Goal: Task Accomplishment & Management: Use online tool/utility

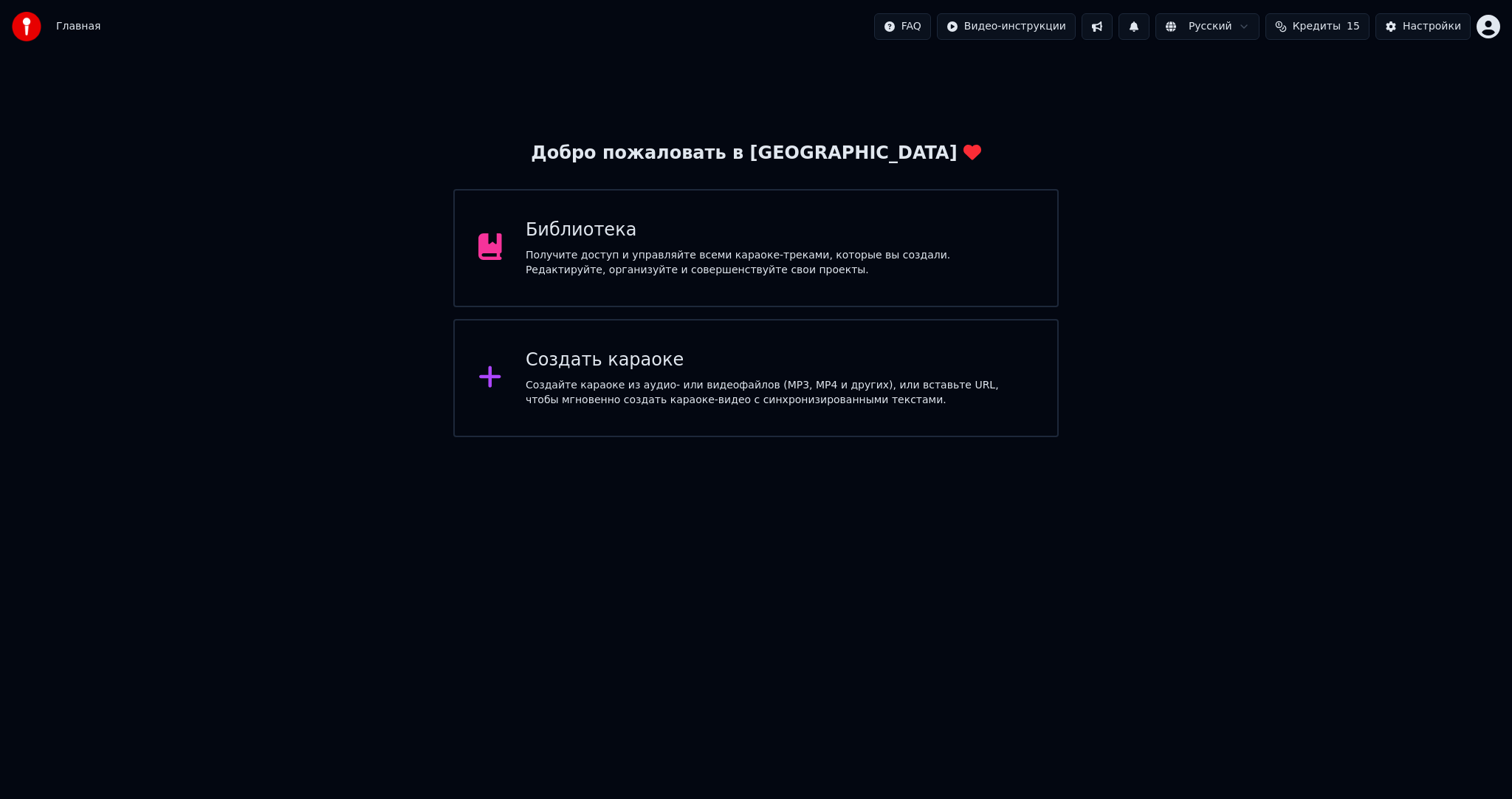
click at [1191, 163] on div "Добро пожаловать в Youka Библиотека Получите доступ и управляйте всеми караоке-…" at bounding box center [756, 245] width 1512 height 384
click at [1187, 223] on div "Добро пожаловать в Youka Библиотека Получите доступ и управляйте всеми караоке-…" at bounding box center [756, 245] width 1512 height 384
click at [1143, 361] on div "Добро пожаловать в Youka Библиотека Получите доступ и управляйте всеми караоке-…" at bounding box center [756, 245] width 1512 height 384
click at [730, 335] on div "Создать караоке Создайте караоке из аудио- или видеофайлов (MP3, MP4 и других),…" at bounding box center [756, 378] width 605 height 118
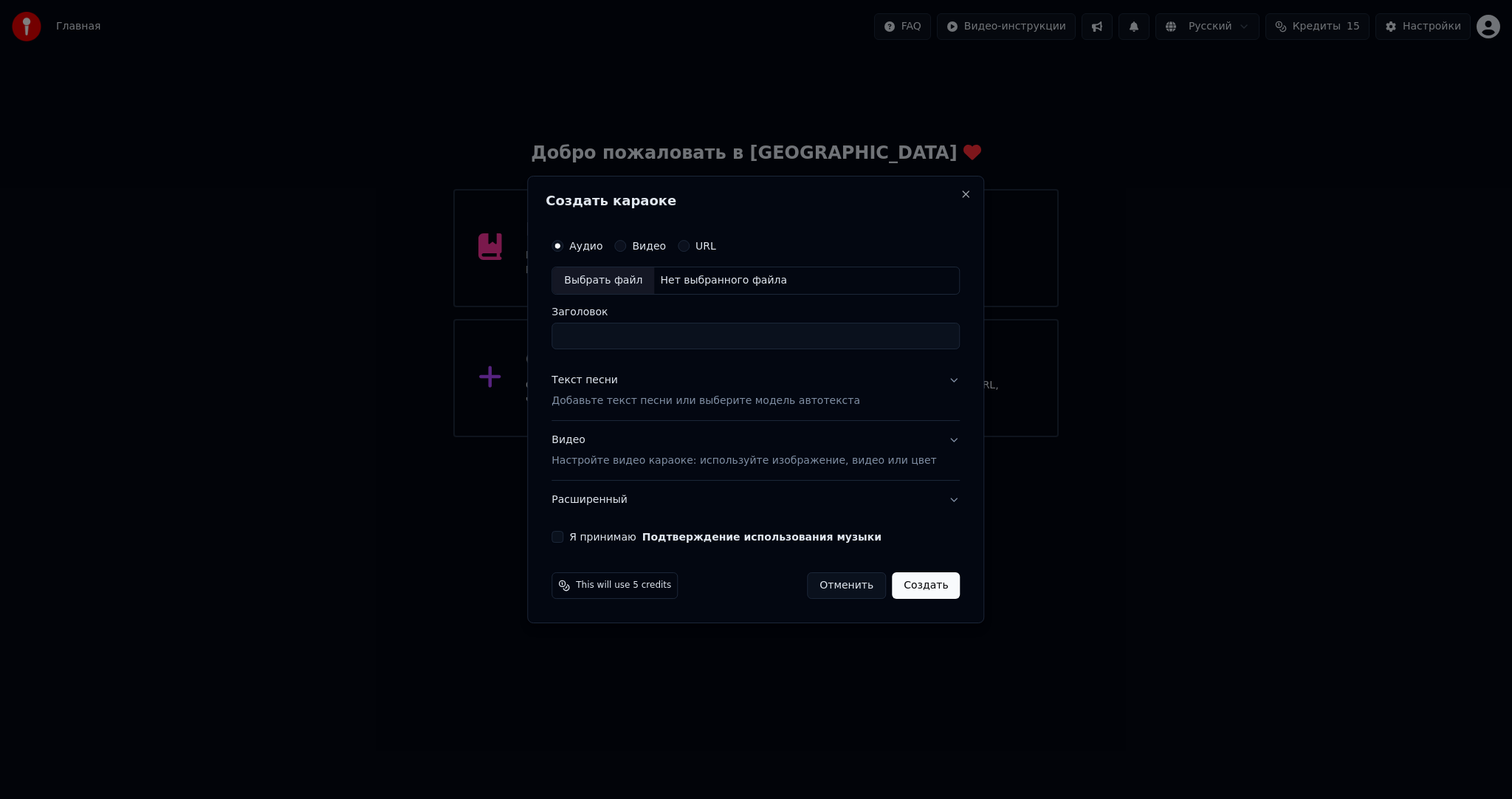
click at [614, 290] on div "Выбрать файл" at bounding box center [603, 281] width 102 height 27
drag, startPoint x: 692, startPoint y: 337, endPoint x: 910, endPoint y: 343, distance: 218.1
click at [910, 345] on input "**********" at bounding box center [756, 336] width 408 height 27
type input "**********"
click at [660, 387] on div "Текст песни Добавьте текст песни или выберите модель автотекста" at bounding box center [706, 391] width 309 height 35
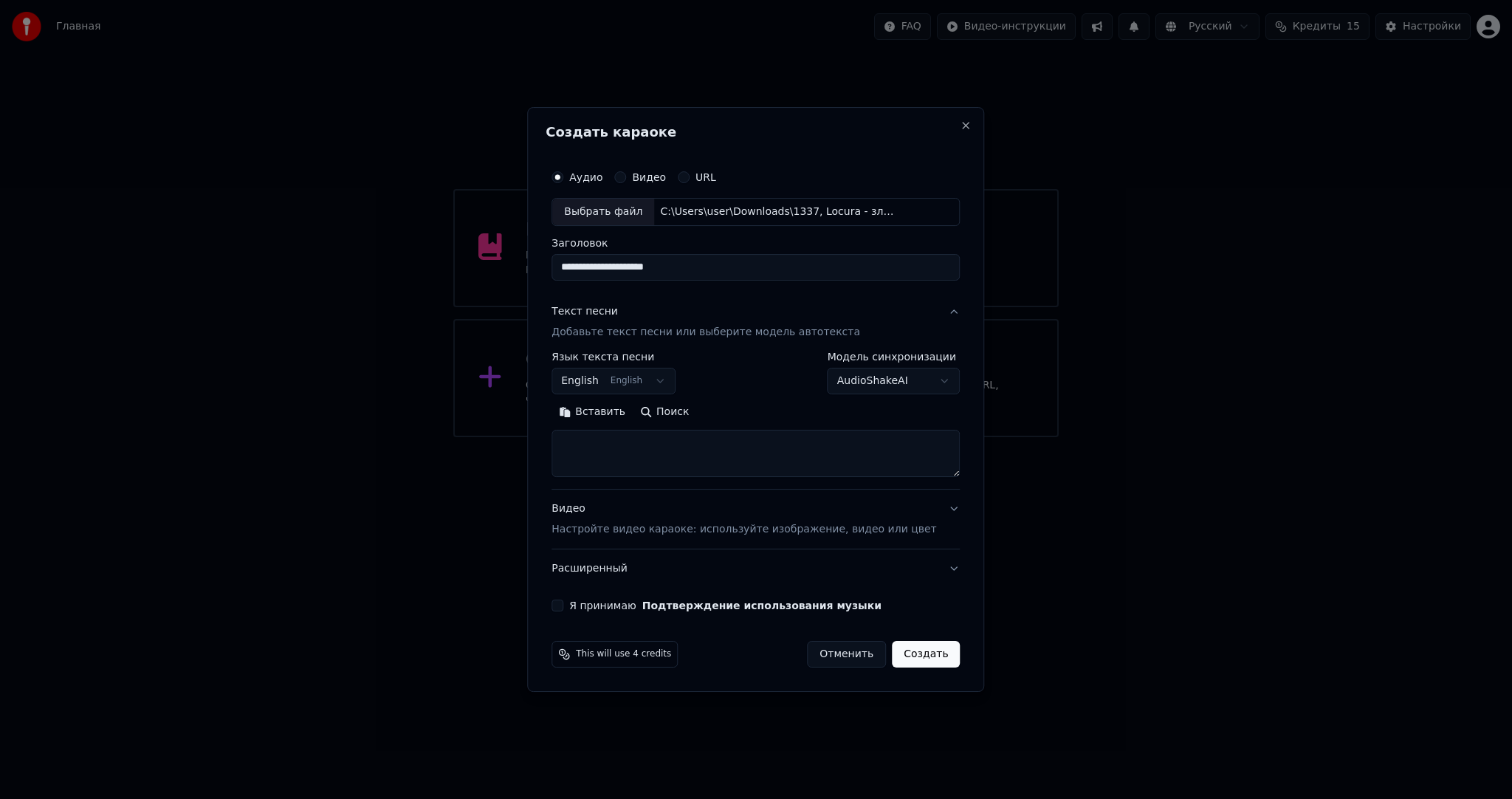
click at [628, 383] on body "**********" at bounding box center [756, 218] width 1512 height 437
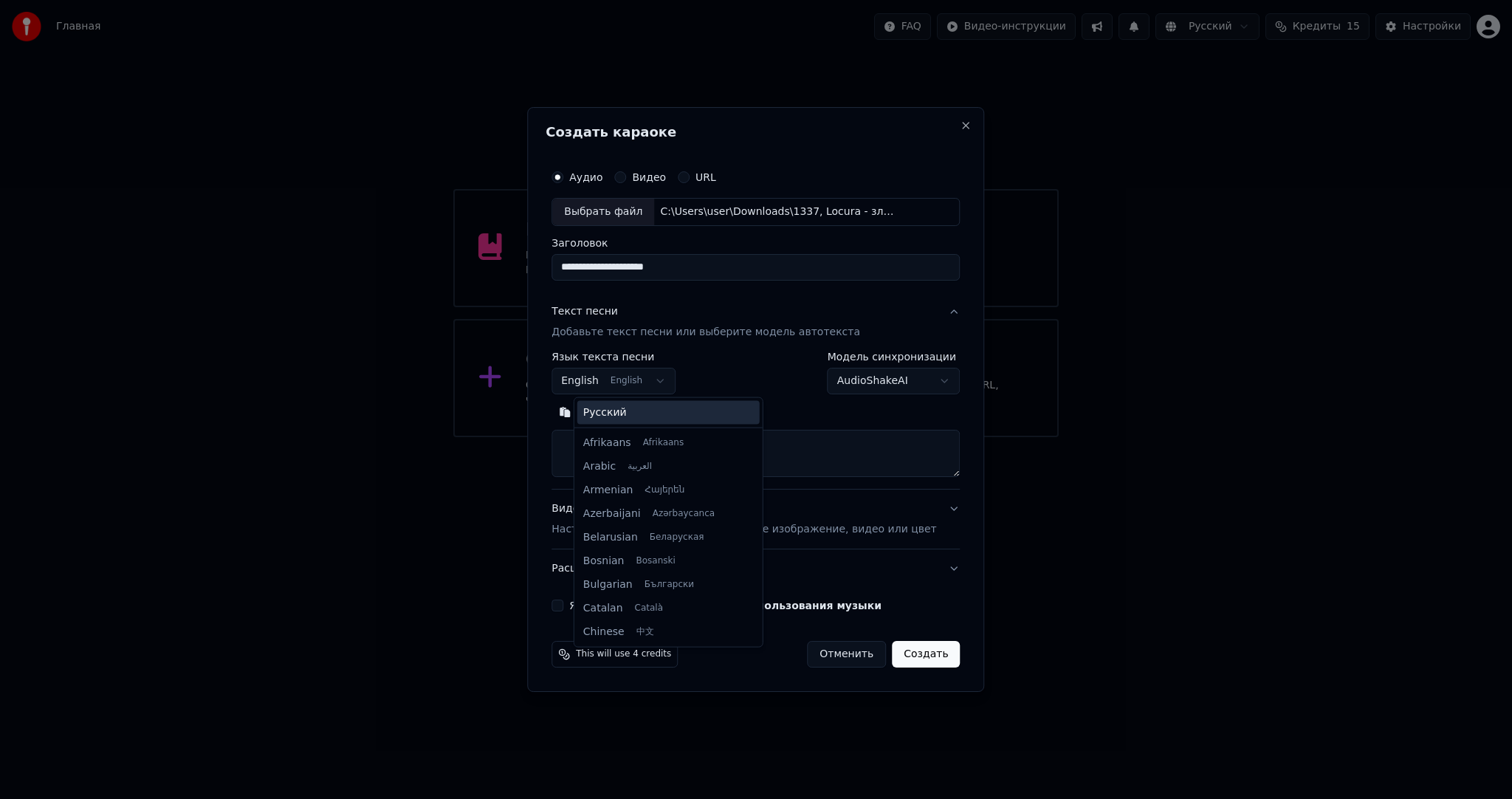
scroll to position [118, 0]
select select "**"
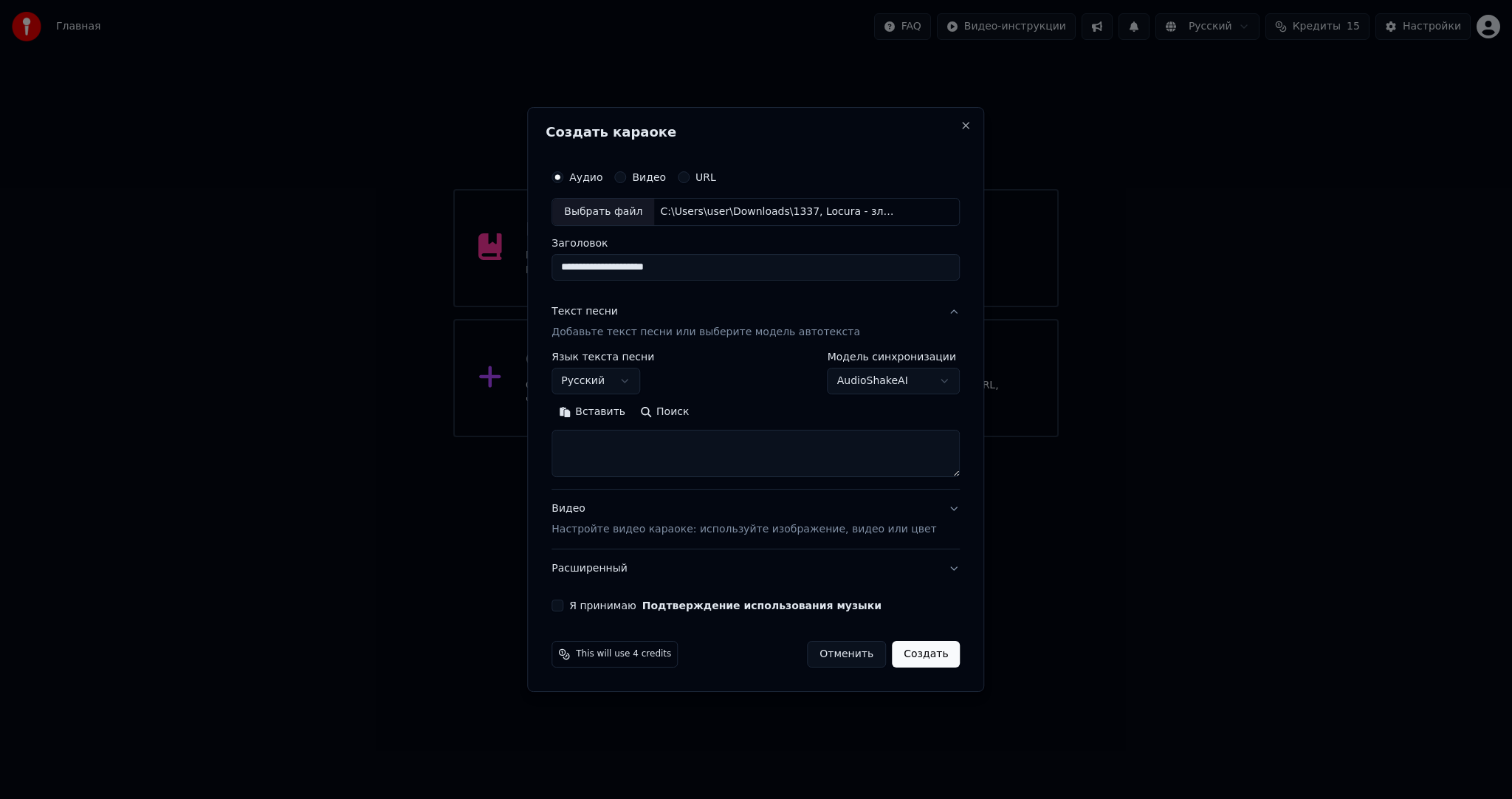
click at [611, 412] on button "Вставить" at bounding box center [592, 412] width 81 height 23
click at [563, 603] on button "Я принимаю Подтверждение использования музыки" at bounding box center [557, 605] width 12 height 12
click at [765, 508] on div "Видео Настройте видео караоке: используйте изображение, видео или цвет" at bounding box center [744, 519] width 385 height 35
type textarea "**********"
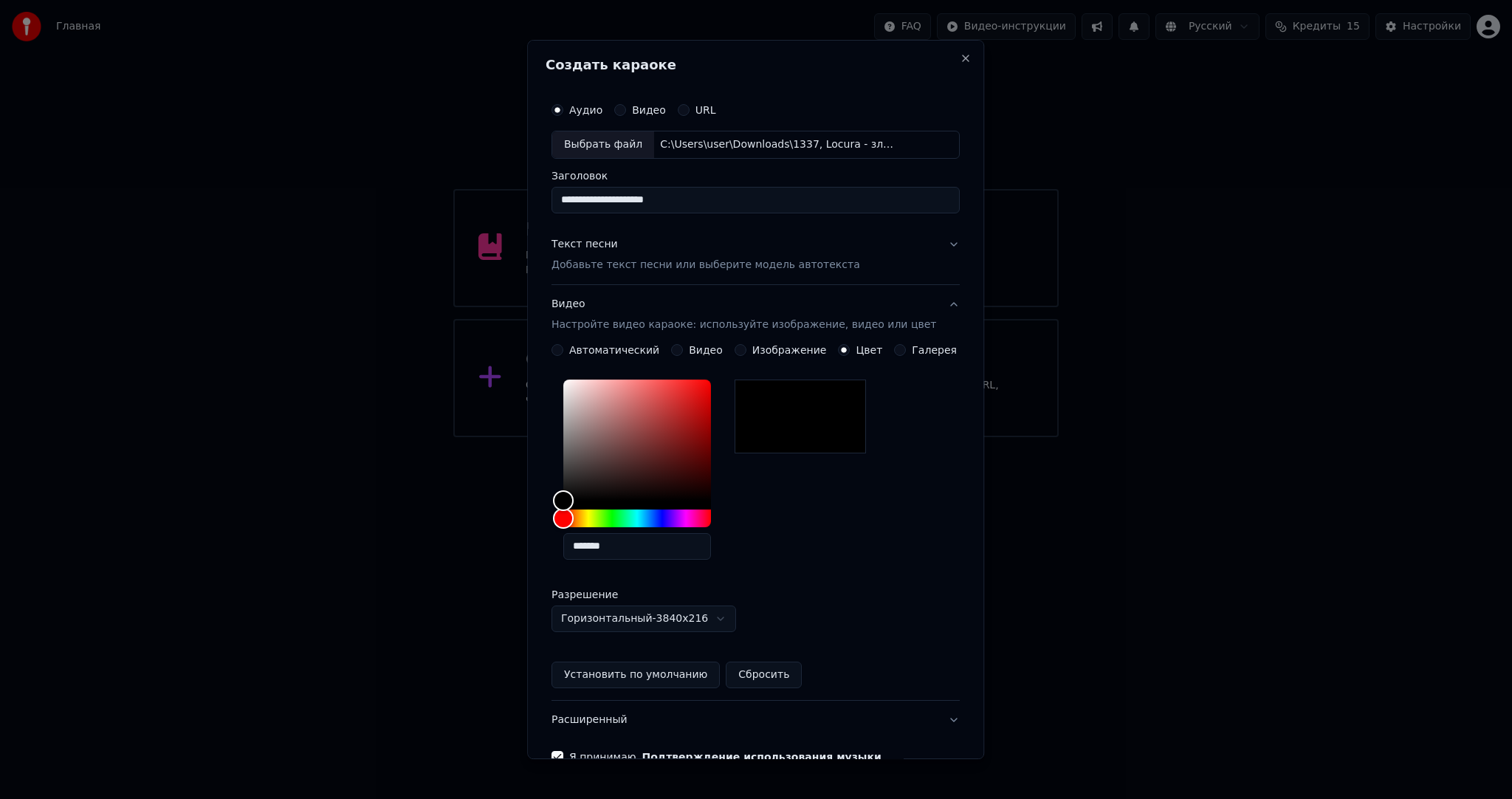
scroll to position [83, 0]
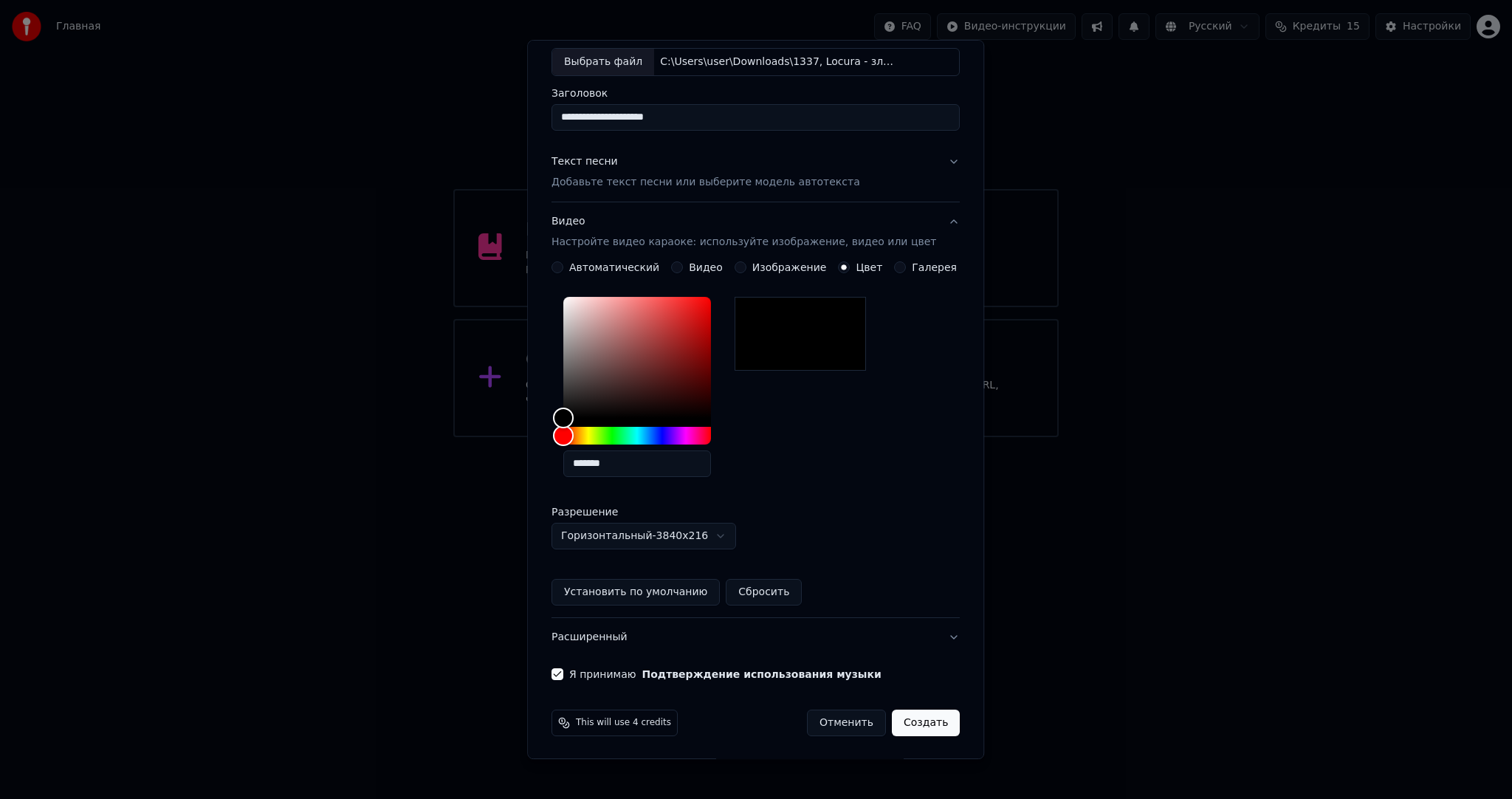
click at [914, 719] on button "Создать" at bounding box center [925, 723] width 68 height 27
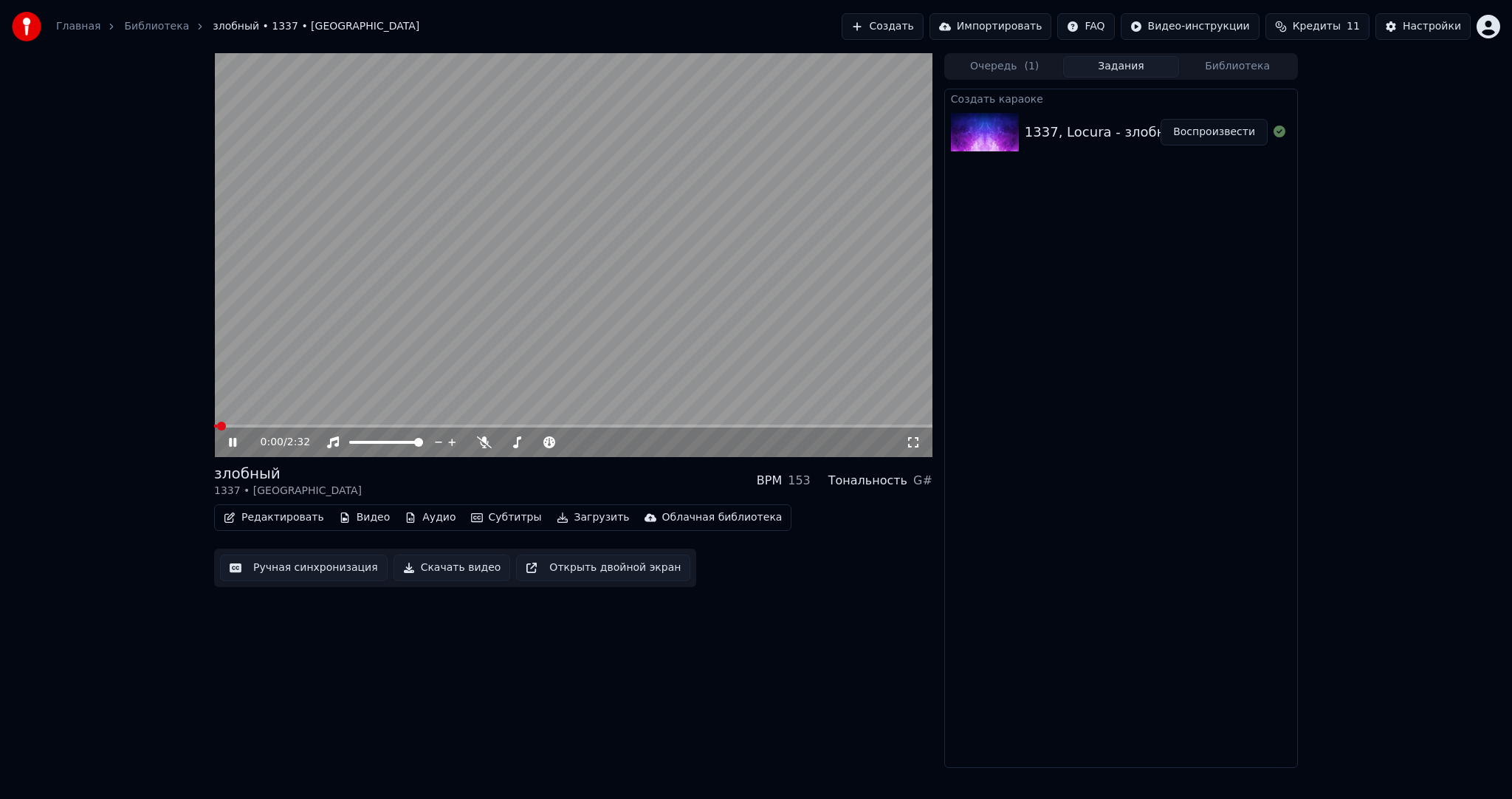
click at [621, 251] on video at bounding box center [573, 255] width 718 height 404
click at [629, 275] on video at bounding box center [573, 255] width 718 height 404
click at [638, 291] on video at bounding box center [573, 255] width 718 height 404
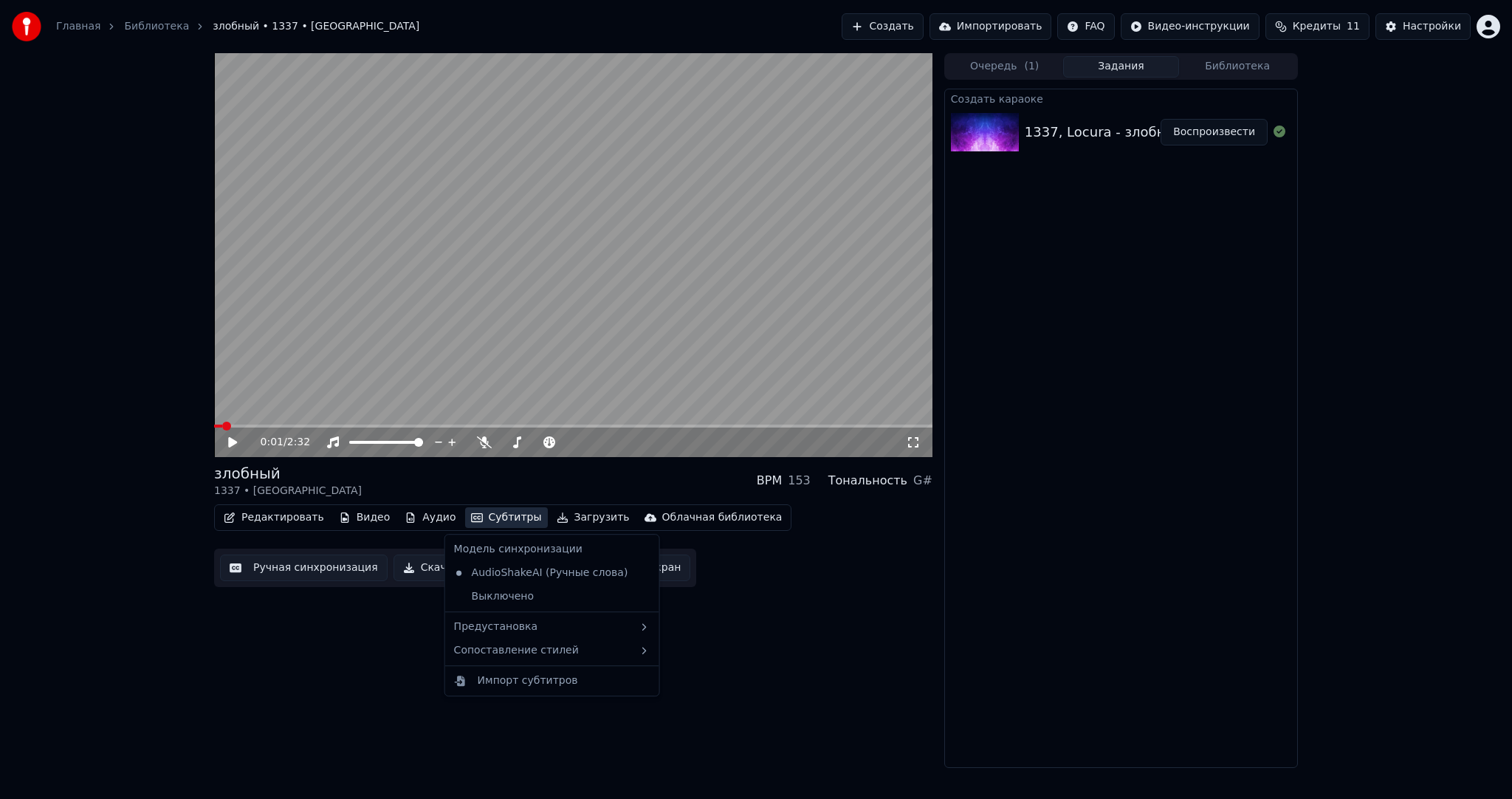
click at [483, 522] on button "Субтитры" at bounding box center [507, 517] width 83 height 20
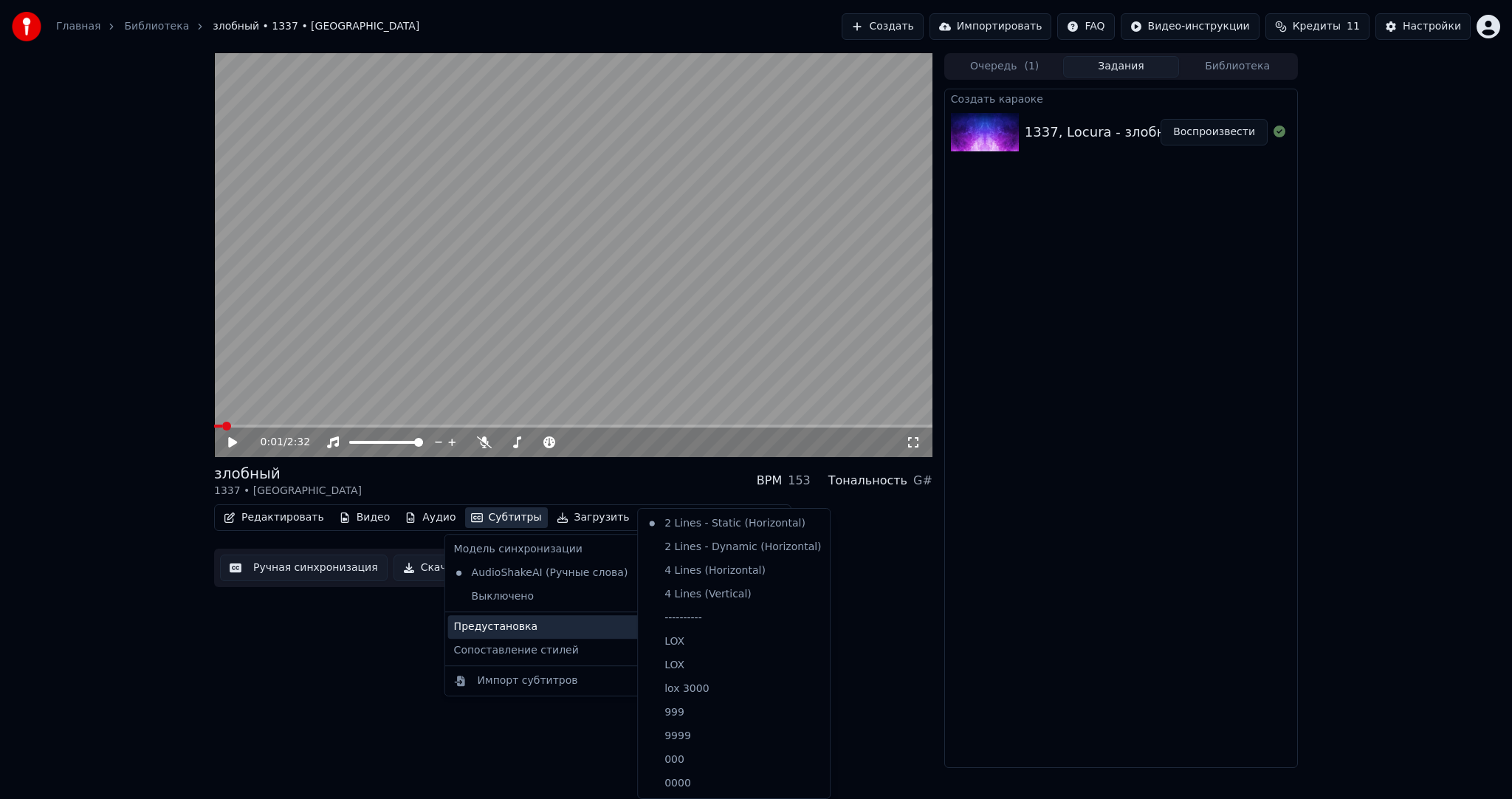
click at [537, 626] on div "Предустановка" at bounding box center [552, 627] width 208 height 23
click at [710, 625] on div "----------" at bounding box center [734, 618] width 186 height 23
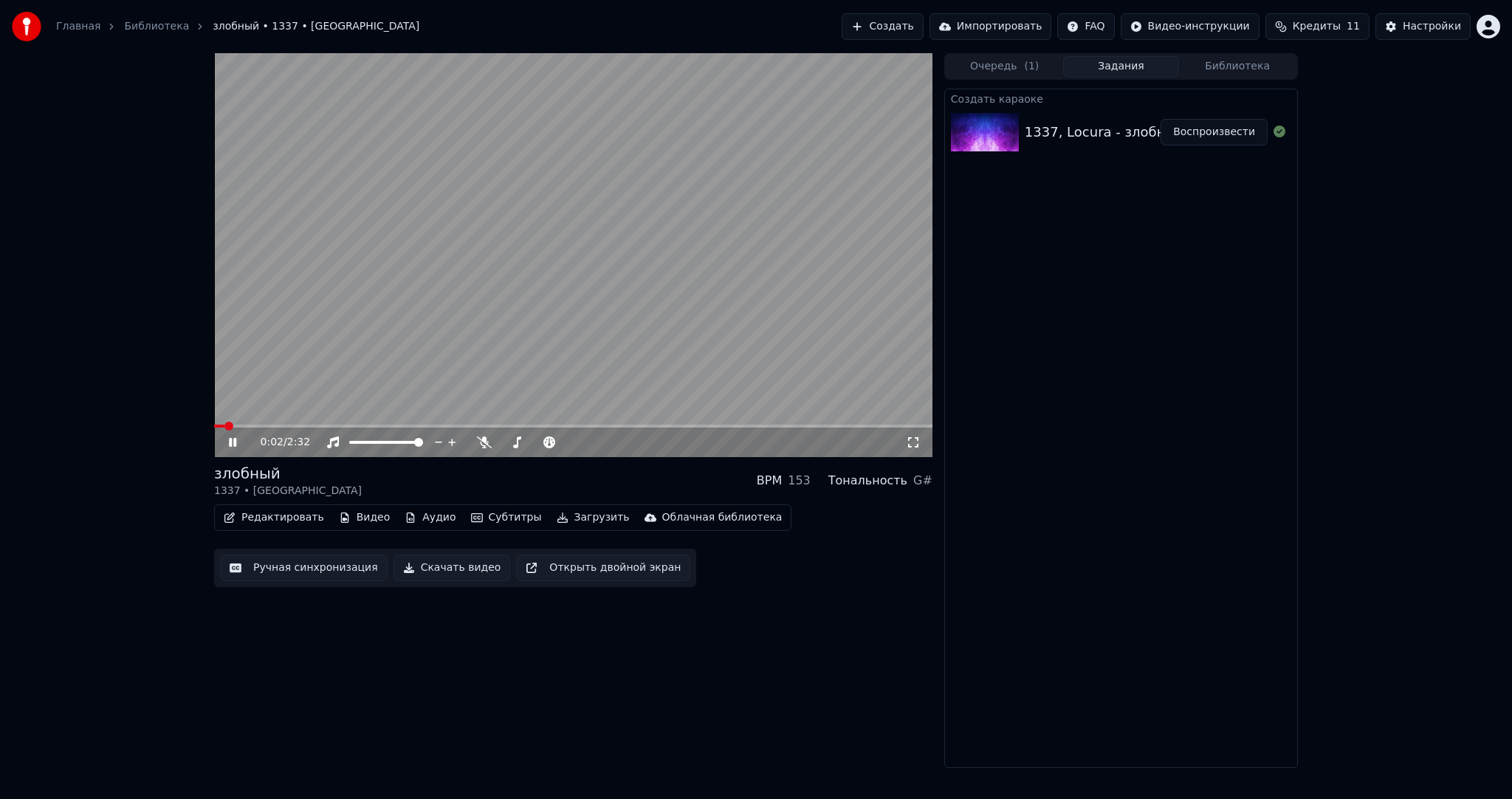
click at [483, 294] on video at bounding box center [573, 255] width 718 height 404
click at [576, 300] on video at bounding box center [573, 255] width 718 height 404
click at [535, 307] on video at bounding box center [573, 255] width 718 height 404
click at [495, 518] on button "Субтитры" at bounding box center [507, 517] width 83 height 20
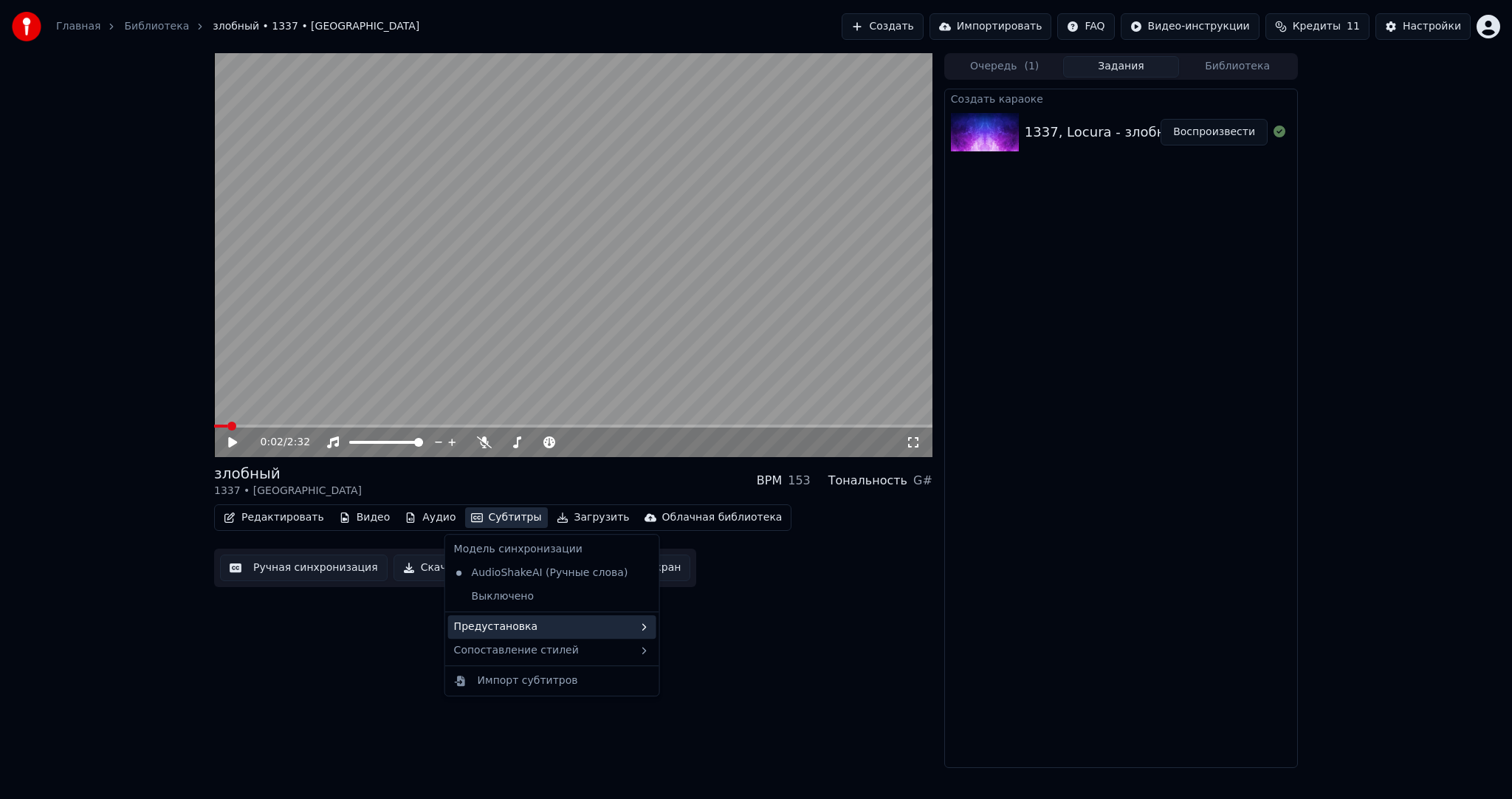
click at [520, 617] on div "Предустановка" at bounding box center [552, 627] width 208 height 23
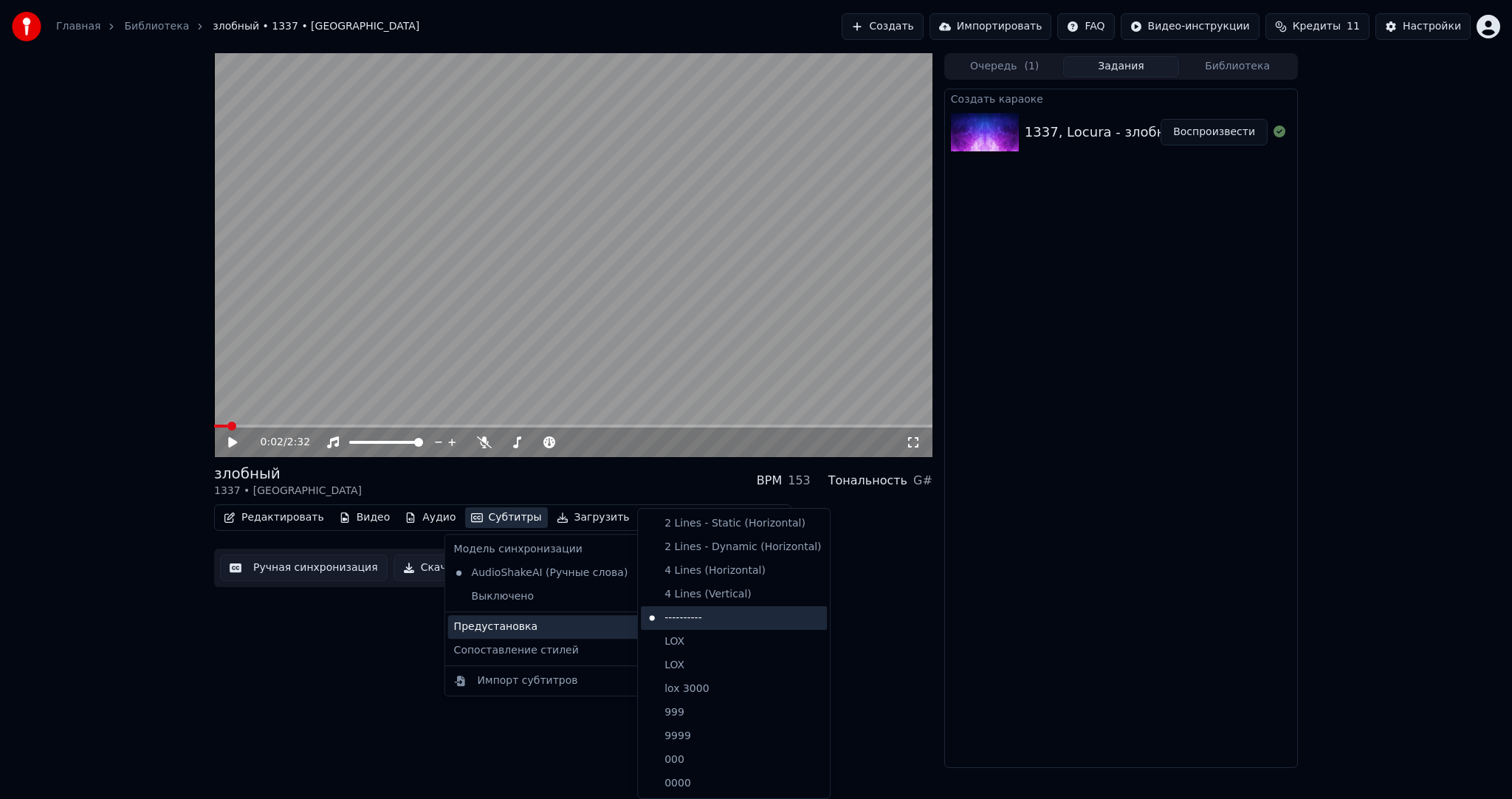
click at [707, 614] on div "----------" at bounding box center [734, 618] width 186 height 23
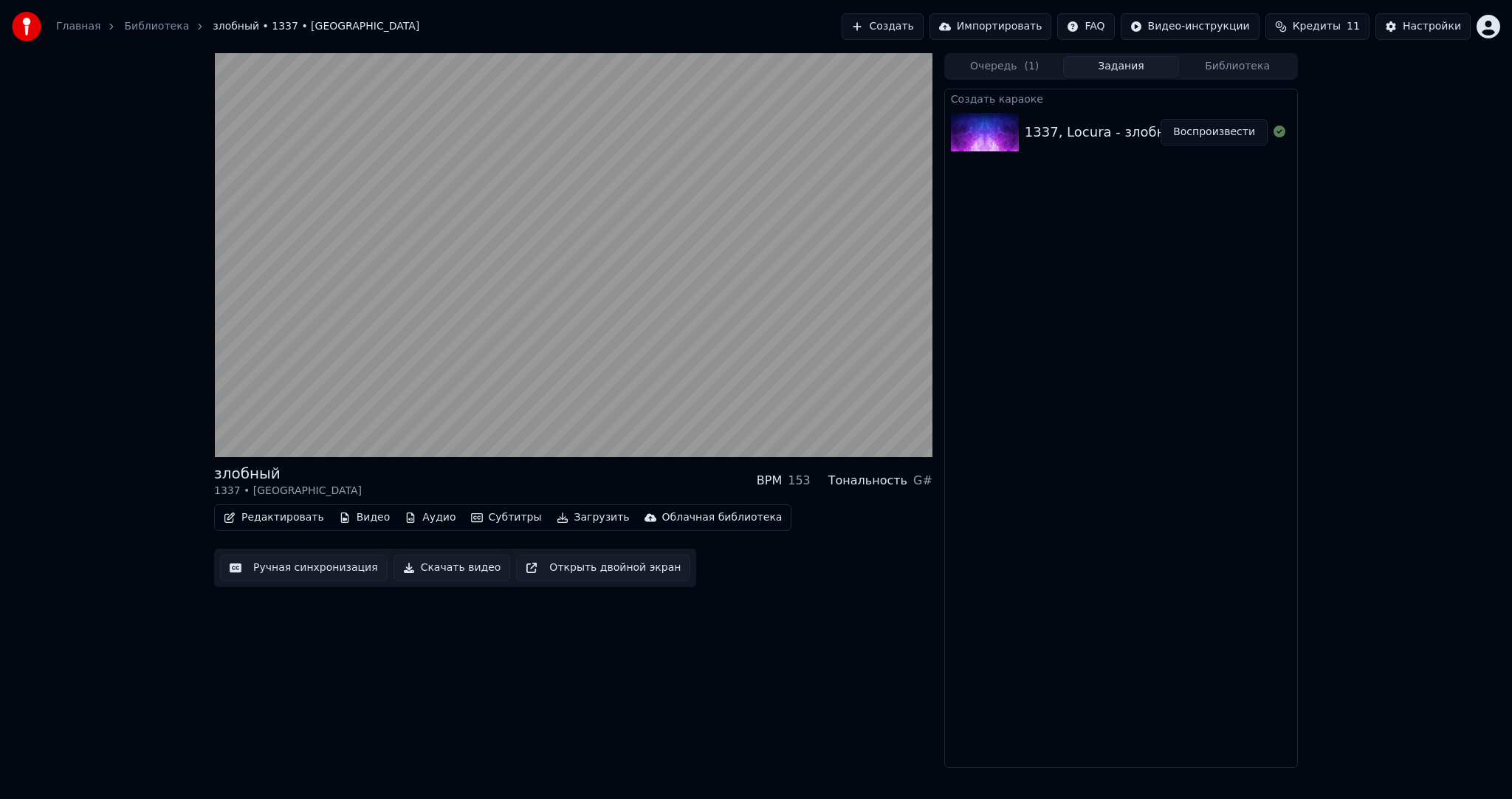
click at [313, 564] on button "Ручная синхронизация" at bounding box center [303, 568] width 167 height 27
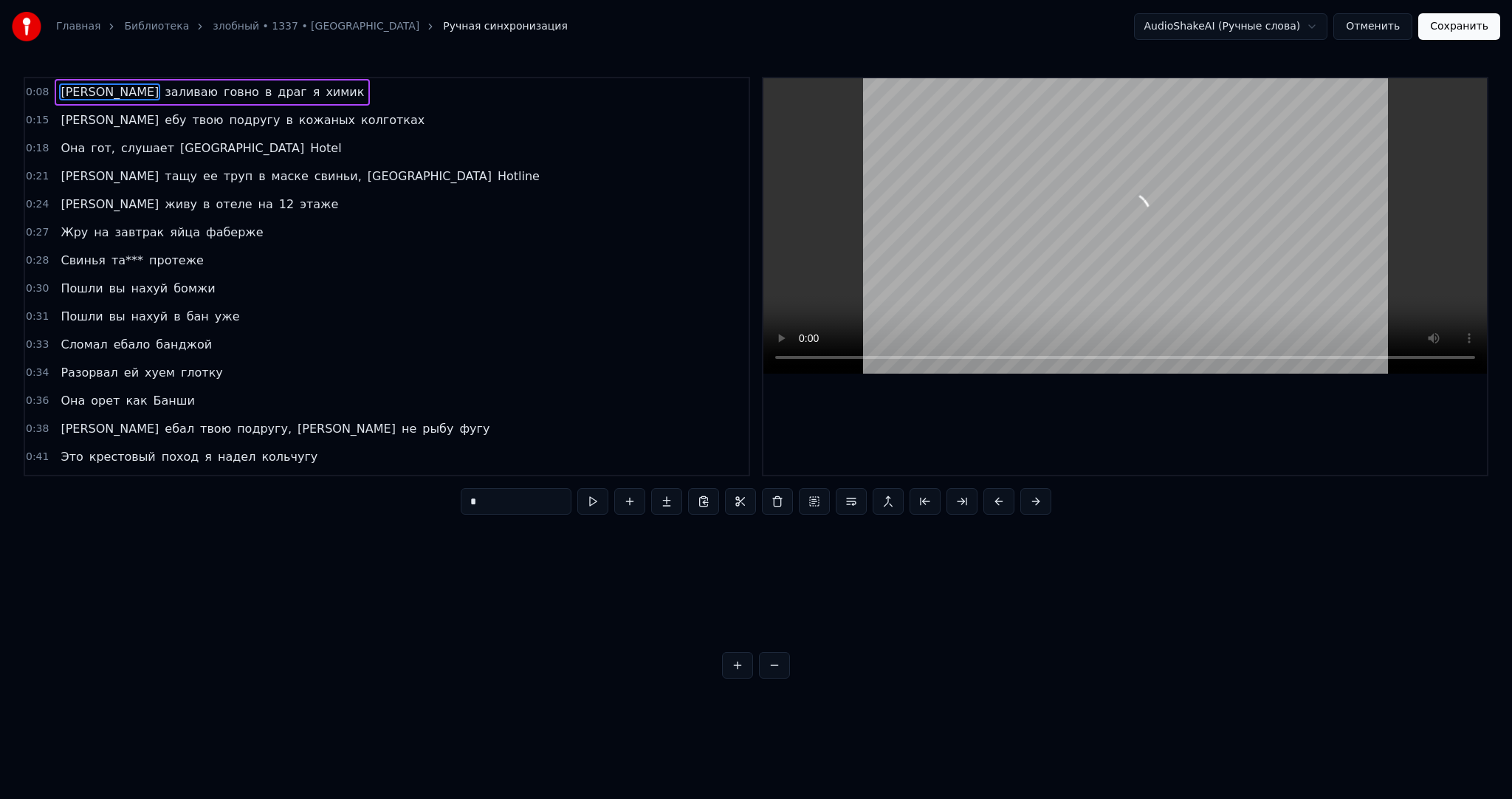
scroll to position [0, 1716]
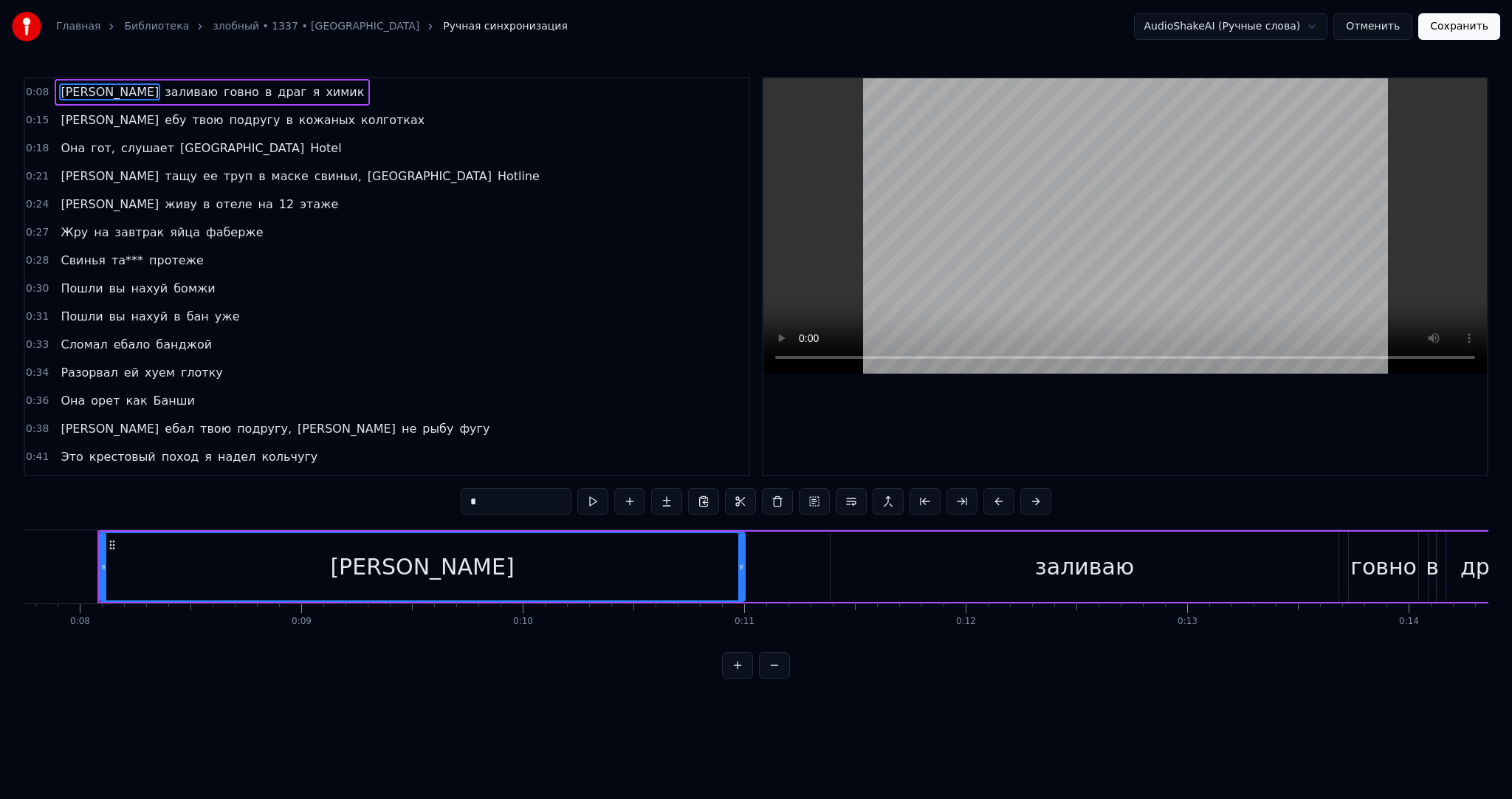
click at [903, 558] on div "заливаю" at bounding box center [1084, 567] width 508 height 70
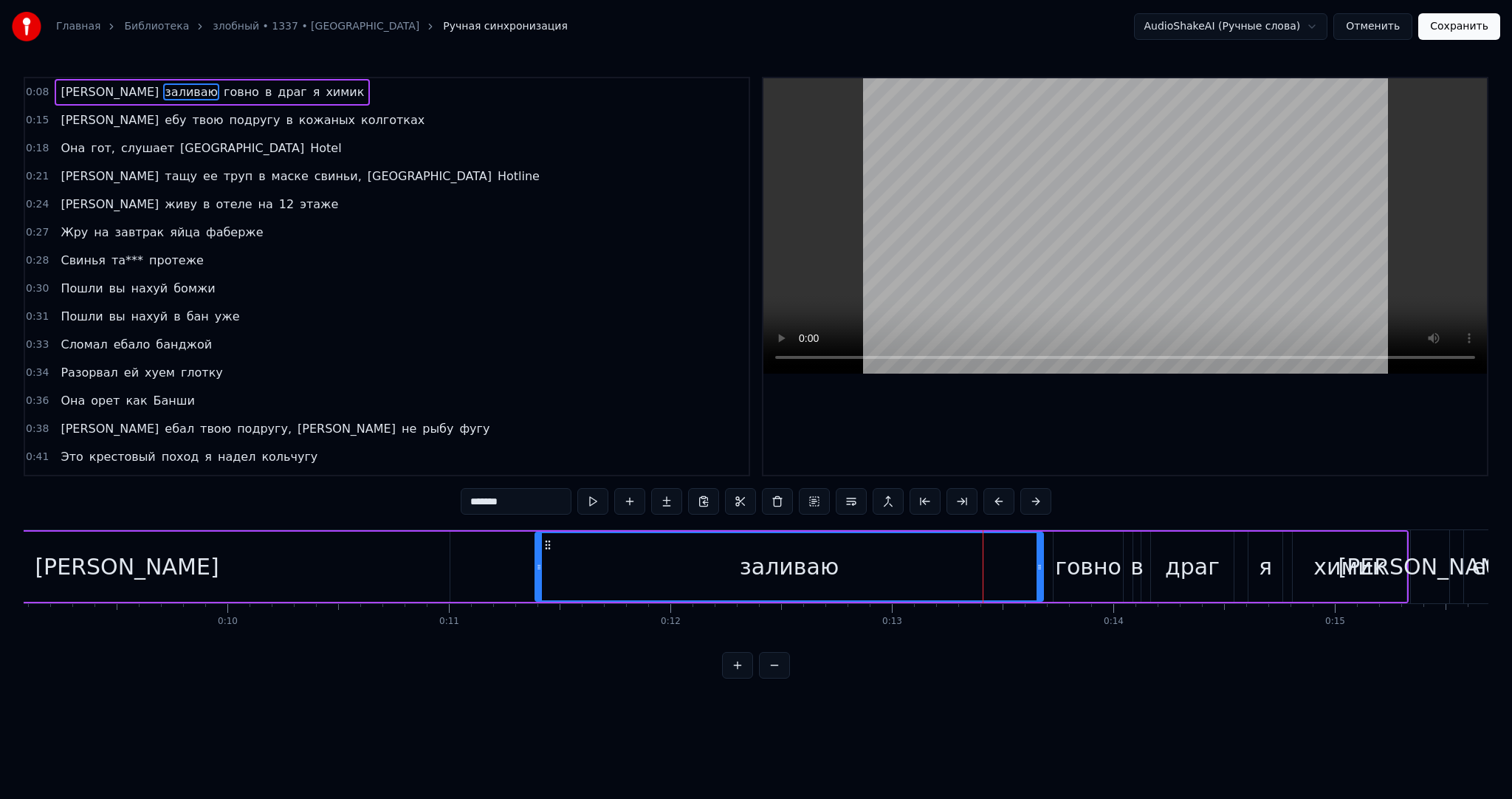
scroll to position [0, 2150]
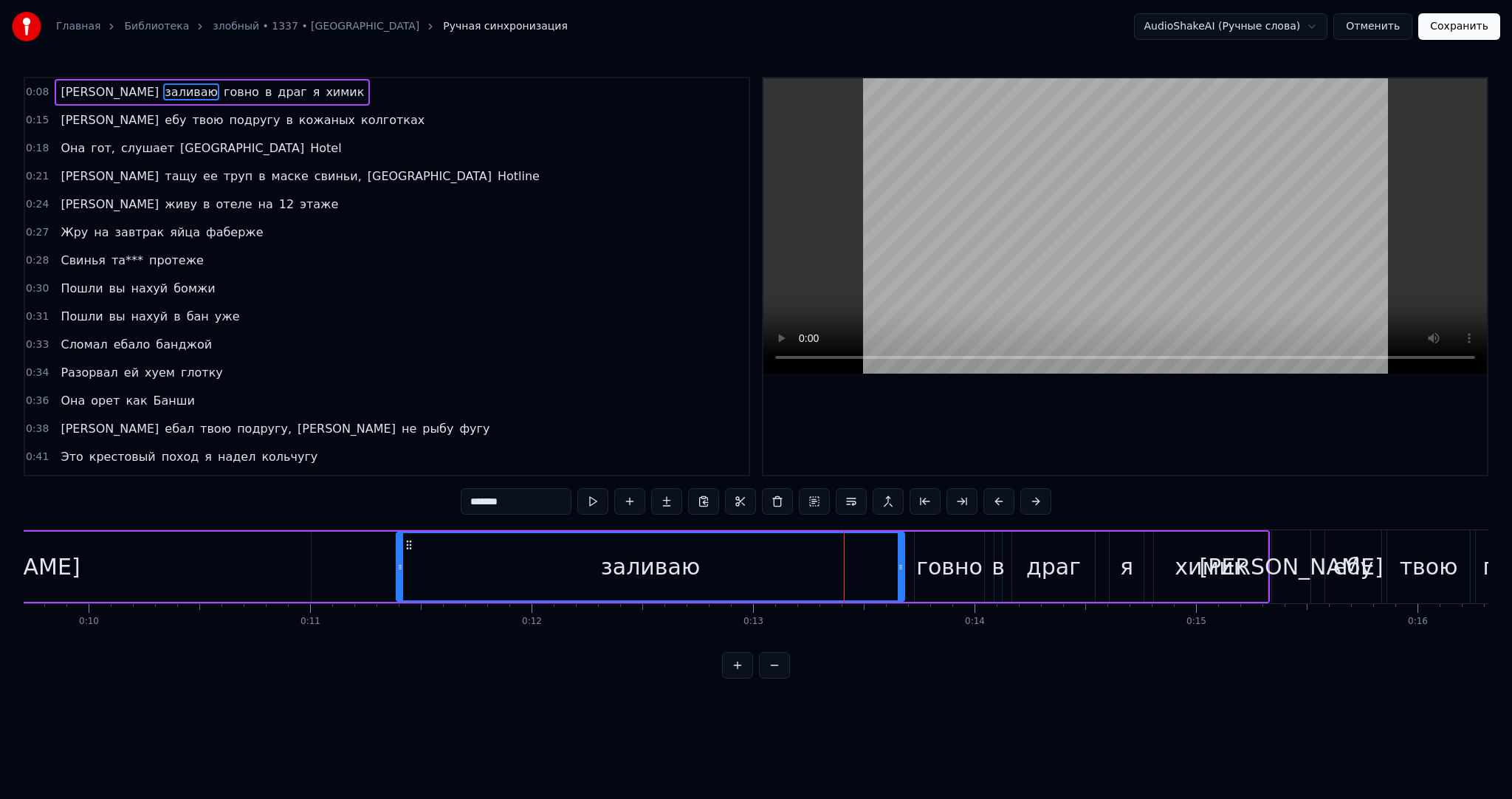
click at [476, 546] on div "заливаю" at bounding box center [651, 567] width 507 height 67
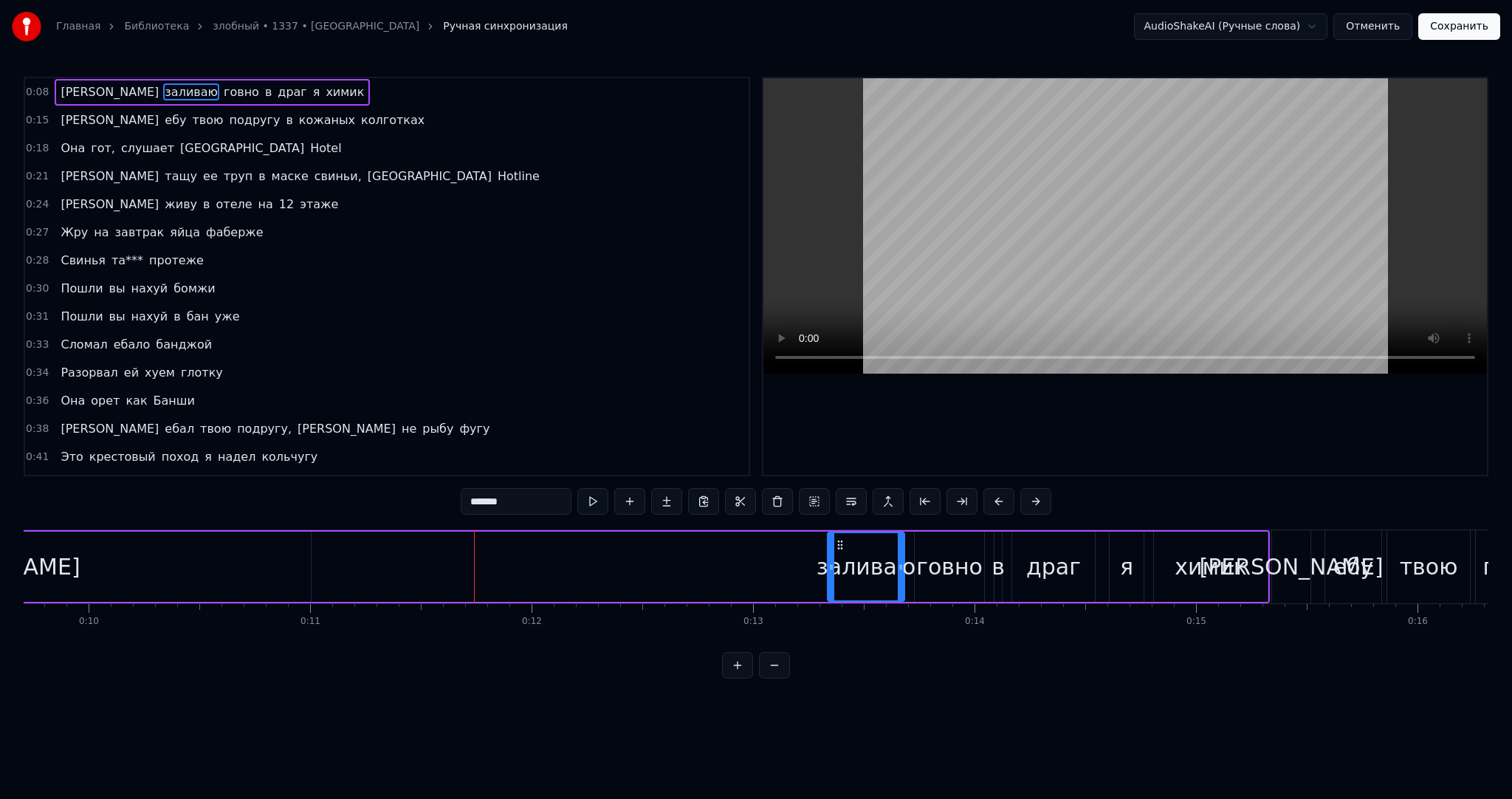
drag, startPoint x: 398, startPoint y: 561, endPoint x: 829, endPoint y: 548, distance: 431.2
click at [829, 548] on div at bounding box center [831, 567] width 6 height 67
type input "*"
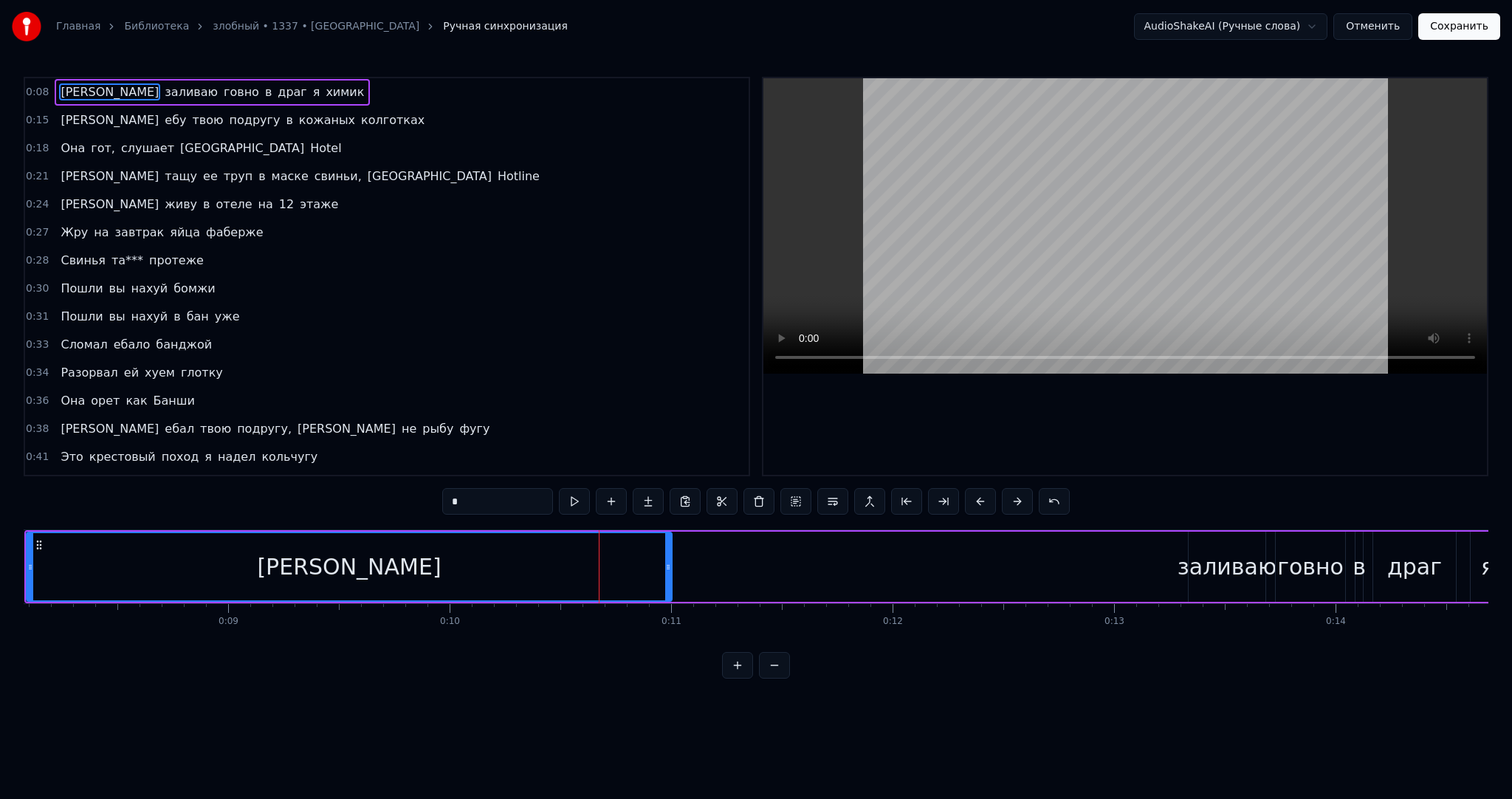
scroll to position [0, 1539]
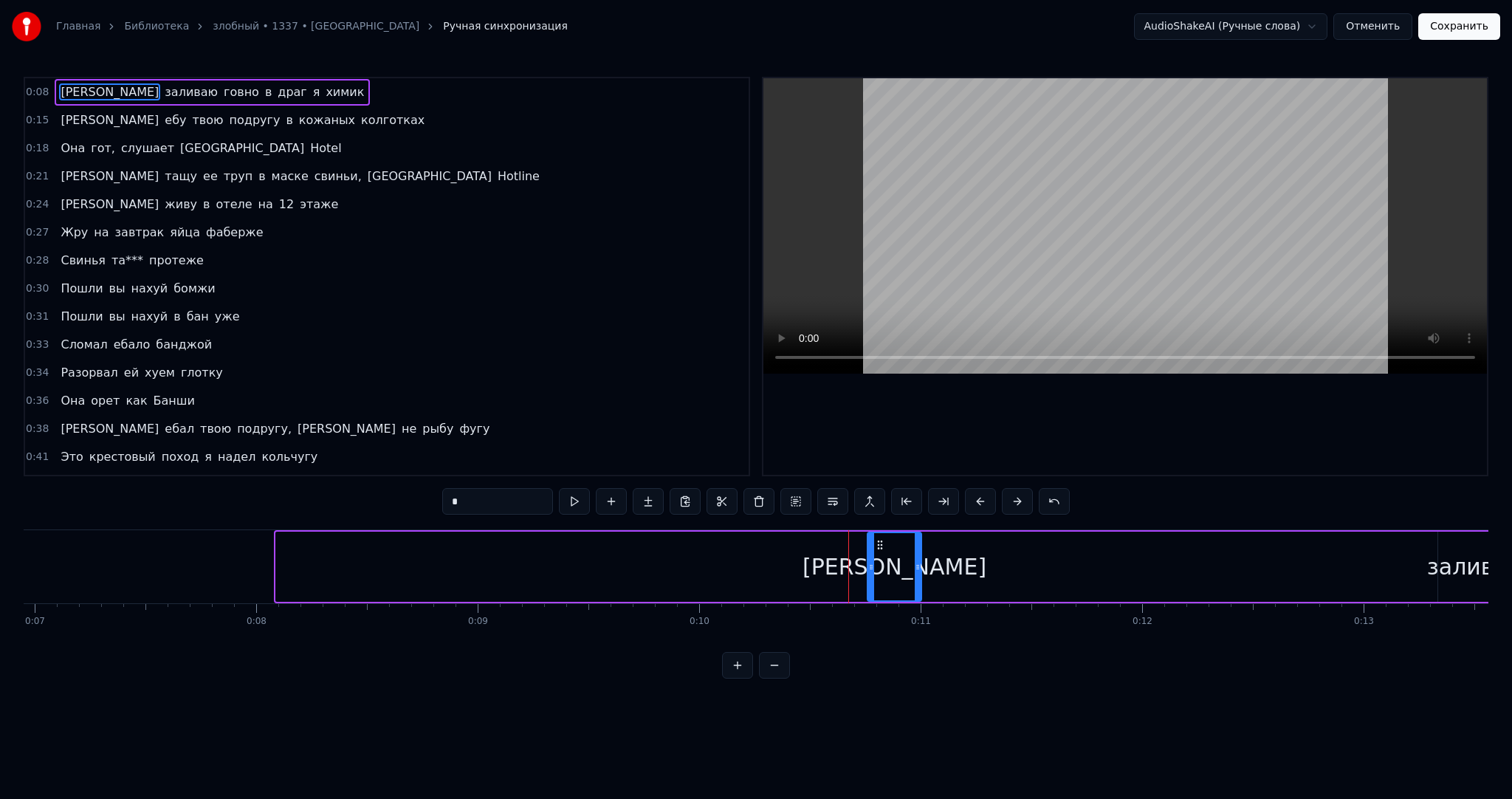
drag, startPoint x: 278, startPoint y: 559, endPoint x: 877, endPoint y: 559, distance: 599.0
click at [871, 577] on div at bounding box center [871, 567] width 6 height 67
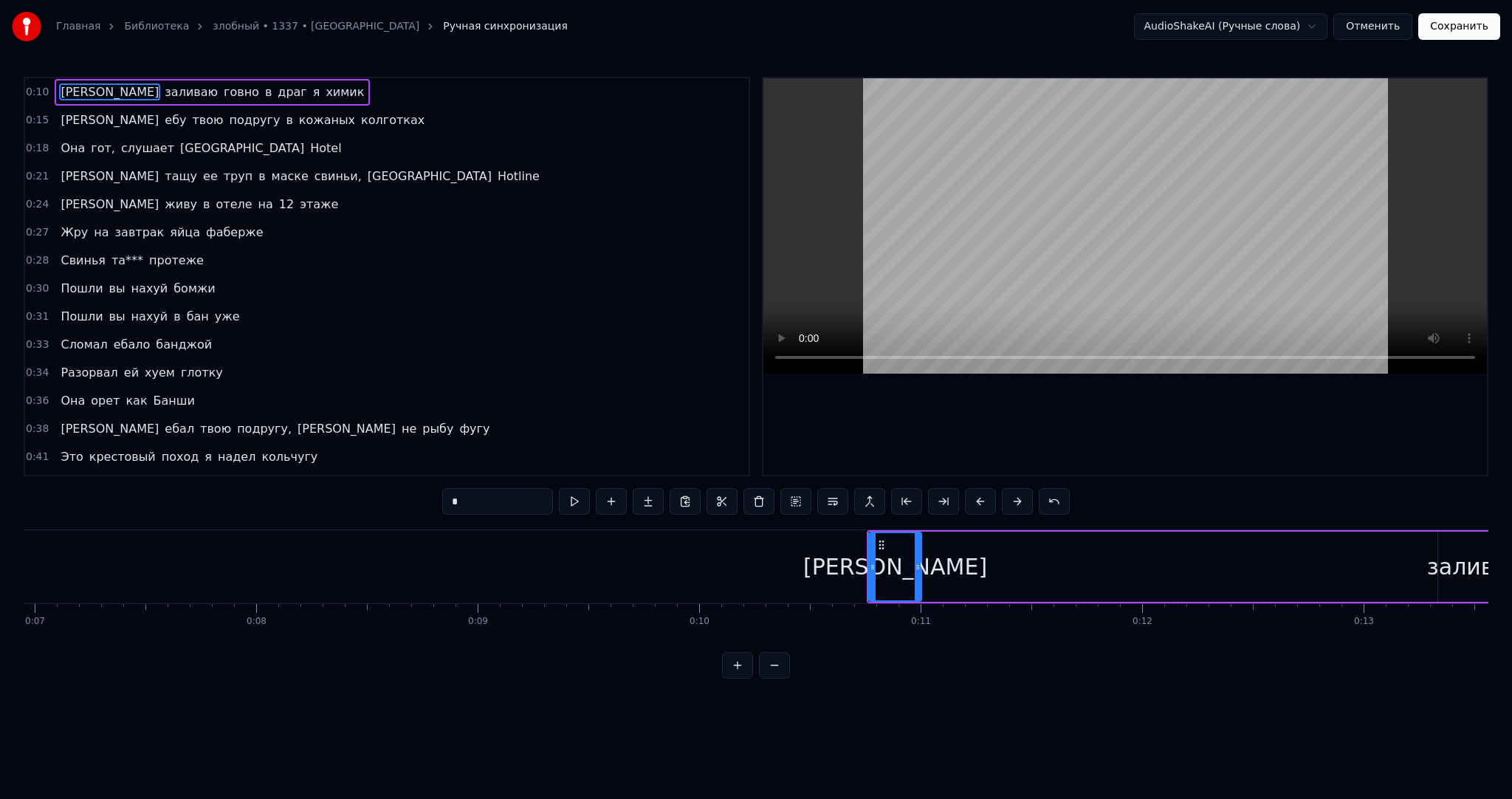
drag, startPoint x: 890, startPoint y: 542, endPoint x: 903, endPoint y: 551, distance: 15.8
click at [980, 557] on div "Я заливаю говно в драг я химик" at bounding box center [1374, 567] width 1014 height 73
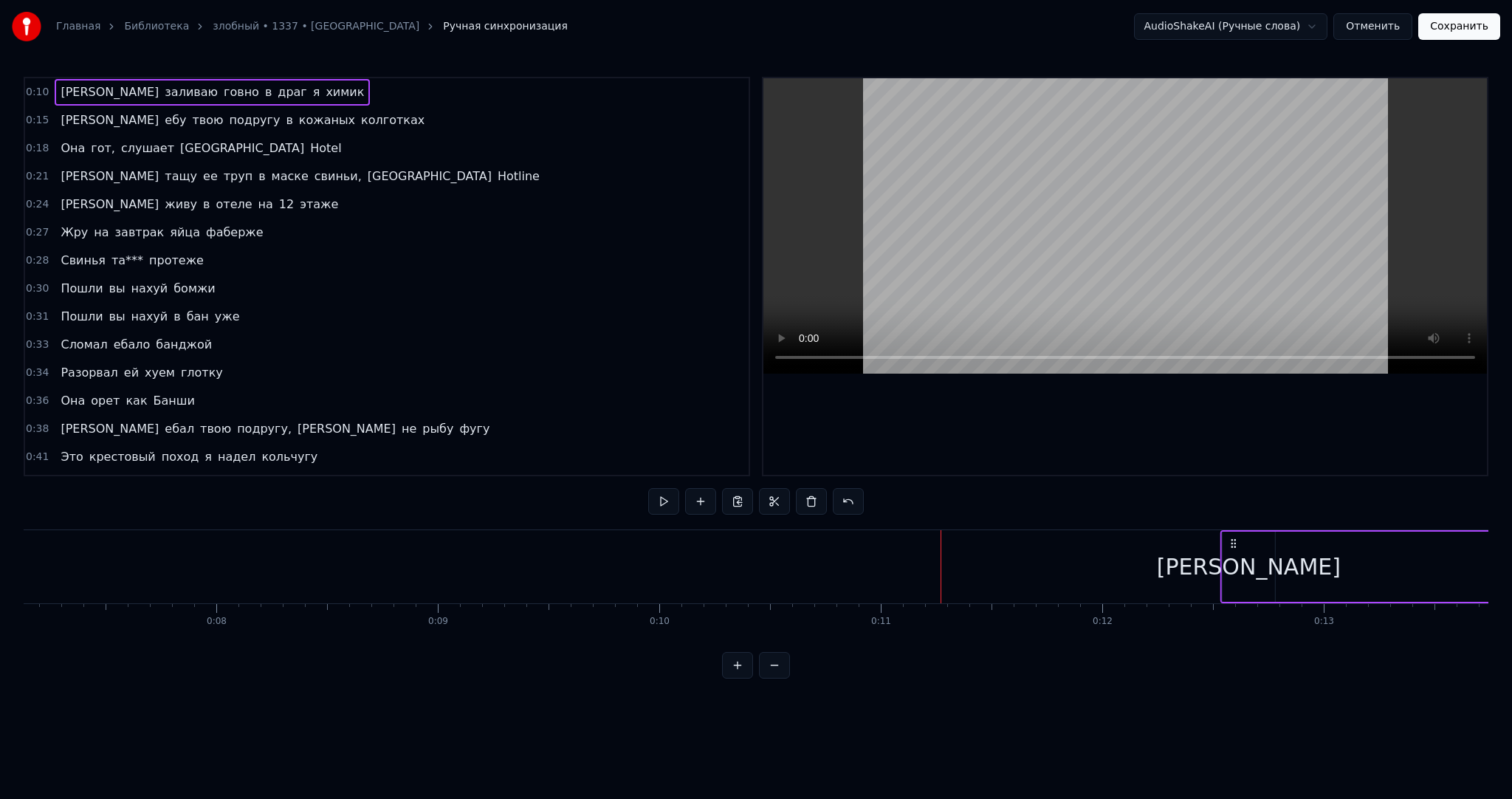
scroll to position [0, 1588]
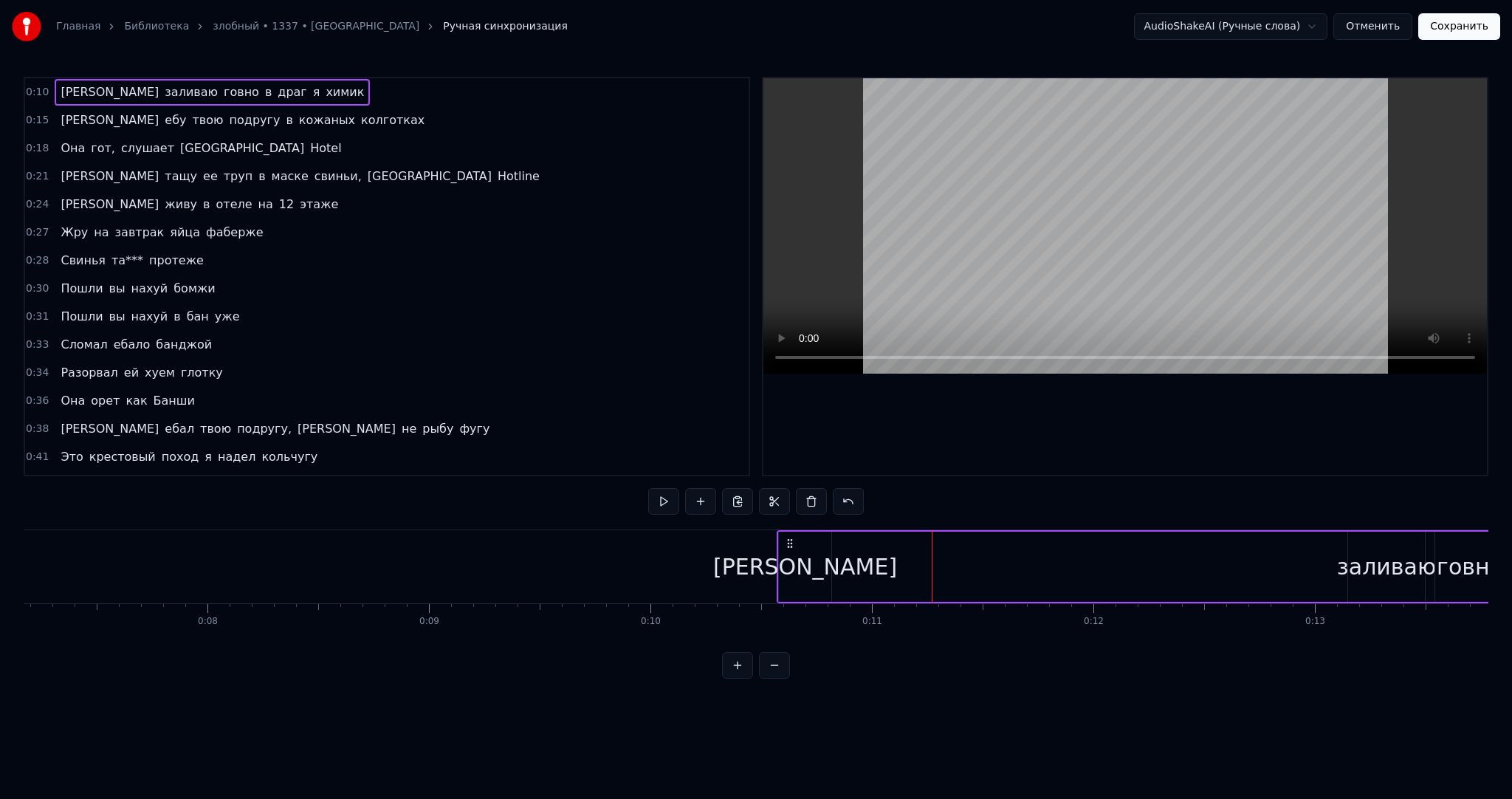
drag, startPoint x: 880, startPoint y: 545, endPoint x: 789, endPoint y: 537, distance: 91.4
click at [789, 538] on icon at bounding box center [789, 543] width 12 height 12
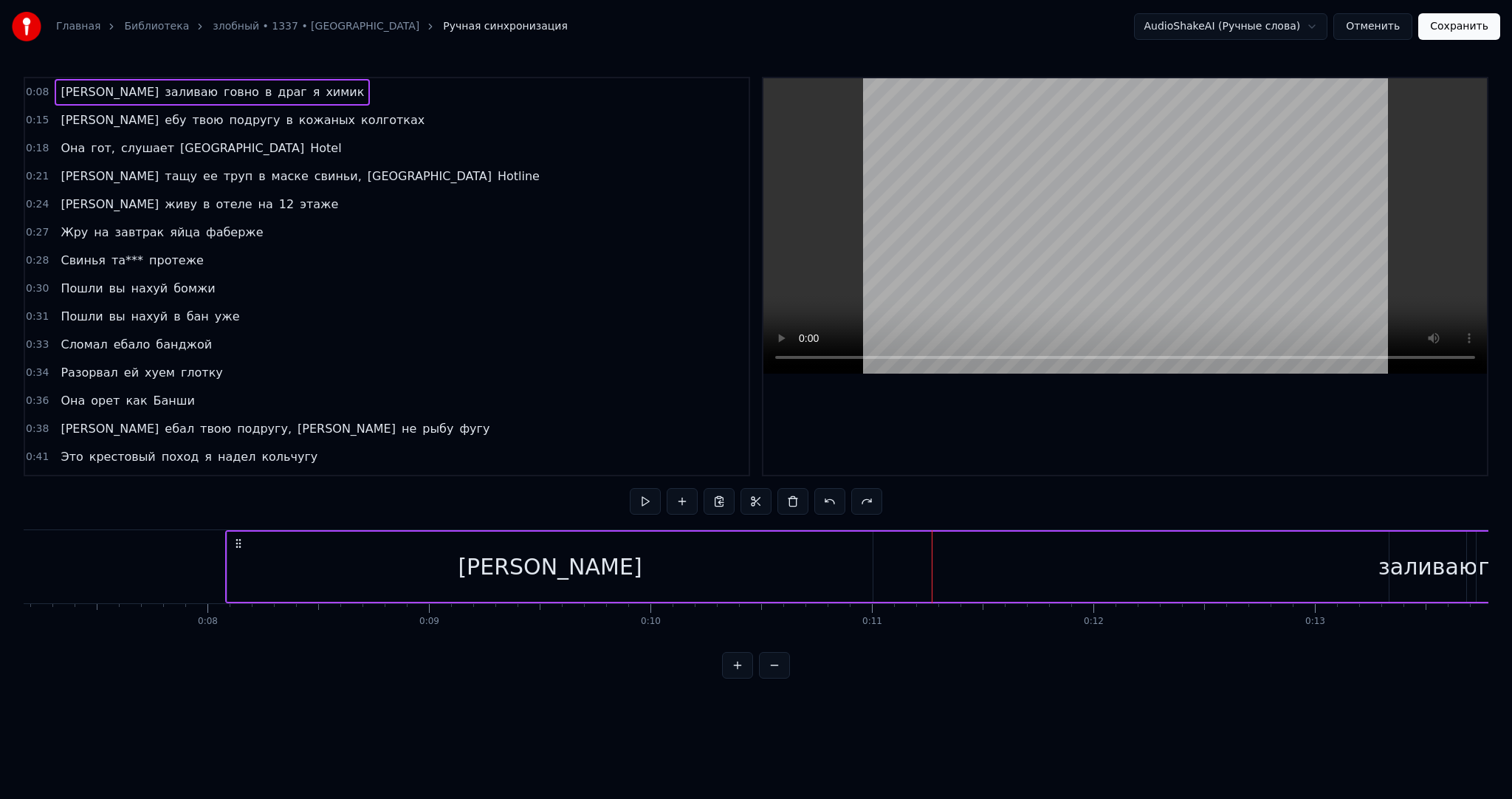
click at [541, 576] on div "[PERSON_NAME]" at bounding box center [550, 567] width 645 height 70
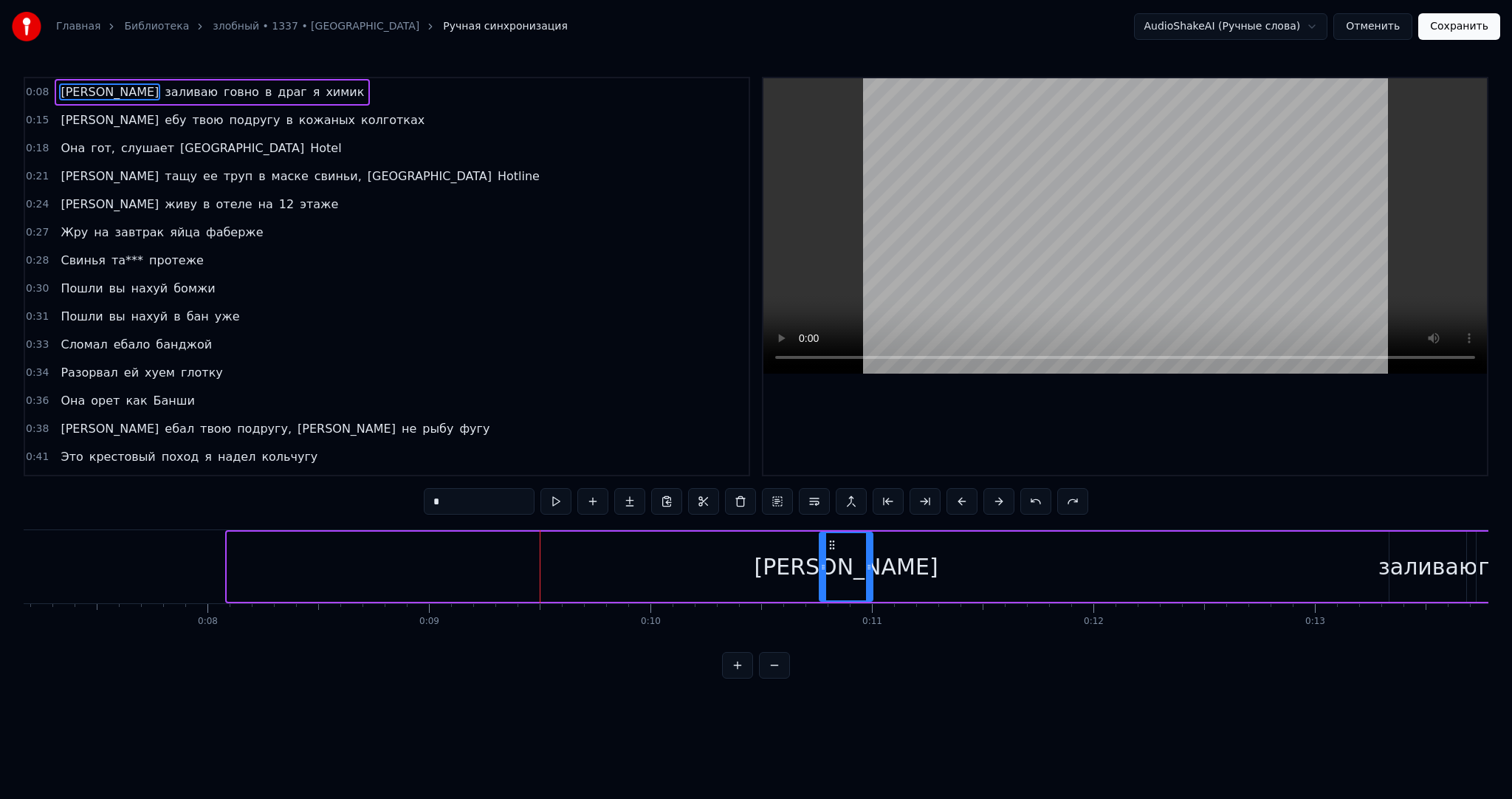
drag, startPoint x: 229, startPoint y: 560, endPoint x: 831, endPoint y: 554, distance: 602.0
click at [826, 554] on div at bounding box center [824, 567] width 6 height 67
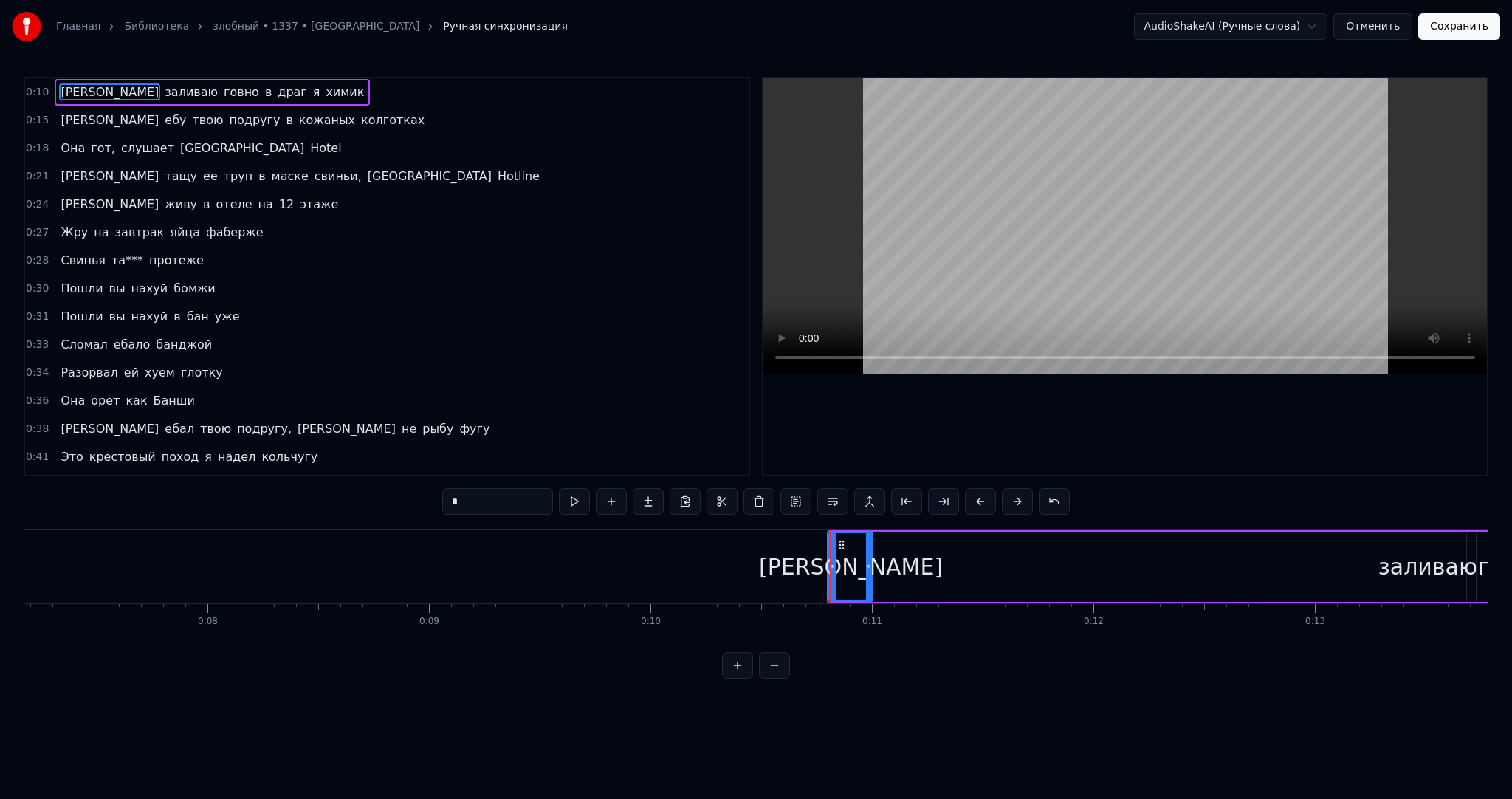
click at [849, 562] on div "[PERSON_NAME]" at bounding box center [850, 567] width 184 height 33
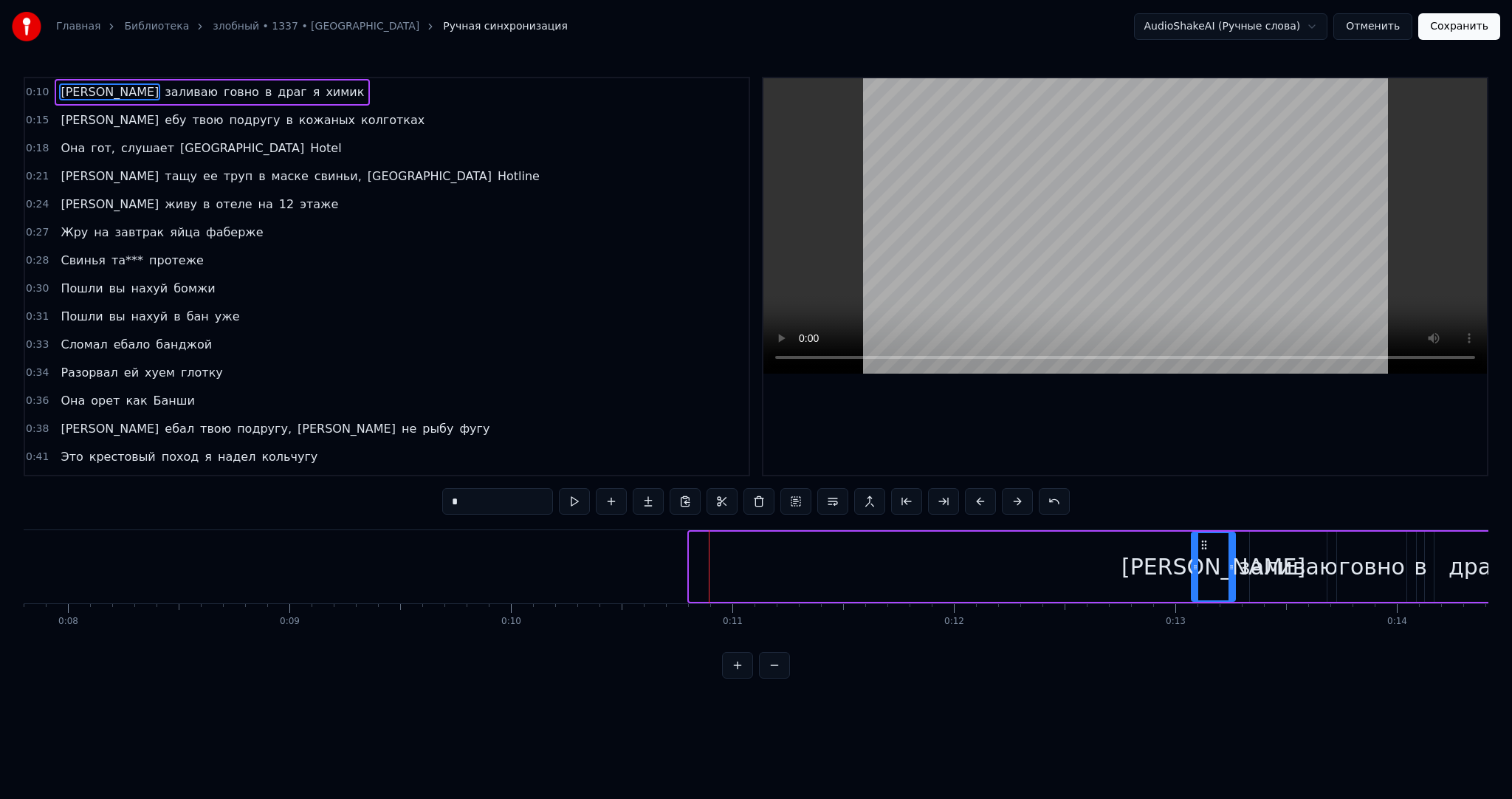
scroll to position [0, 1730]
drag, startPoint x: 842, startPoint y: 544, endPoint x: 1206, endPoint y: 560, distance: 364.4
click at [1207, 560] on div "[PERSON_NAME]" at bounding box center [1216, 567] width 42 height 67
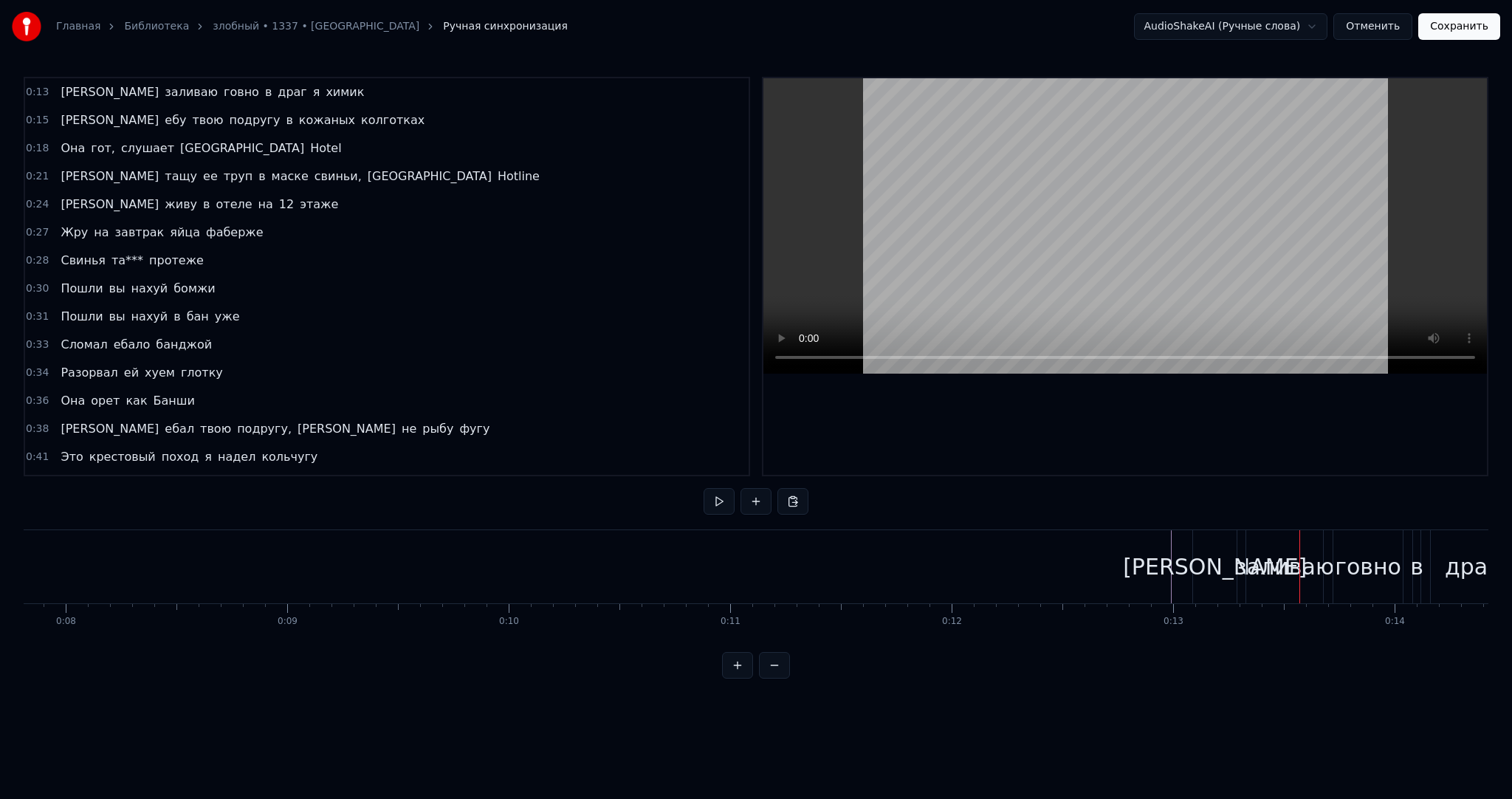
click at [1205, 552] on div "[PERSON_NAME]" at bounding box center [1215, 567] width 44 height 73
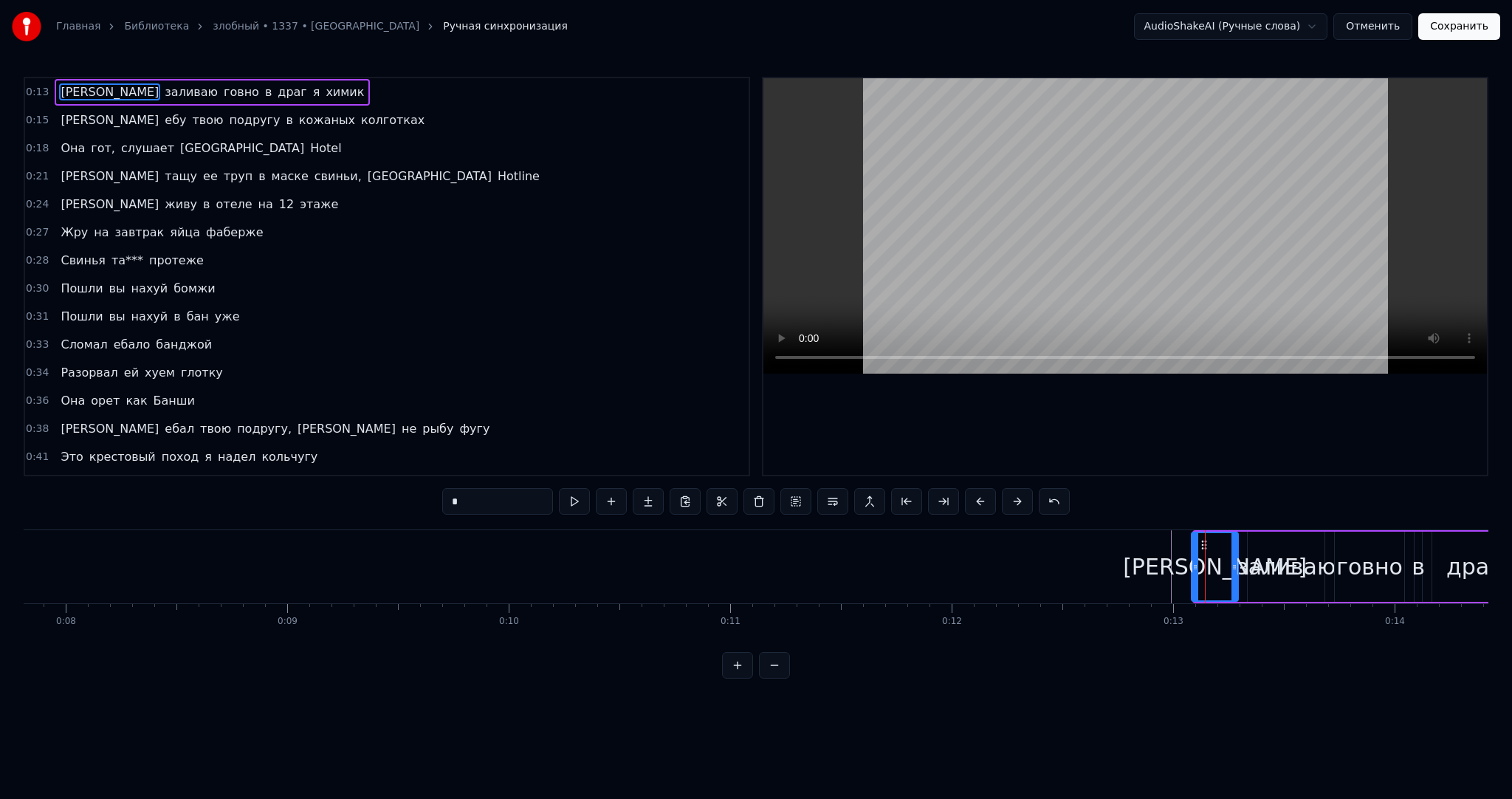
drag, startPoint x: 1195, startPoint y: 552, endPoint x: 1151, endPoint y: 555, distance: 44.1
click at [1192, 555] on div at bounding box center [1195, 567] width 6 height 67
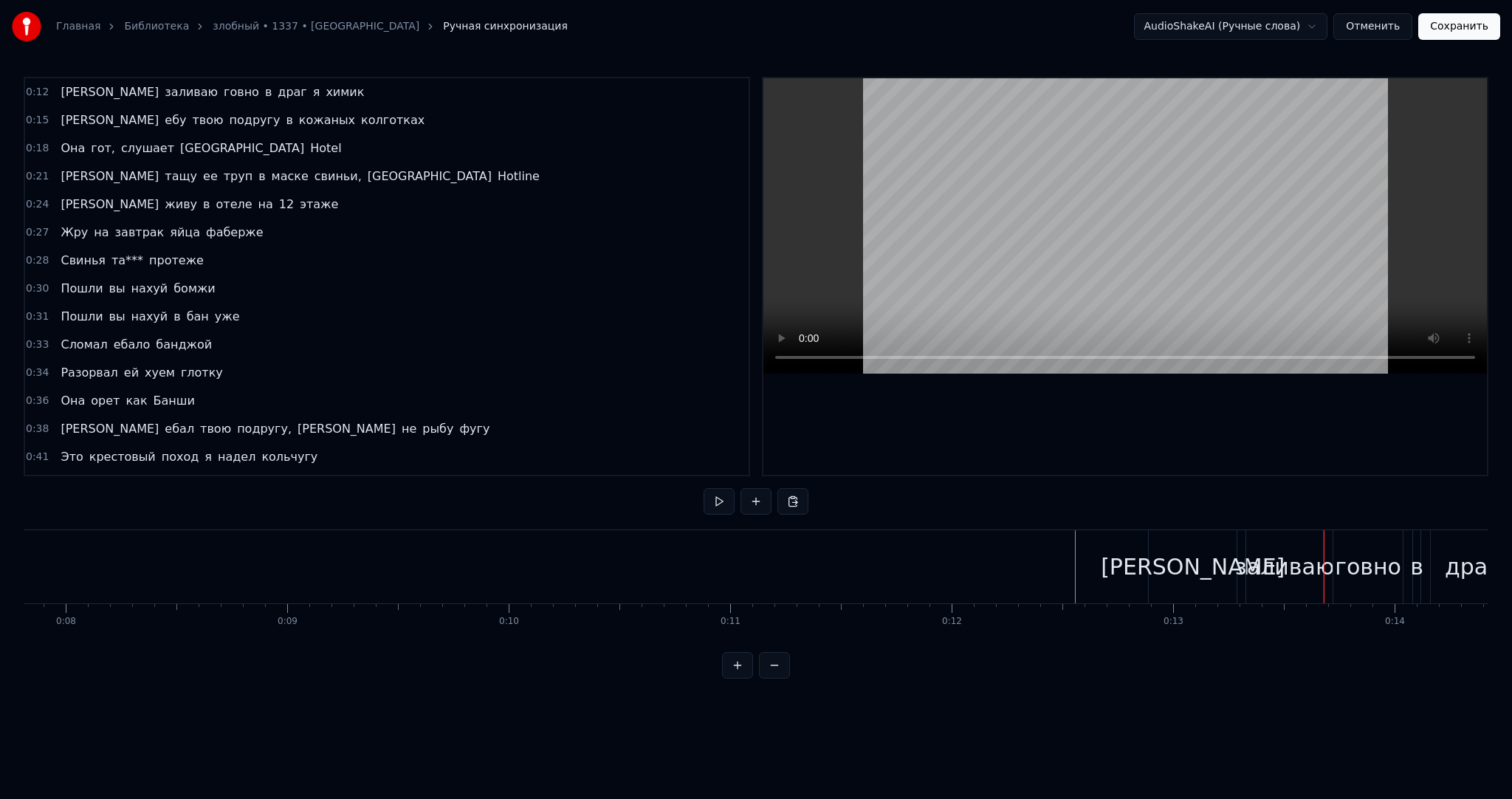
click at [1165, 562] on div "[PERSON_NAME]" at bounding box center [1193, 567] width 88 height 73
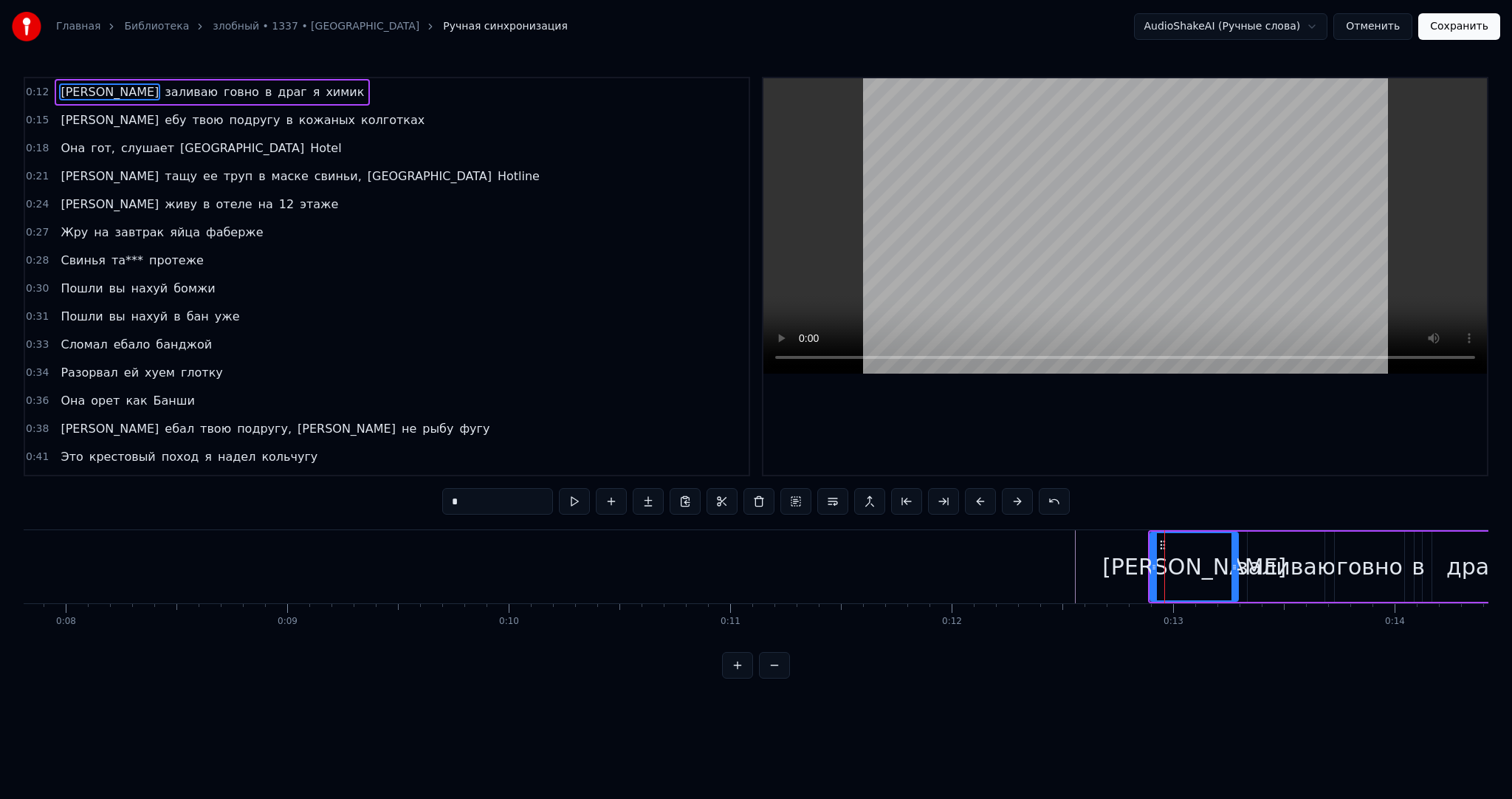
drag, startPoint x: 1154, startPoint y: 562, endPoint x: 1167, endPoint y: 561, distance: 13.0
click at [1157, 561] on icon at bounding box center [1155, 567] width 6 height 12
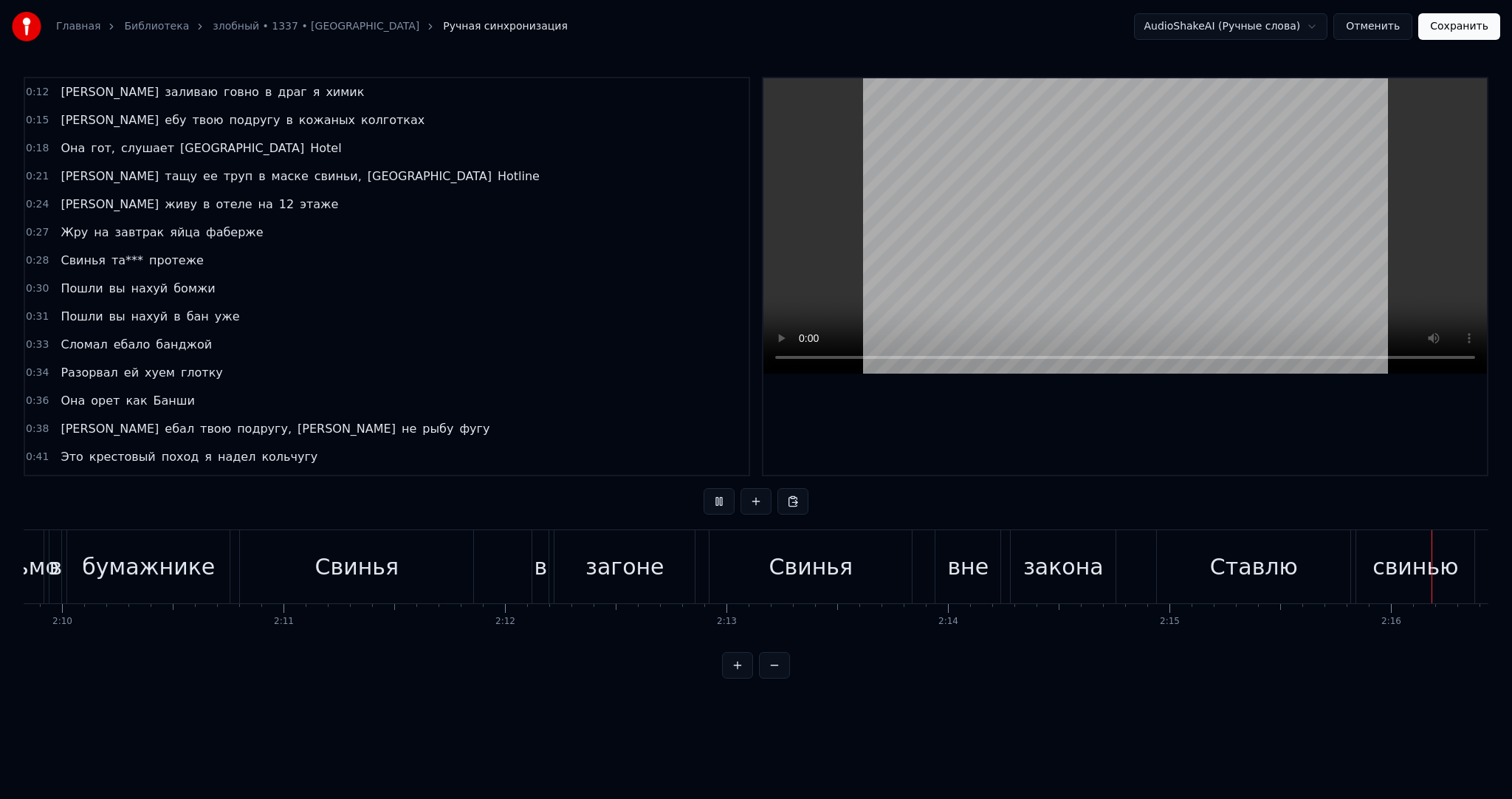
scroll to position [0, 30108]
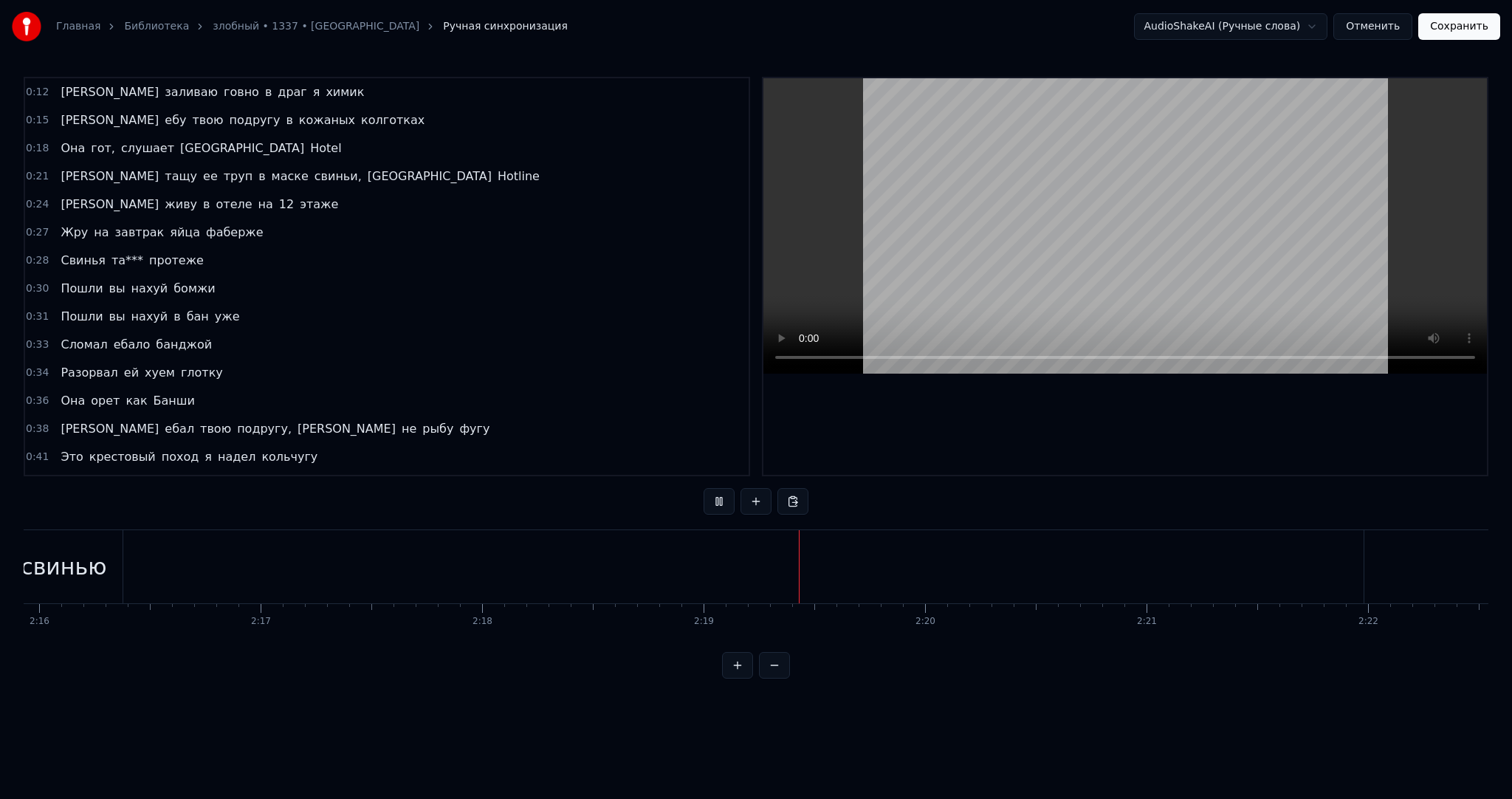
click at [1196, 218] on video at bounding box center [1125, 226] width 724 height 296
click at [1228, 210] on video at bounding box center [1125, 226] width 724 height 296
click at [1208, 218] on video at bounding box center [1125, 226] width 724 height 296
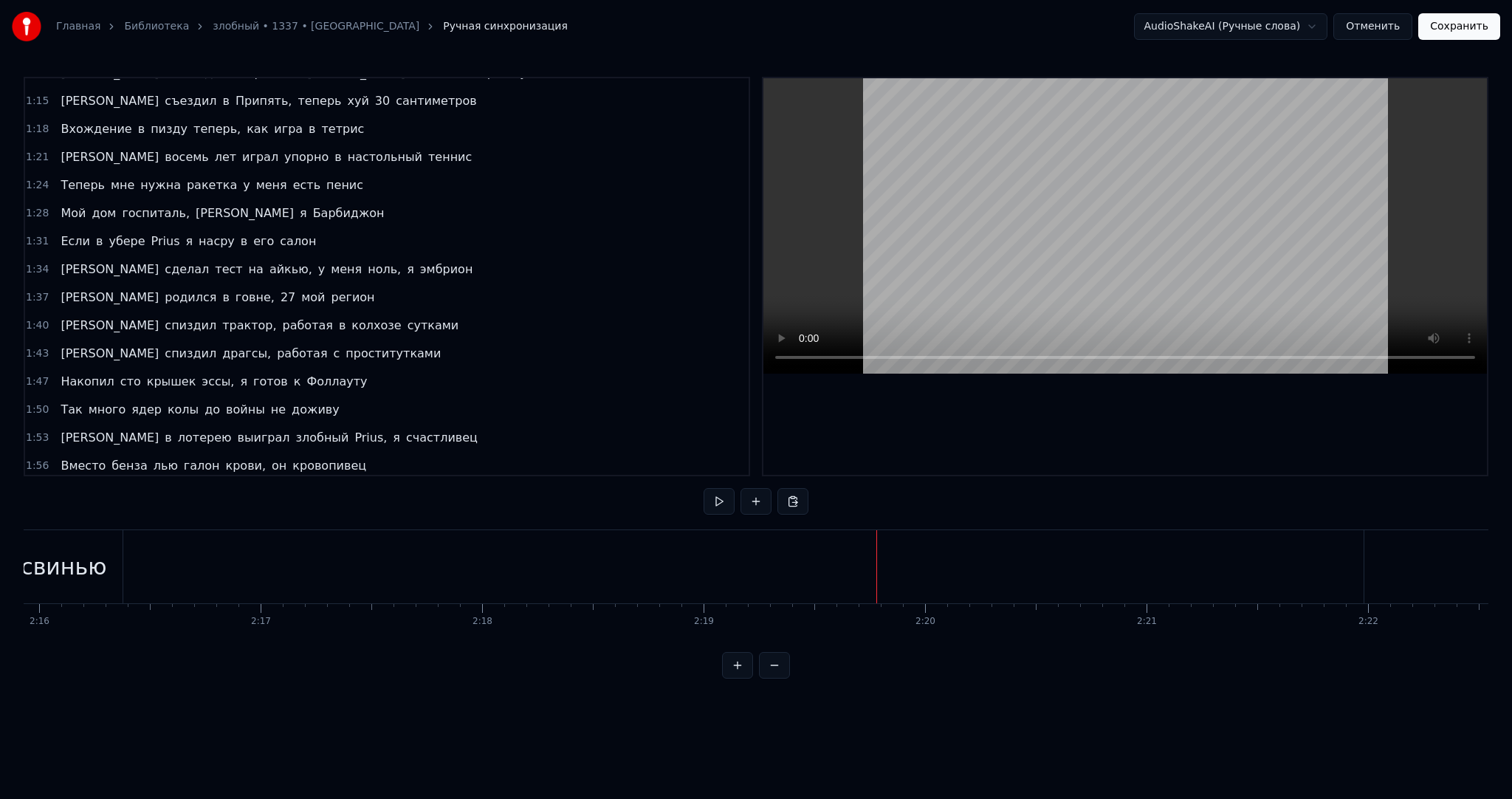
scroll to position [880, 0]
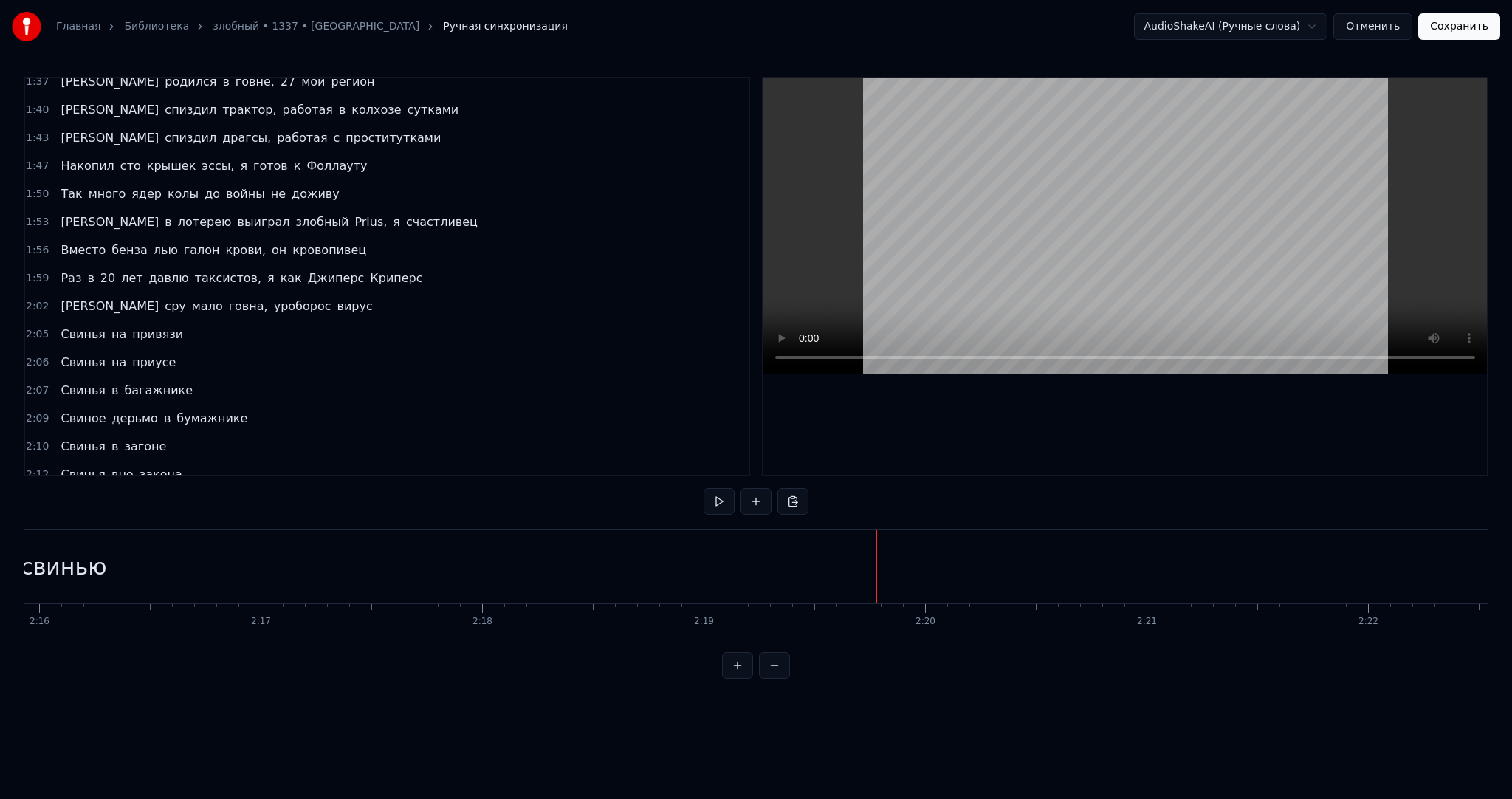
click at [164, 494] on span "на" at bounding box center [173, 502] width 18 height 17
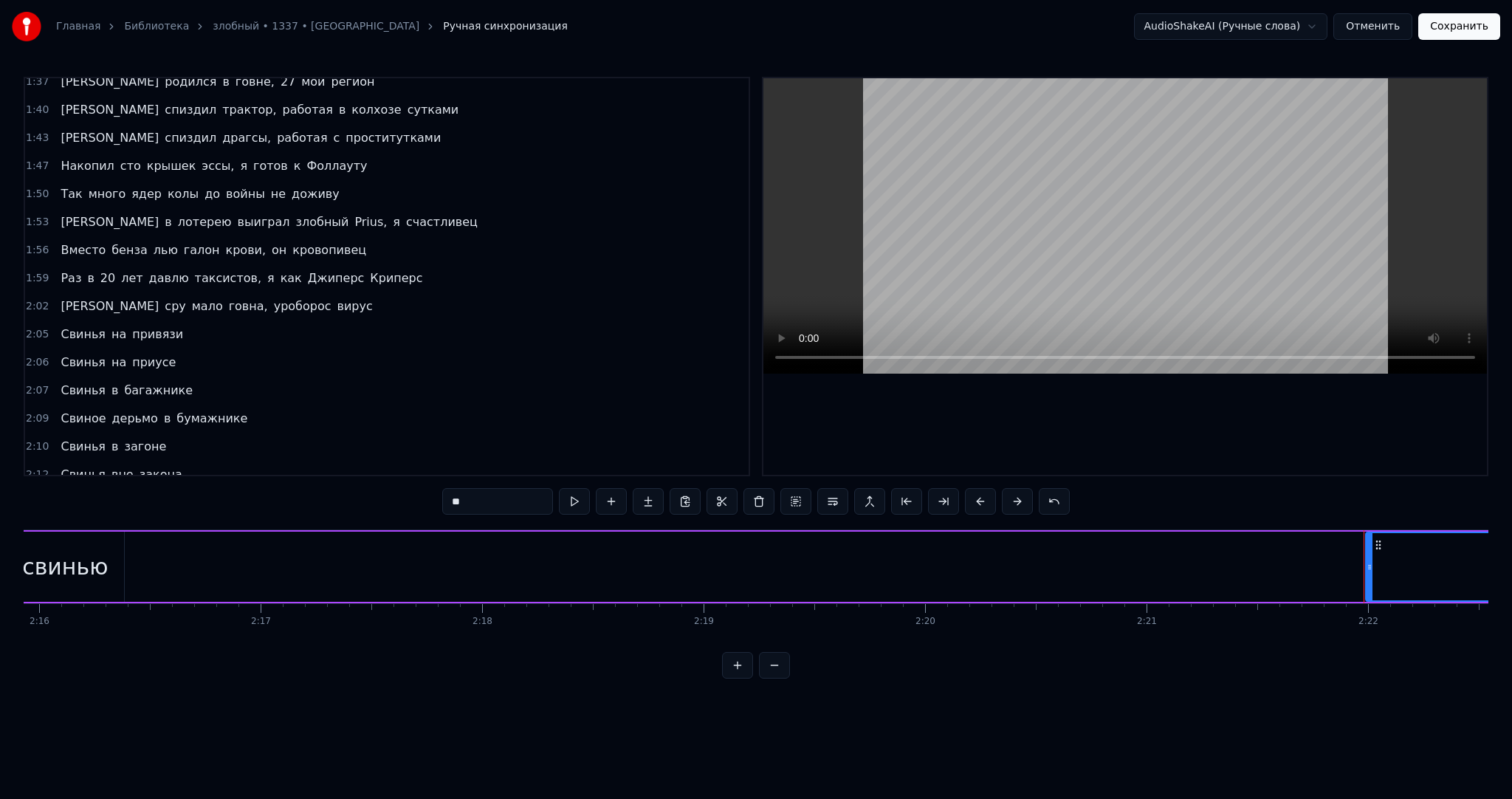
click at [71, 494] on span "Ставлю" at bounding box center [84, 502] width 49 height 17
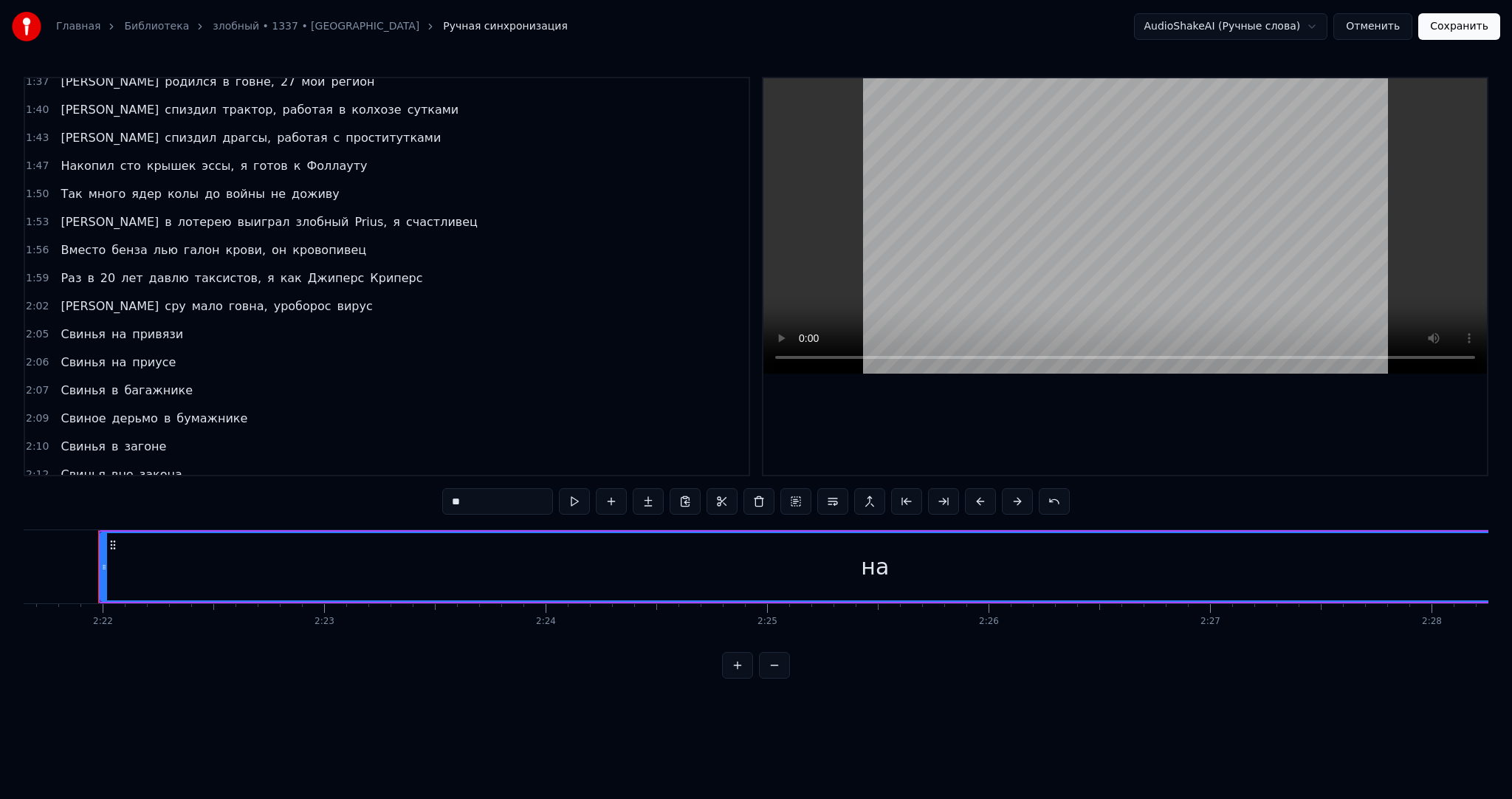
type input "***"
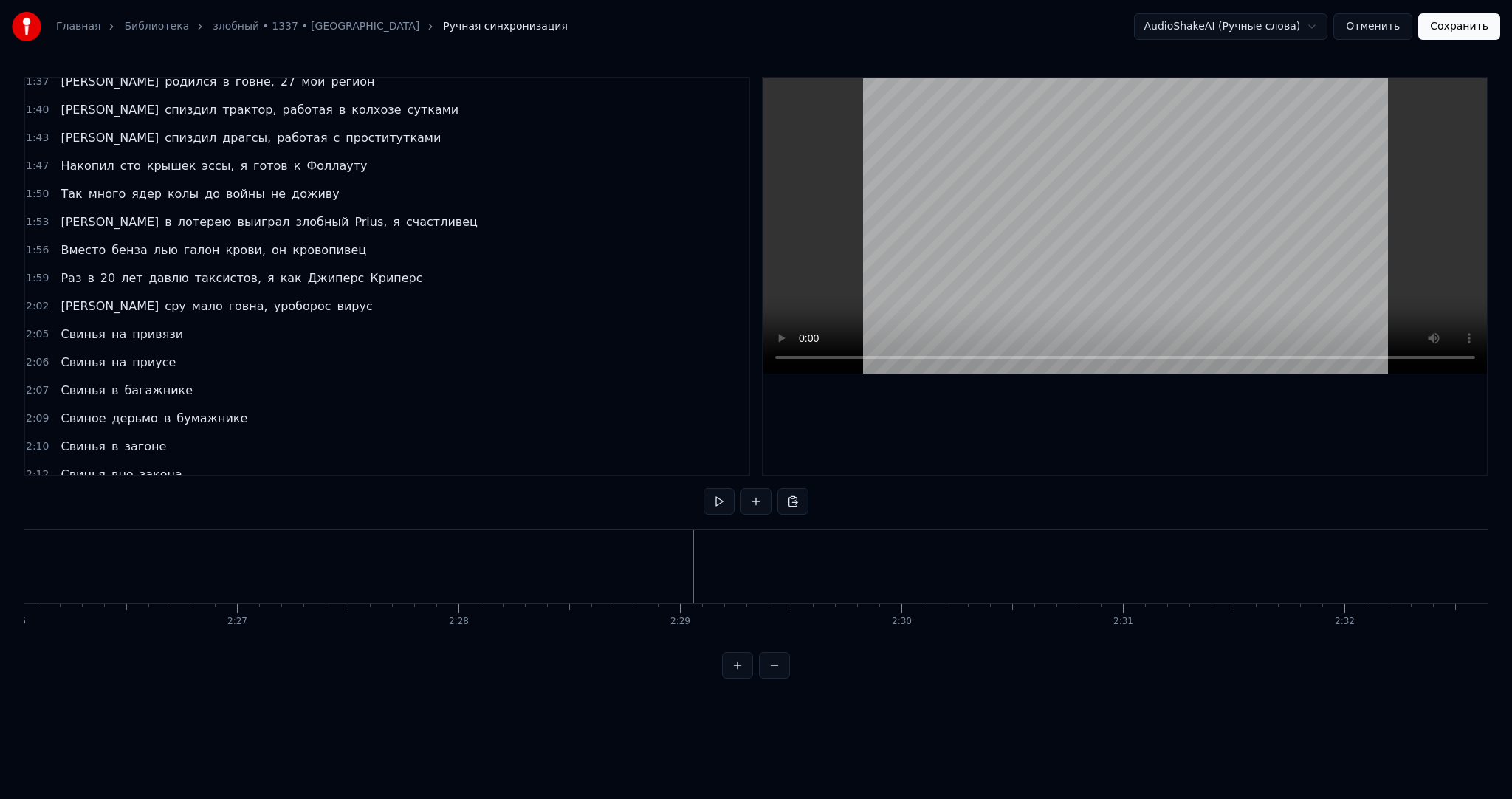
scroll to position [853, 0]
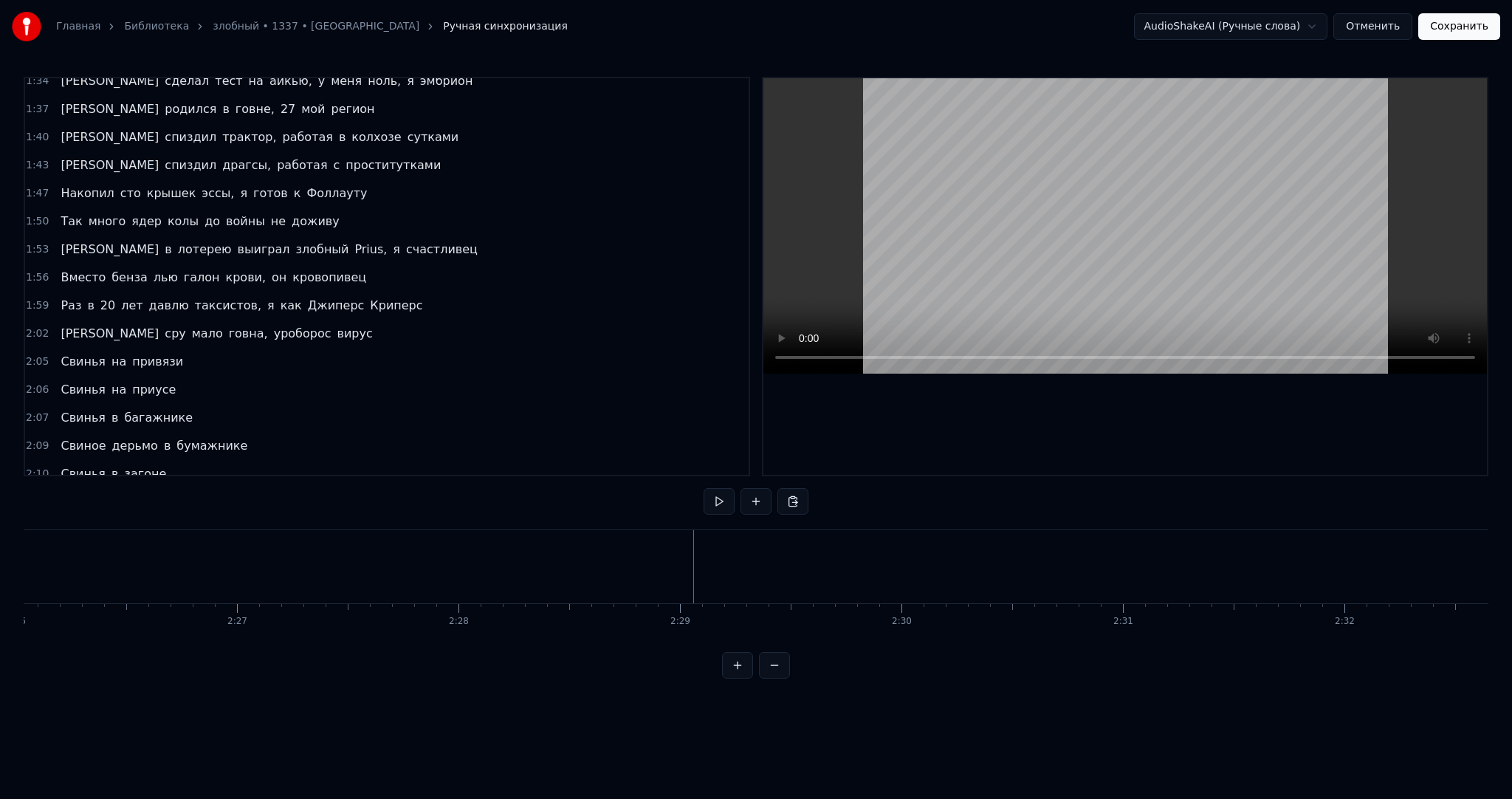
click at [1460, 35] on button "Сохранить" at bounding box center [1459, 27] width 82 height 27
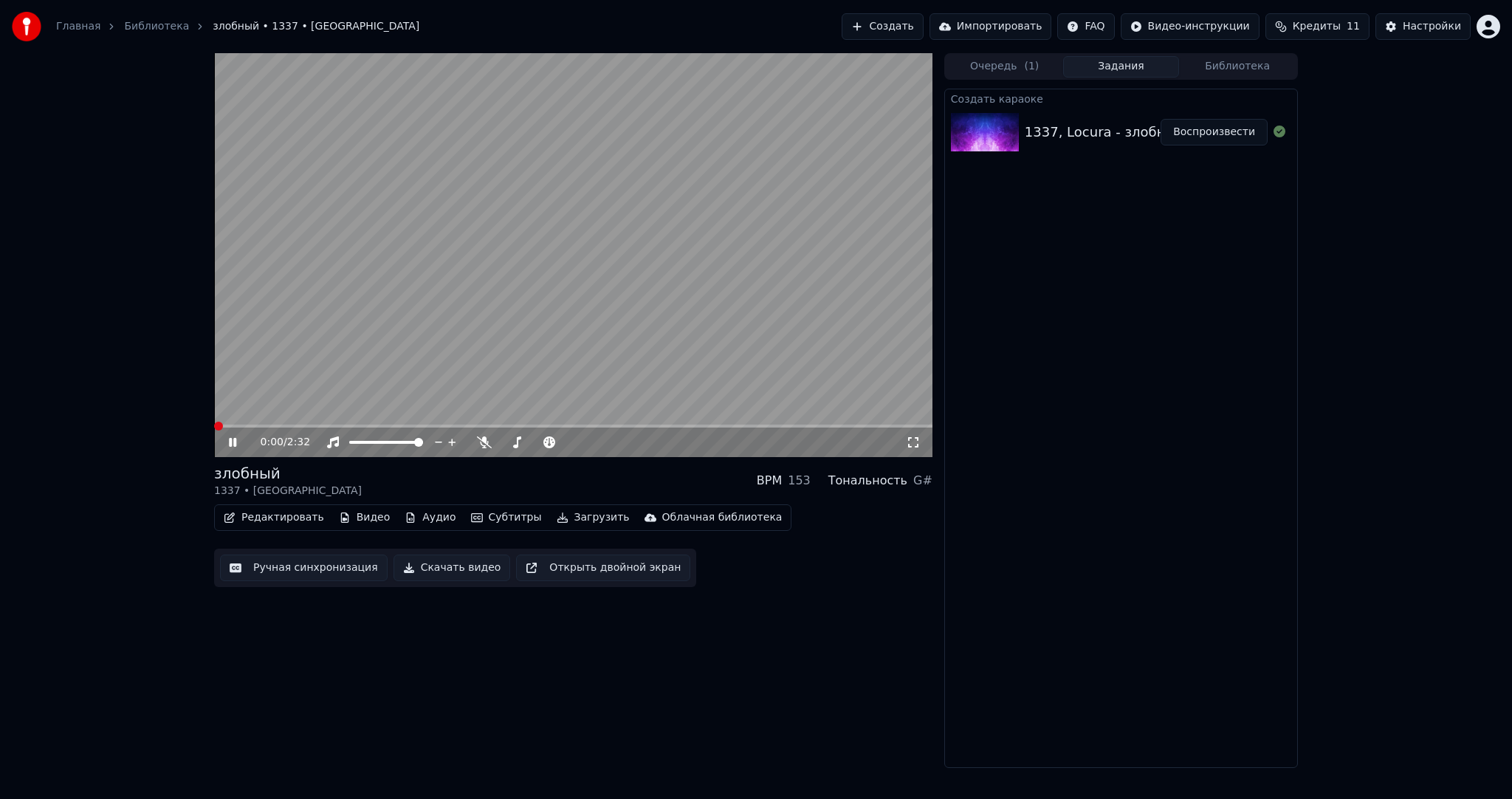
click at [605, 298] on video at bounding box center [573, 255] width 718 height 404
click at [573, 507] on div "Редактировать Видео Аудио Субтитры Загрузить Облачная библиотека" at bounding box center [503, 518] width 577 height 27
click at [587, 369] on video at bounding box center [573, 255] width 718 height 404
click at [617, 322] on video at bounding box center [573, 255] width 718 height 404
drag, startPoint x: 576, startPoint y: 506, endPoint x: 578, endPoint y: 514, distance: 8.2
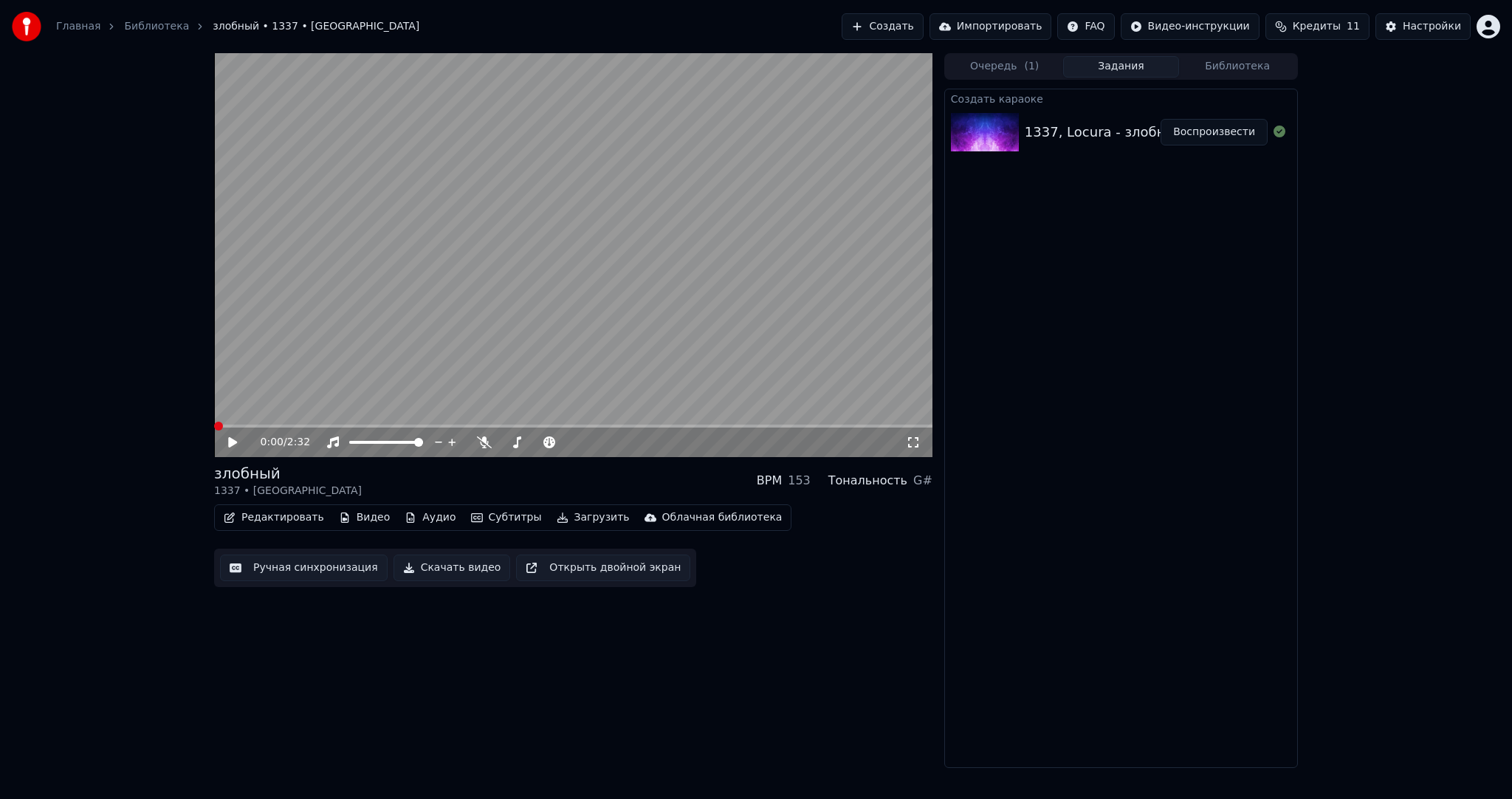
click at [578, 508] on div "Редактировать Видео Аудио Субтитры Загрузить Облачная библиотека" at bounding box center [503, 518] width 577 height 27
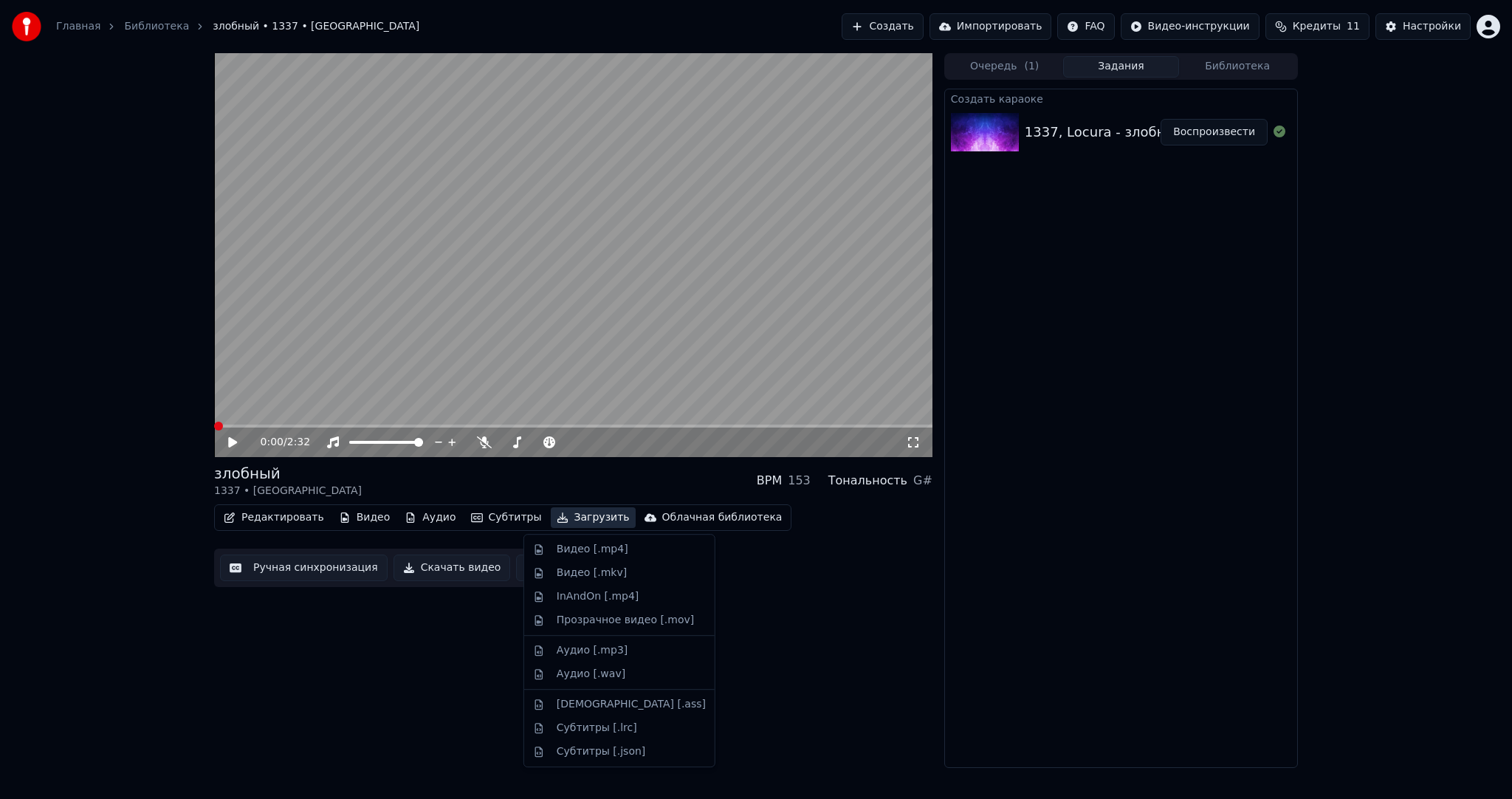
click at [582, 509] on button "Загрузить" at bounding box center [593, 517] width 85 height 20
click at [579, 544] on div "Видео [.mp4]" at bounding box center [593, 549] width 72 height 15
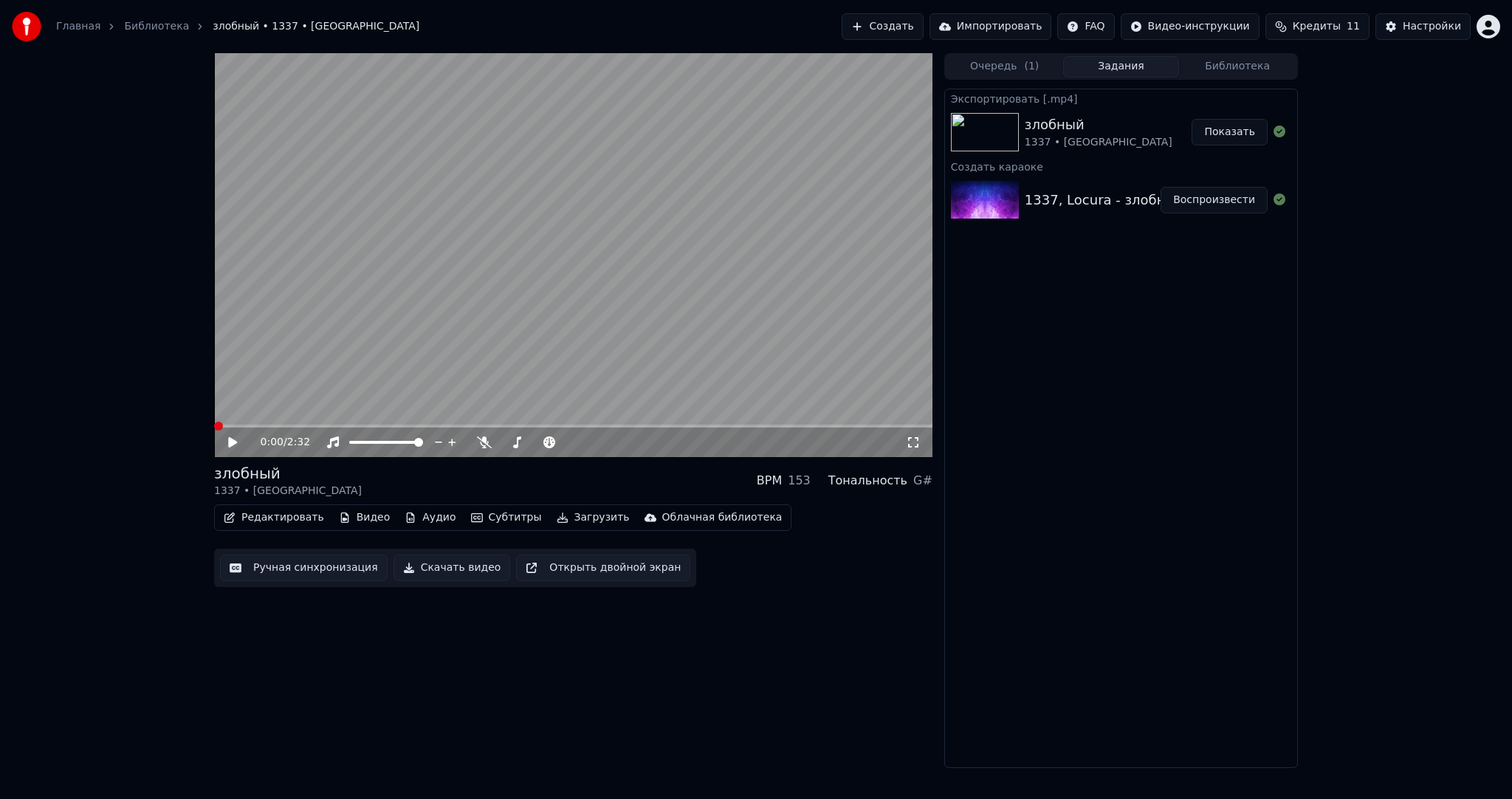
click at [913, 36] on button "Создать" at bounding box center [882, 27] width 81 height 27
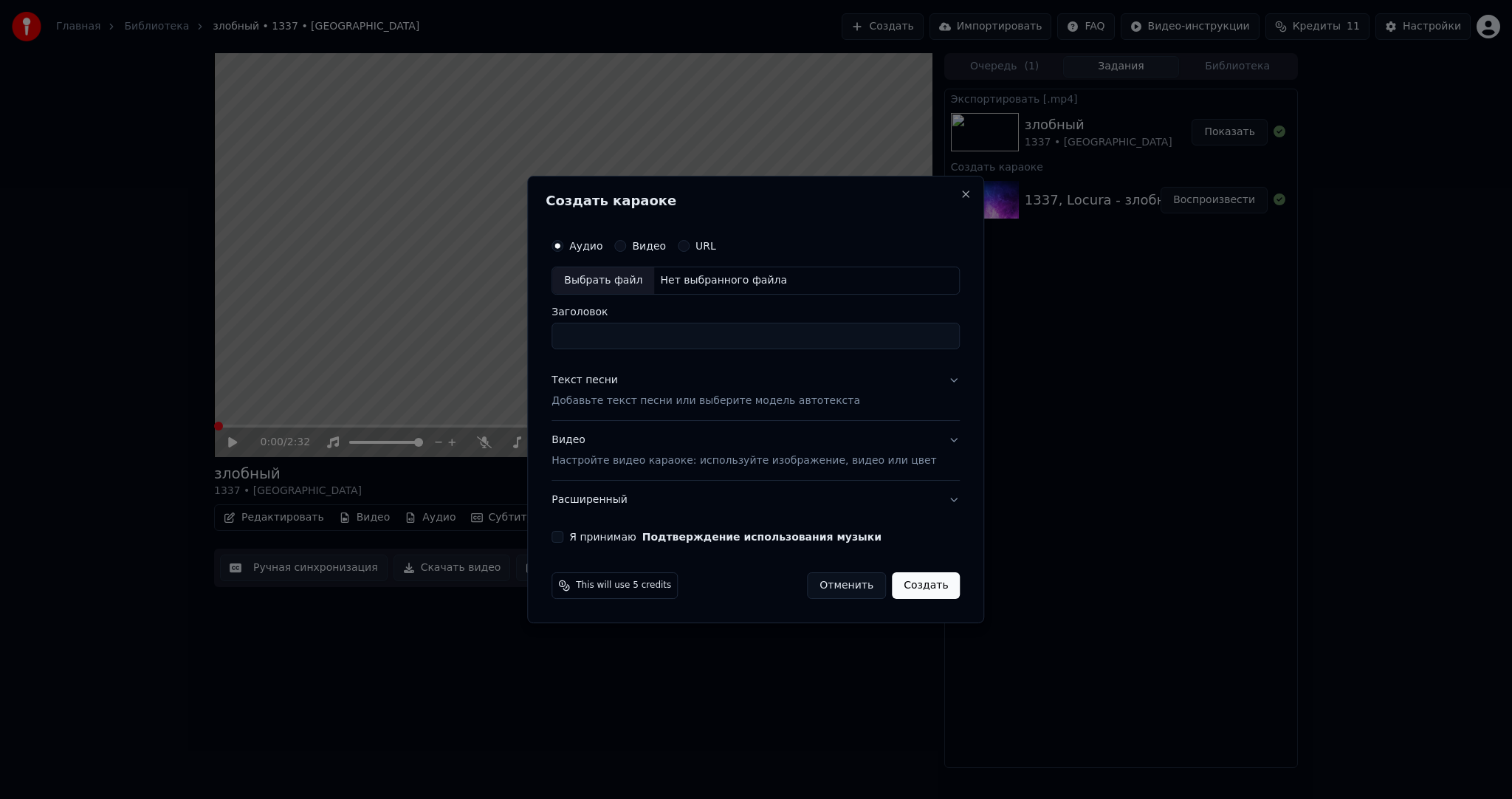
click at [622, 281] on div "Выбрать файл" at bounding box center [603, 281] width 102 height 27
drag, startPoint x: 691, startPoint y: 340, endPoint x: 889, endPoint y: 333, distance: 198.1
click at [889, 333] on input "**********" at bounding box center [756, 336] width 408 height 27
type input "**********"
click at [678, 411] on button "Текст песни Добавьте текст песни или выберите модель автотекста" at bounding box center [756, 391] width 408 height 59
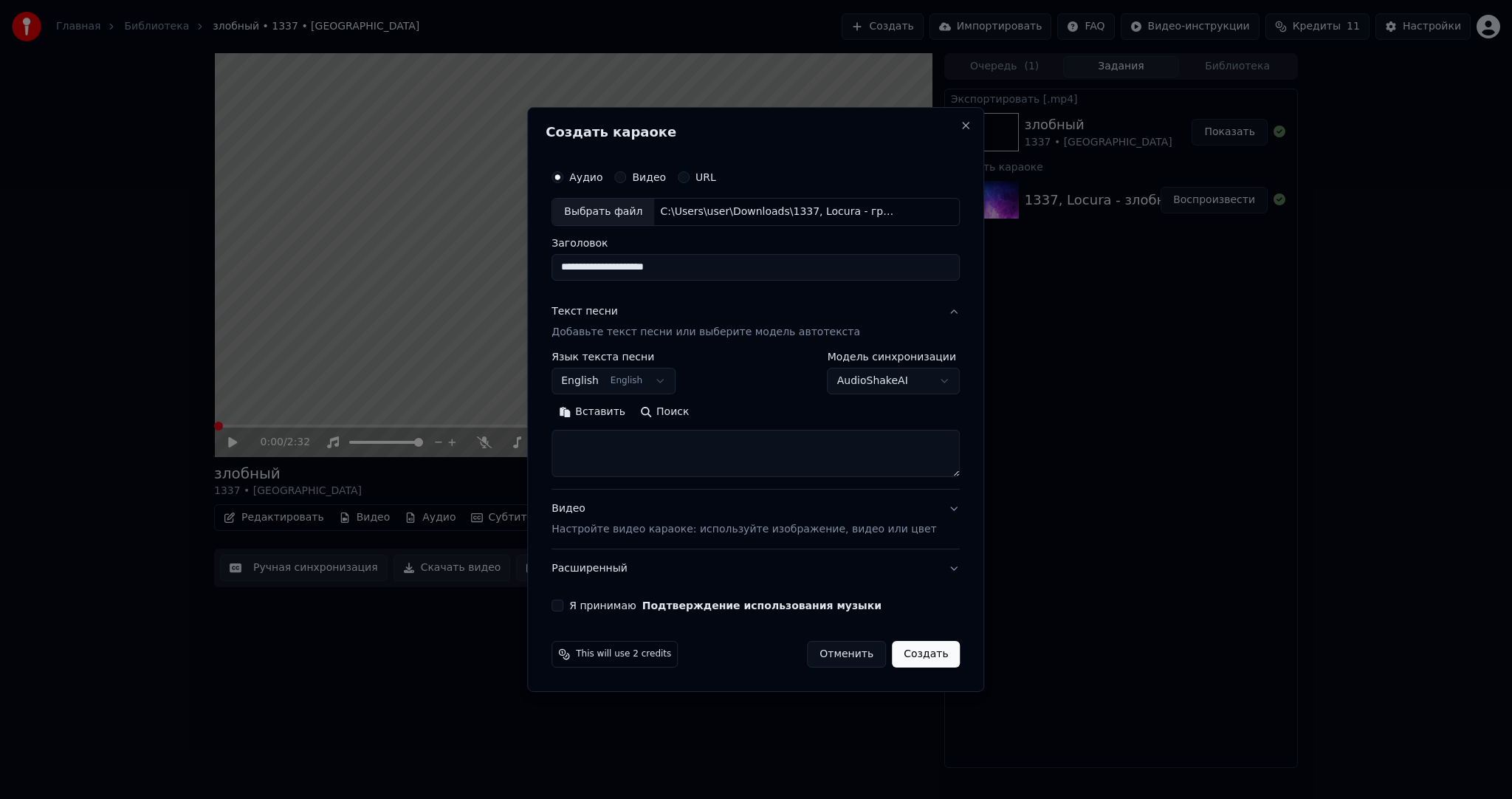
click at [633, 378] on body "**********" at bounding box center [756, 399] width 1512 height 799
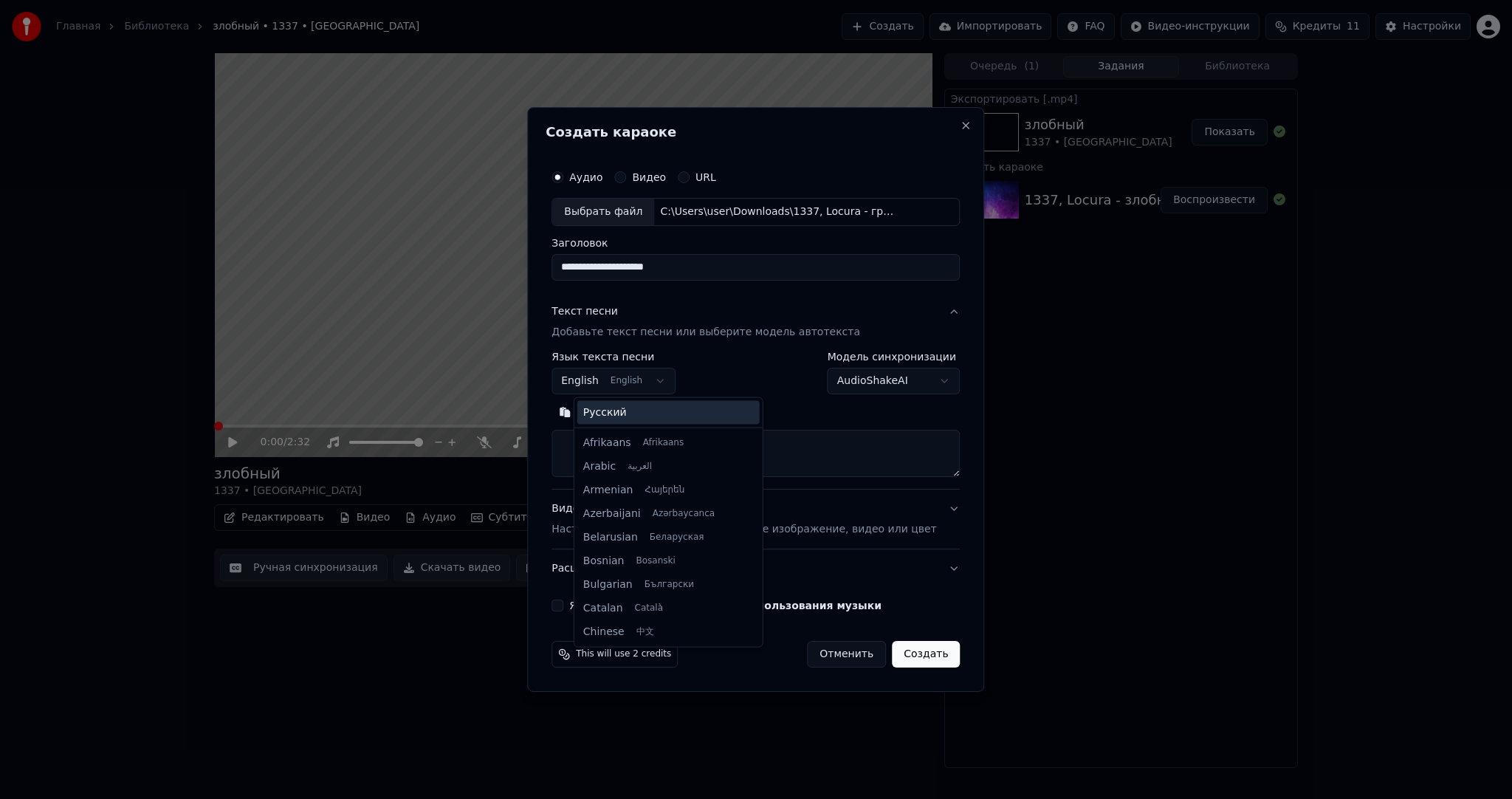
scroll to position [118, 0]
select select "**"
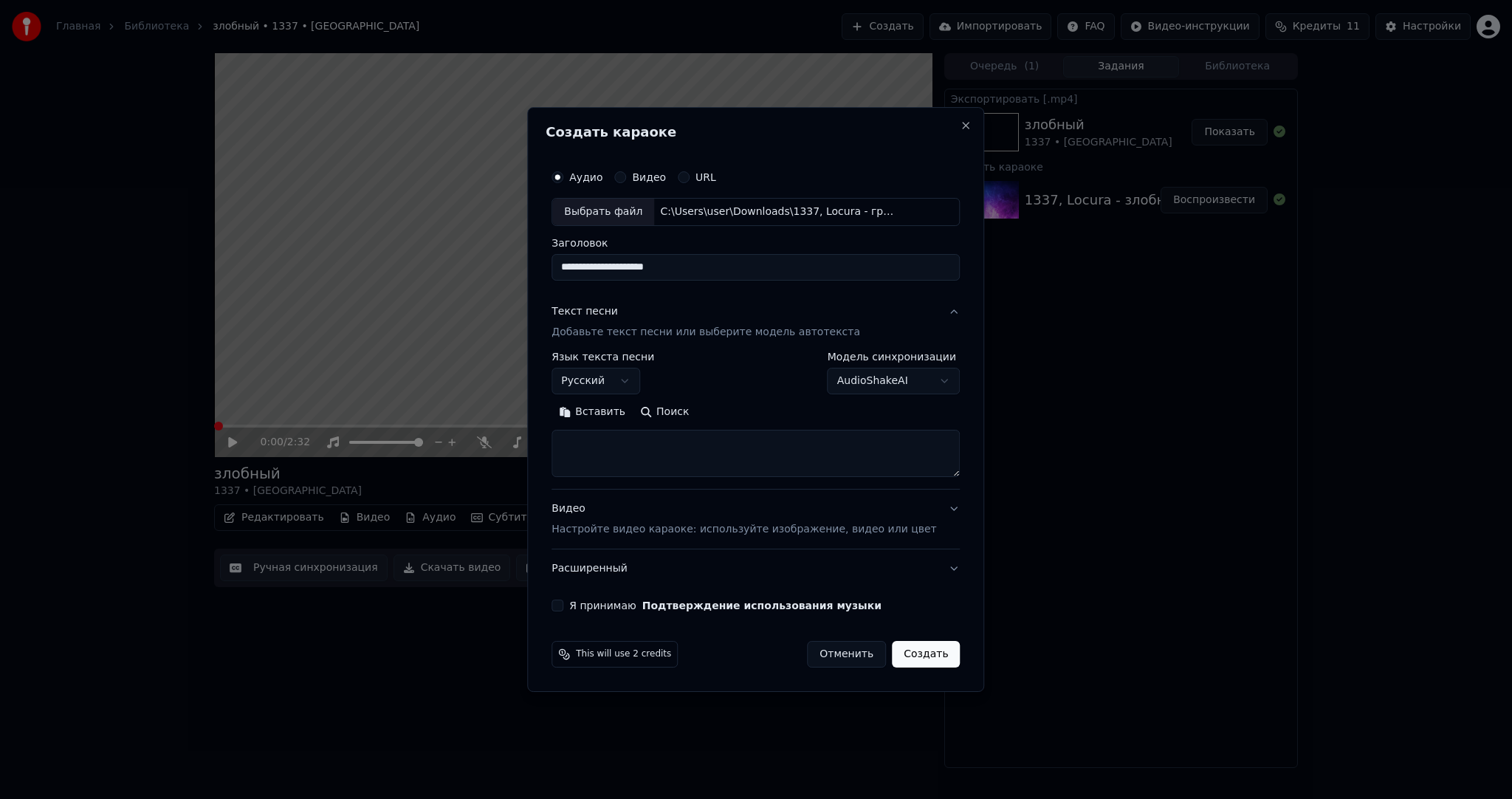
click at [612, 408] on button "Вставить" at bounding box center [592, 412] width 81 height 23
click at [580, 595] on div "**********" at bounding box center [756, 387] width 420 height 461
click at [563, 601] on button "Я принимаю Подтверждение использования музыки" at bounding box center [557, 605] width 12 height 12
click at [918, 650] on button "Создать" at bounding box center [925, 654] width 68 height 27
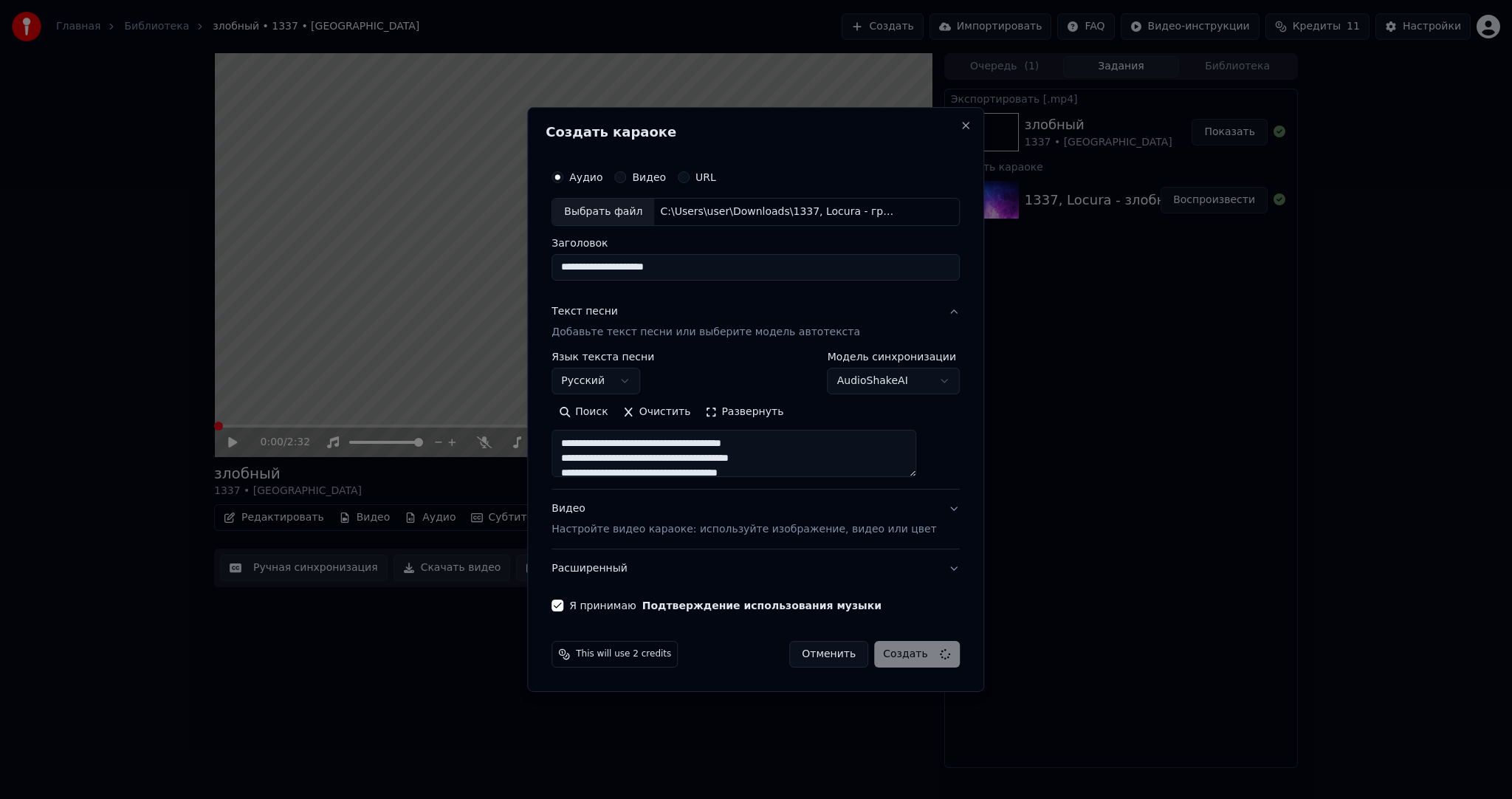
type textarea "**********"
select select
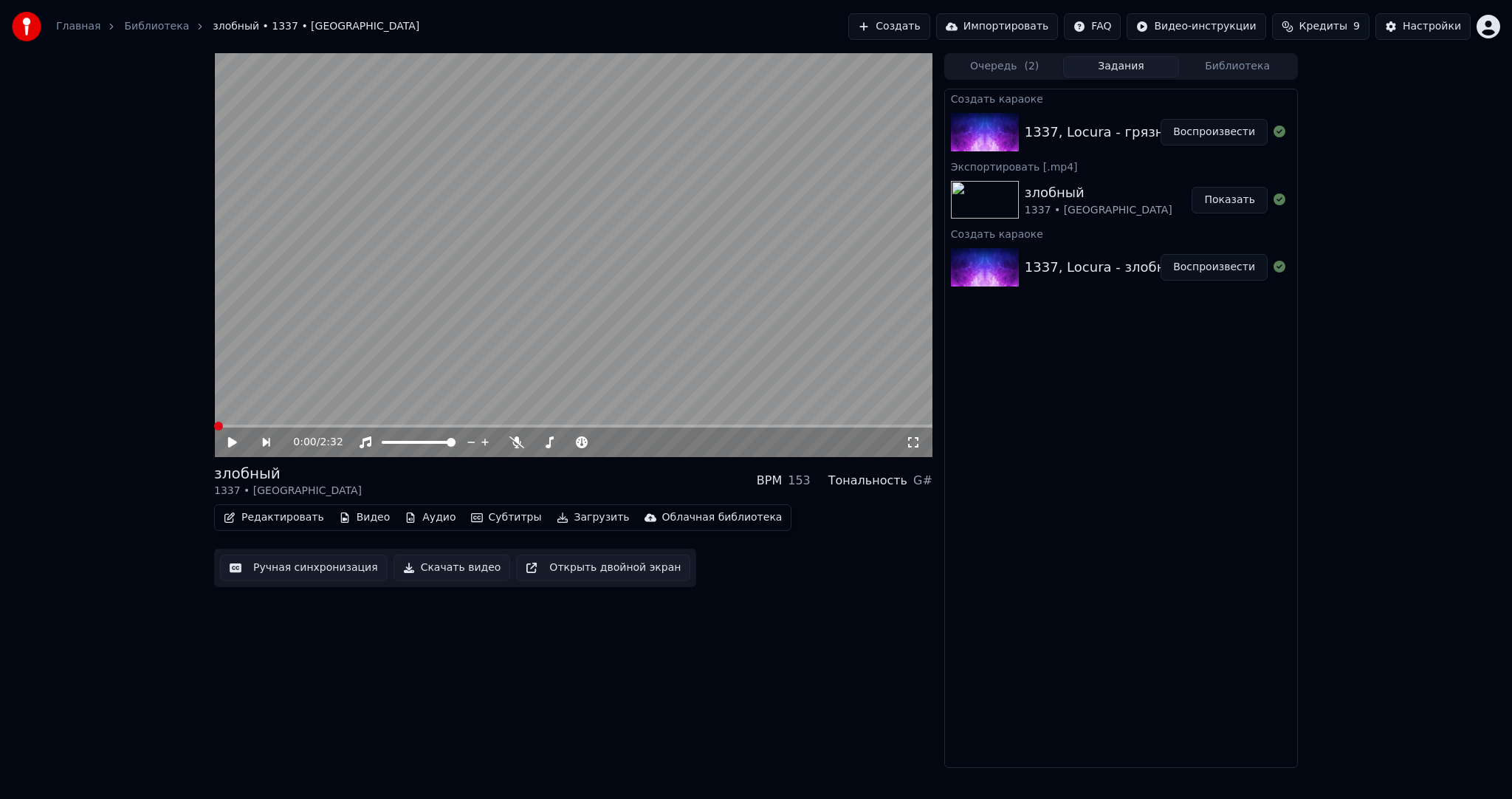
click at [1183, 127] on button "Воспроизвести" at bounding box center [1214, 132] width 107 height 27
click at [481, 520] on button "Субтитры" at bounding box center [507, 517] width 83 height 20
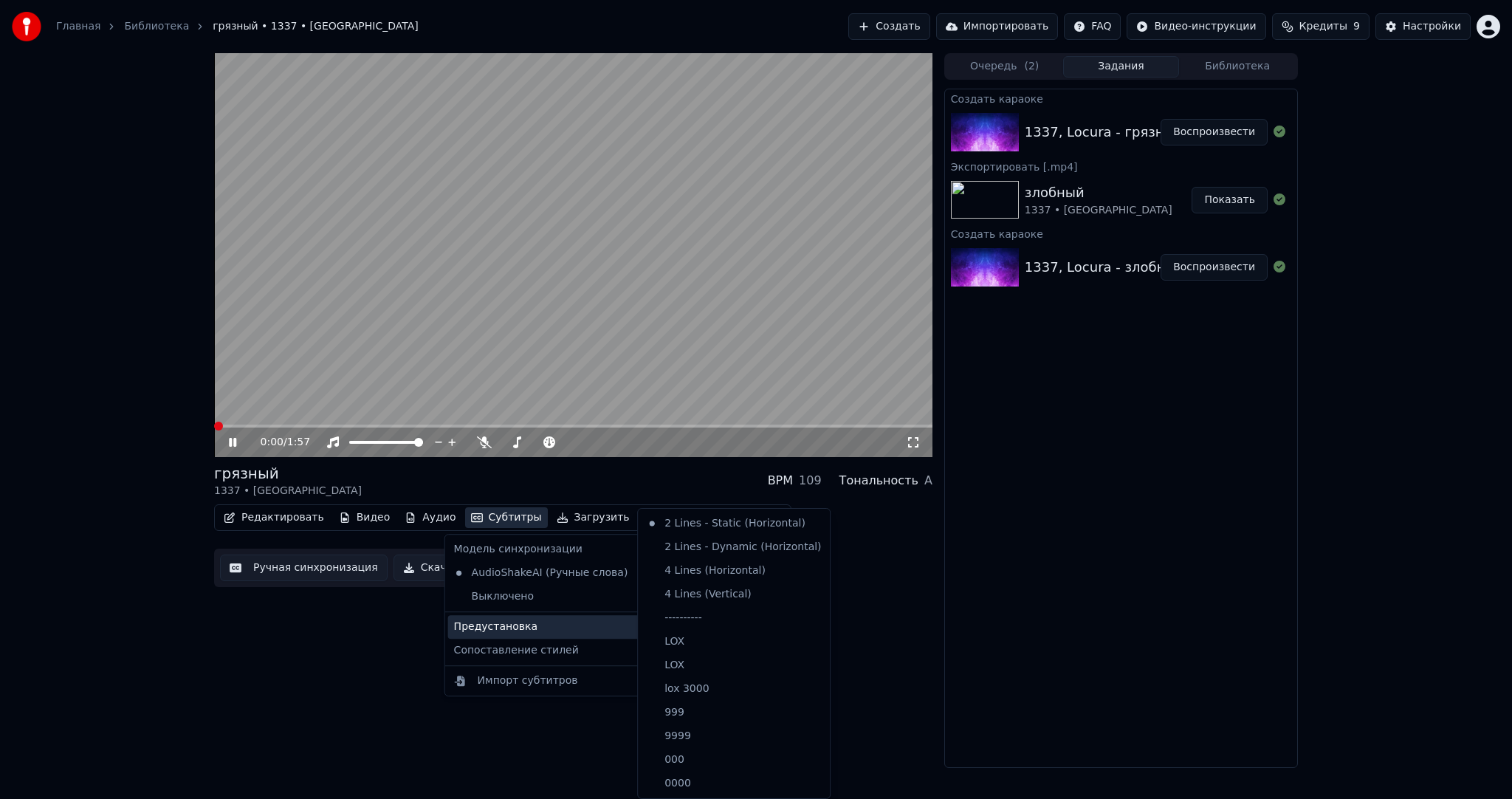
click at [528, 627] on div "Предустановка" at bounding box center [552, 627] width 208 height 23
click at [692, 628] on div "----------" at bounding box center [734, 618] width 186 height 23
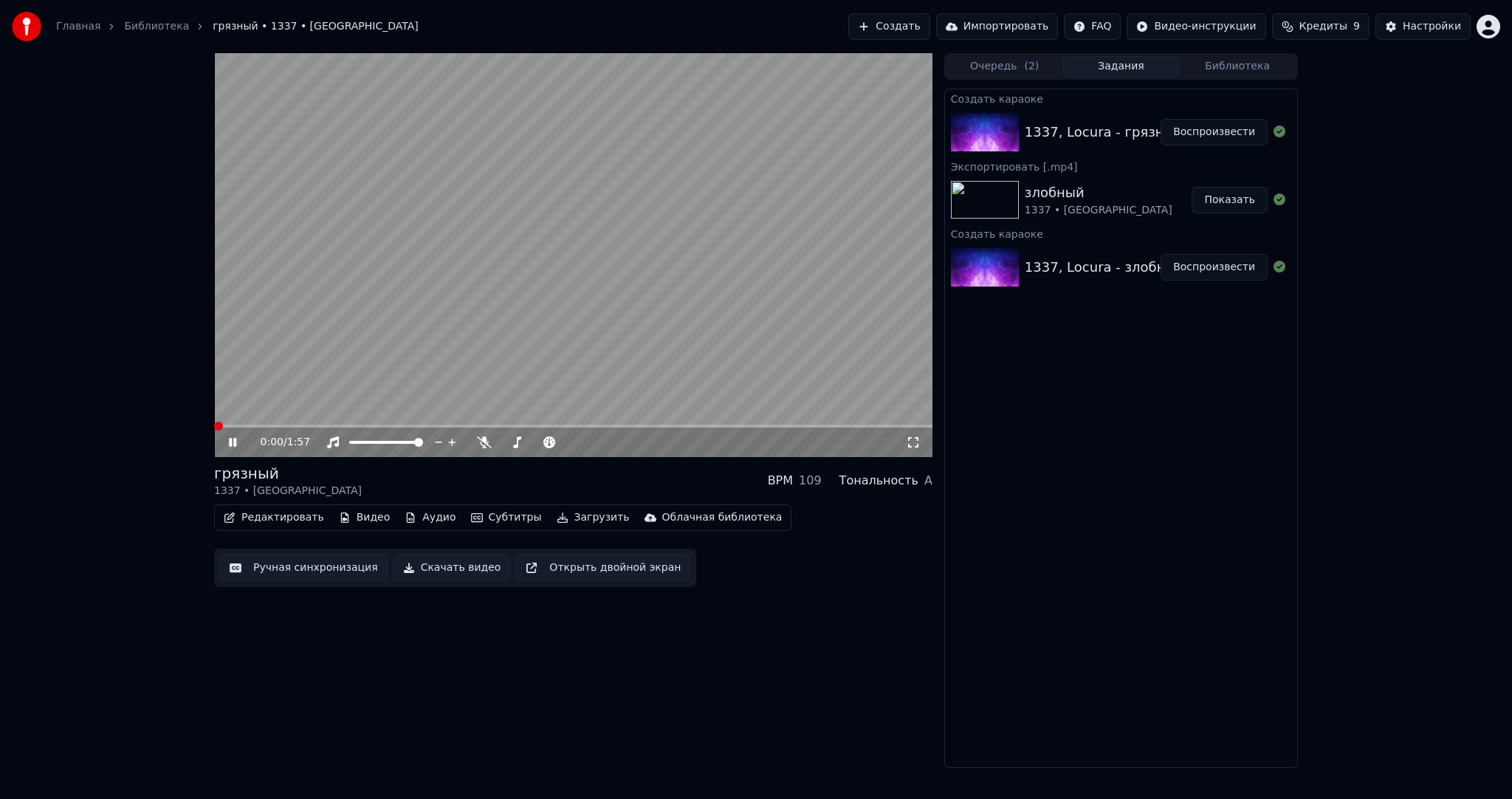
click at [346, 573] on button "Ручная синхронизация" at bounding box center [303, 568] width 167 height 27
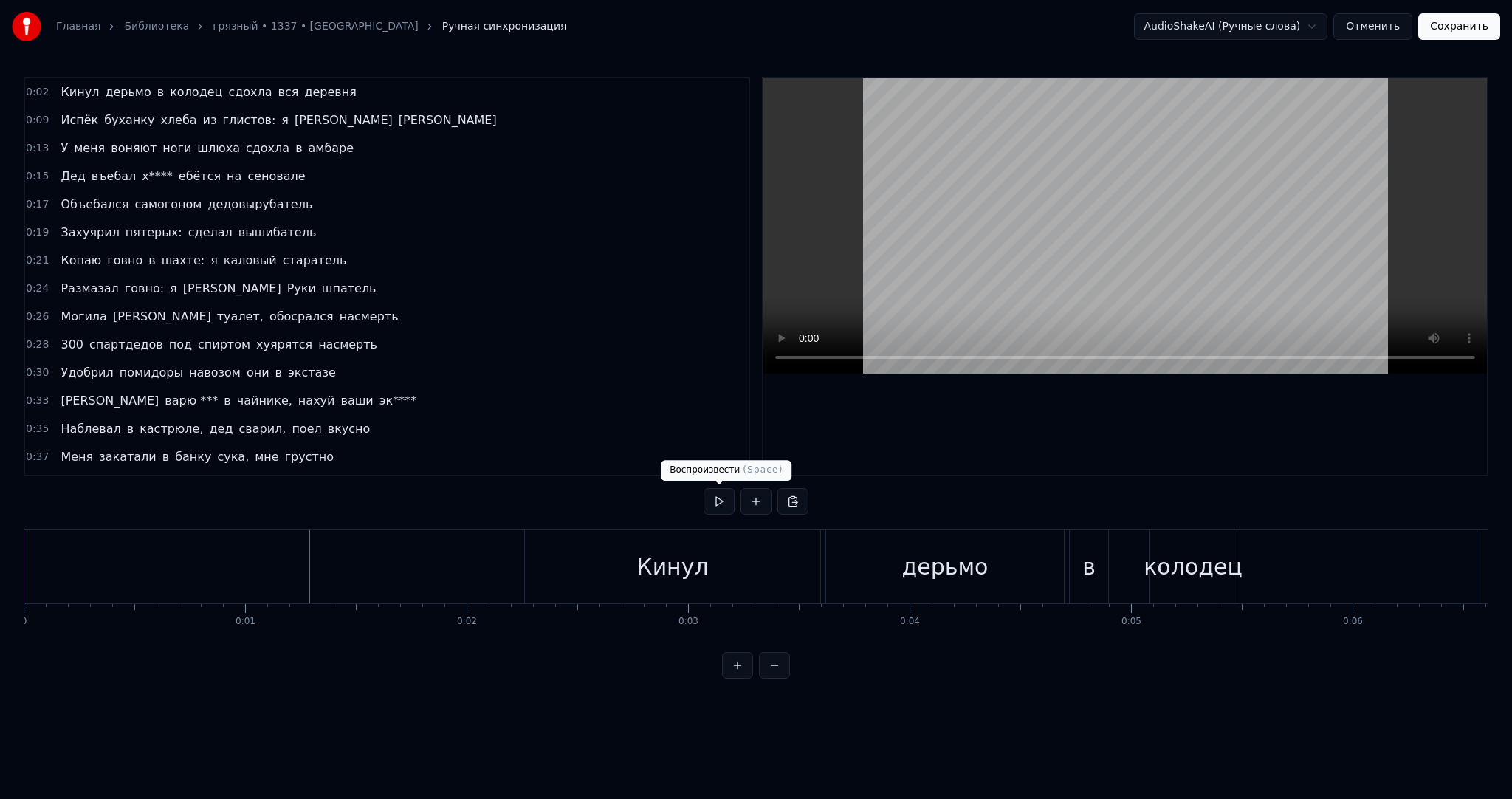
click at [713, 509] on button at bounding box center [720, 502] width 31 height 27
click at [719, 505] on button at bounding box center [720, 502] width 31 height 27
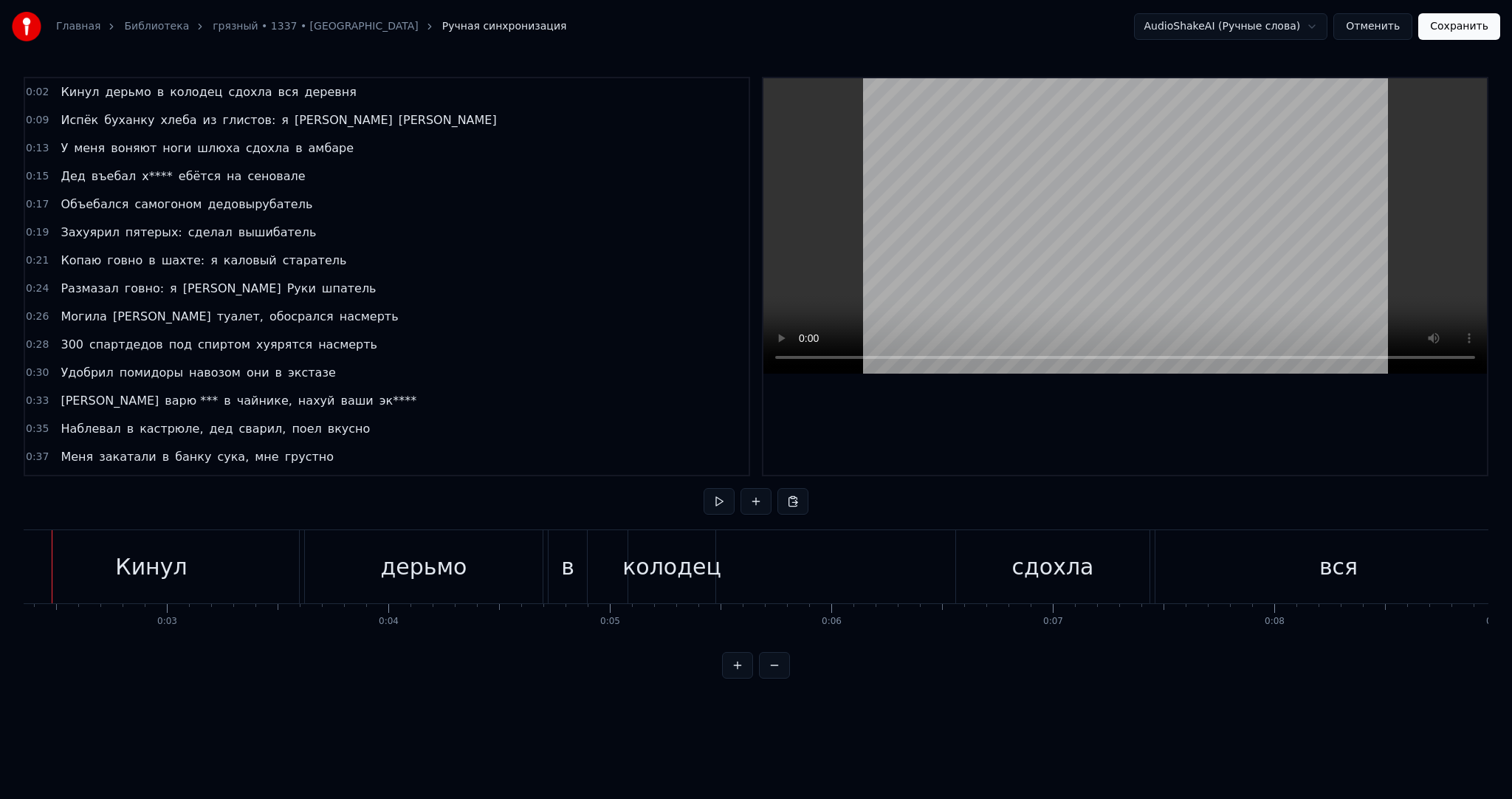
scroll to position [0, 659]
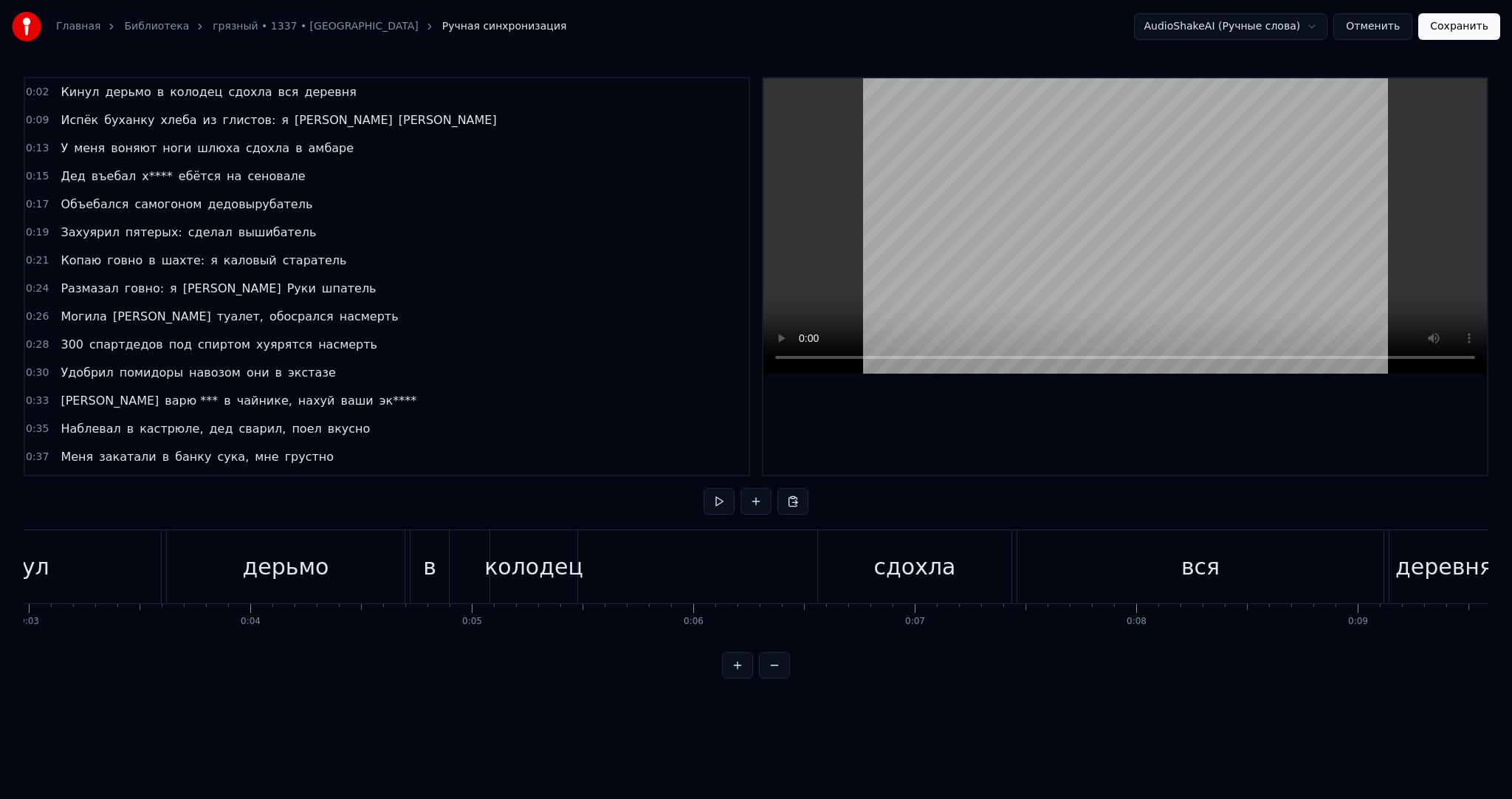
click at [704, 560] on div "Кинул дерьмо в колодец сдохла вся деревня" at bounding box center [684, 567] width 1638 height 73
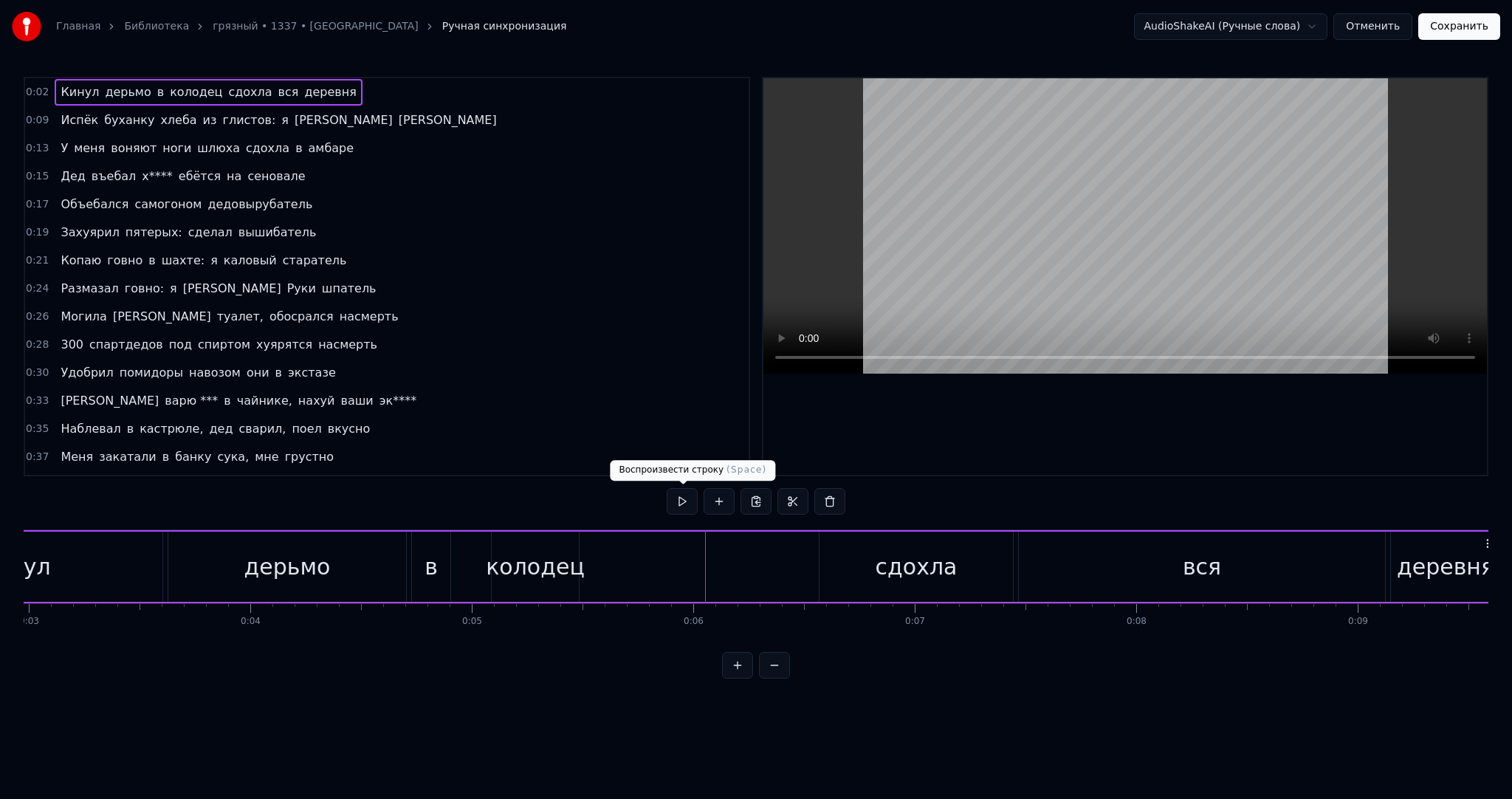
click at [688, 503] on button at bounding box center [682, 502] width 31 height 27
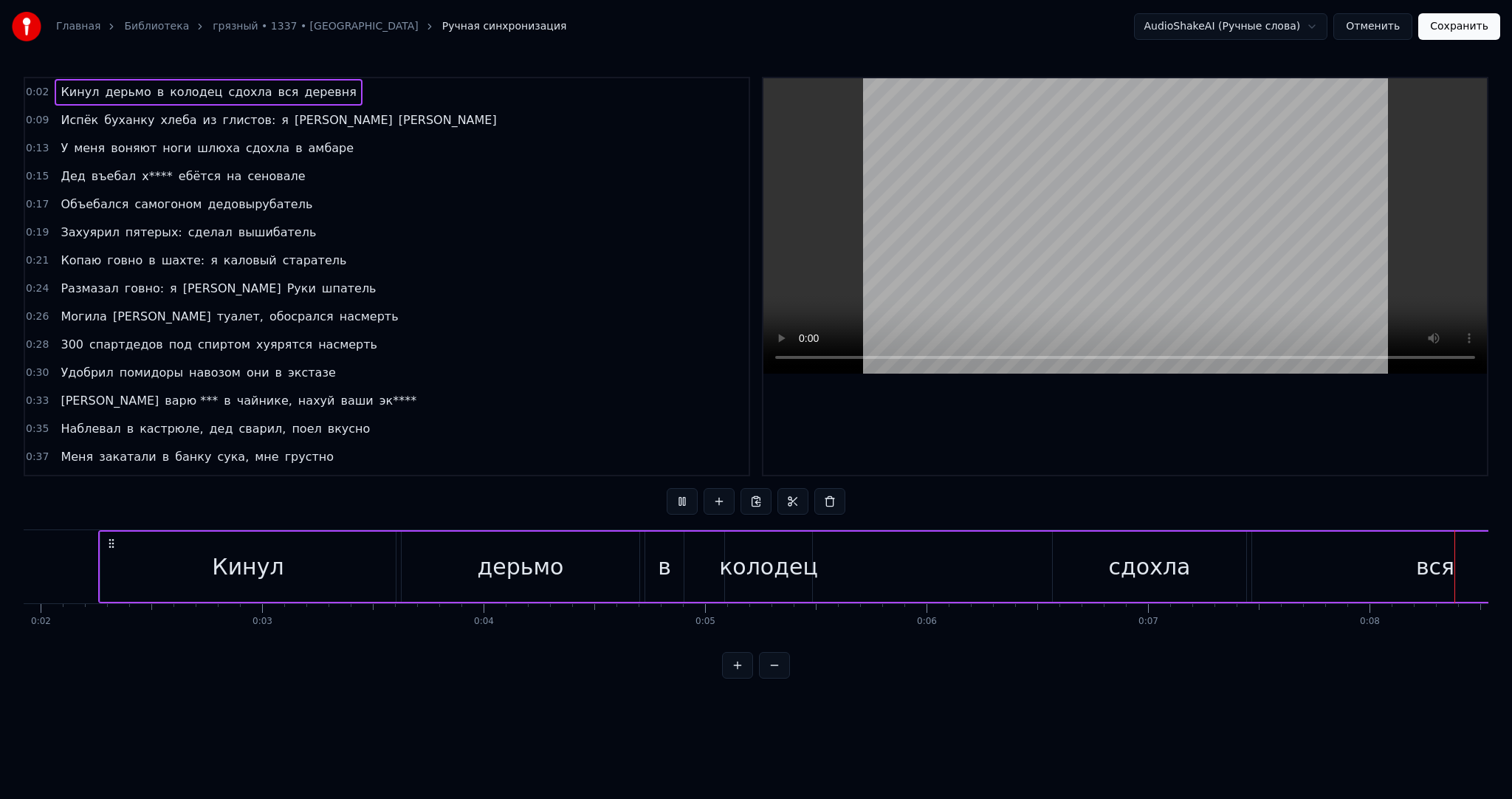
scroll to position [0, 1769]
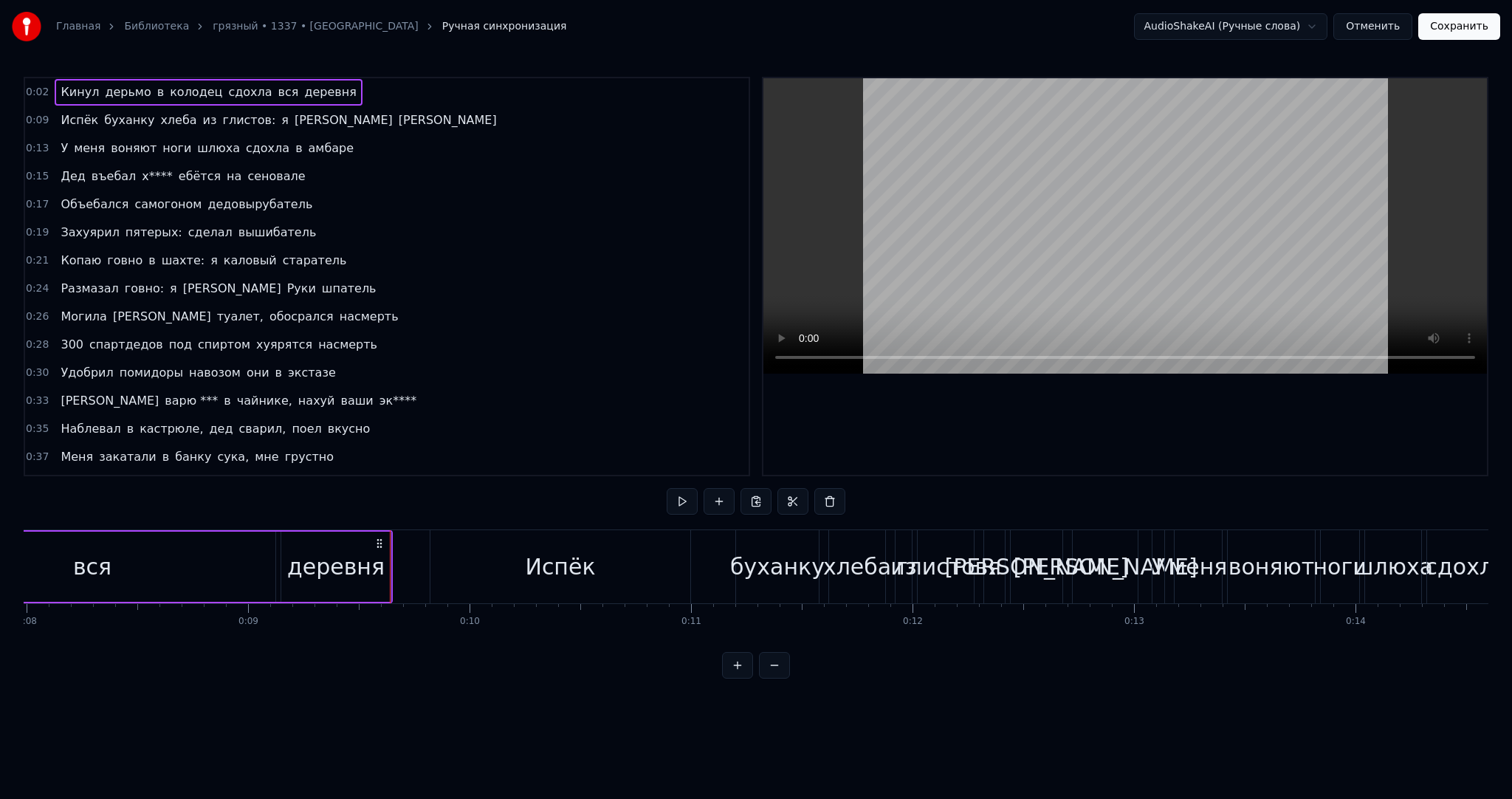
click at [626, 560] on div "Испёк" at bounding box center [560, 567] width 260 height 73
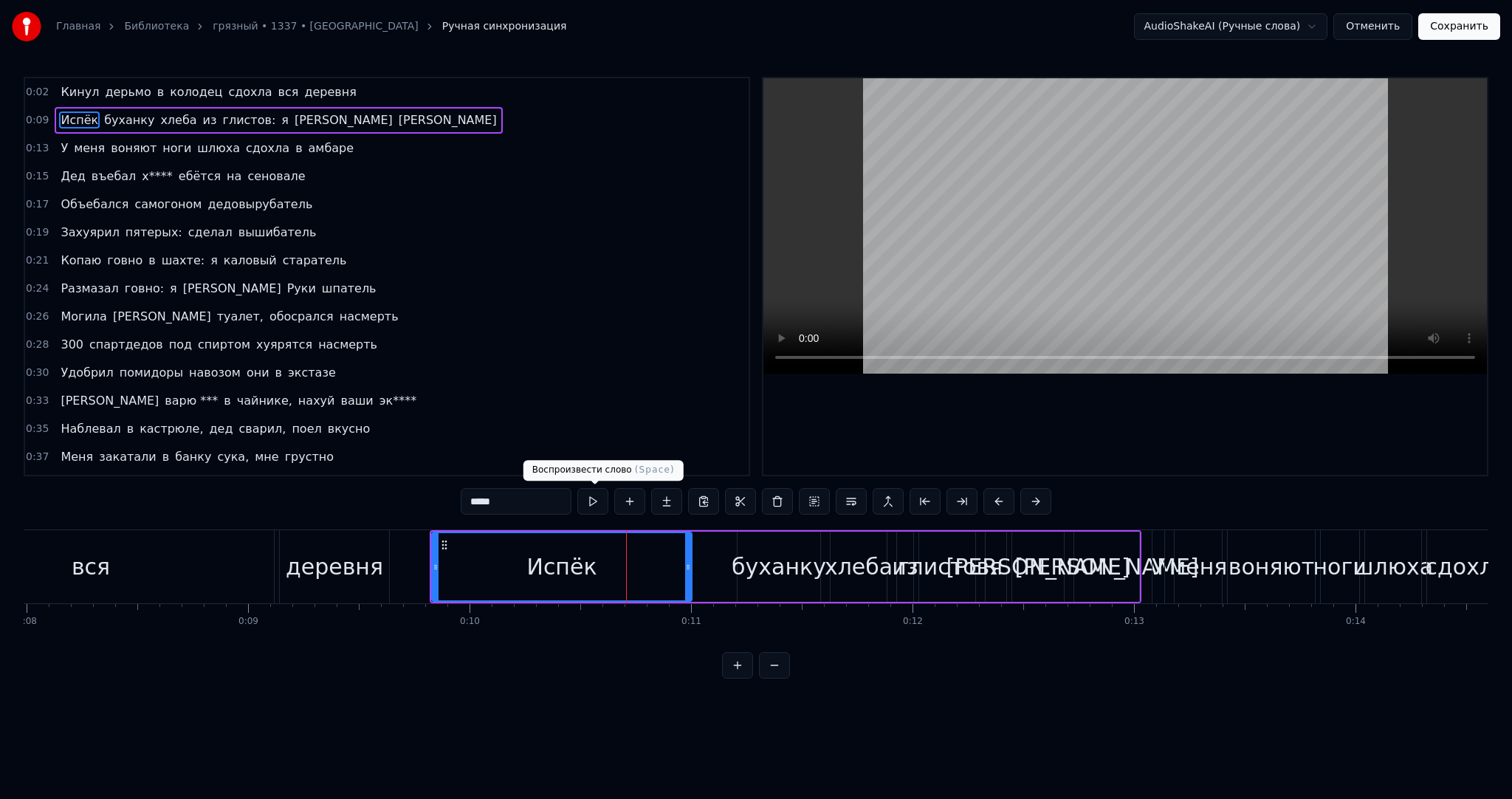
click at [602, 505] on button at bounding box center [593, 502] width 31 height 27
click at [528, 583] on div "Испёк" at bounding box center [562, 567] width 258 height 67
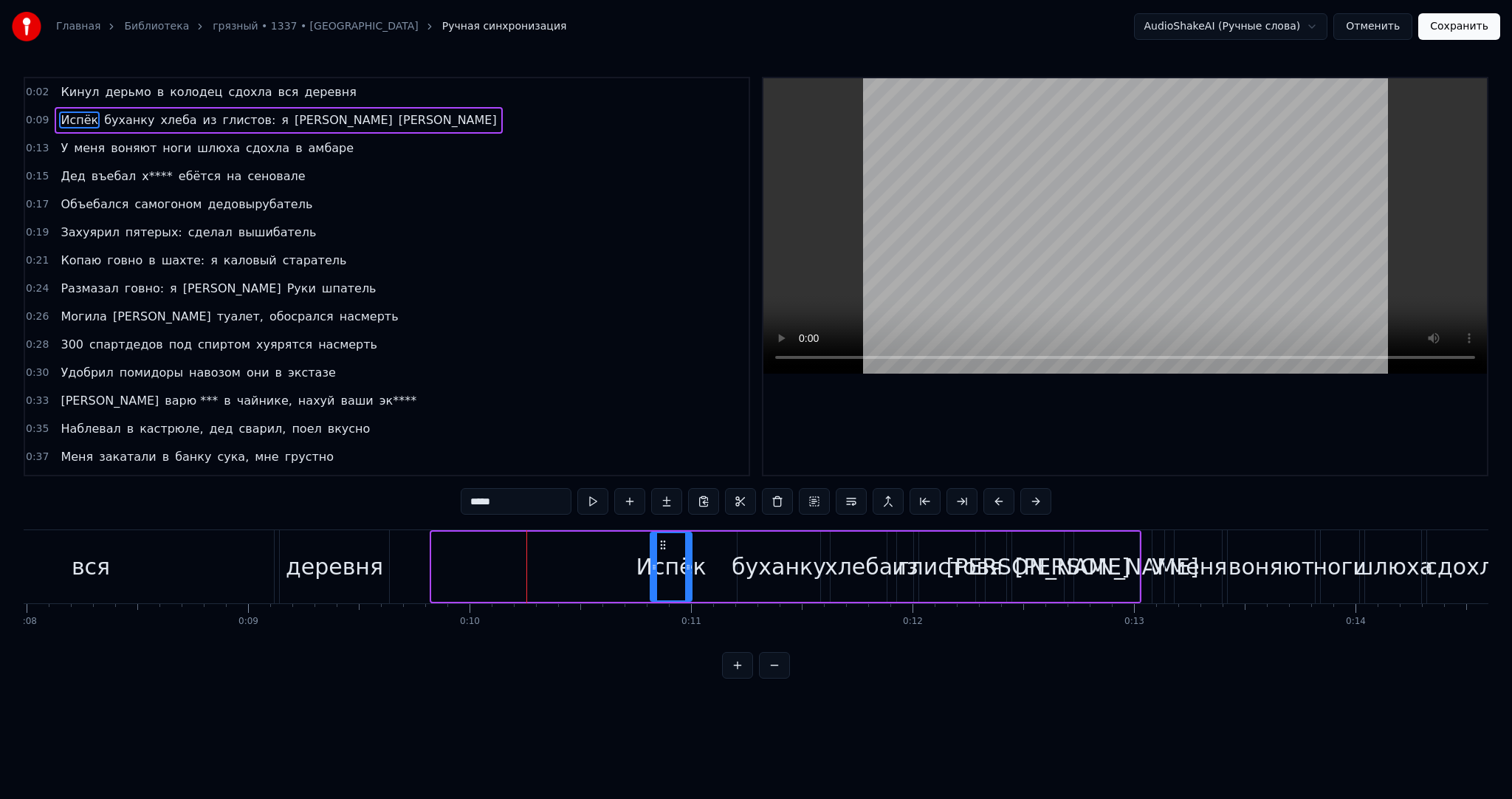
drag, startPoint x: 437, startPoint y: 570, endPoint x: 671, endPoint y: 546, distance: 235.2
click at [657, 546] on div at bounding box center [655, 567] width 6 height 67
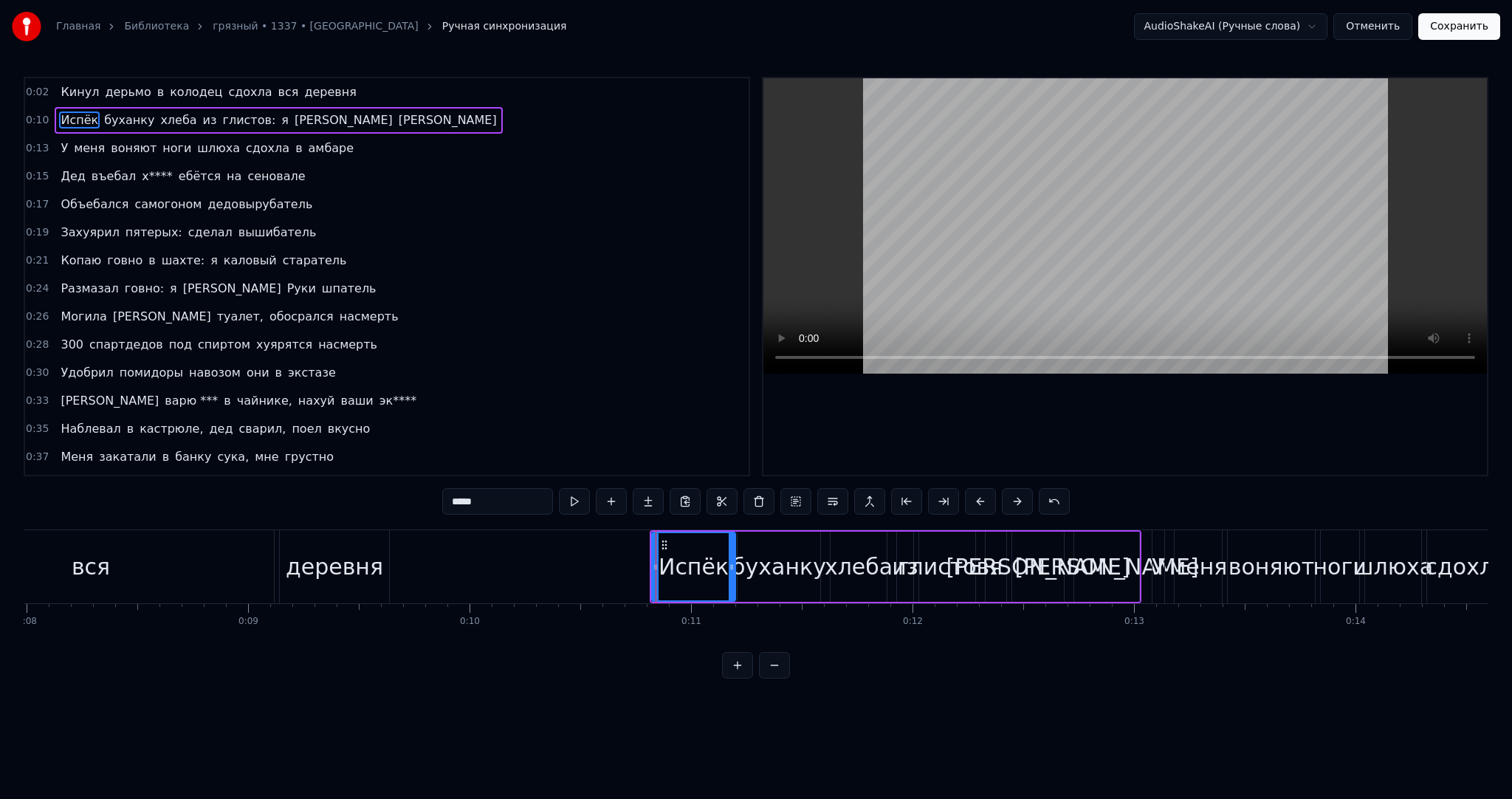
drag, startPoint x: 686, startPoint y: 548, endPoint x: 730, endPoint y: 546, distance: 44.0
click at [730, 546] on div at bounding box center [732, 567] width 6 height 67
click at [576, 495] on button at bounding box center [575, 502] width 31 height 27
click at [375, 555] on div "деревня" at bounding box center [334, 567] width 98 height 33
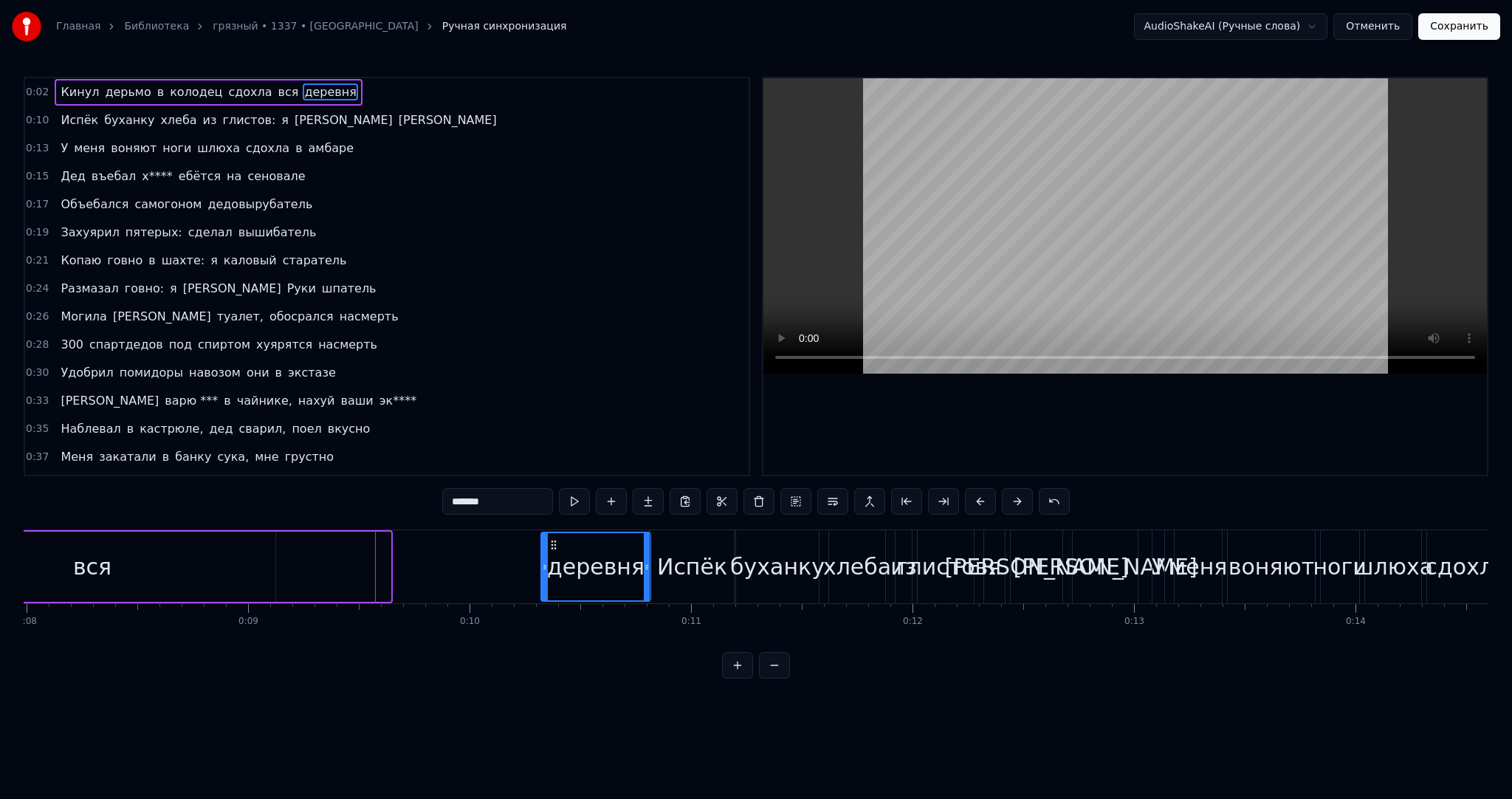
drag, startPoint x: 293, startPoint y: 545, endPoint x: 546, endPoint y: 546, distance: 253.0
click at [549, 546] on icon at bounding box center [553, 545] width 12 height 12
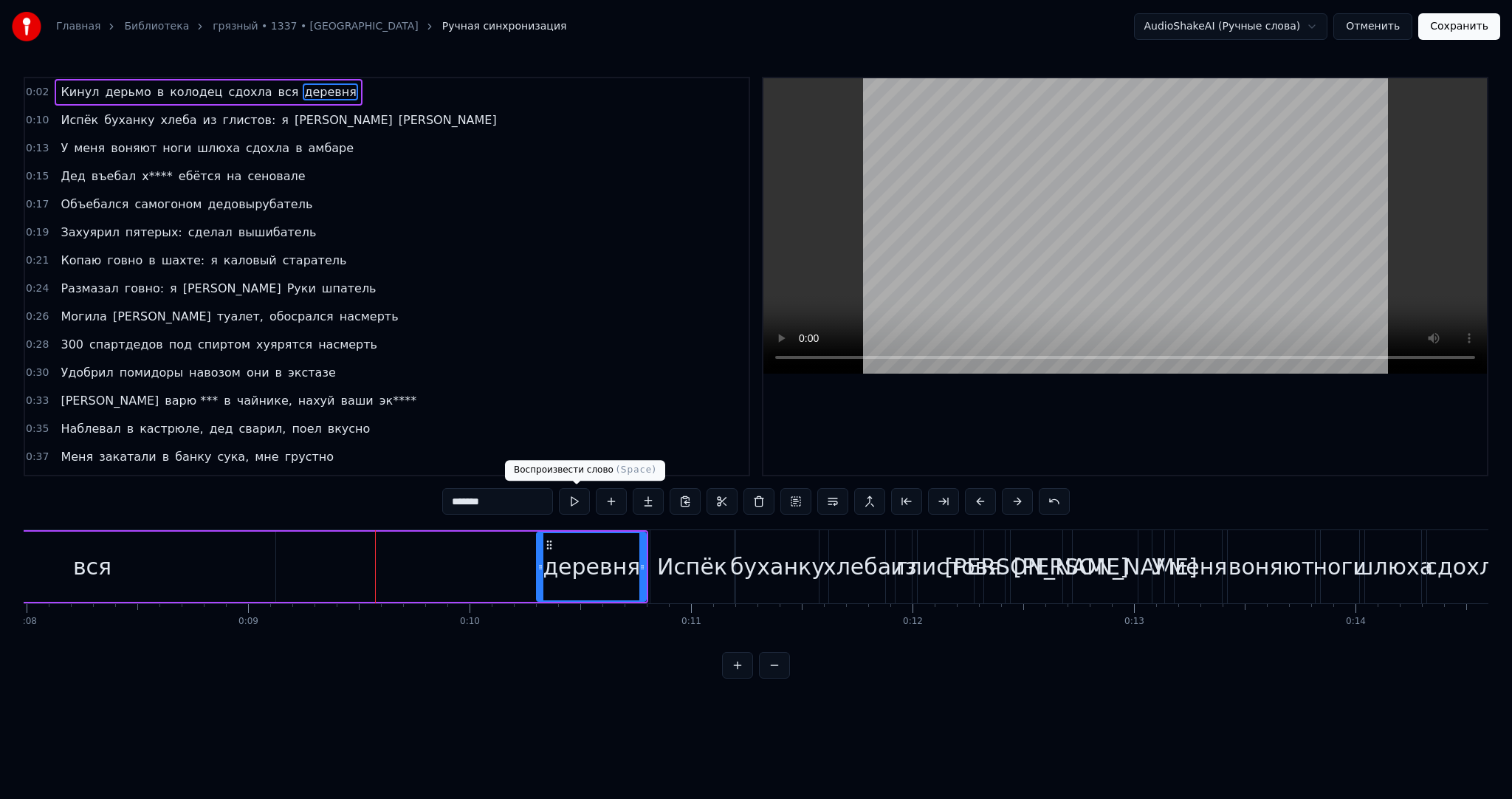
click at [585, 498] on button at bounding box center [575, 502] width 31 height 27
click at [106, 575] on div "вся" at bounding box center [92, 567] width 38 height 33
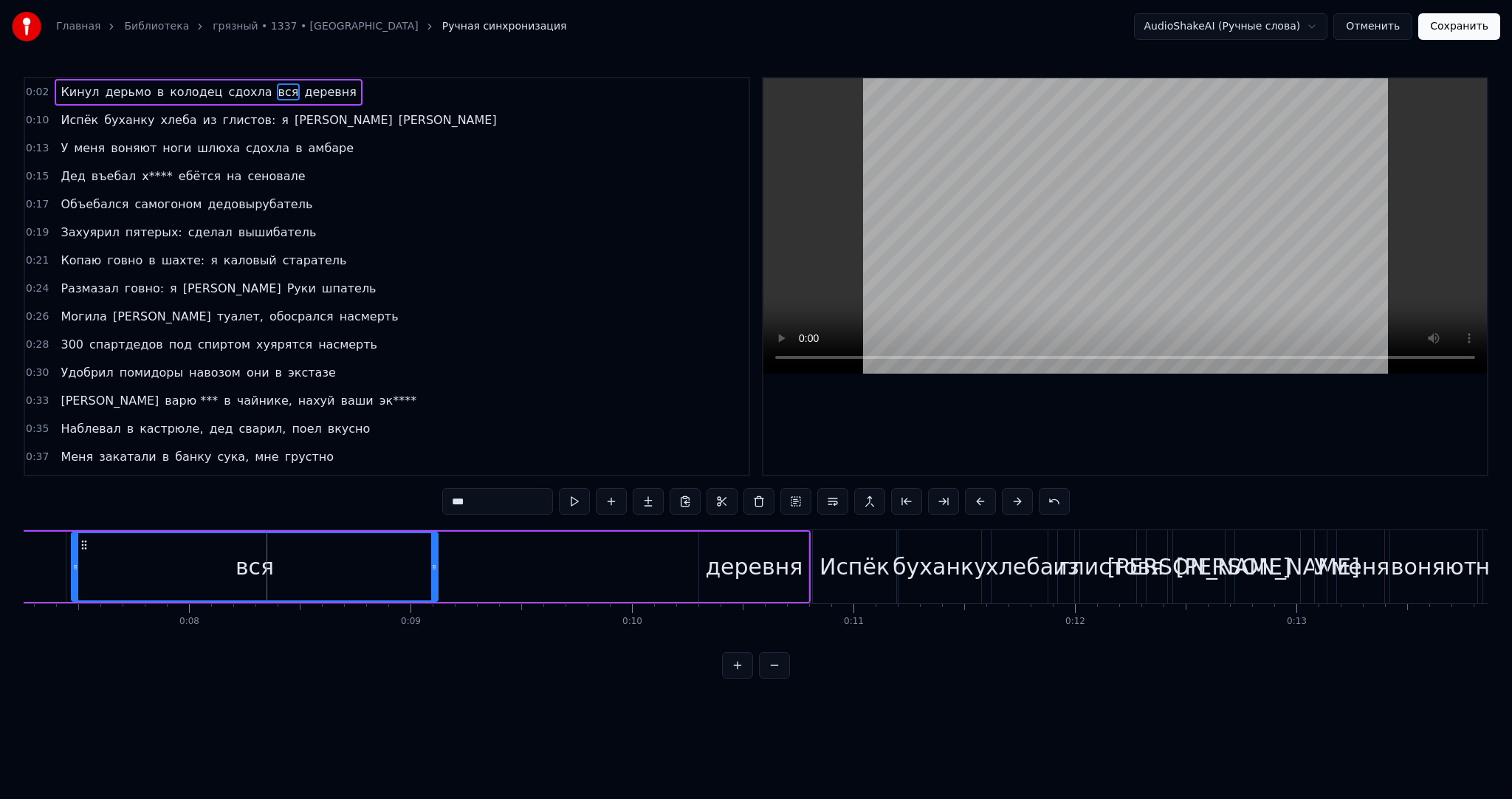
scroll to position [0, 1596]
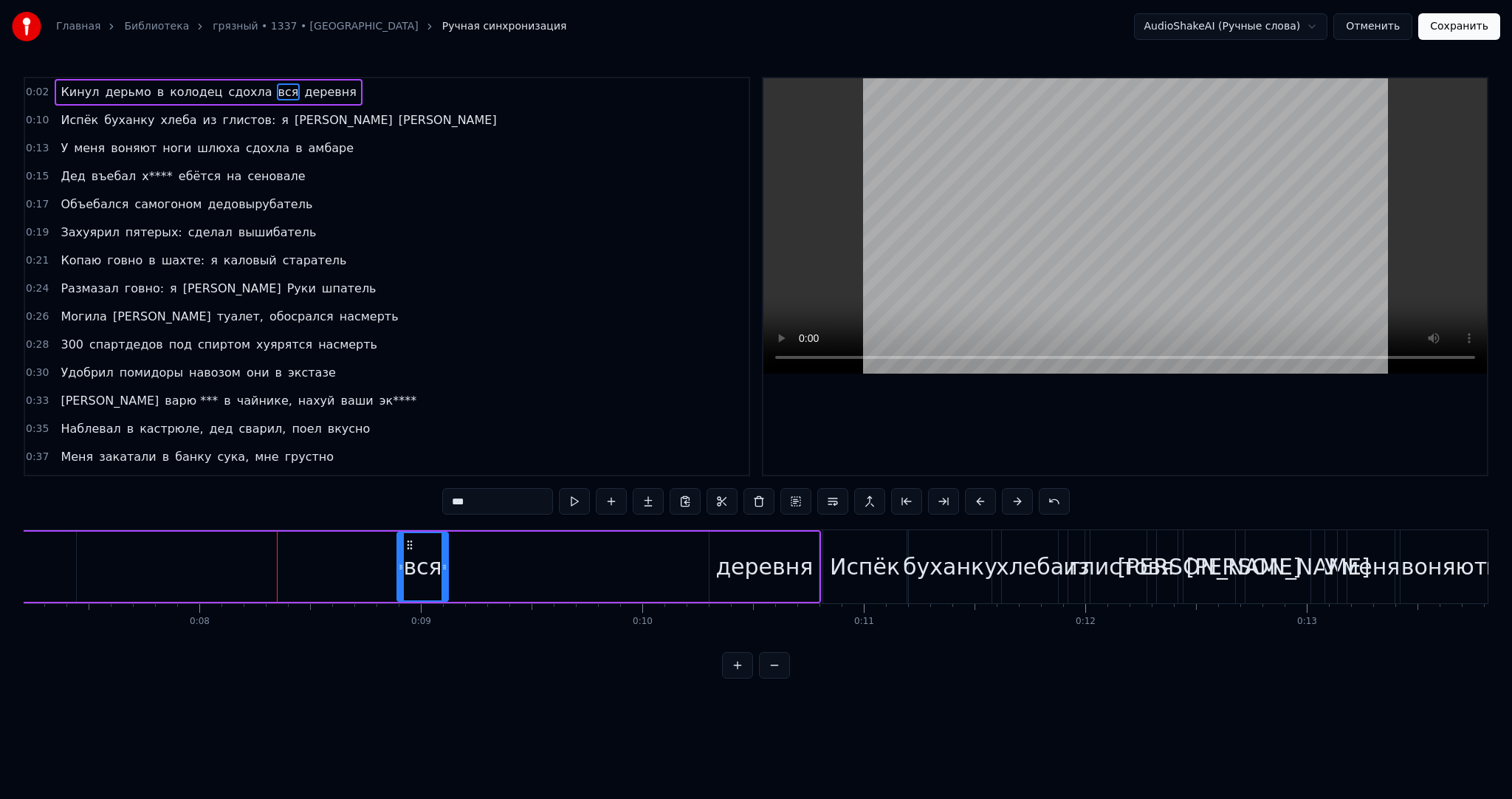
drag, startPoint x: 84, startPoint y: 559, endPoint x: 399, endPoint y: 560, distance: 315.0
click at [399, 560] on div at bounding box center [401, 567] width 6 height 67
drag, startPoint x: 408, startPoint y: 543, endPoint x: 663, endPoint y: 522, distance: 255.9
click at [649, 537] on div "вся" at bounding box center [663, 567] width 49 height 67
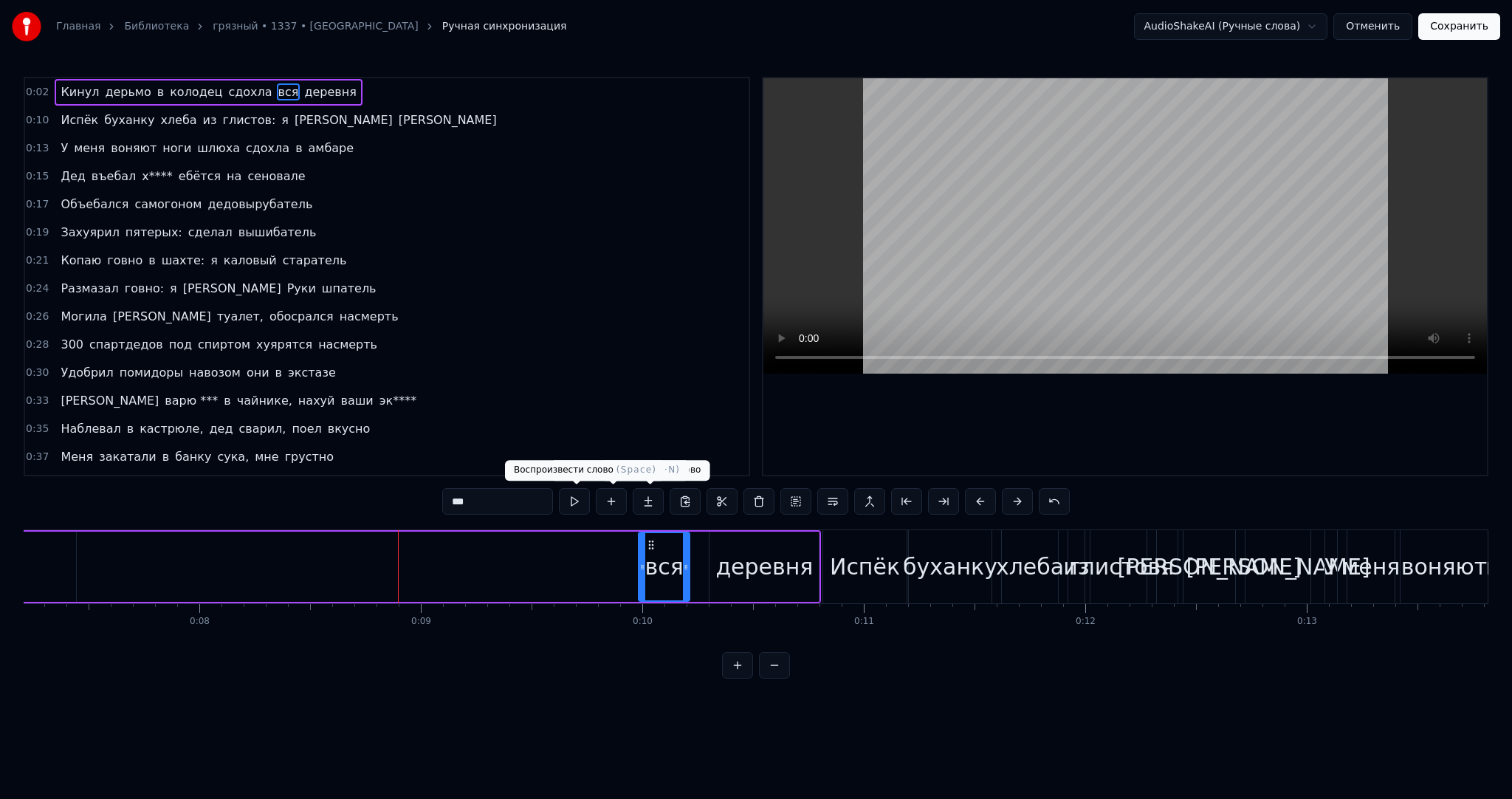
click at [574, 491] on button at bounding box center [575, 502] width 31 height 27
click at [722, 561] on div "деревня" at bounding box center [764, 567] width 98 height 33
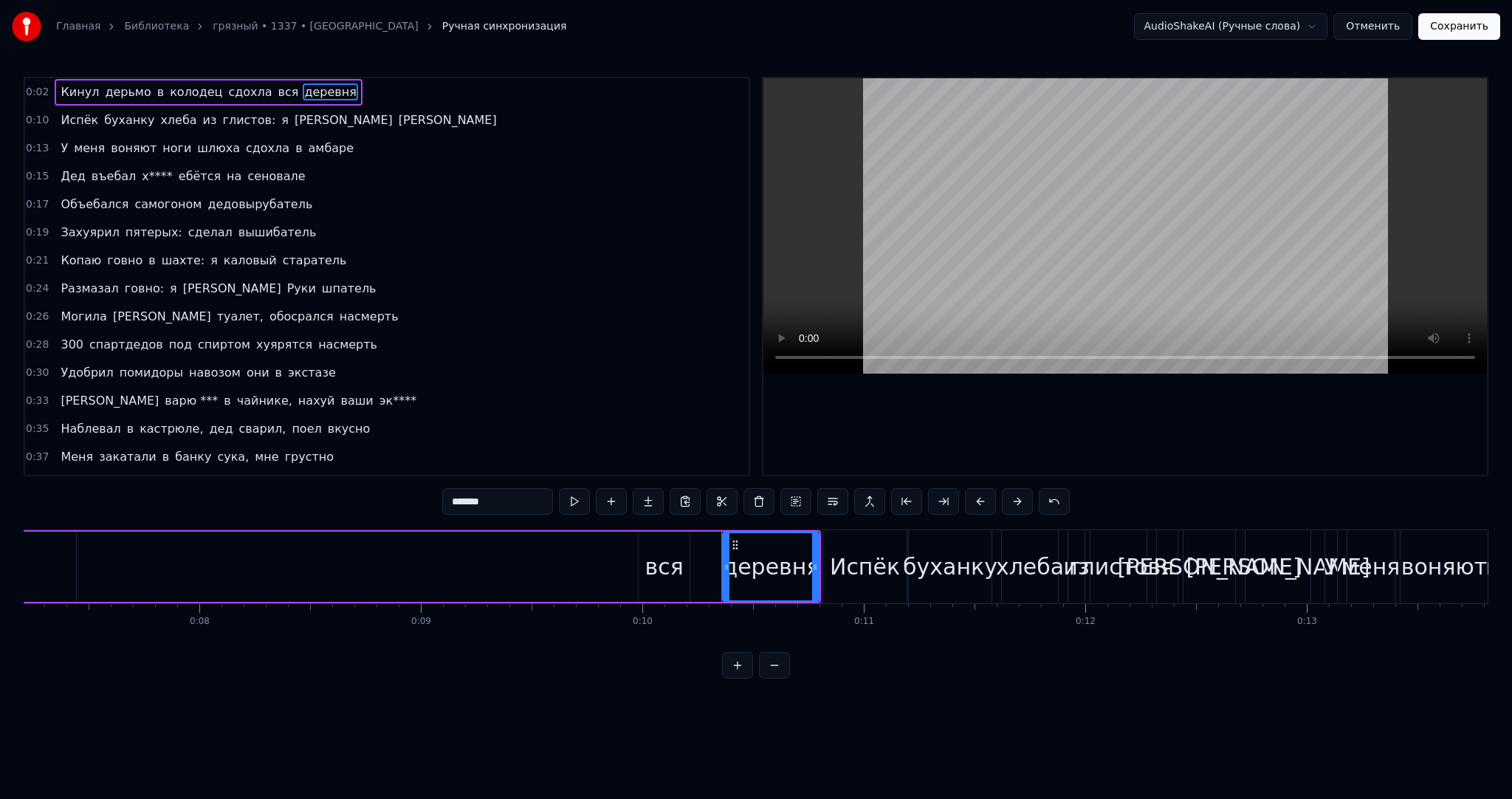
drag, startPoint x: 713, startPoint y: 552, endPoint x: 729, endPoint y: 549, distance: 16.3
click at [729, 549] on div at bounding box center [727, 567] width 6 height 67
click at [659, 551] on div "вся" at bounding box center [664, 567] width 38 height 33
drag, startPoint x: 652, startPoint y: 544, endPoint x: 687, endPoint y: 541, distance: 35.1
click at [687, 541] on icon at bounding box center [688, 545] width 12 height 12
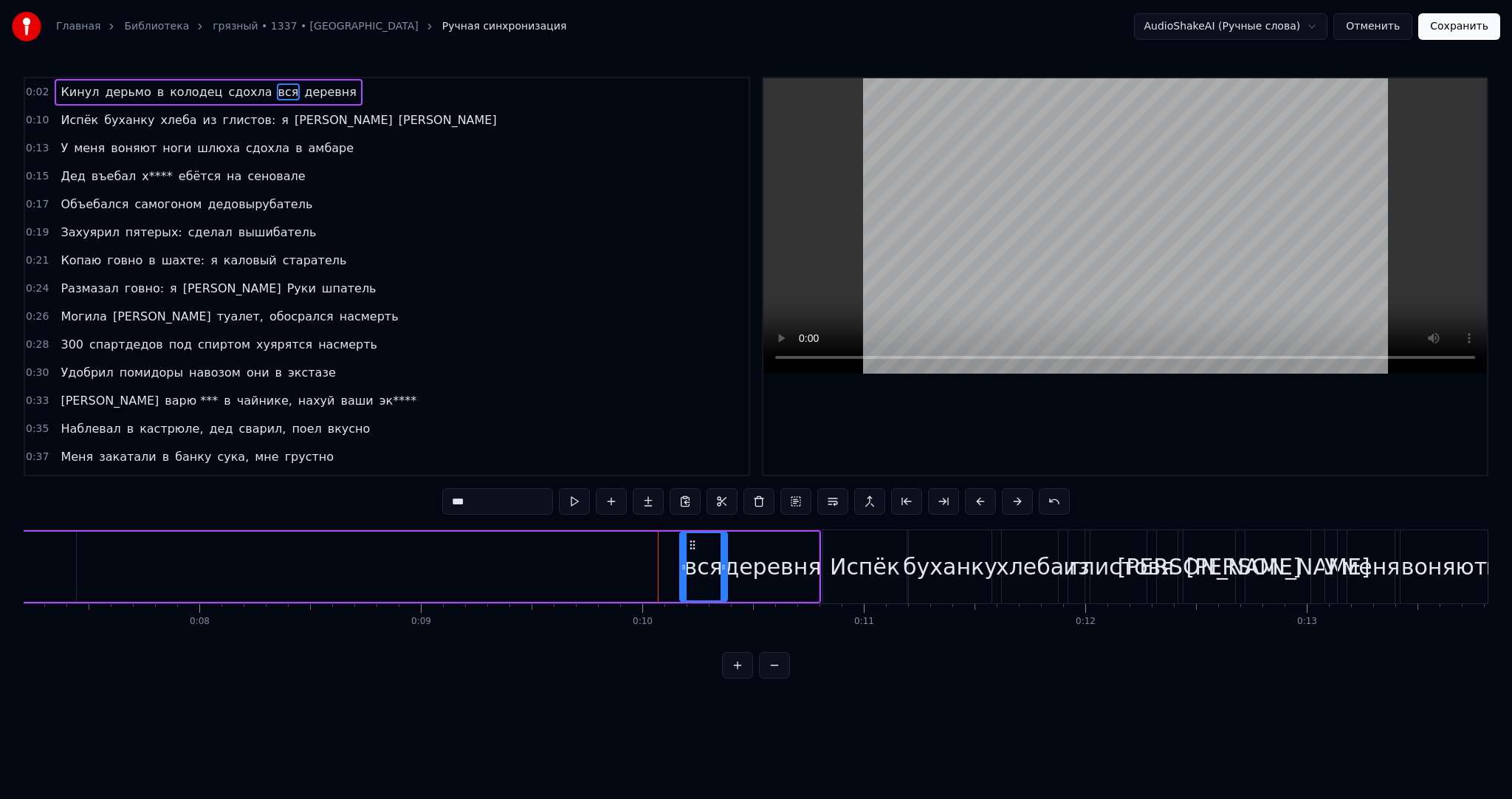
click at [683, 546] on div at bounding box center [684, 567] width 6 height 67
click at [568, 496] on button at bounding box center [575, 502] width 31 height 27
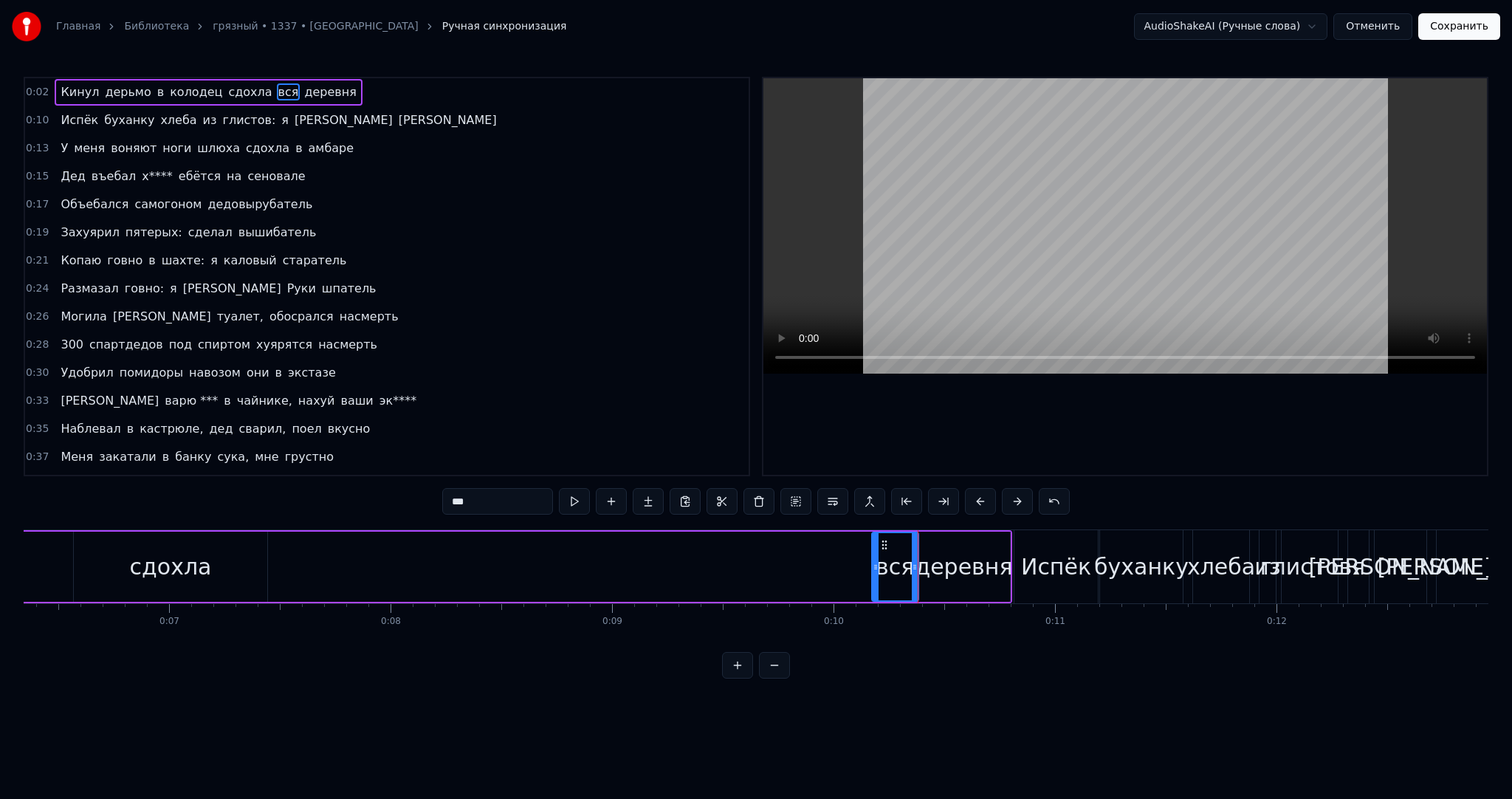
scroll to position [0, 1331]
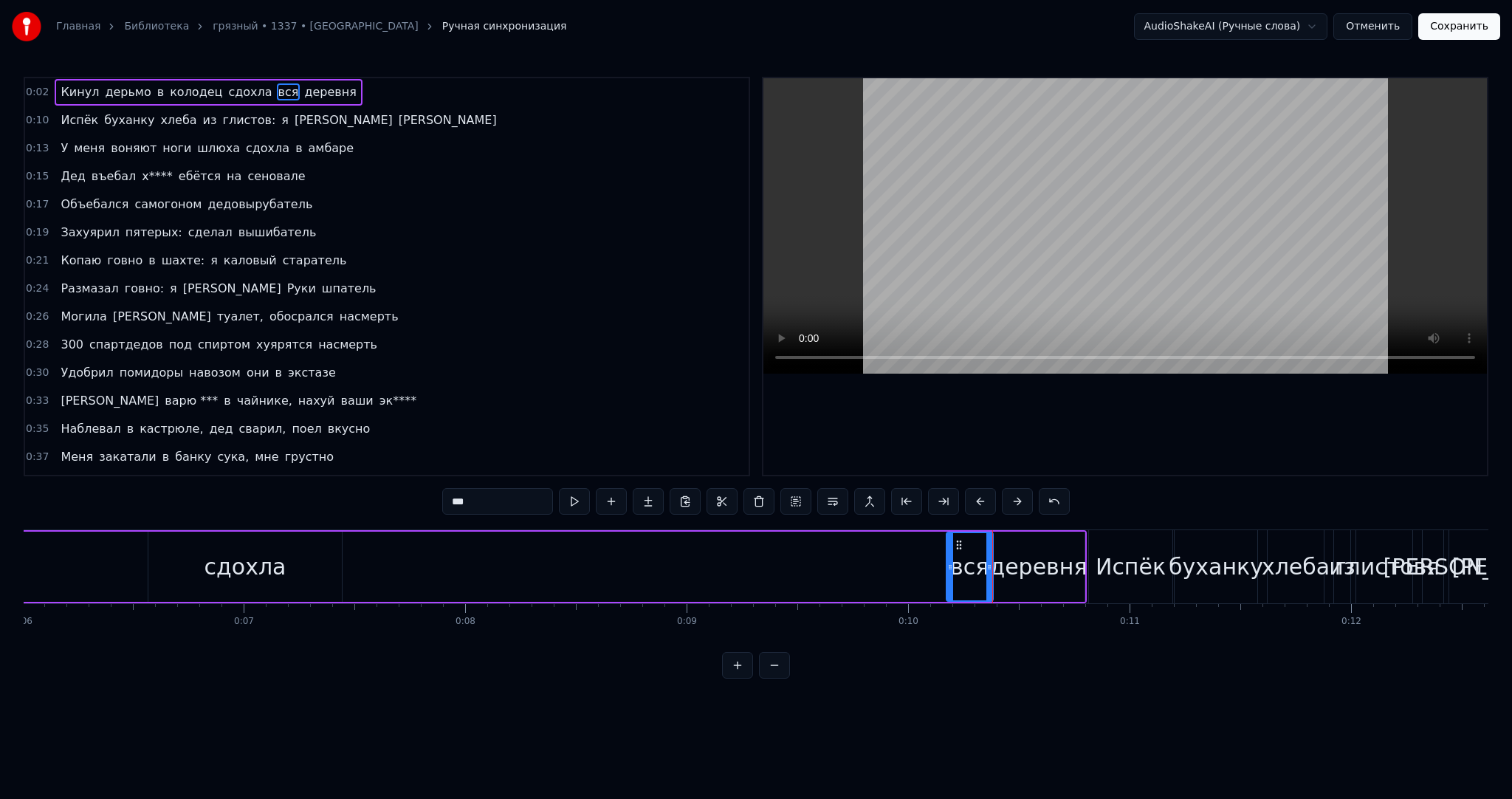
click at [195, 547] on div "сдохла" at bounding box center [245, 567] width 193 height 70
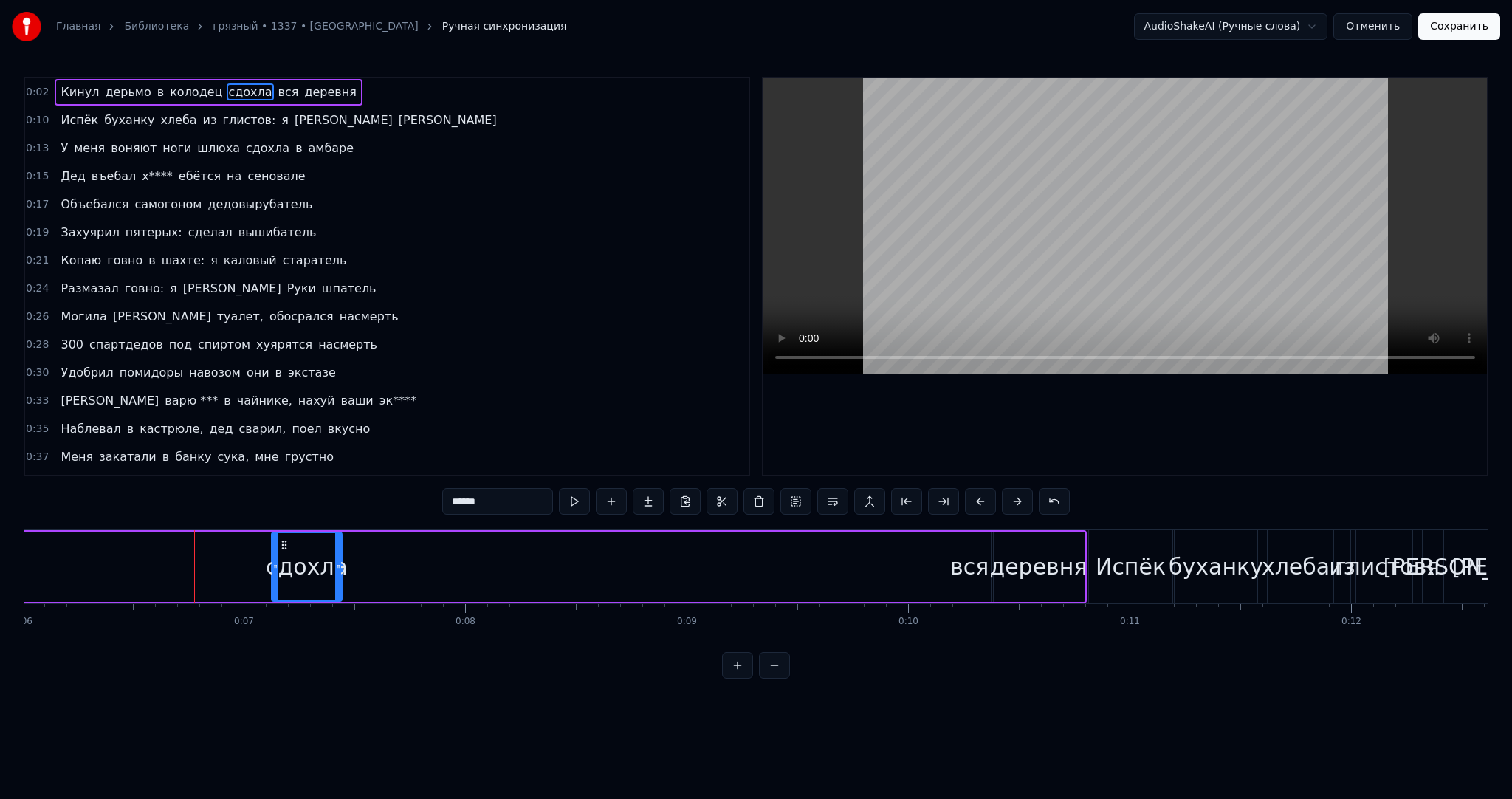
drag, startPoint x: 149, startPoint y: 562, endPoint x: 286, endPoint y: 550, distance: 137.5
click at [275, 556] on div at bounding box center [275, 567] width 6 height 67
drag, startPoint x: 289, startPoint y: 543, endPoint x: 891, endPoint y: 564, distance: 602.4
click at [891, 564] on div "сдохла" at bounding box center [910, 567] width 65 height 67
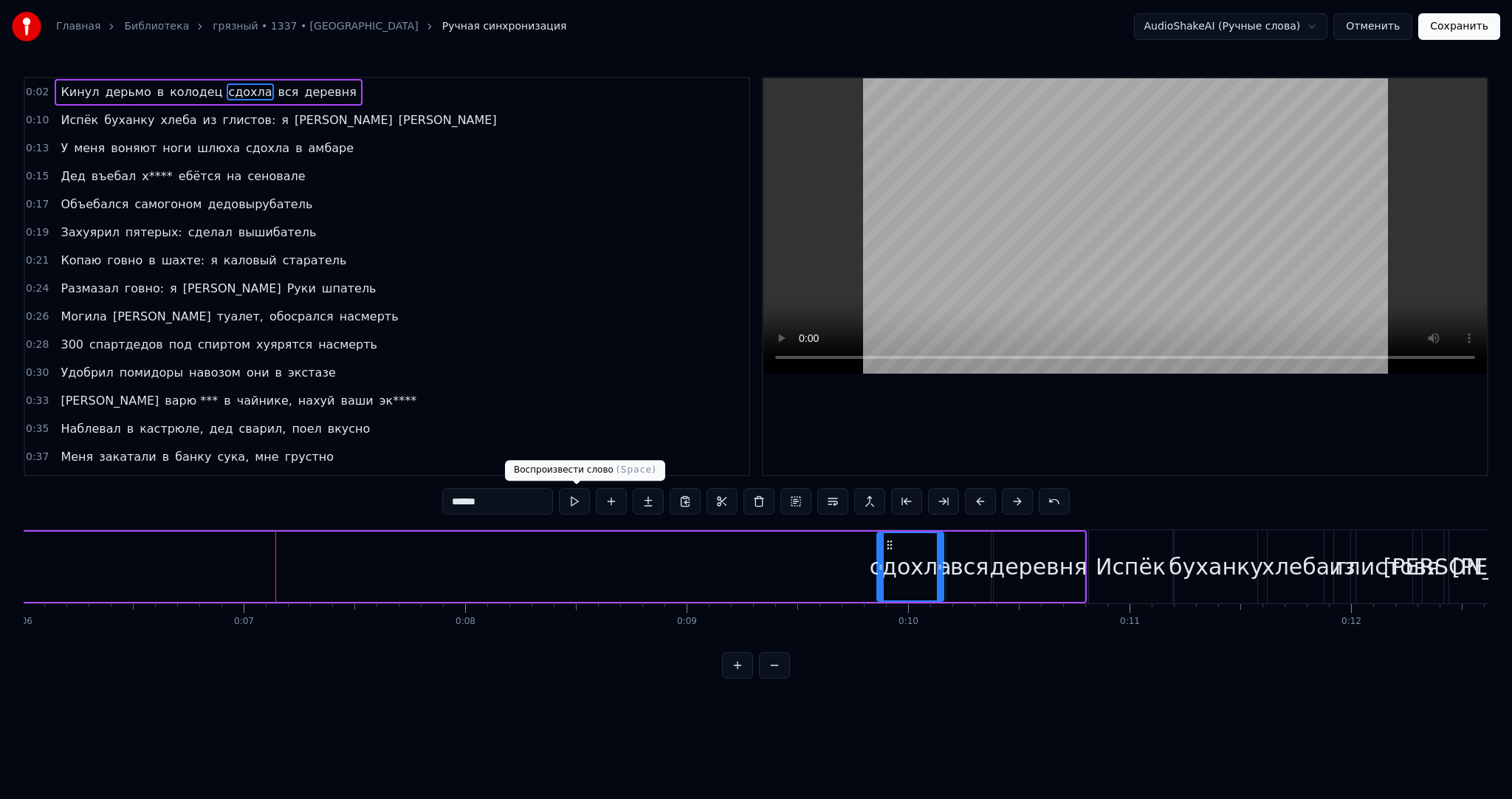
click at [576, 498] on button at bounding box center [575, 502] width 31 height 27
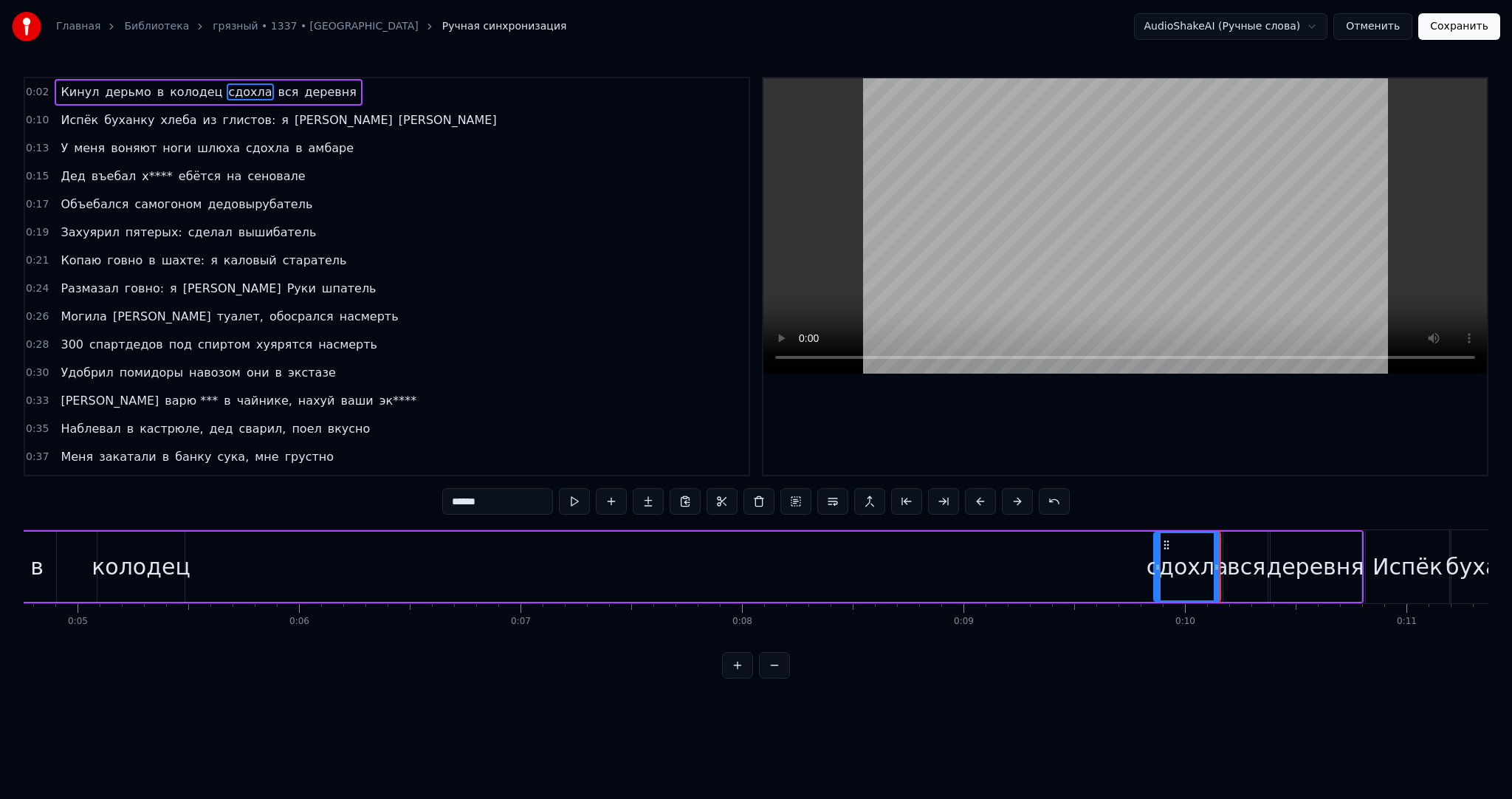
scroll to position [0, 1033]
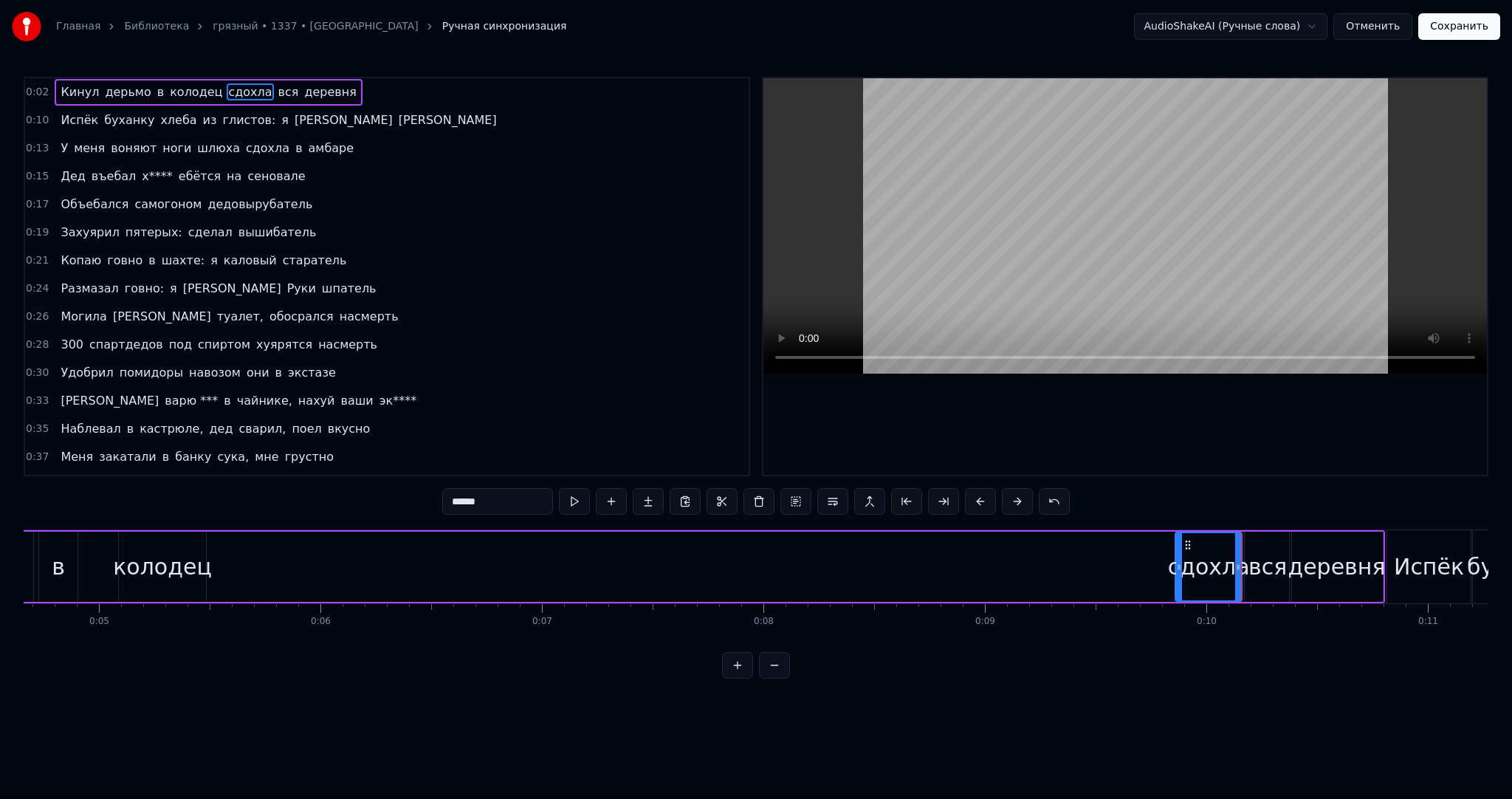
click at [178, 560] on div "колодец" at bounding box center [162, 567] width 99 height 33
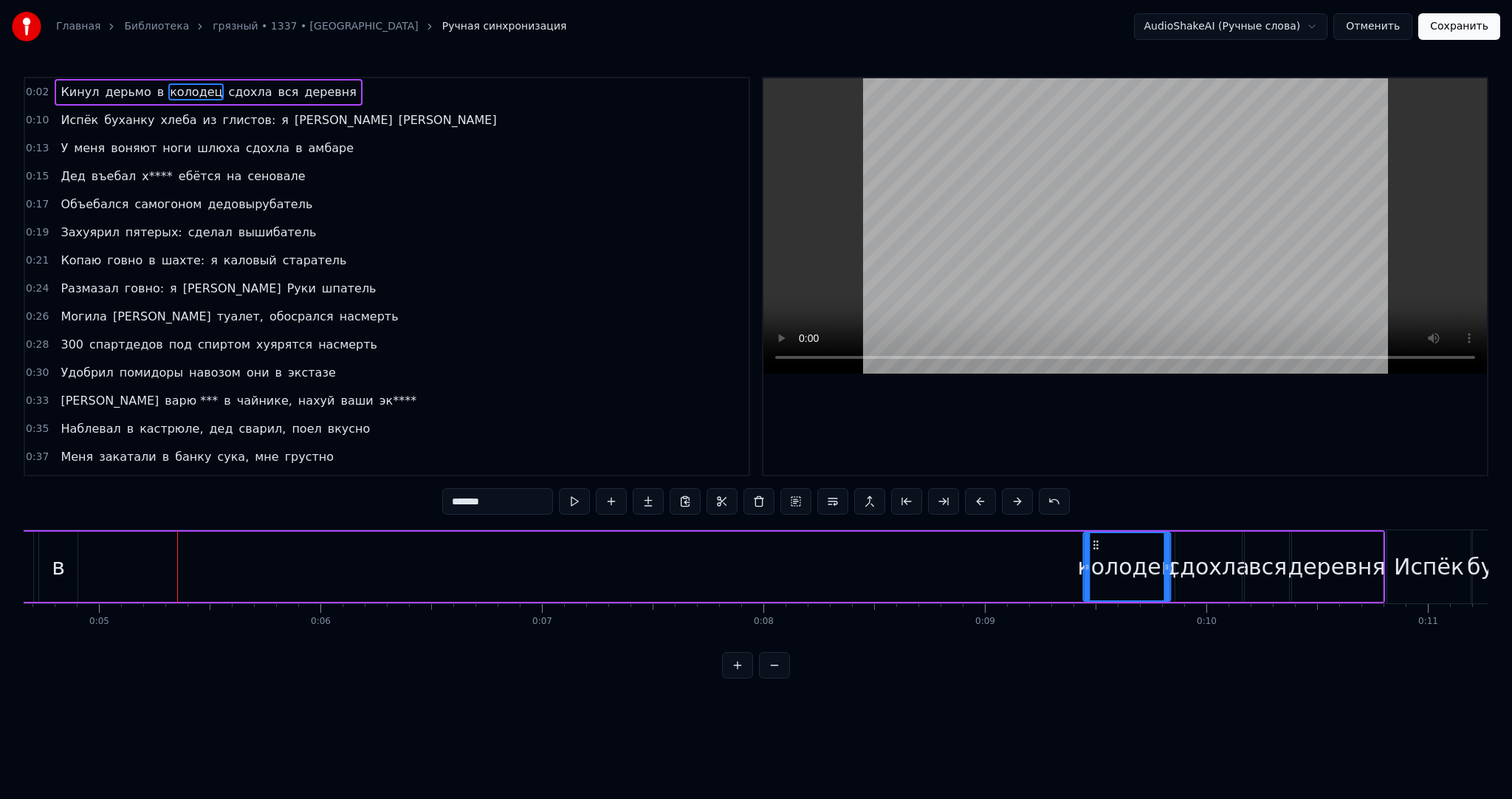
drag, startPoint x: 127, startPoint y: 546, endPoint x: 1093, endPoint y: 567, distance: 966.2
click at [1093, 567] on div "колодец" at bounding box center [1126, 567] width 85 height 67
click at [1090, 564] on icon at bounding box center [1089, 567] width 6 height 12
click at [584, 496] on button at bounding box center [575, 502] width 31 height 27
click at [53, 570] on div "в" at bounding box center [58, 567] width 13 height 33
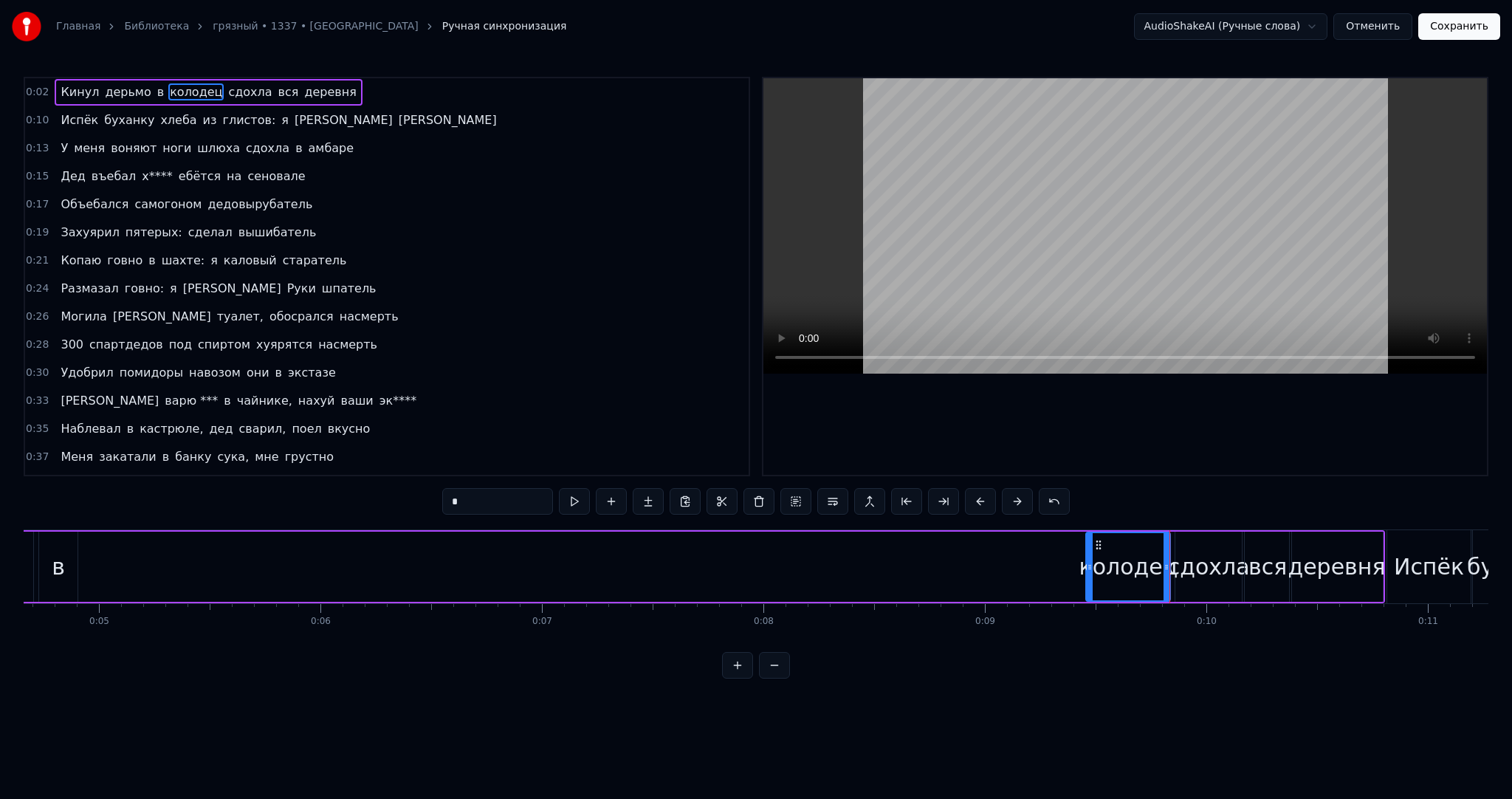
scroll to position [0, 986]
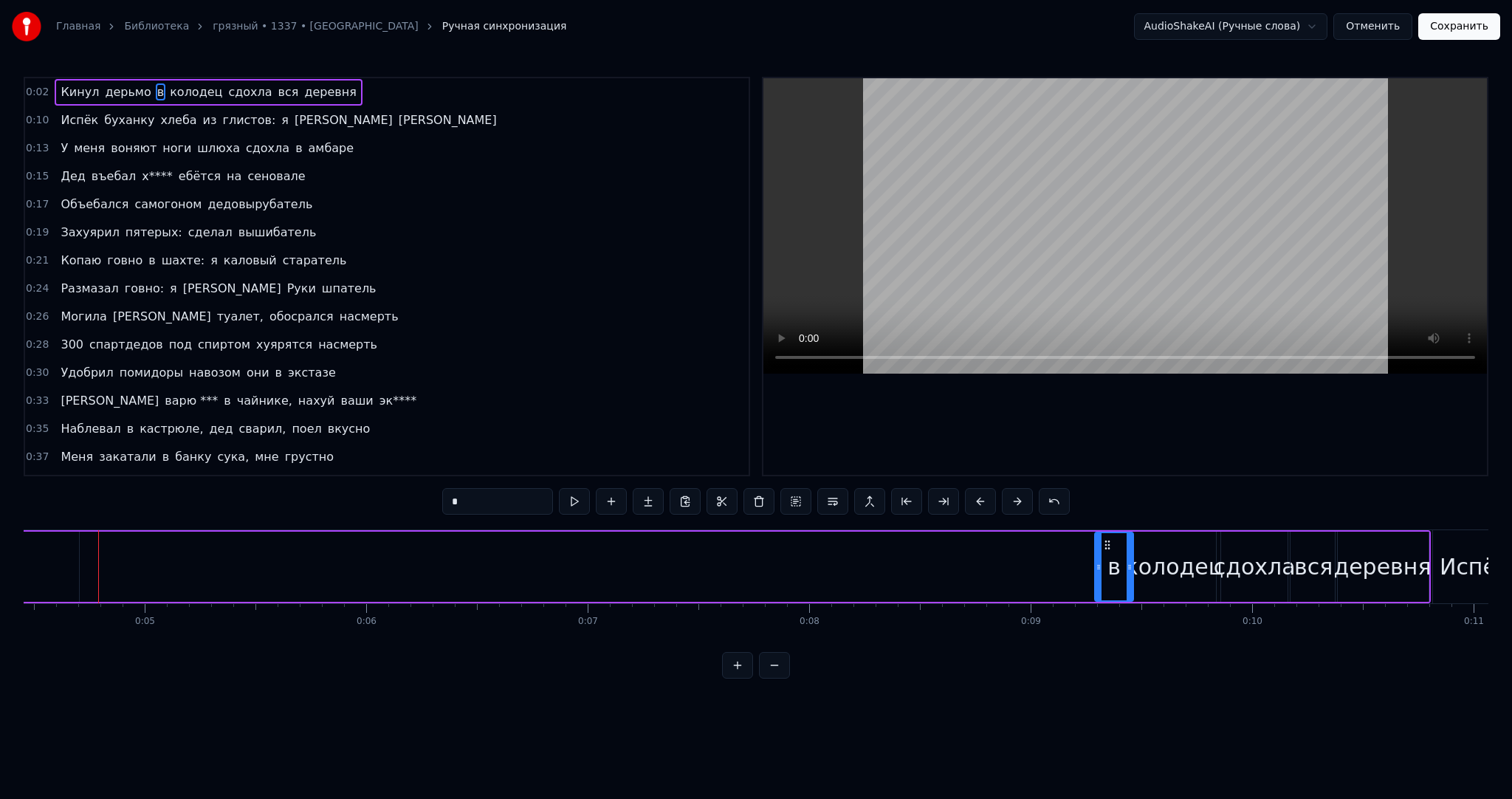
drag, startPoint x: 135, startPoint y: 549, endPoint x: 1104, endPoint y: 574, distance: 969.3
click at [1104, 574] on div "в" at bounding box center [1114, 567] width 37 height 67
click at [1103, 567] on icon at bounding box center [1102, 567] width 6 height 12
click at [573, 499] on button at bounding box center [575, 502] width 31 height 27
click at [1173, 574] on div "колодец" at bounding box center [1174, 567] width 99 height 33
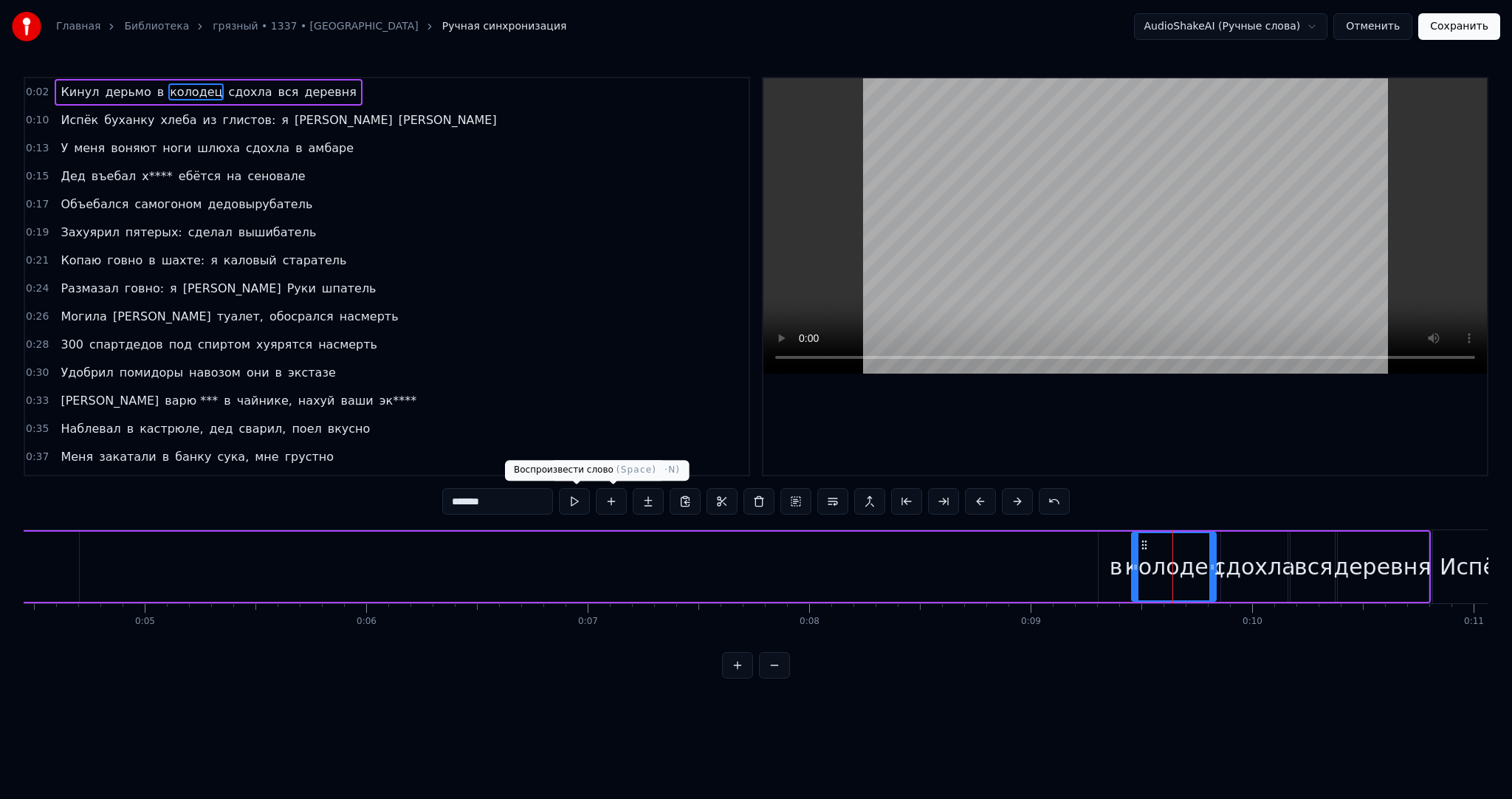
click at [576, 505] on button at bounding box center [575, 502] width 31 height 27
drag, startPoint x: 1135, startPoint y: 562, endPoint x: 1151, endPoint y: 559, distance: 16.3
click at [1151, 559] on div at bounding box center [1152, 567] width 6 height 67
click at [1112, 555] on div "в" at bounding box center [1116, 567] width 13 height 33
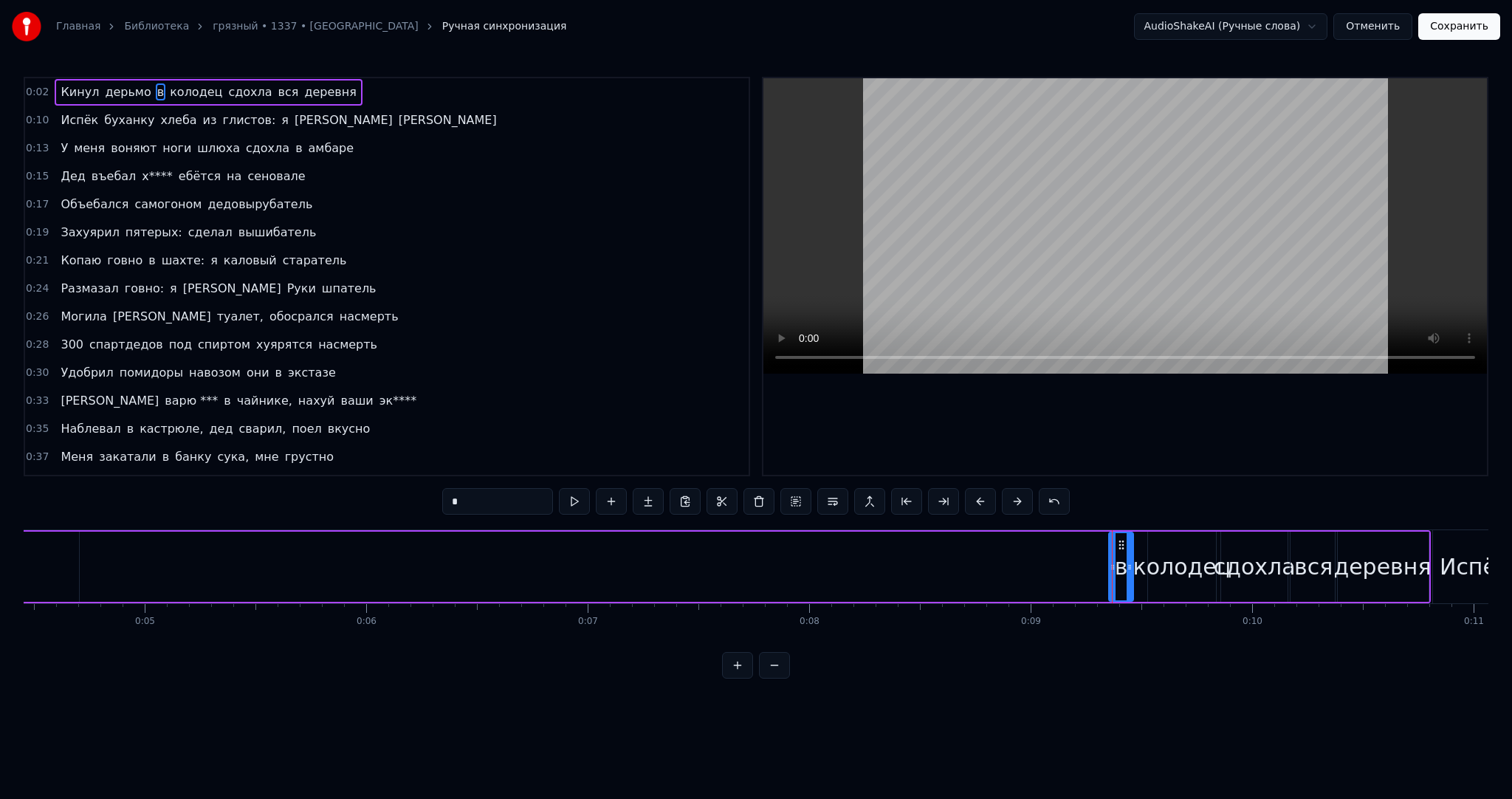
drag, startPoint x: 1101, startPoint y: 555, endPoint x: 1119, endPoint y: 545, distance: 20.6
click at [1114, 552] on div at bounding box center [1113, 567] width 6 height 67
drag, startPoint x: 1122, startPoint y: 541, endPoint x: 1136, endPoint y: 538, distance: 14.3
click at [1136, 539] on icon at bounding box center [1137, 545] width 12 height 12
click at [1134, 546] on div at bounding box center [1133, 567] width 6 height 67
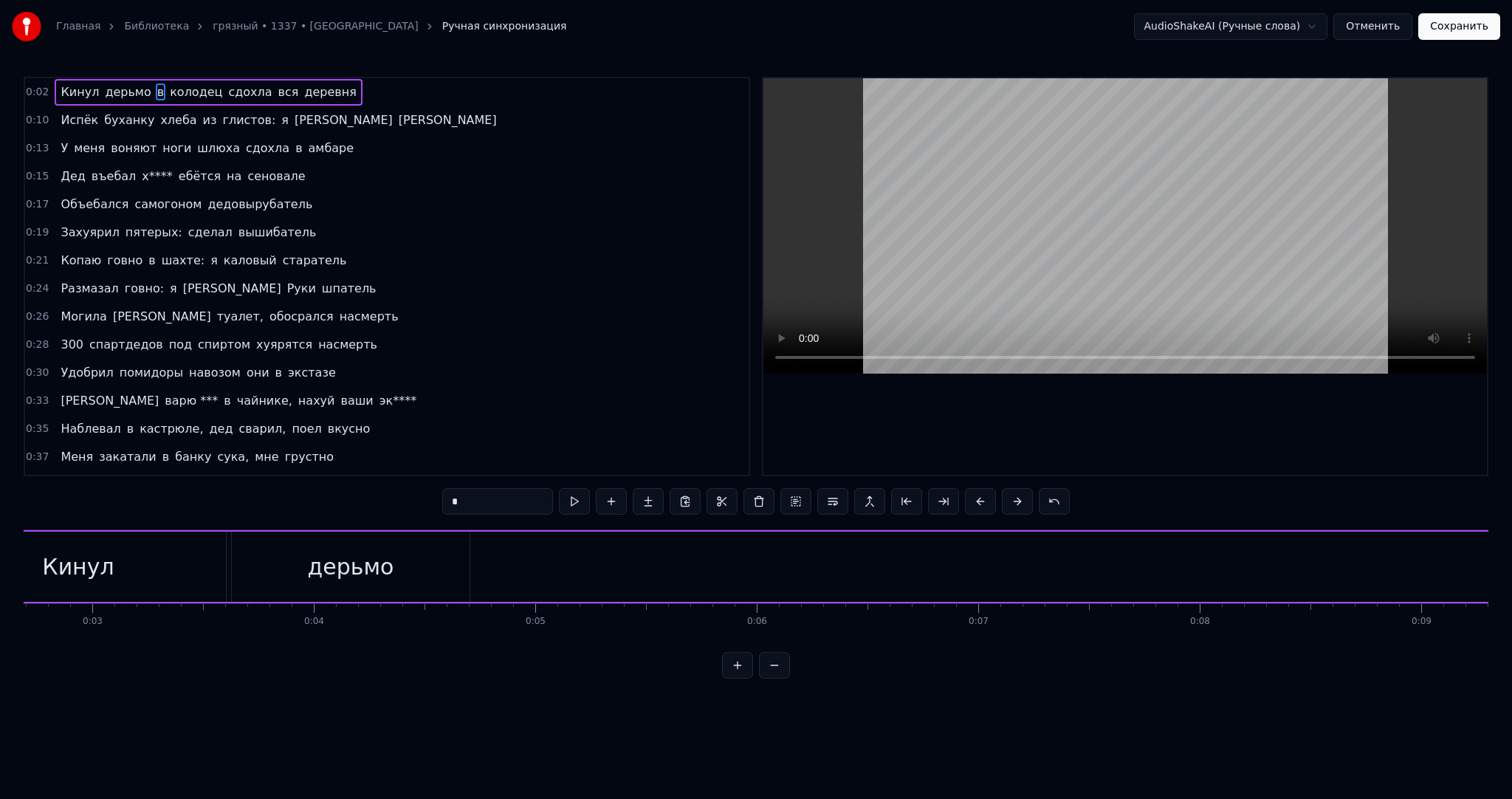
scroll to position [0, 564]
click at [322, 559] on div "дерьмо" at bounding box center [382, 567] width 238 height 70
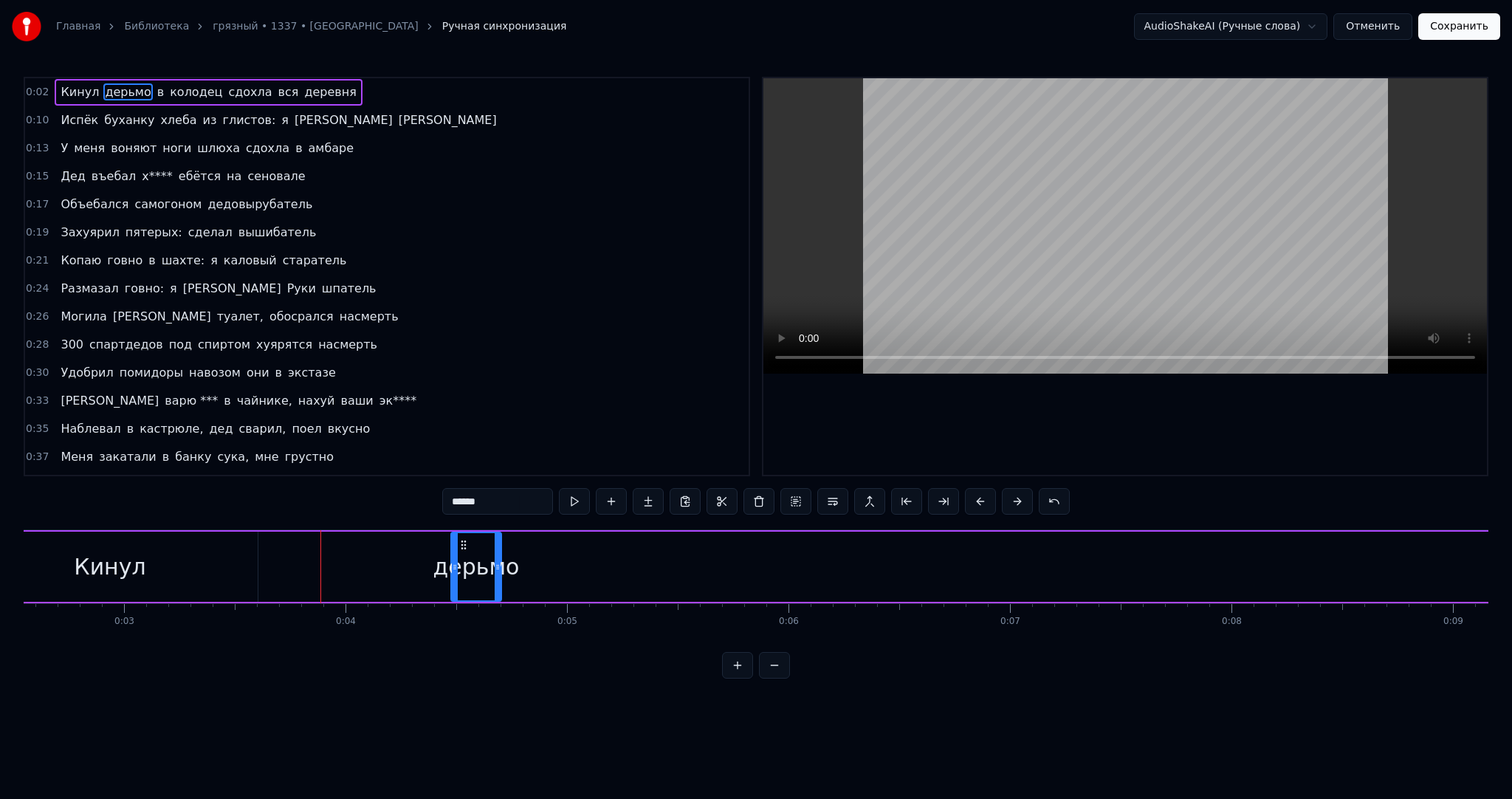
drag, startPoint x: 269, startPoint y: 559, endPoint x: 476, endPoint y: 549, distance: 207.2
click at [468, 553] on div "дерьмо" at bounding box center [476, 567] width 48 height 67
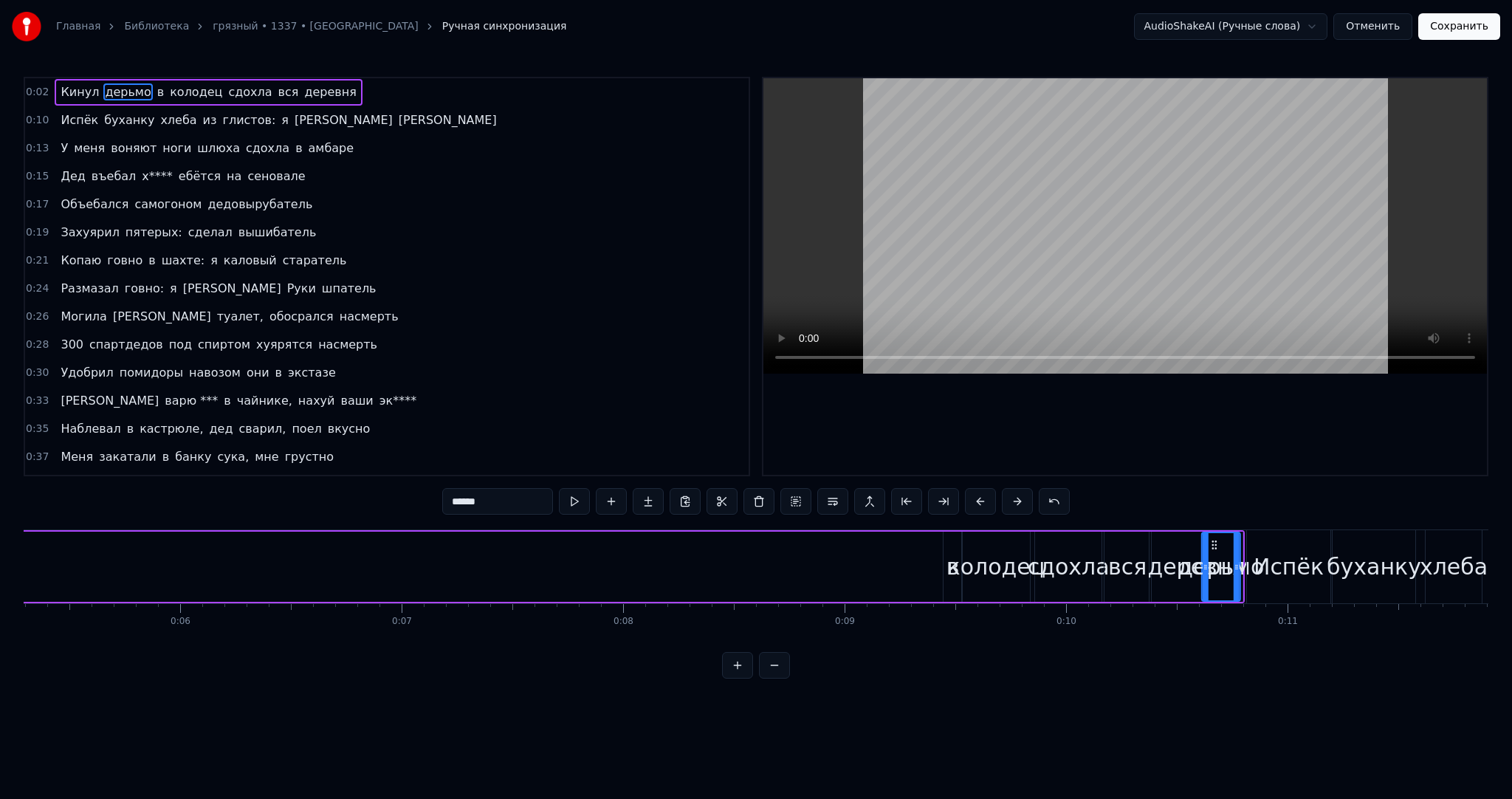
scroll to position [0, 1195]
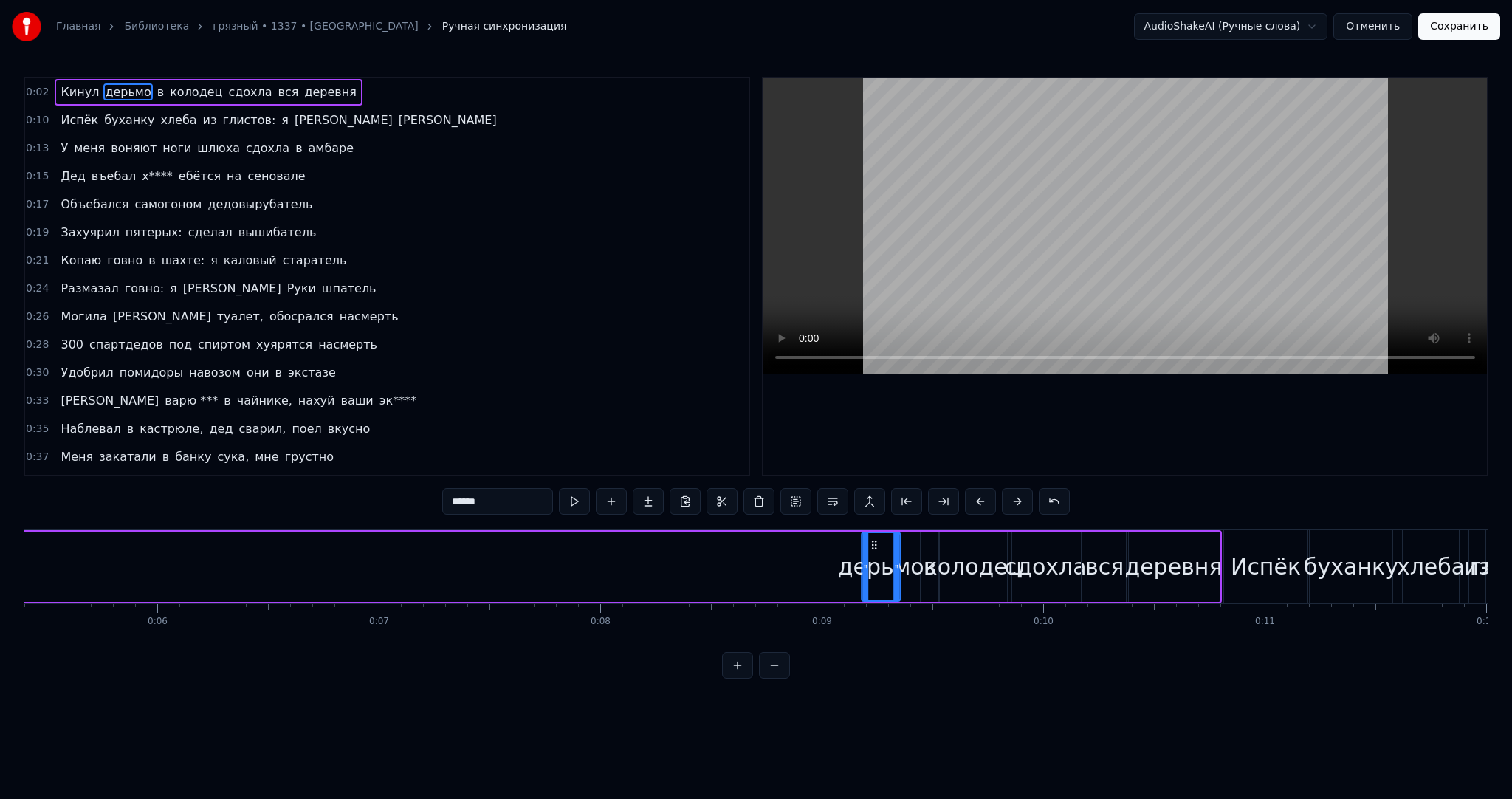
drag, startPoint x: 473, startPoint y: 545, endPoint x: 872, endPoint y: 563, distance: 399.4
click at [872, 563] on div "дерьмо" at bounding box center [880, 567] width 37 height 67
drag, startPoint x: 895, startPoint y: 560, endPoint x: 912, endPoint y: 558, distance: 17.1
click at [912, 558] on div at bounding box center [914, 567] width 6 height 67
drag, startPoint x: 865, startPoint y: 553, endPoint x: 857, endPoint y: 553, distance: 8.0
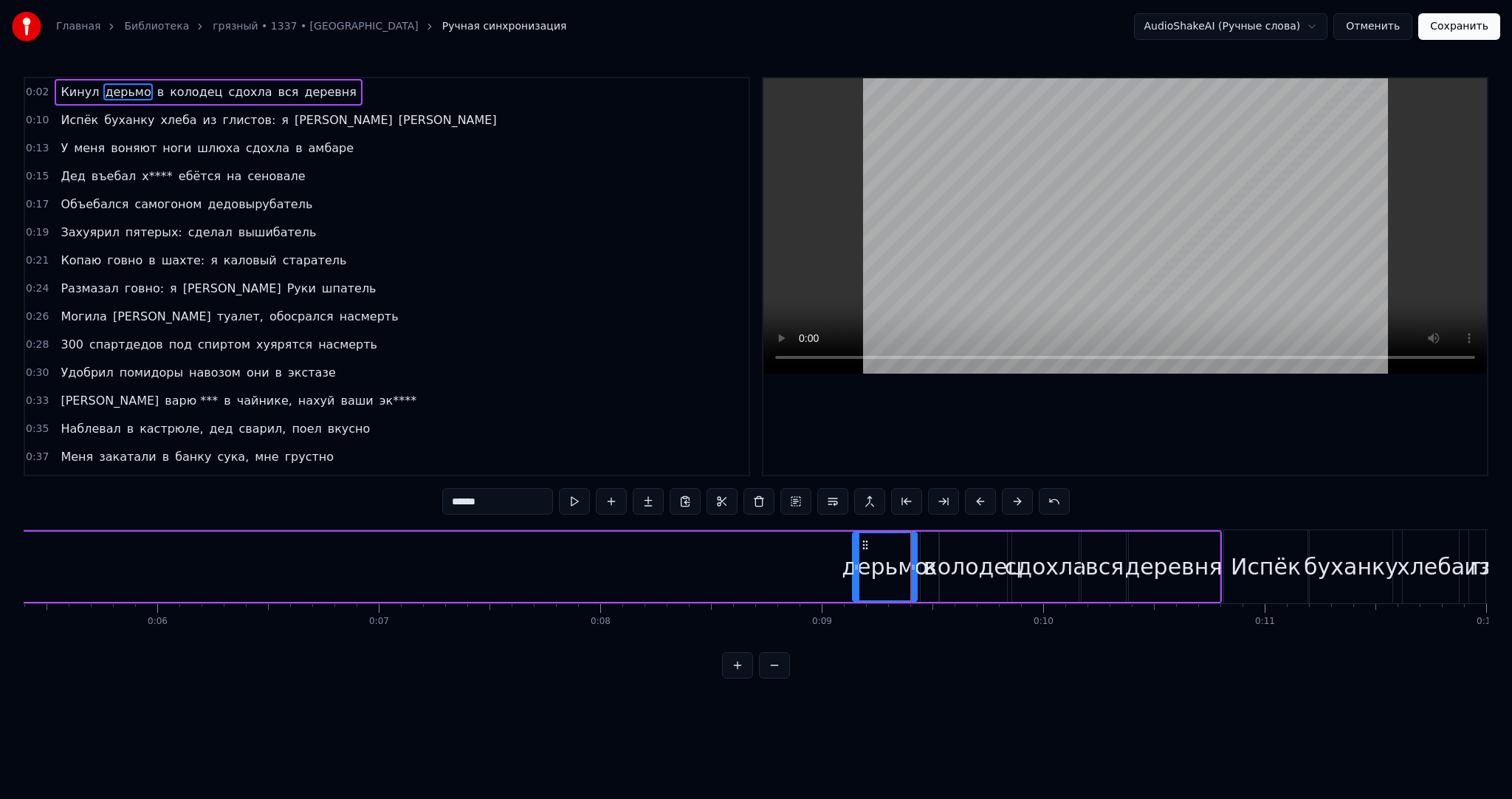
click at [857, 553] on div at bounding box center [857, 567] width 6 height 67
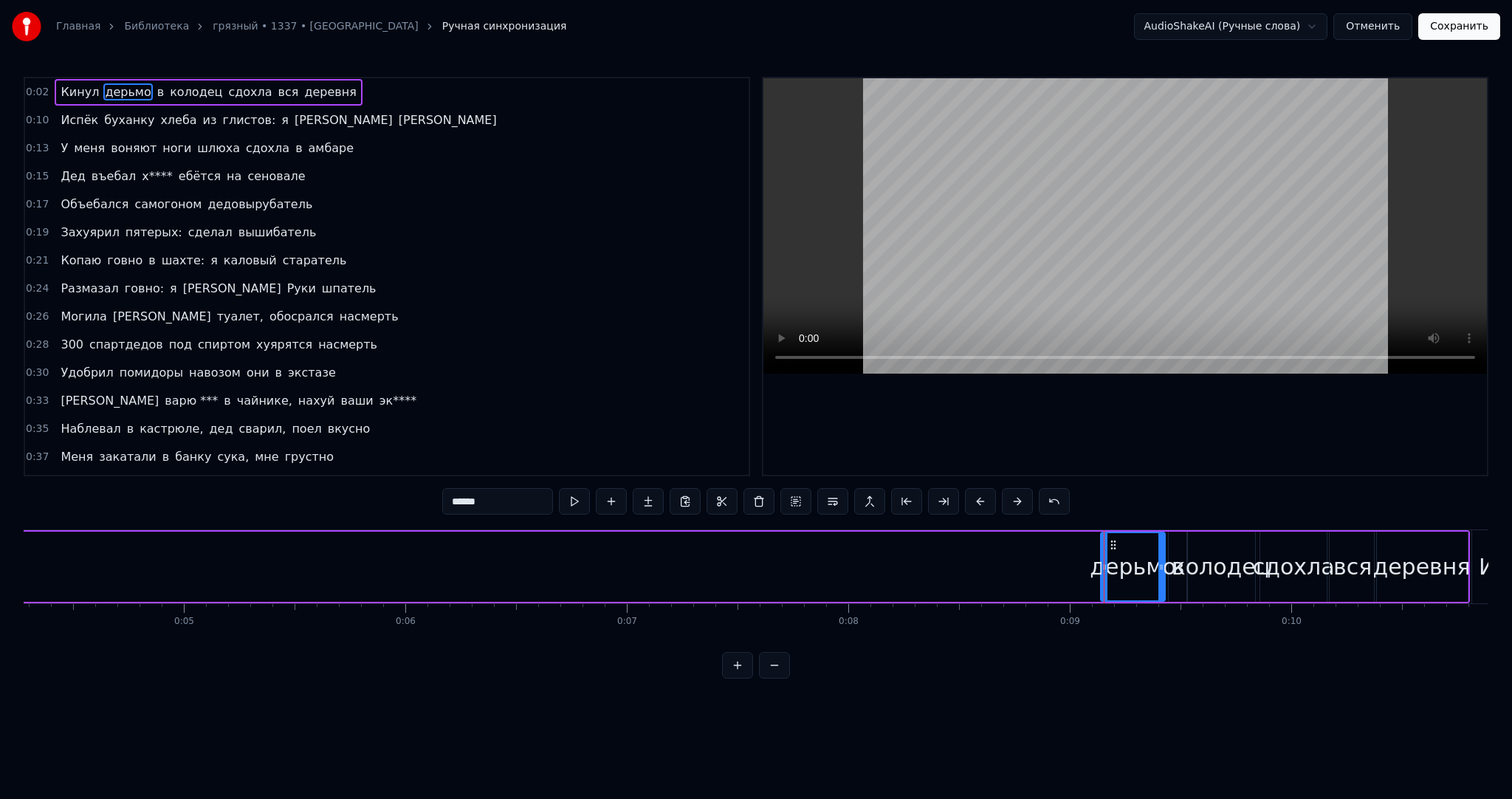
scroll to position [0, 596]
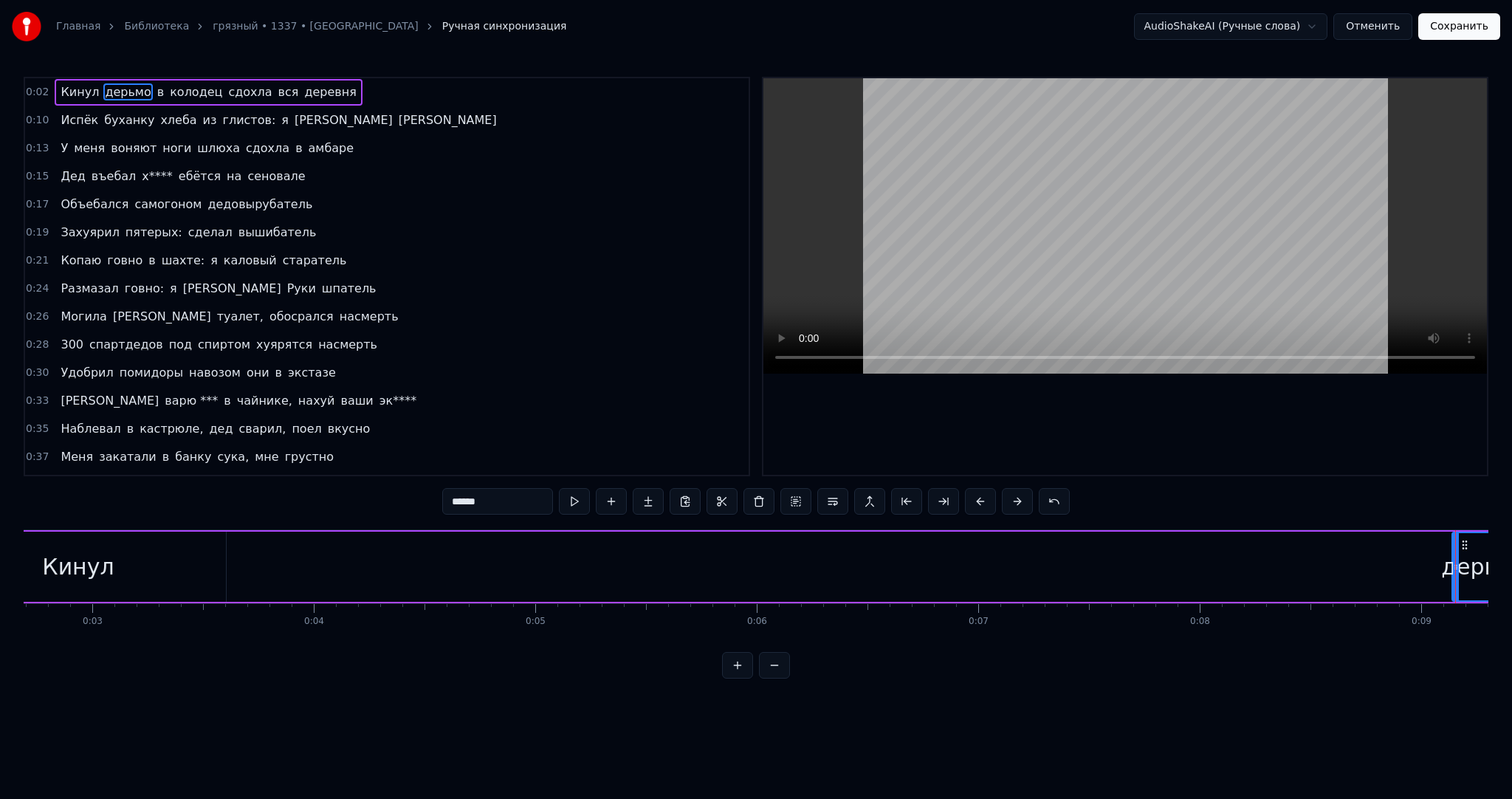
click at [138, 579] on div "Кинул" at bounding box center [78, 567] width 296 height 70
type input "*****"
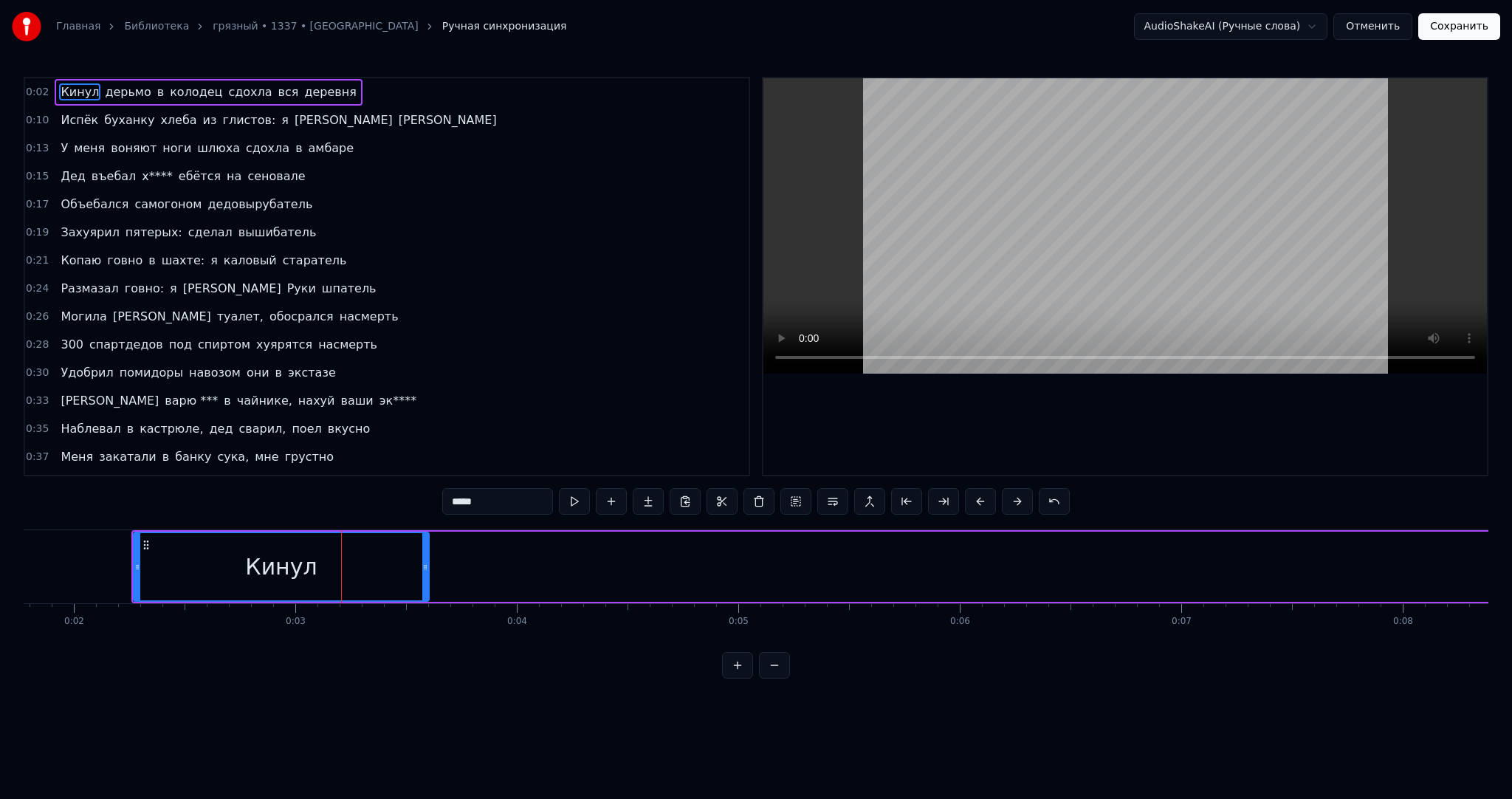
scroll to position [0, 372]
click at [154, 573] on div "Кинул" at bounding box center [301, 567] width 296 height 70
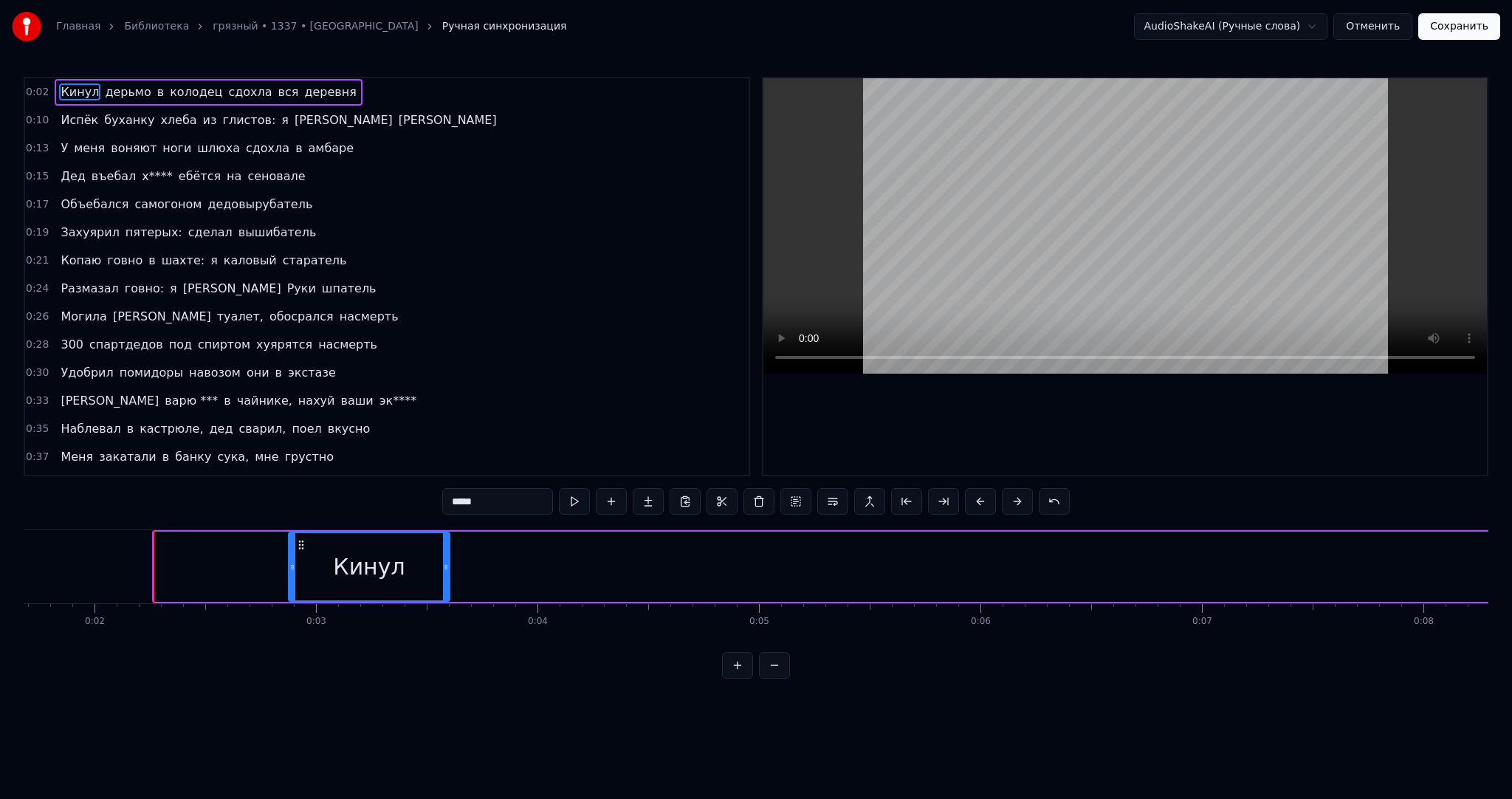
drag, startPoint x: 154, startPoint y: 573, endPoint x: 411, endPoint y: 567, distance: 257.1
click at [296, 574] on div at bounding box center [293, 567] width 6 height 67
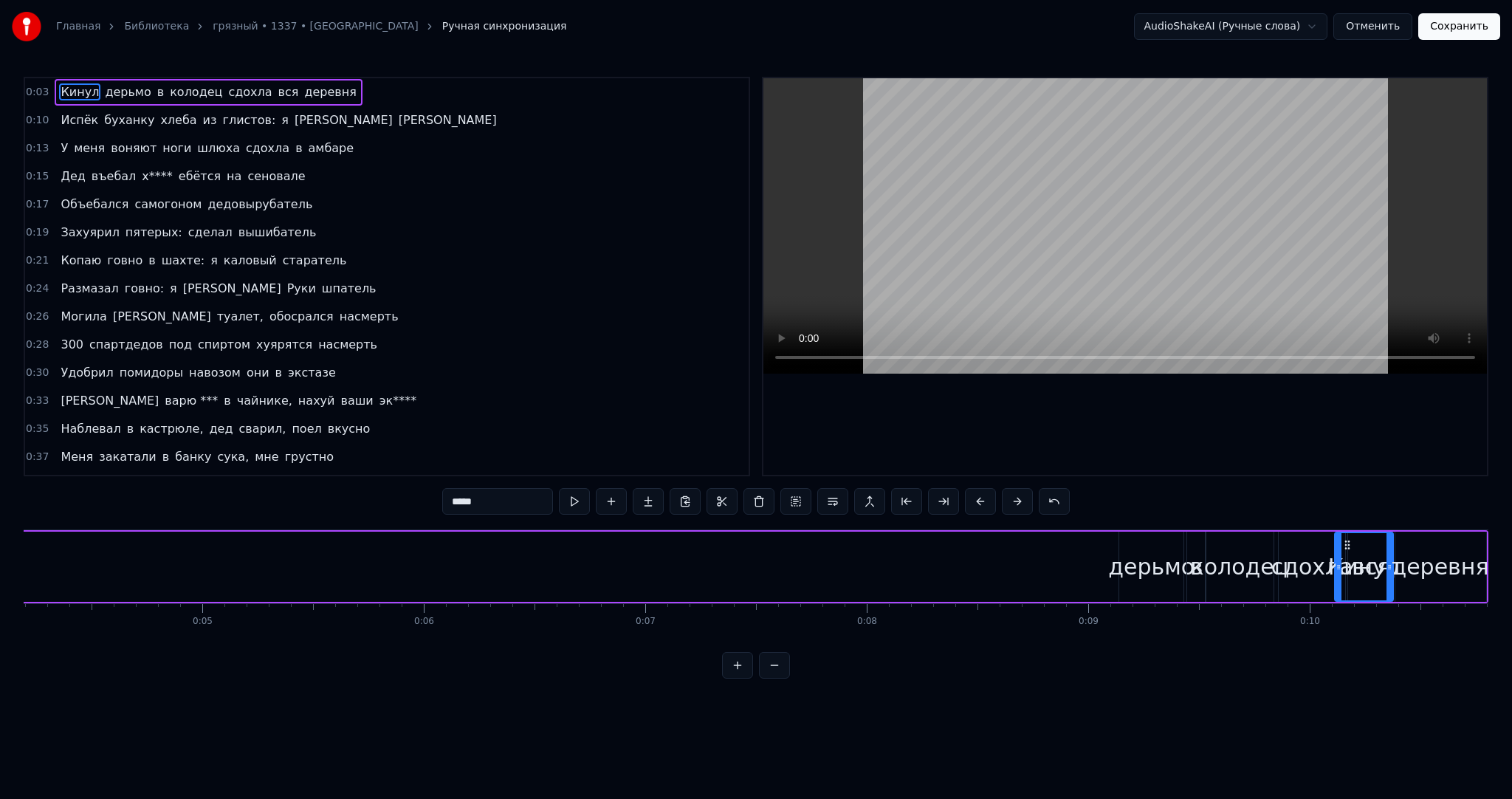
scroll to position [0, 936]
drag, startPoint x: 401, startPoint y: 545, endPoint x: 1051, endPoint y: 558, distance: 650.1
click at [1051, 558] on div "Кинул" at bounding box center [1069, 567] width 57 height 67
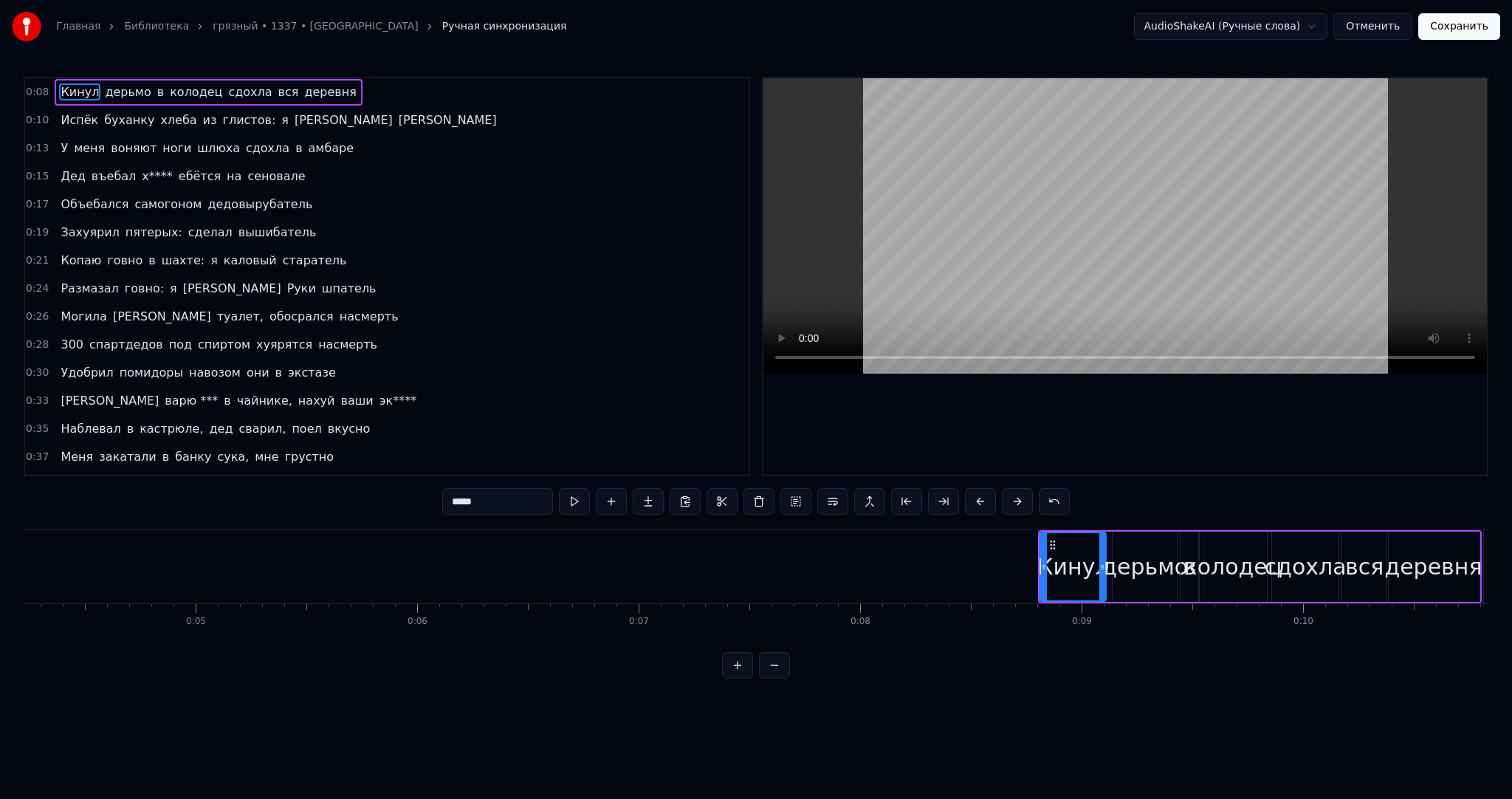
drag, startPoint x: 1094, startPoint y: 556, endPoint x: 1083, endPoint y: 552, distance: 11.7
click at [1102, 555] on div at bounding box center [1102, 567] width 6 height 67
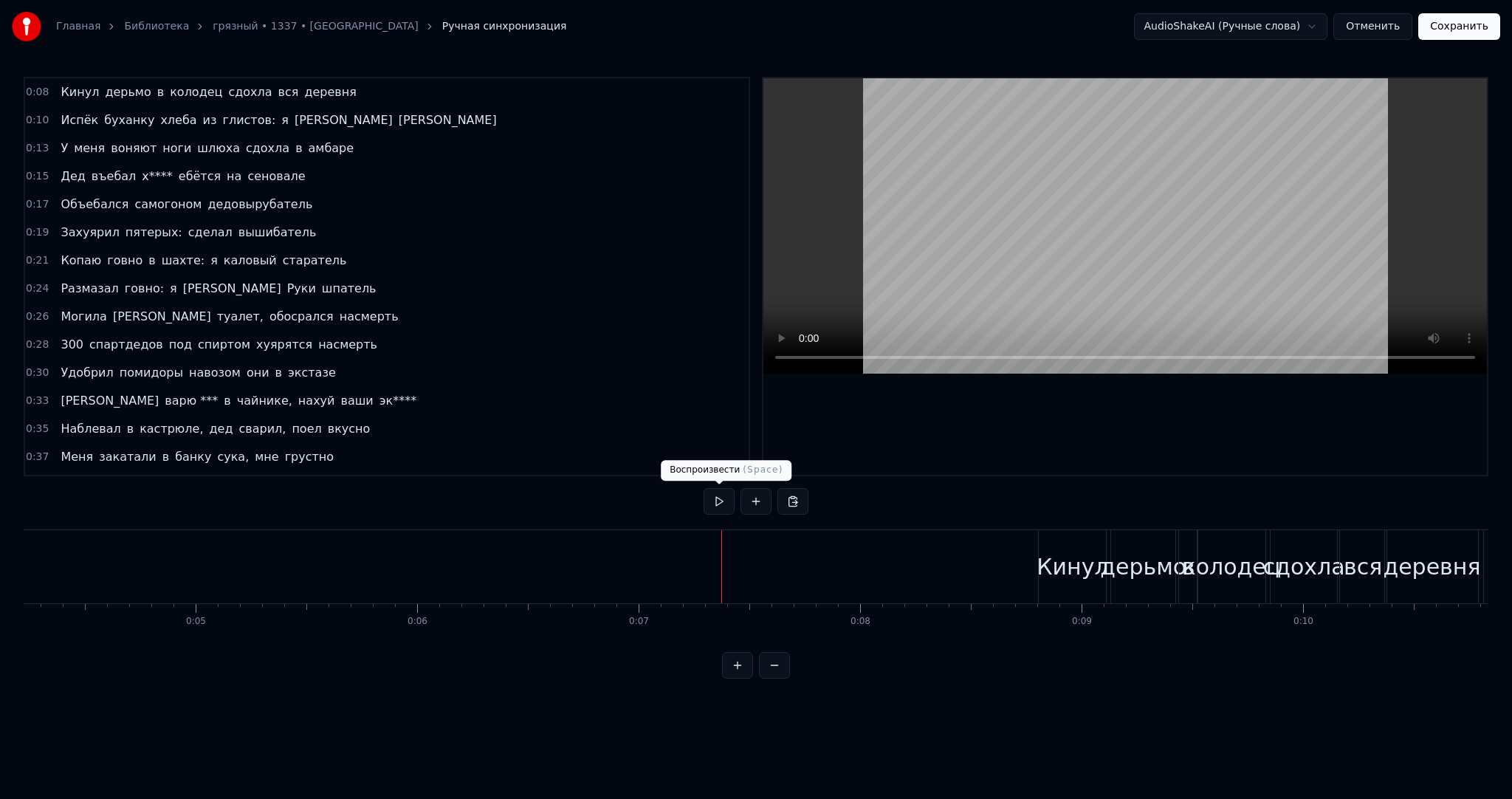
click at [727, 498] on button at bounding box center [720, 502] width 31 height 27
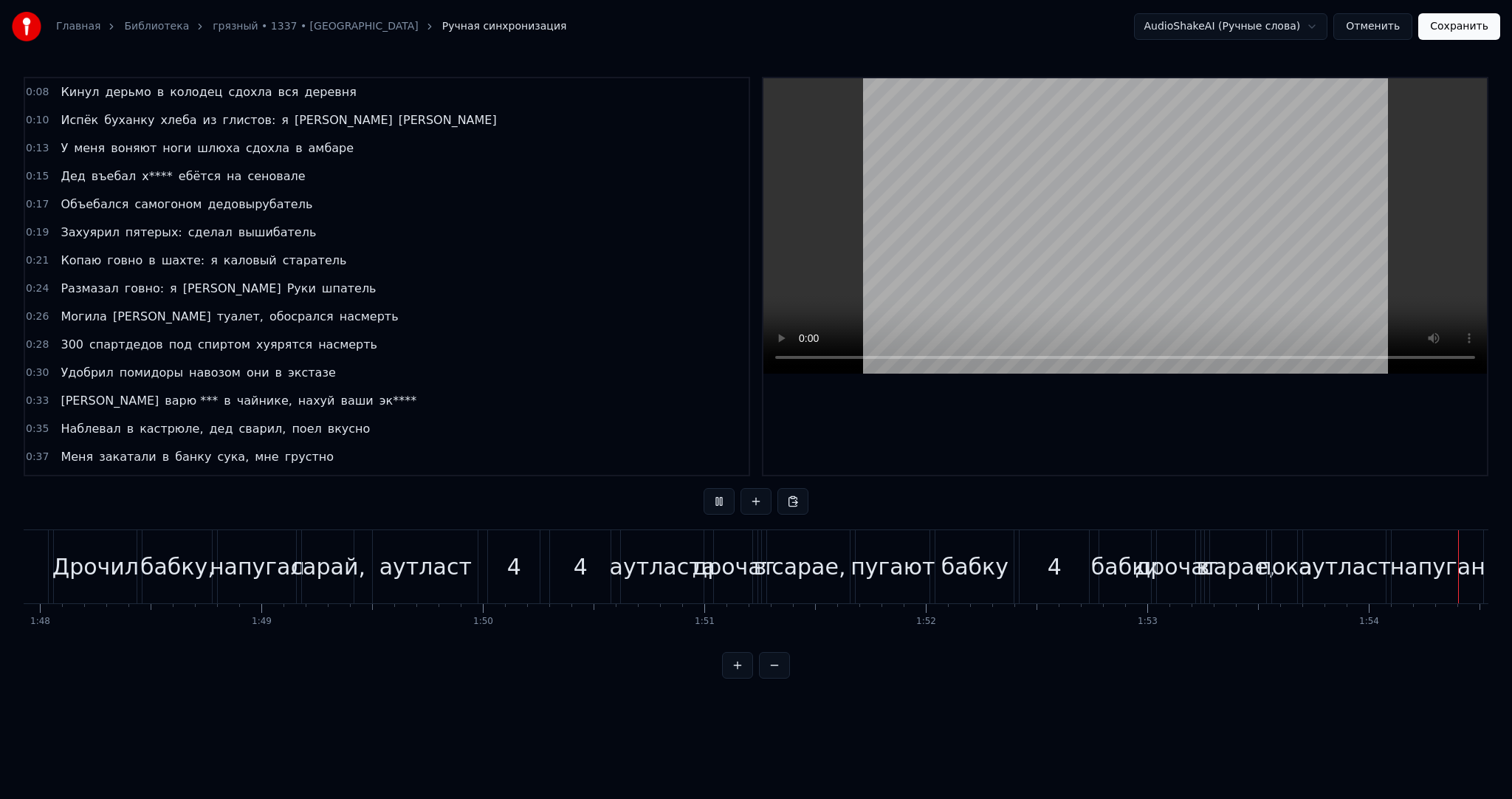
scroll to position [0, 24480]
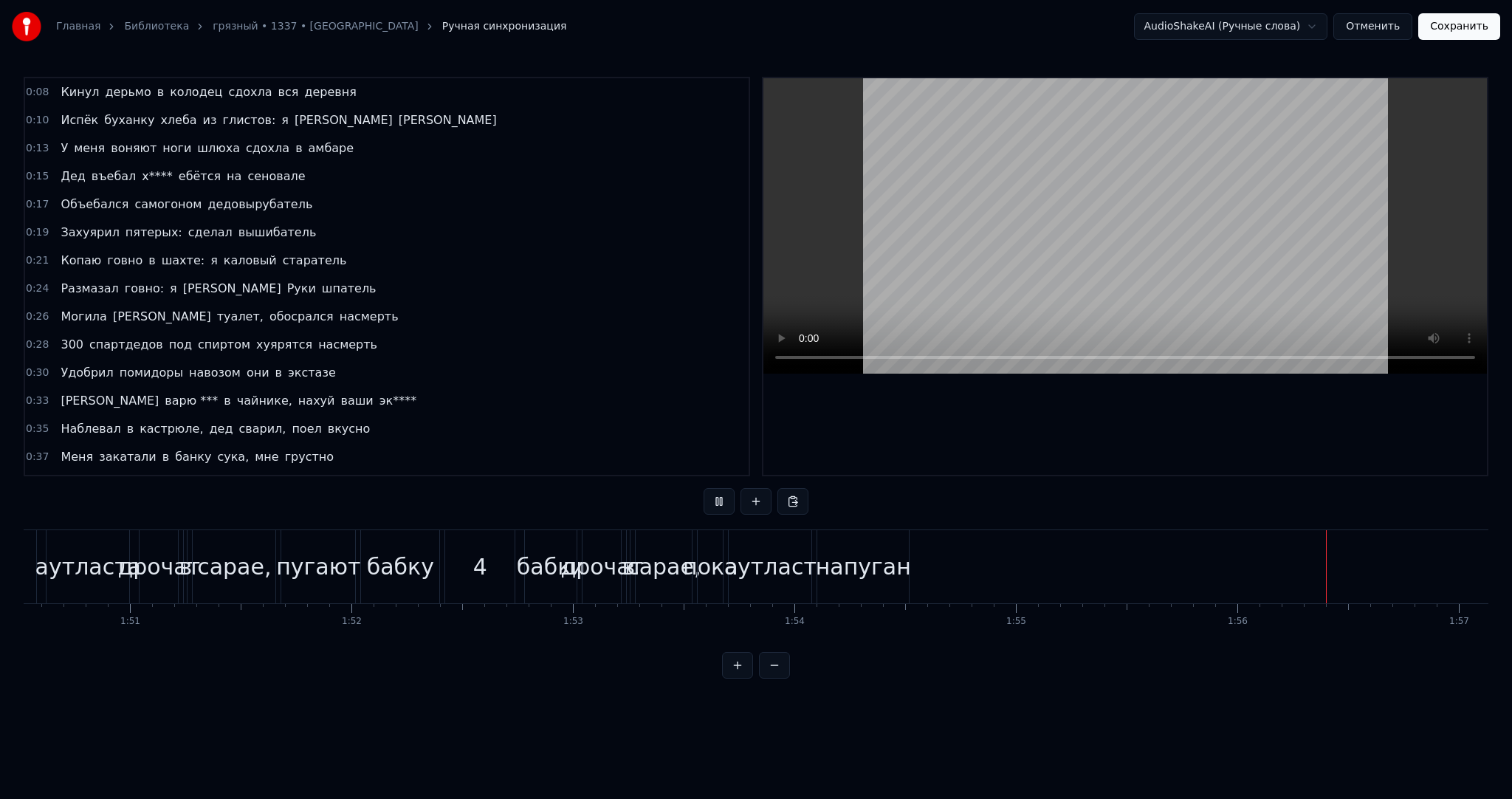
click at [1241, 165] on video at bounding box center [1125, 226] width 724 height 296
click at [1456, 31] on button "Сохранить" at bounding box center [1459, 27] width 82 height 27
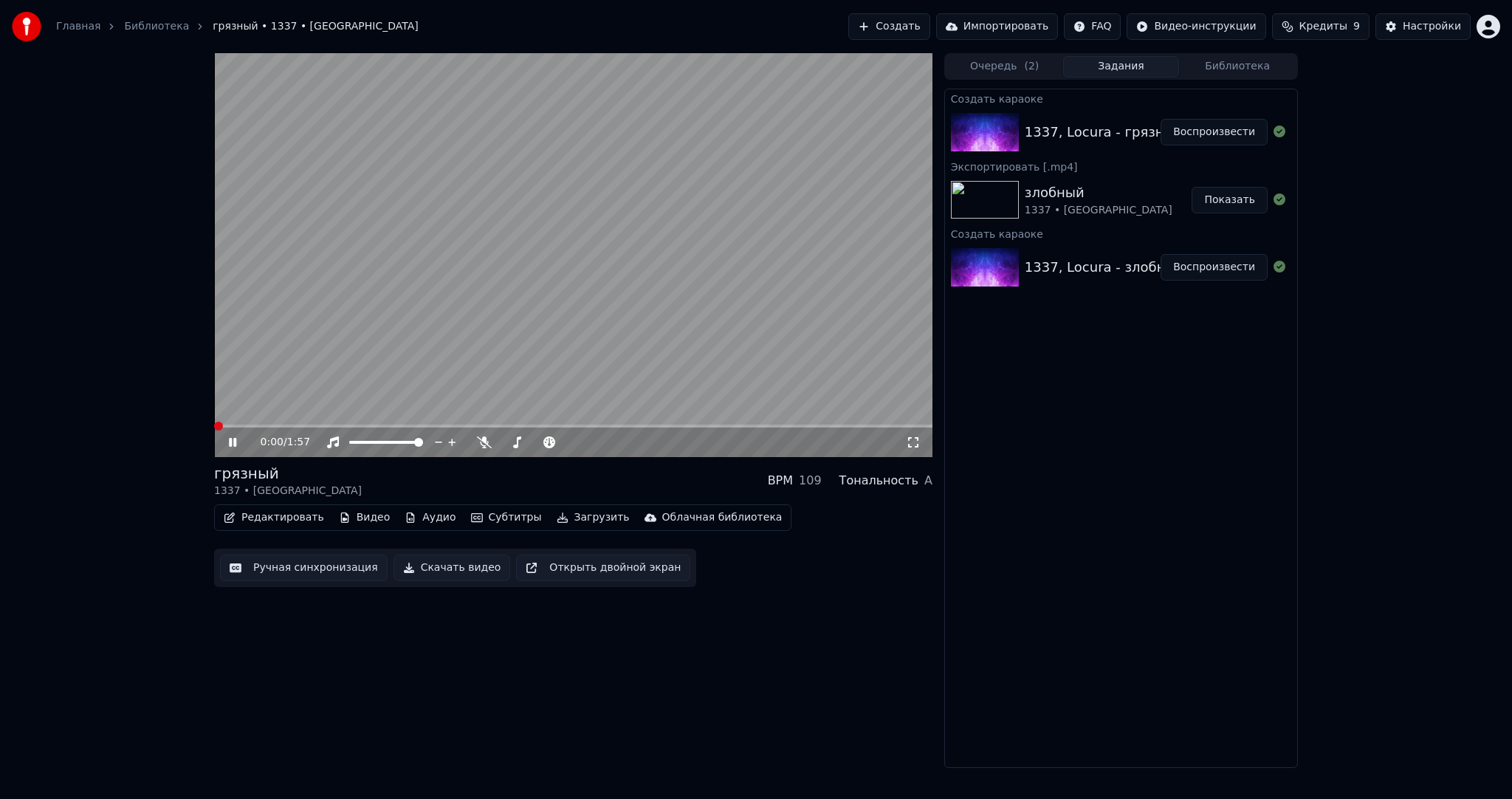
click at [662, 301] on video at bounding box center [573, 255] width 718 height 404
click at [631, 309] on video at bounding box center [573, 255] width 718 height 404
click at [620, 320] on video at bounding box center [573, 255] width 718 height 404
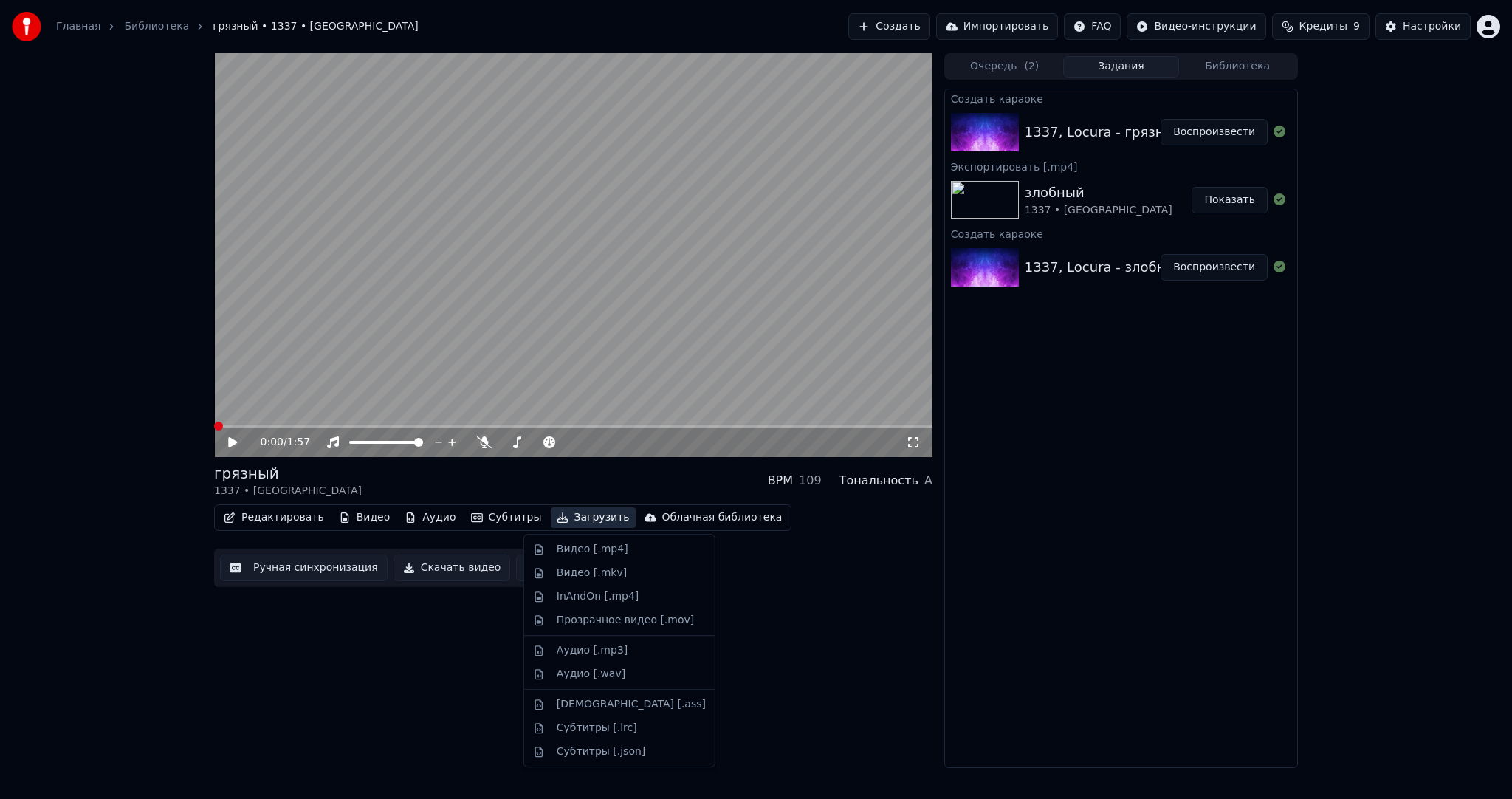
click at [568, 521] on button "Загрузить" at bounding box center [593, 517] width 85 height 20
click at [564, 552] on div "Видео [.mp4]" at bounding box center [593, 549] width 72 height 15
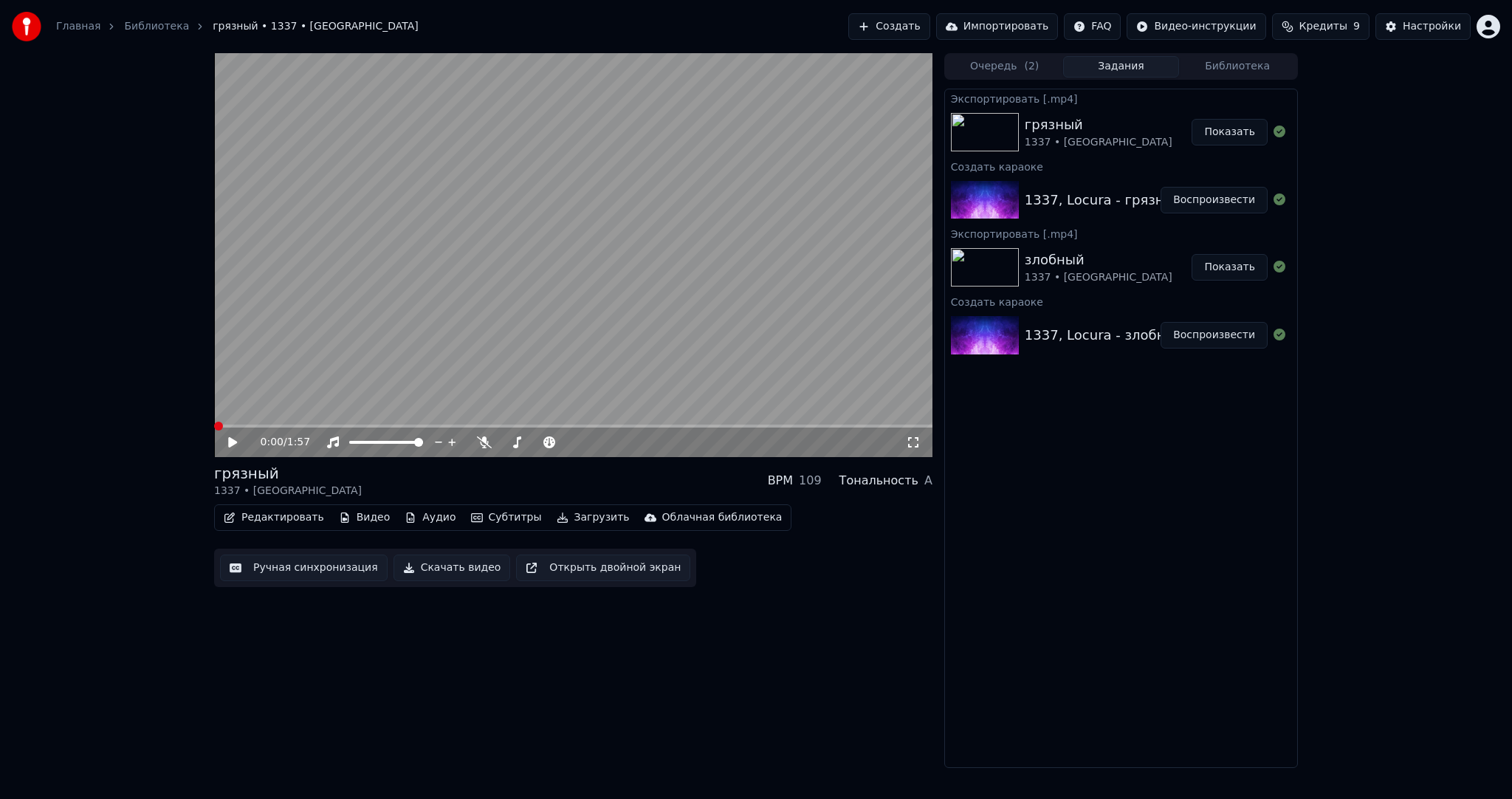
click at [914, 33] on button "Создать" at bounding box center [889, 27] width 81 height 27
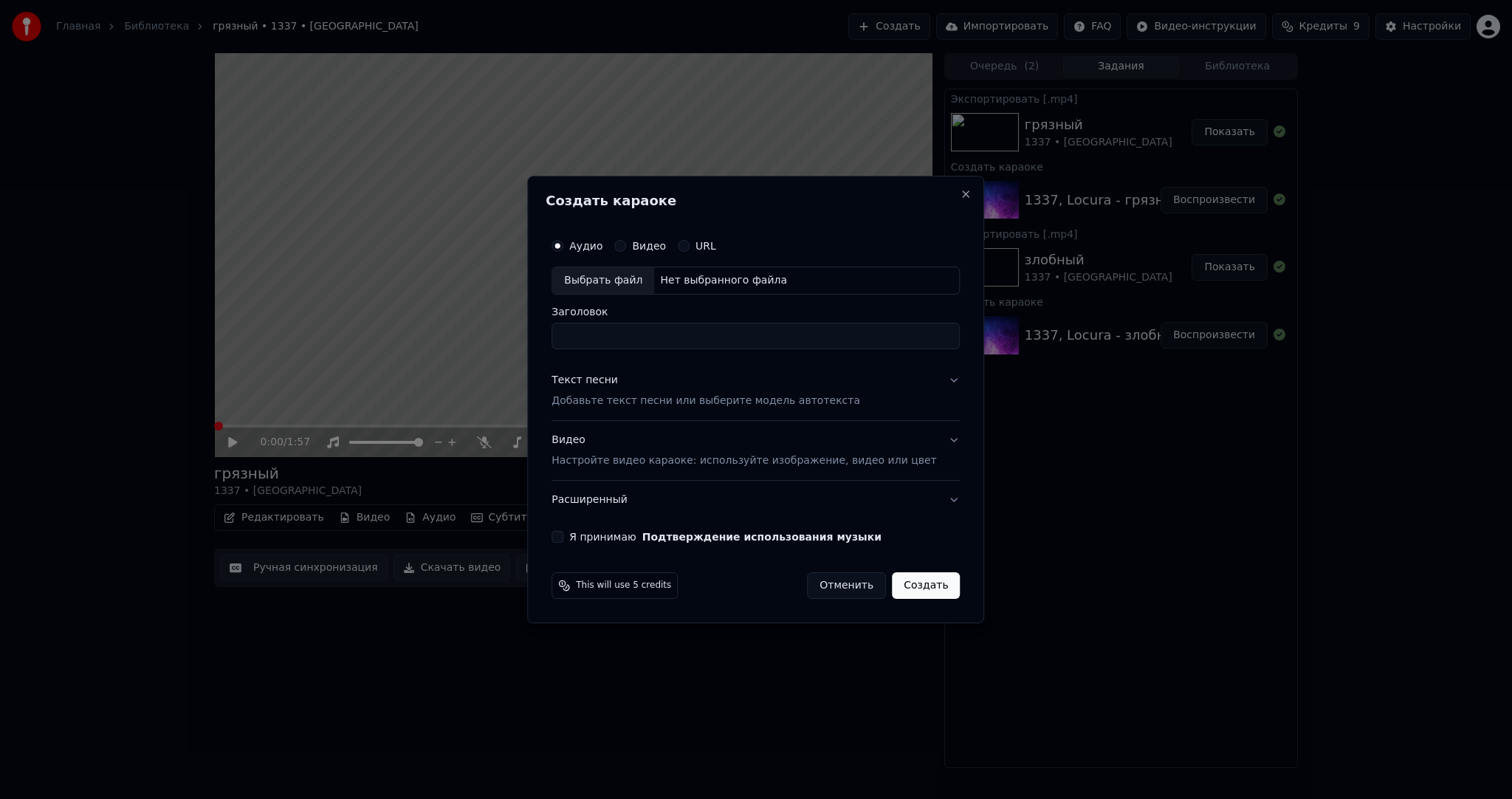
click at [639, 283] on div "Выбрать файл" at bounding box center [603, 281] width 102 height 27
drag, startPoint x: 733, startPoint y: 337, endPoint x: 1011, endPoint y: 325, distance: 278.3
click at [989, 337] on body "Главная Библиотека грязный • 1337 • Locura Создать Импортировать FAQ Видео-инст…" at bounding box center [756, 399] width 1512 height 799
drag, startPoint x: 871, startPoint y: 334, endPoint x: 732, endPoint y: 333, distance: 139.0
click at [732, 333] on input "**********" at bounding box center [756, 336] width 408 height 27
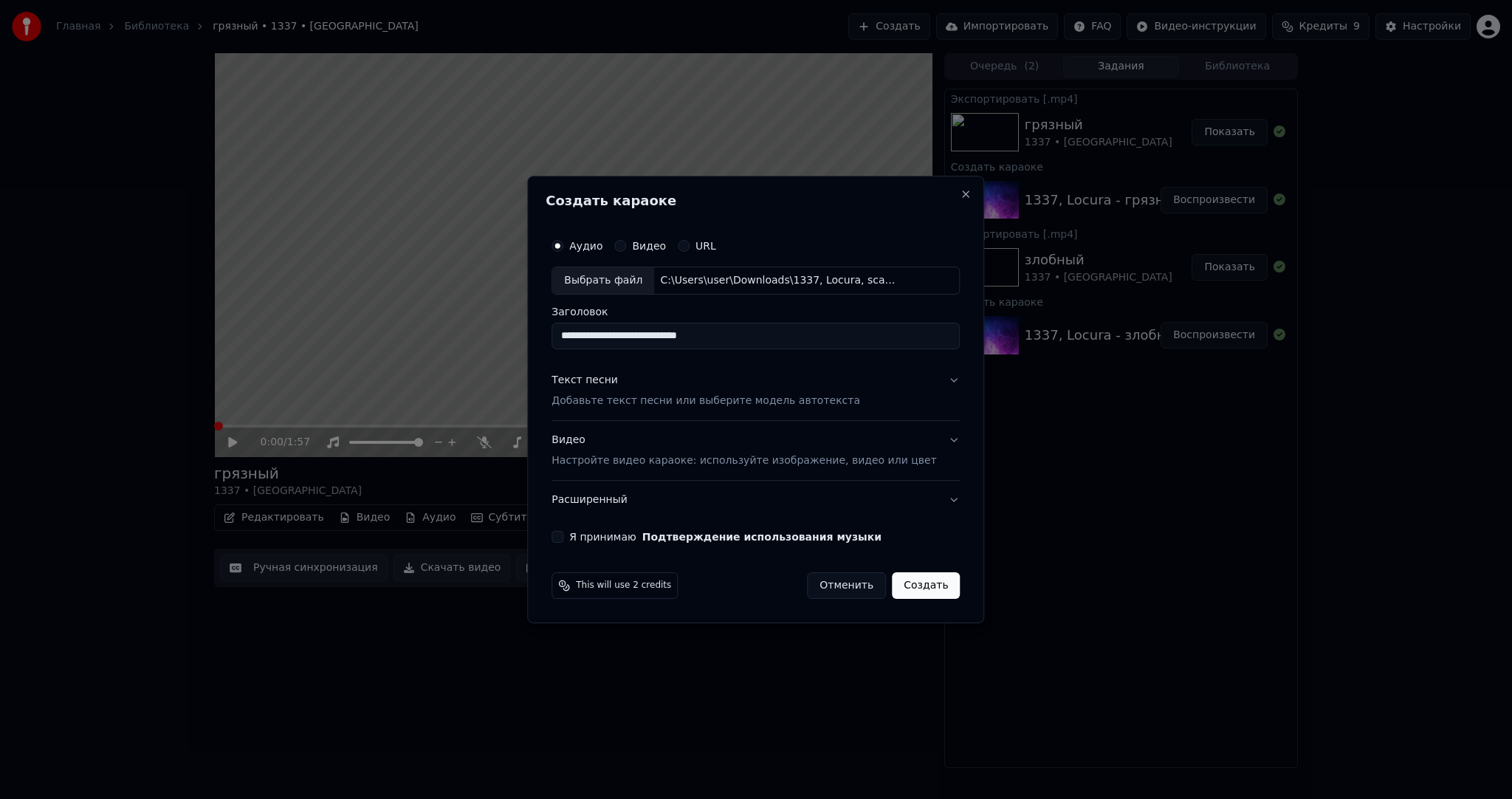
type input "**********"
click at [625, 396] on p "Добавьте текст песни или выберите модель автотекста" at bounding box center [706, 401] width 309 height 15
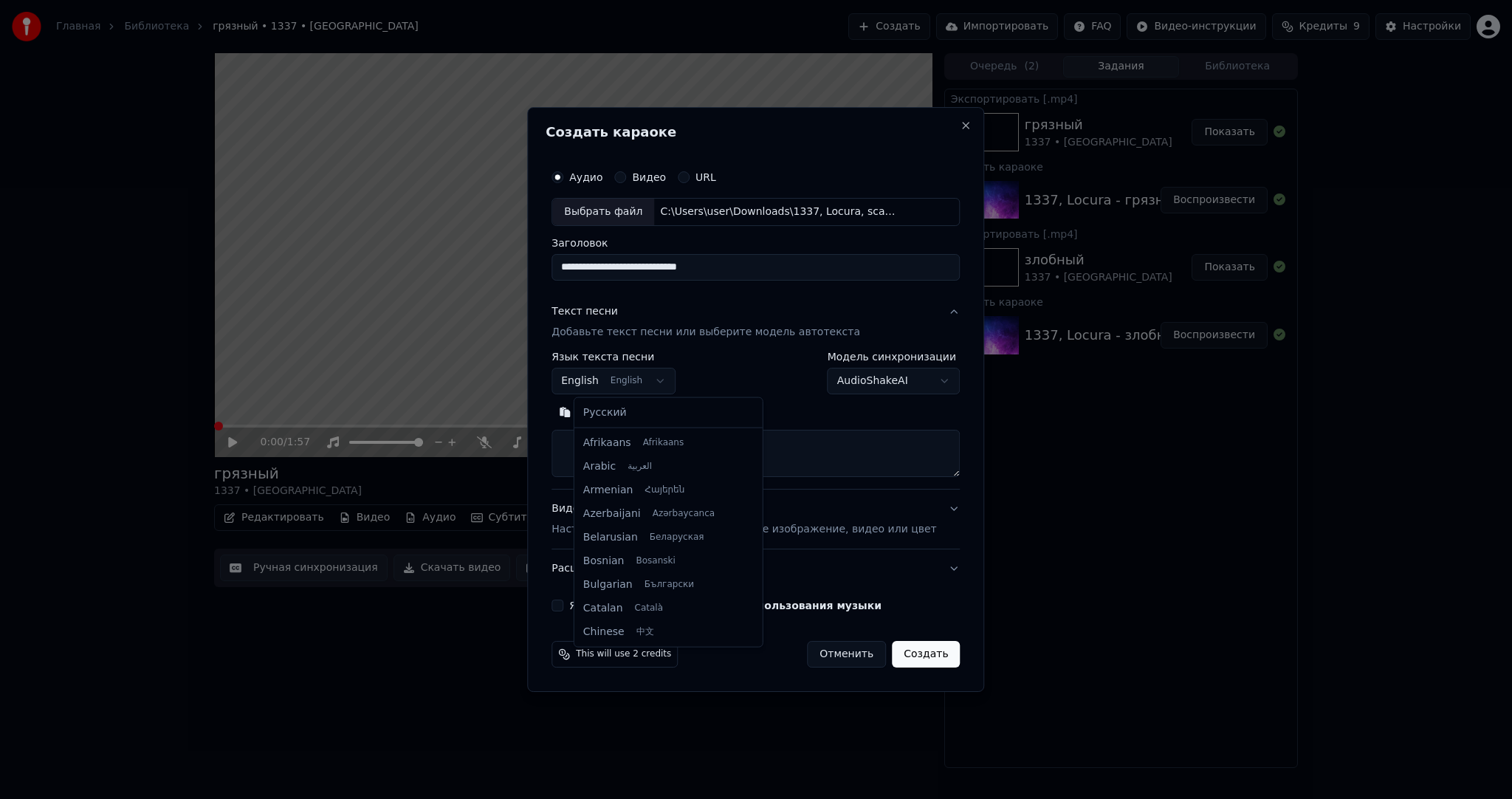
click at [617, 387] on body "**********" at bounding box center [756, 399] width 1512 height 799
select select "**"
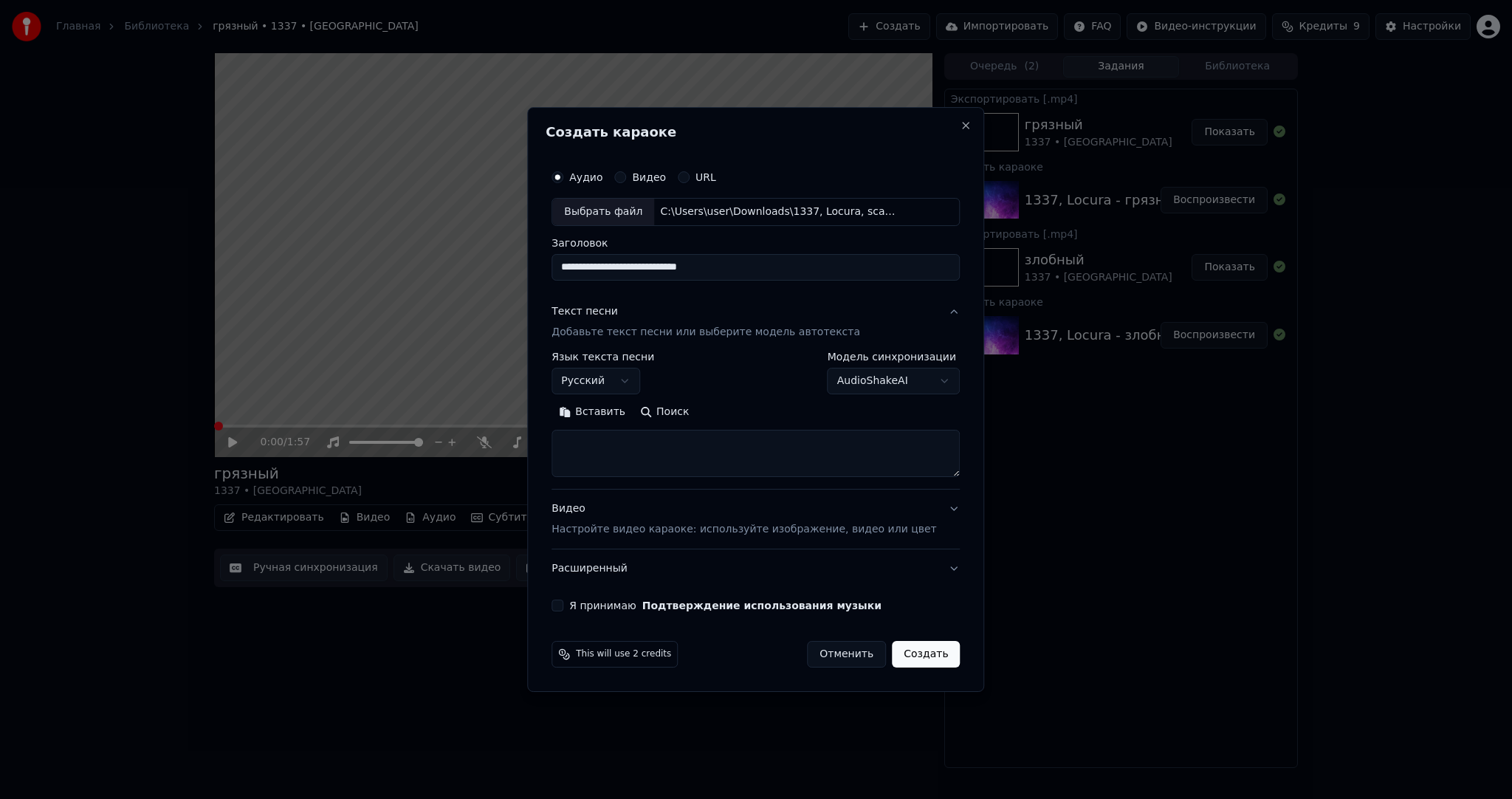
click at [606, 414] on button "Вставить" at bounding box center [592, 412] width 81 height 23
click at [586, 536] on p "Настройте видео караоке: используйте изображение, видео или цвет" at bounding box center [744, 529] width 385 height 15
type textarea "**********"
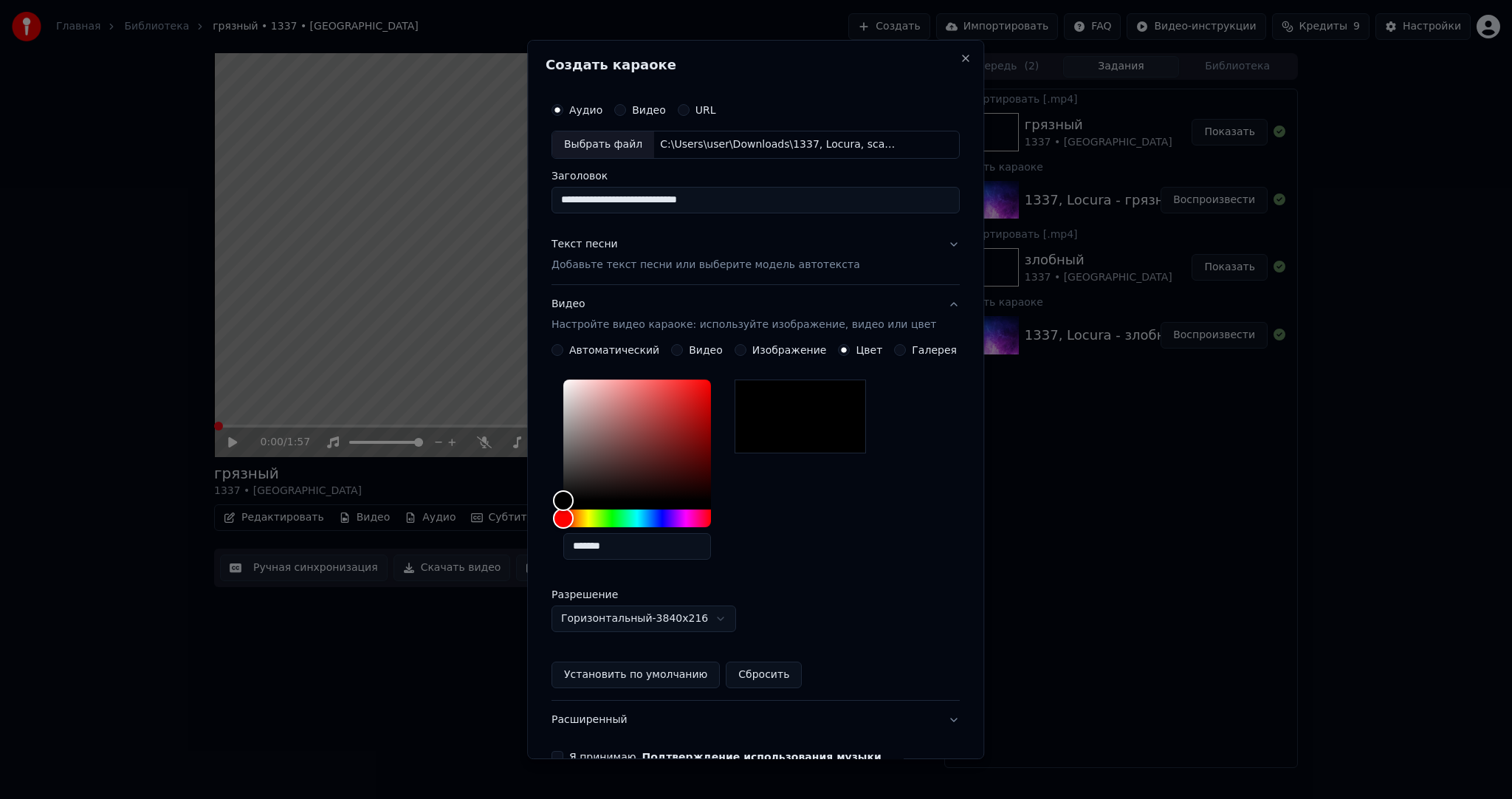
click at [612, 316] on div "Видео Настройте видео караоке: используйте изображение, видео или цвет" at bounding box center [744, 314] width 385 height 35
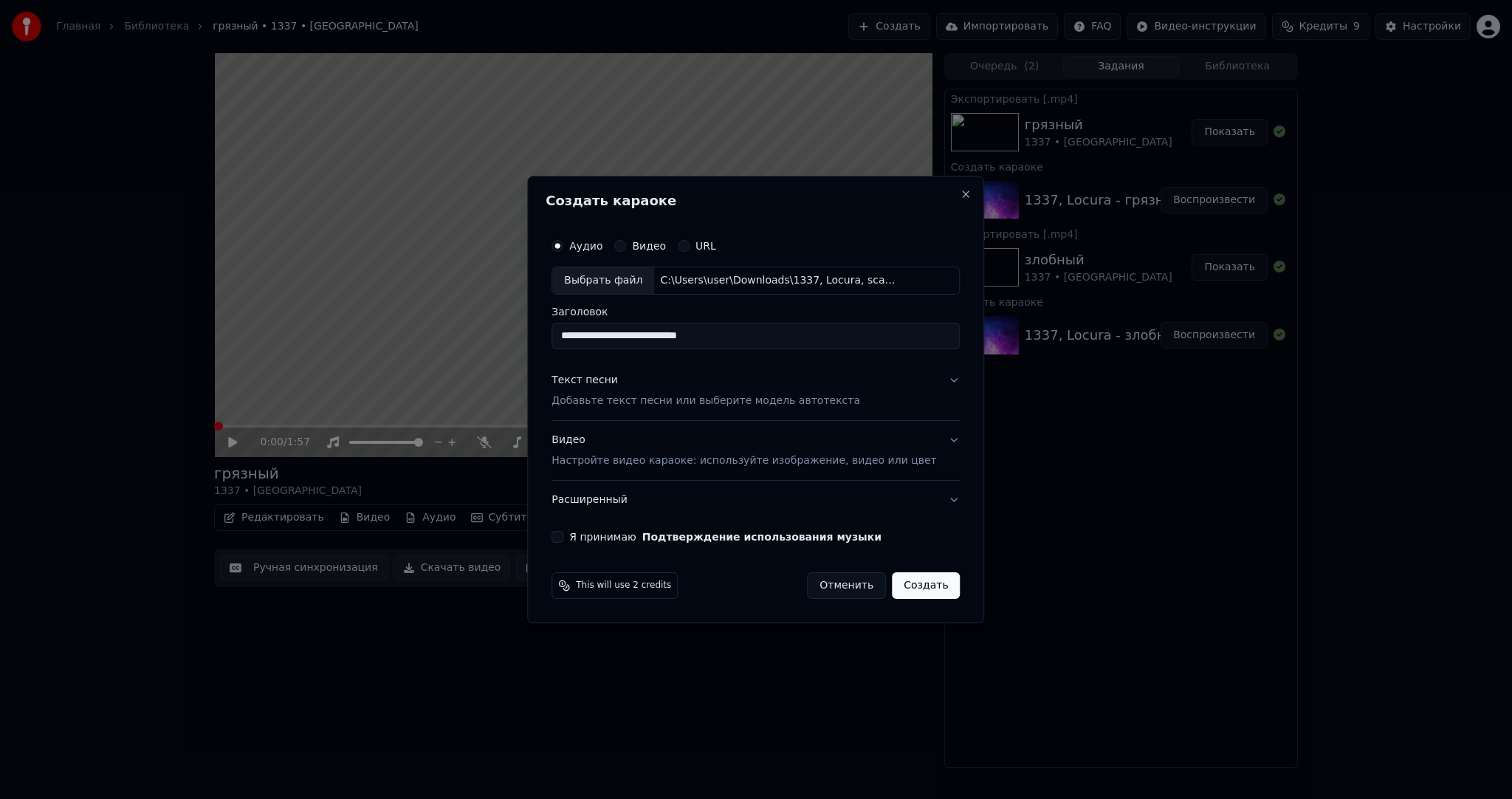
click at [637, 401] on p "Добавьте текст песни или выберите модель автотекста" at bounding box center [706, 401] width 309 height 15
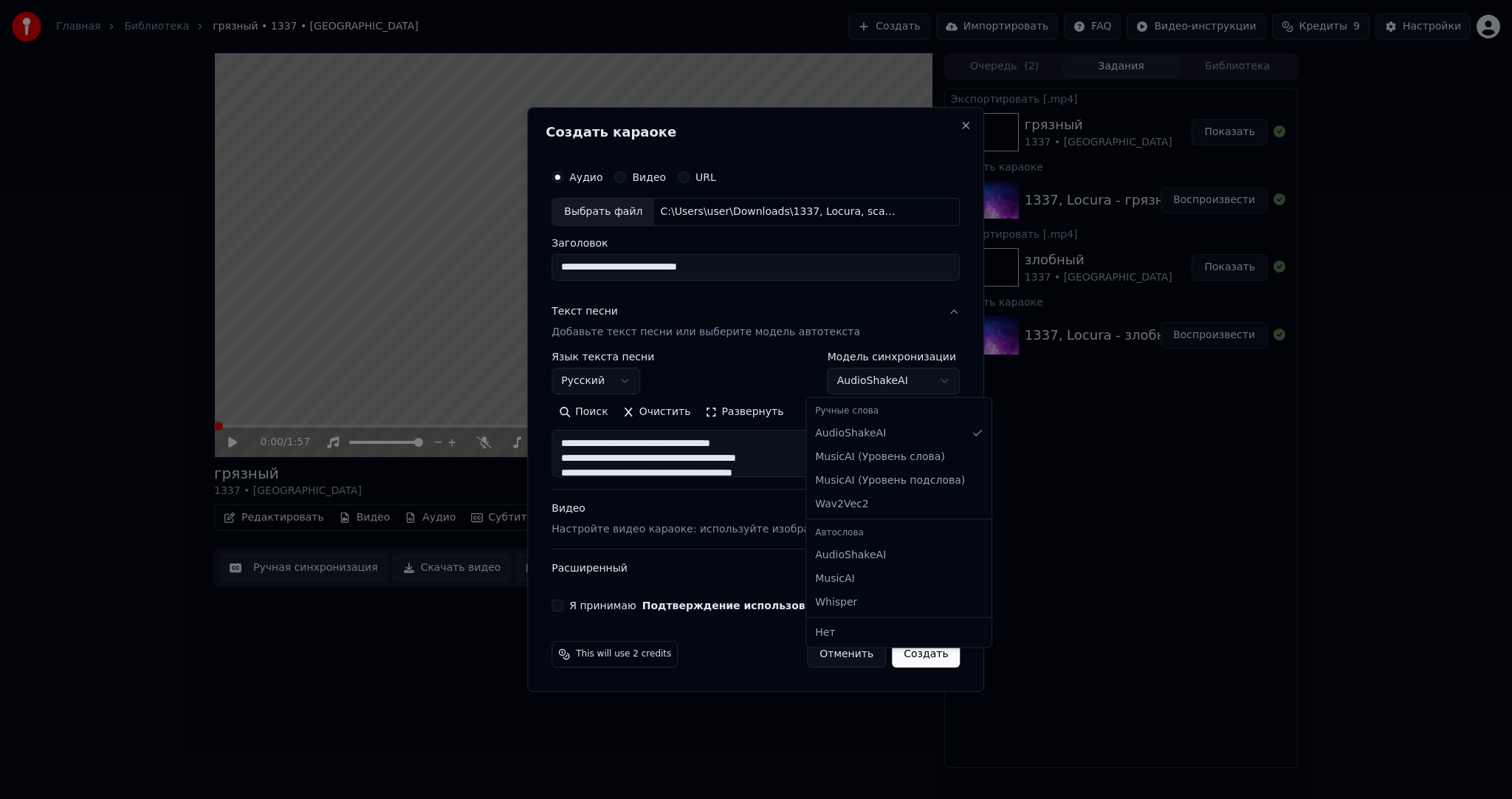
click at [833, 378] on body "**********" at bounding box center [756, 399] width 1512 height 799
click at [840, 378] on body "**********" at bounding box center [756, 399] width 1512 height 799
click at [713, 335] on p "Добавьте текст песни или выберите модель автотекста" at bounding box center [706, 332] width 309 height 15
type textarea "**********"
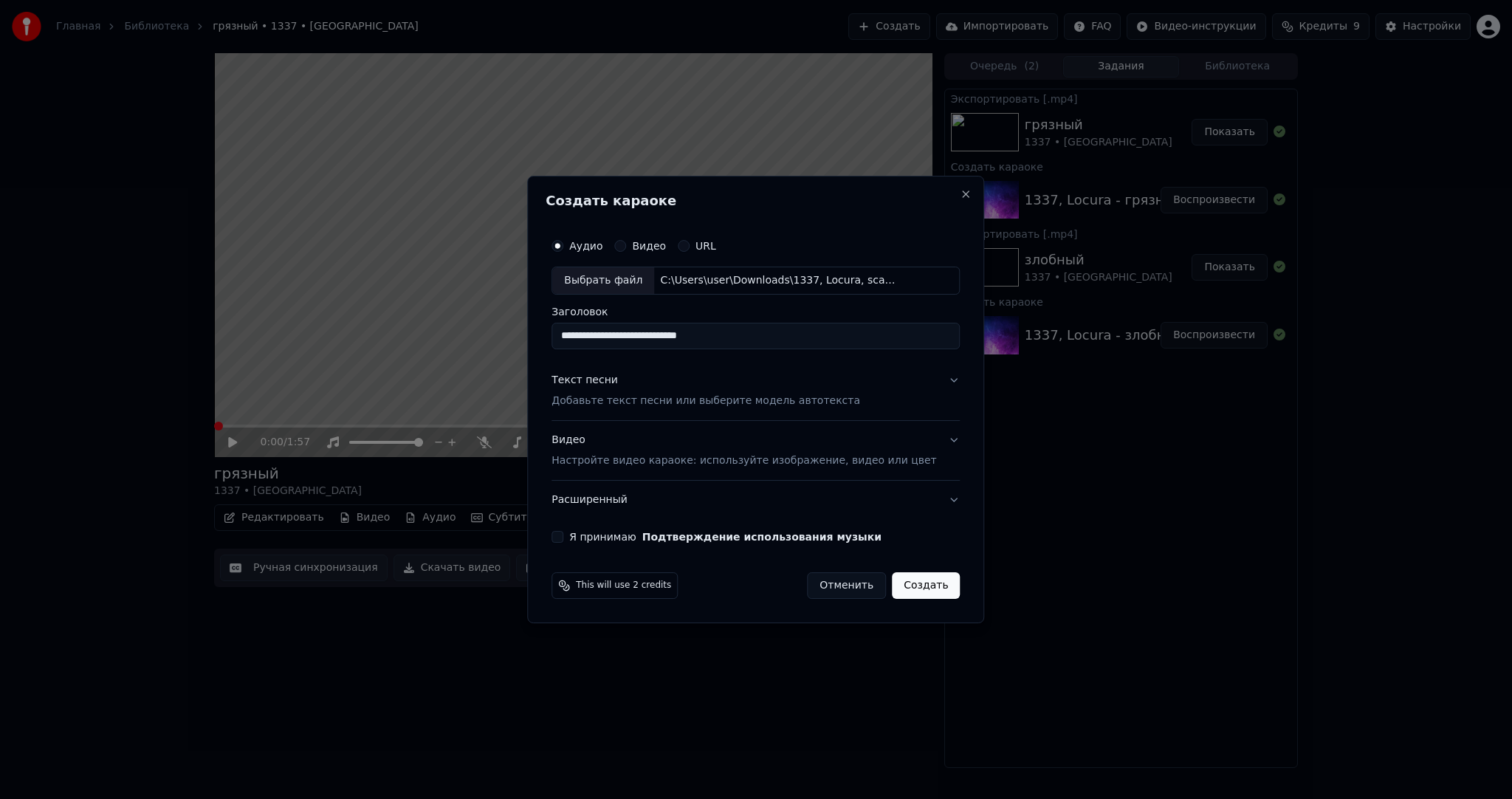
click at [632, 493] on button "Расширенный" at bounding box center [756, 499] width 408 height 38
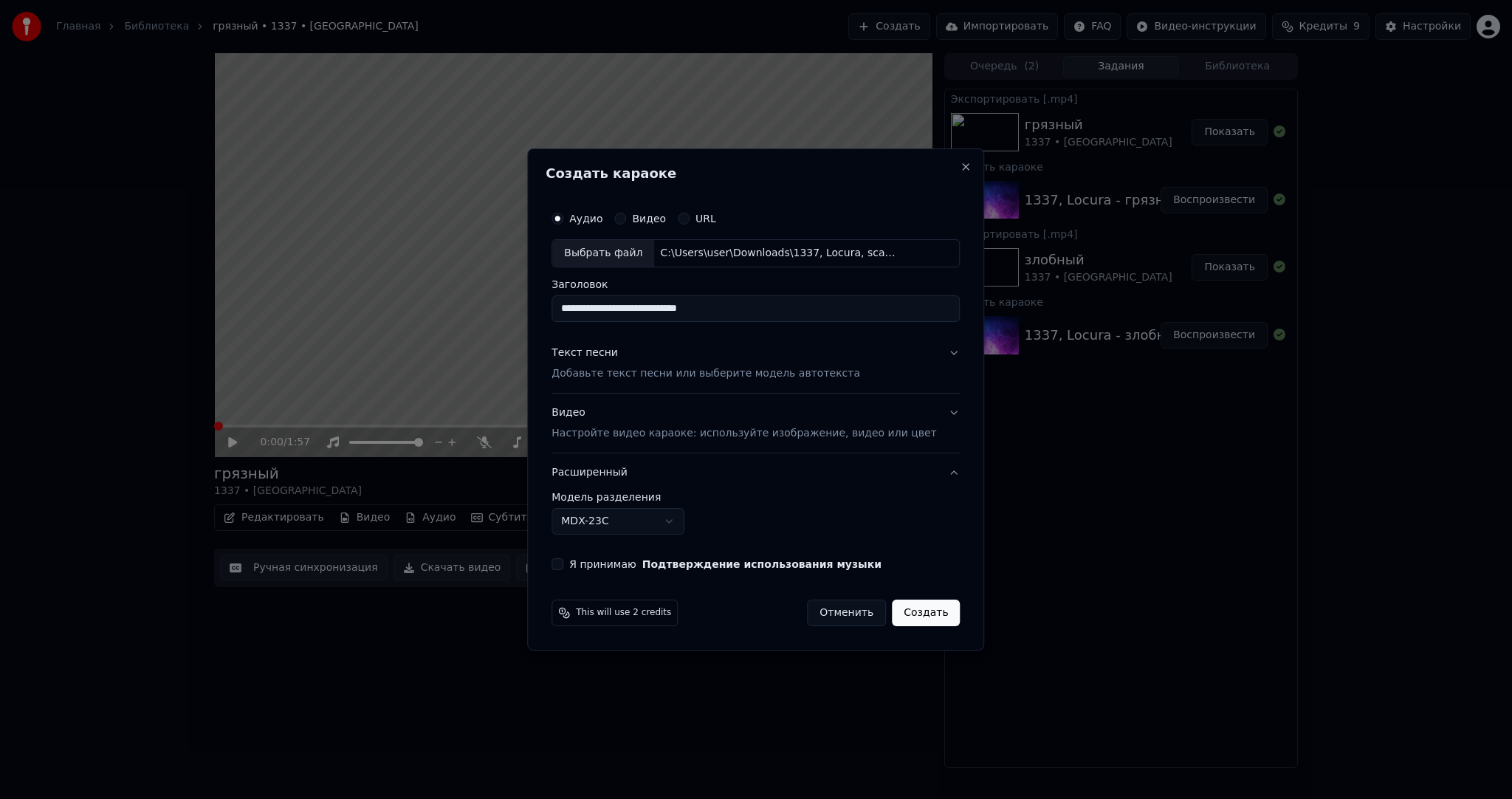
click at [634, 520] on body "**********" at bounding box center [756, 399] width 1512 height 799
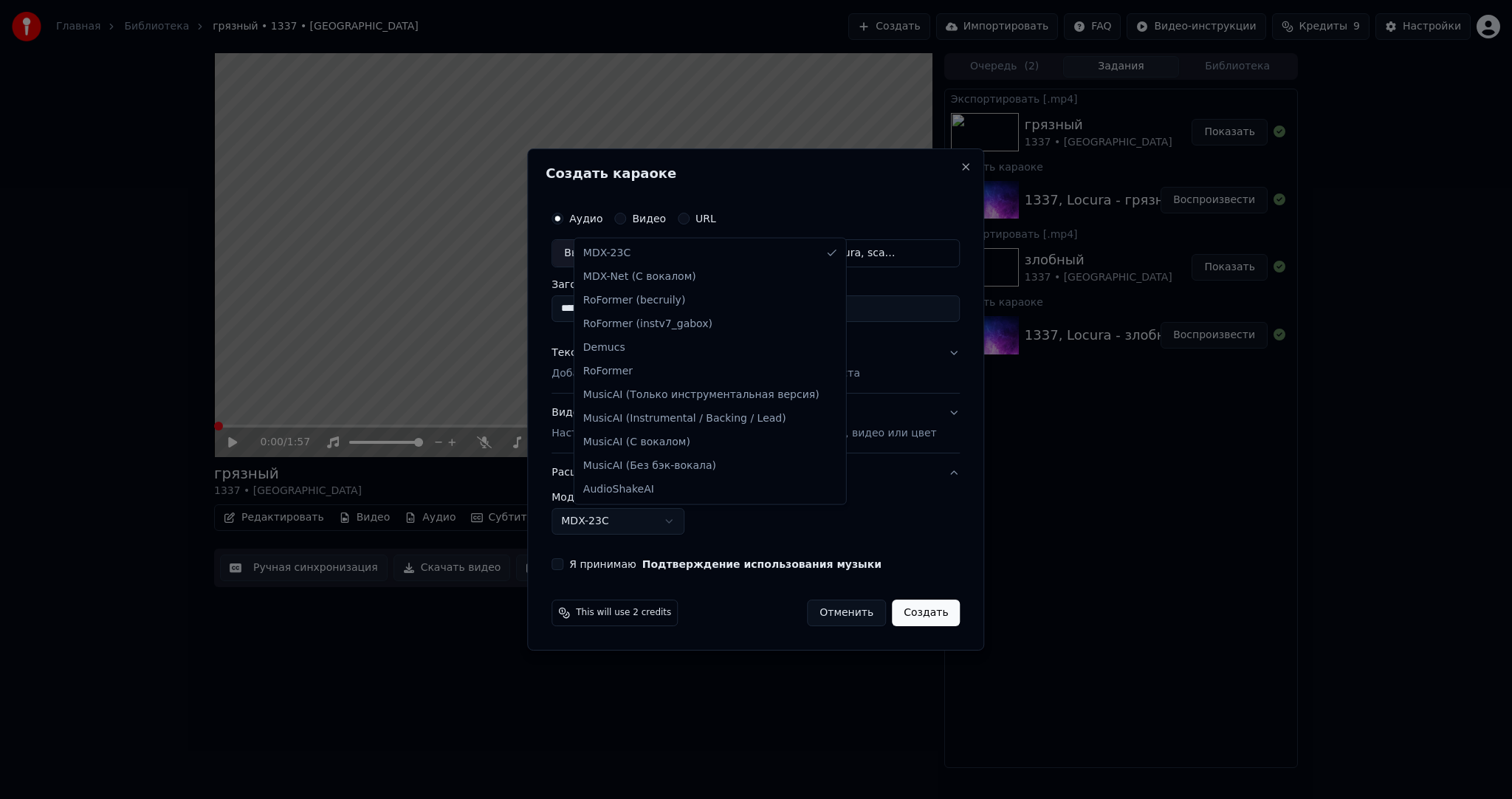
click at [624, 524] on body "**********" at bounding box center [756, 399] width 1512 height 799
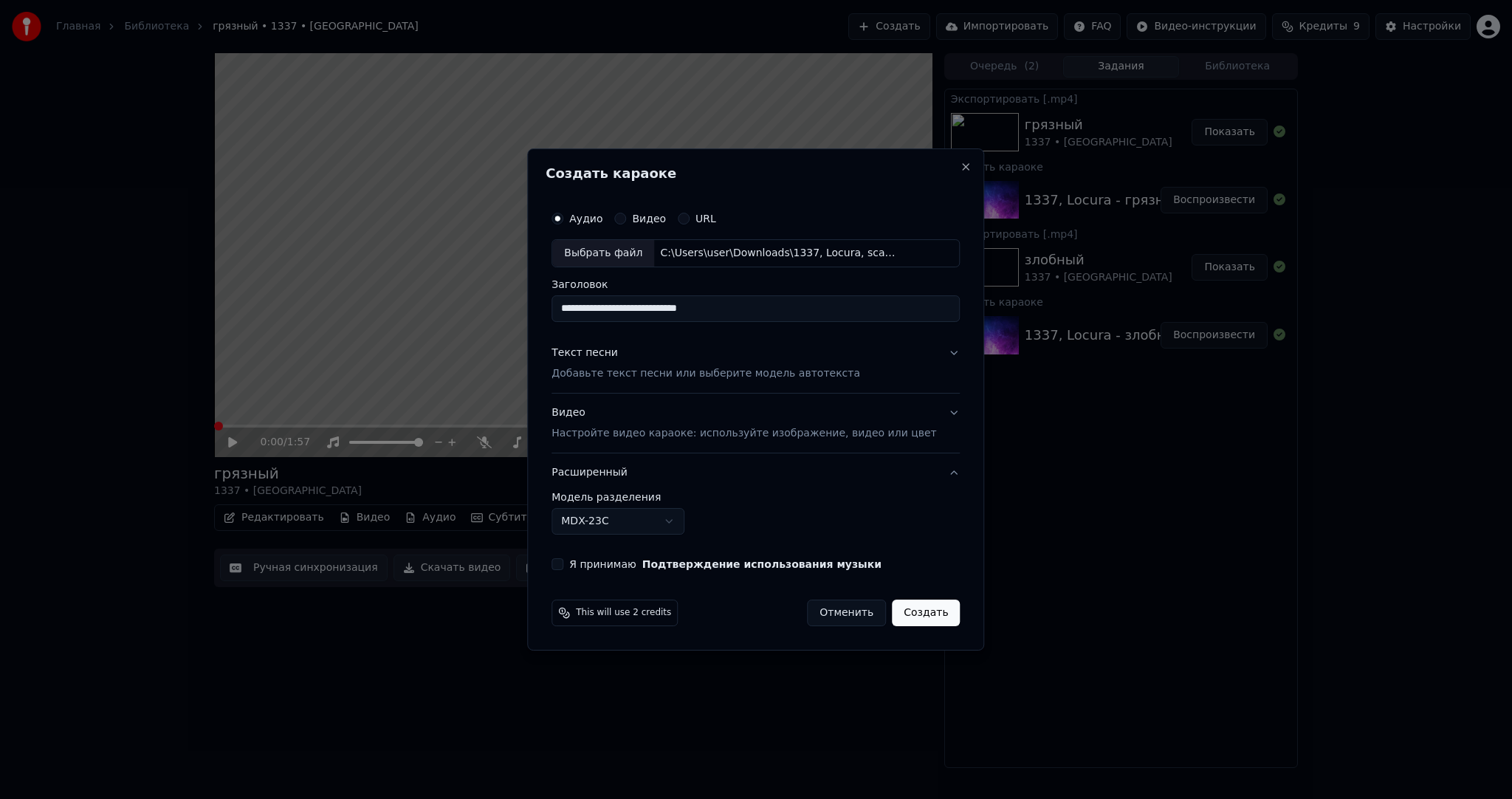
click at [623, 524] on body "**********" at bounding box center [756, 399] width 1512 height 799
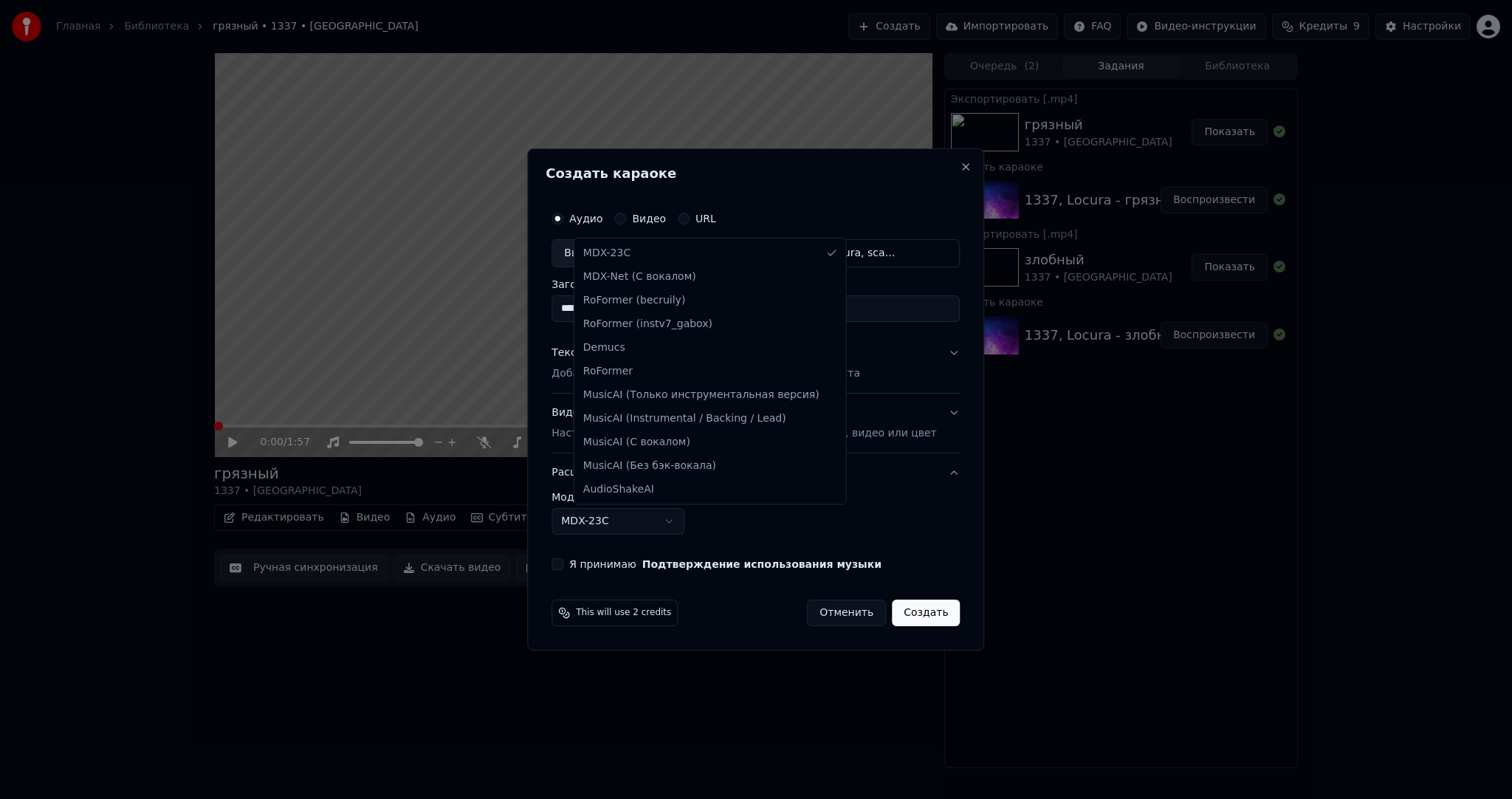
select select "**********"
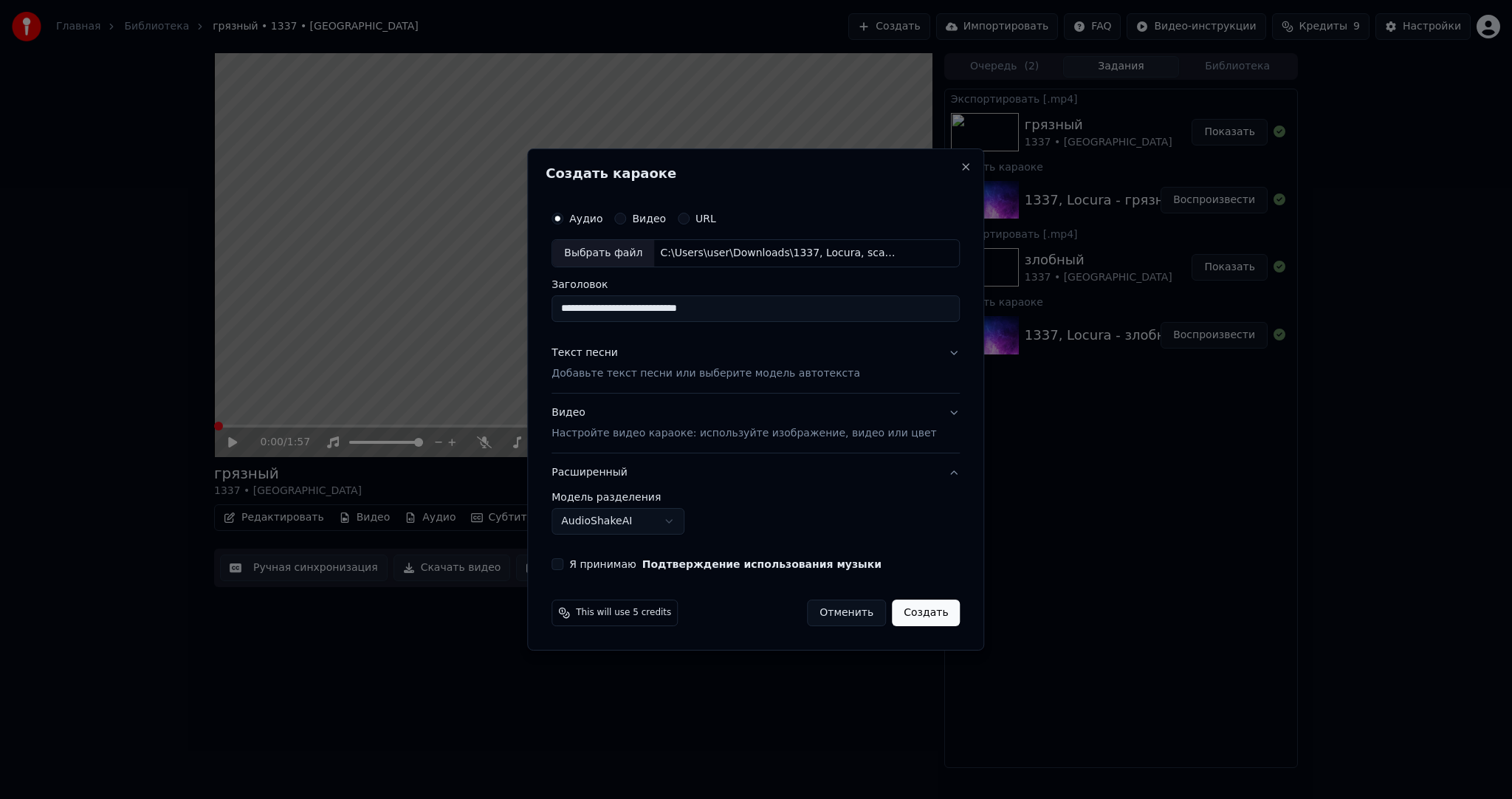
click at [629, 520] on body "**********" at bounding box center [756, 399] width 1512 height 799
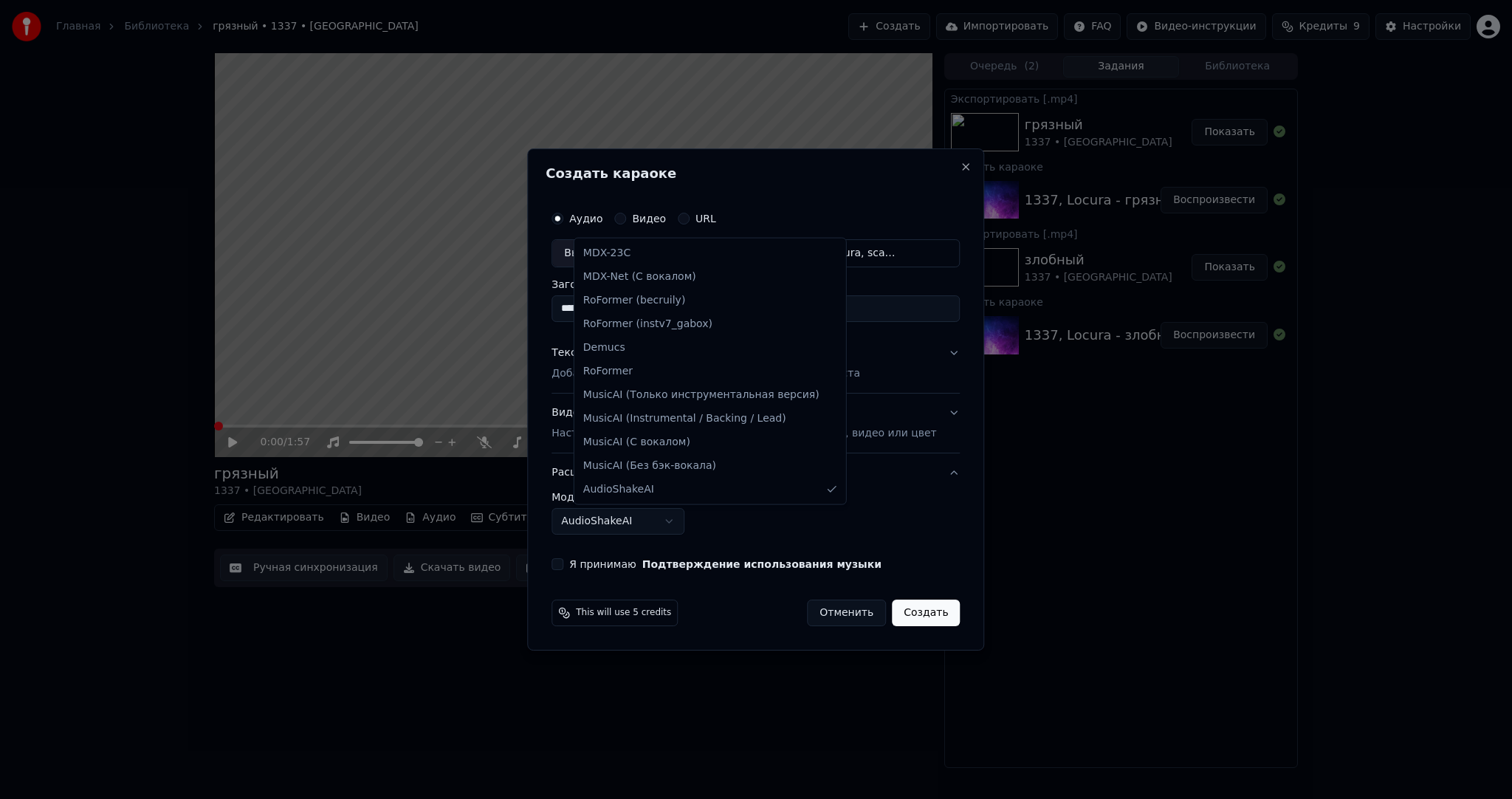
click at [641, 523] on body "**********" at bounding box center [756, 399] width 1512 height 799
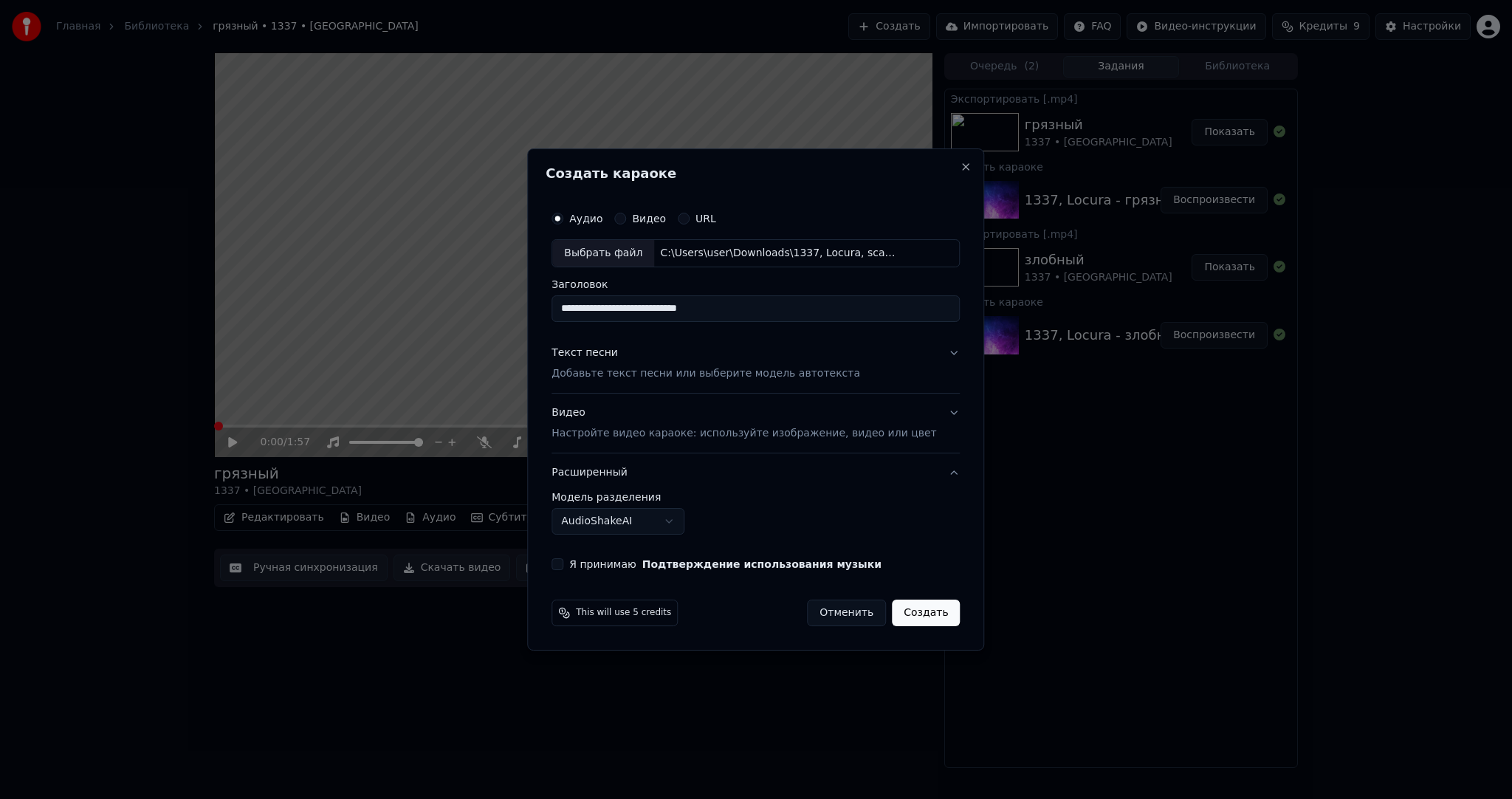
click at [630, 358] on div "Текст песни Добавьте текст песни или выберите модель автотекста" at bounding box center [706, 363] width 309 height 35
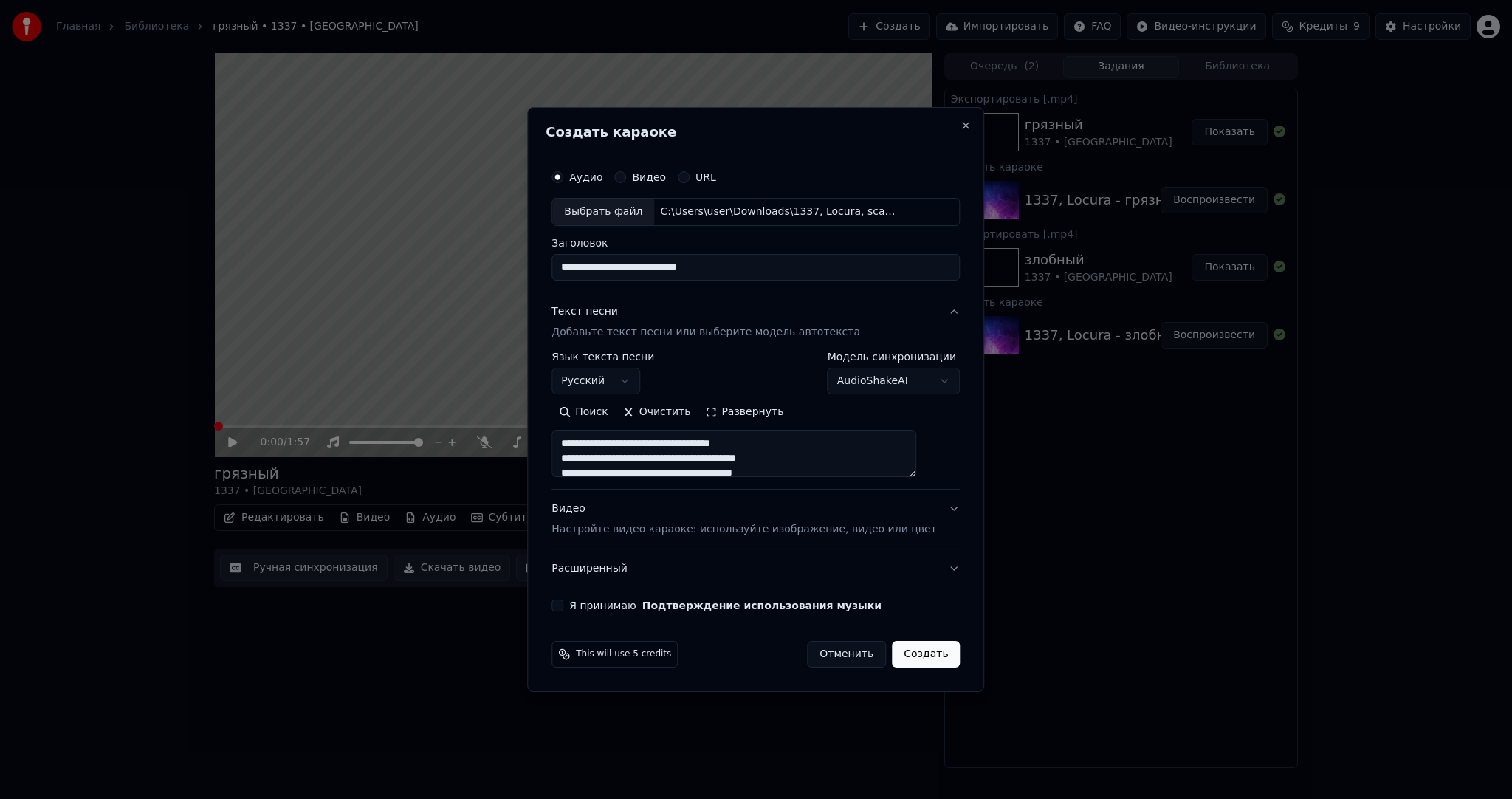
click at [650, 331] on p "Добавьте текст песни или выберите модель автотекста" at bounding box center [706, 332] width 309 height 15
type textarea "**********"
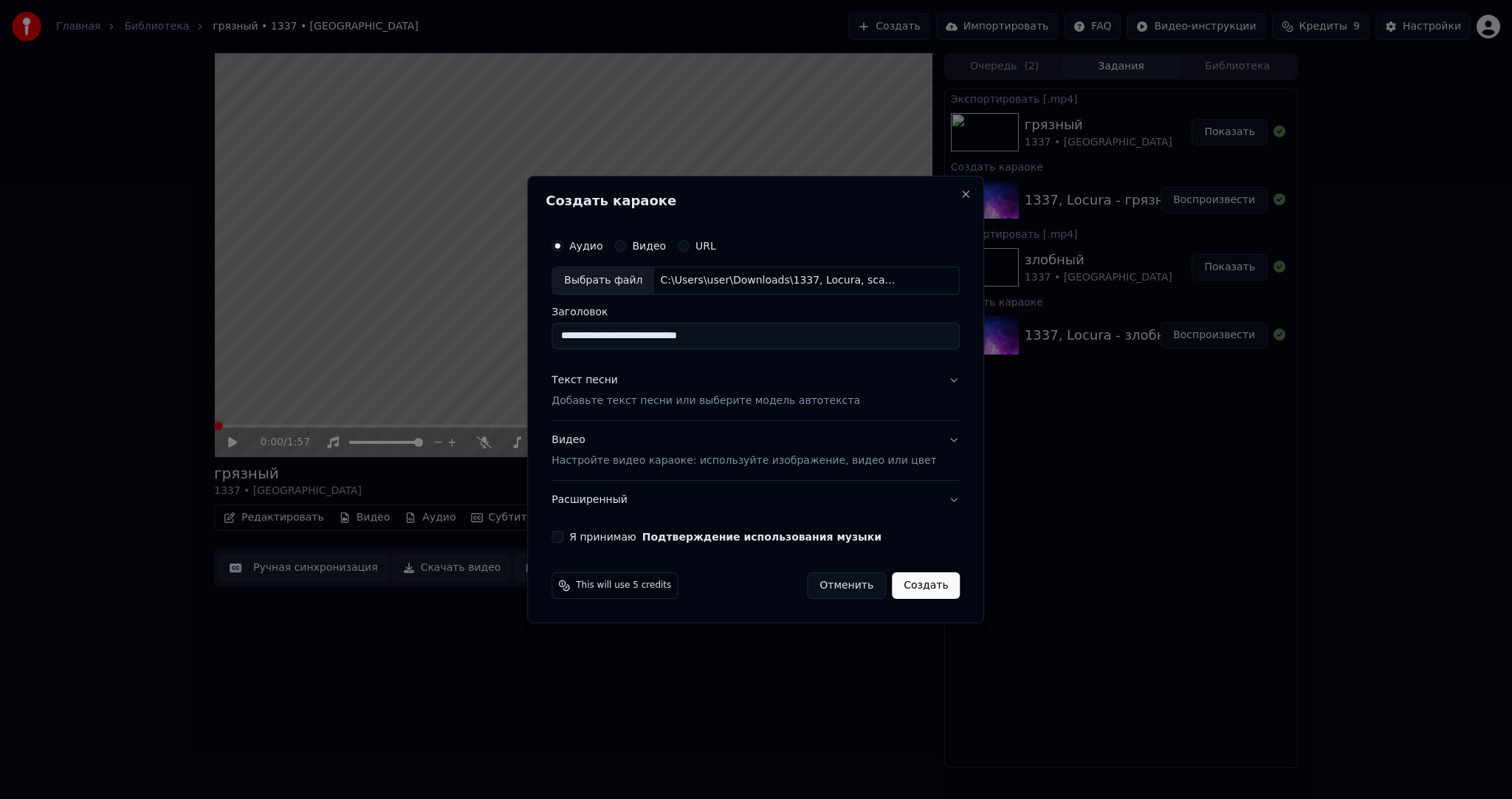
click at [563, 540] on button "Я принимаю Подтверждение использования музыки" at bounding box center [557, 537] width 12 height 12
click at [624, 502] on button "Расширенный" at bounding box center [756, 499] width 408 height 38
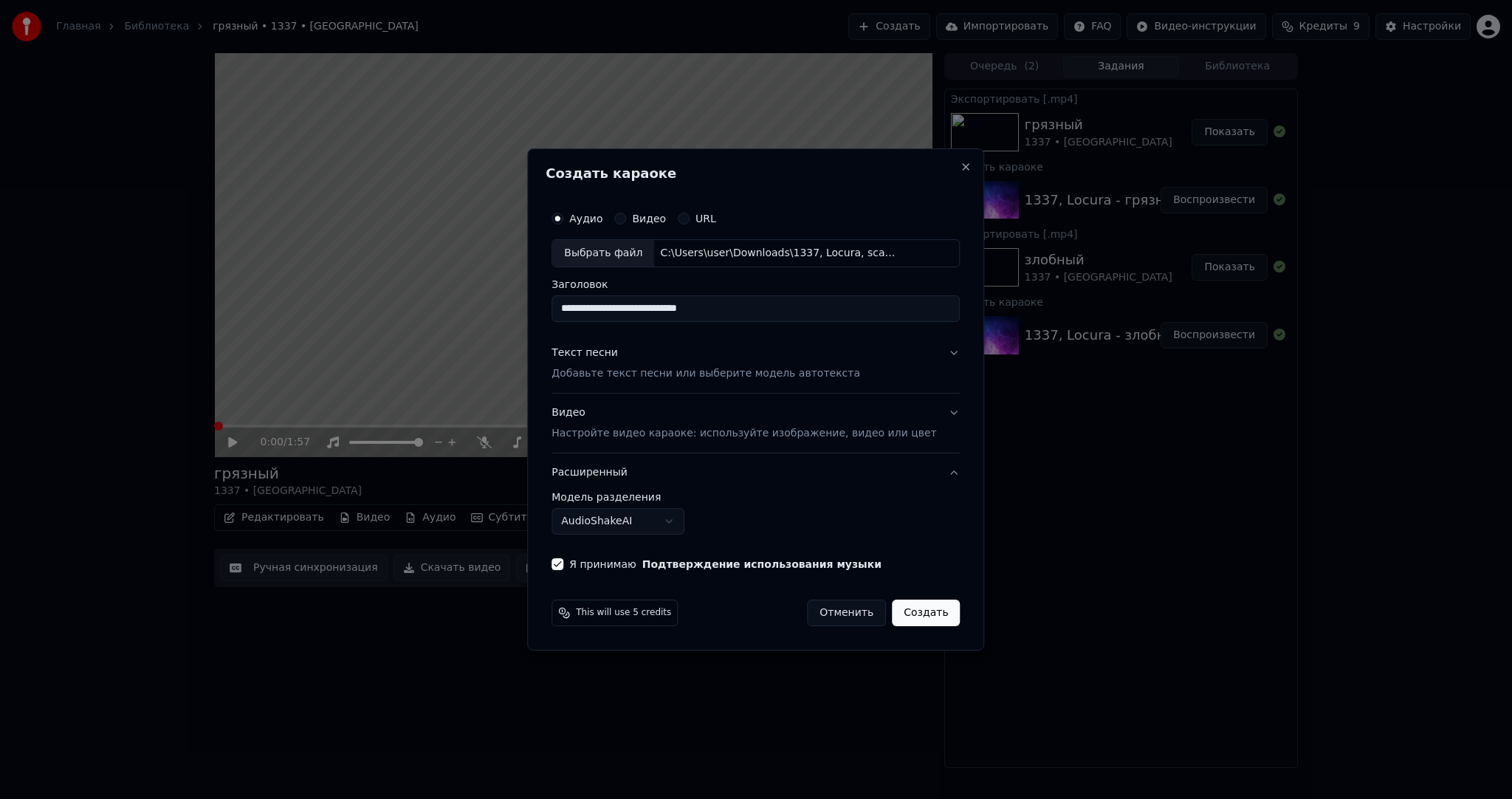
click at [638, 470] on button "Расширенный" at bounding box center [756, 473] width 408 height 38
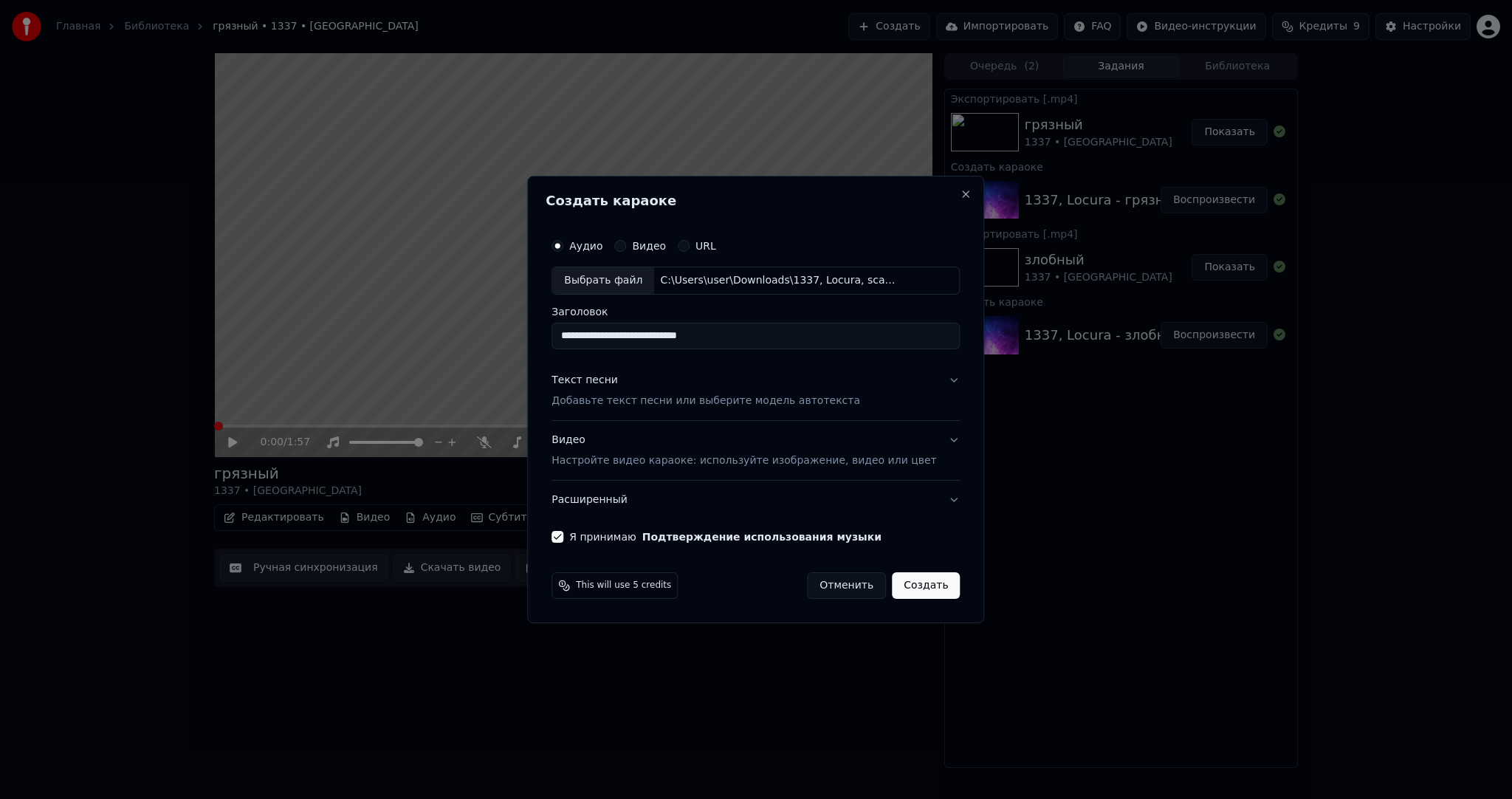
click at [907, 580] on button "Создать" at bounding box center [925, 586] width 68 height 27
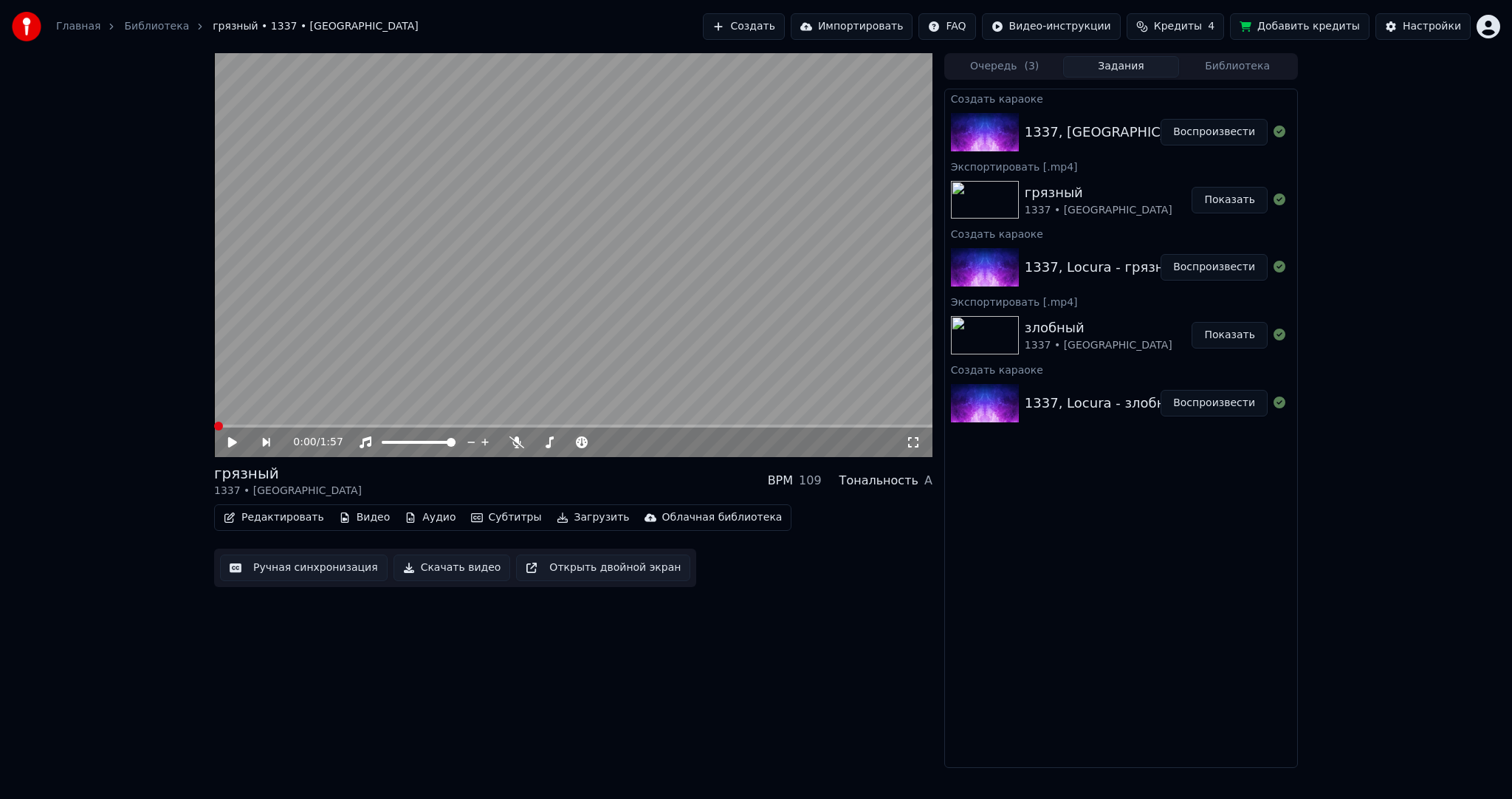
click at [1186, 130] on button "Воспроизвести" at bounding box center [1214, 132] width 107 height 27
click at [526, 317] on video at bounding box center [573, 255] width 718 height 404
click at [496, 527] on button "Субтитры" at bounding box center [507, 517] width 83 height 20
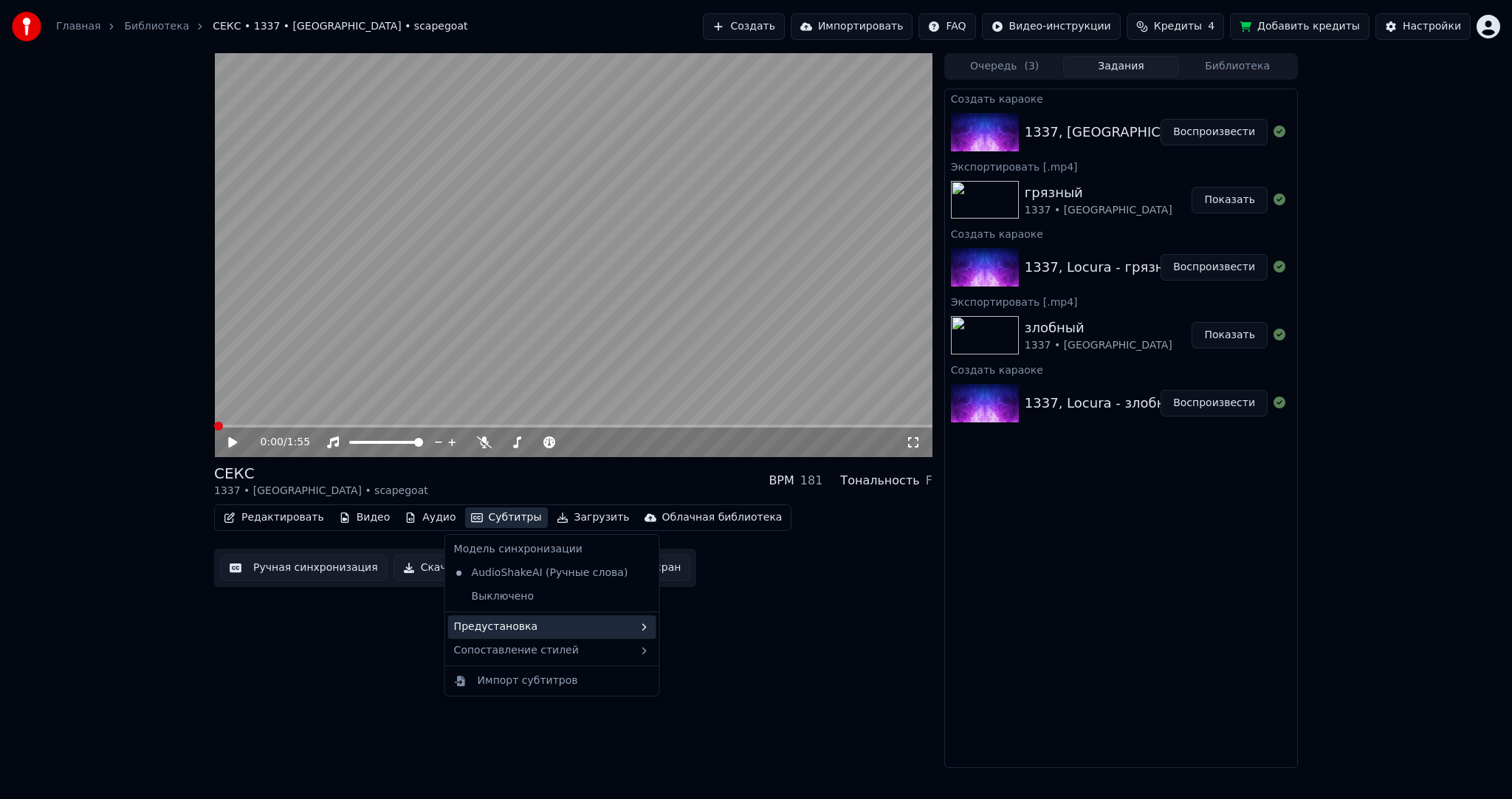
click at [541, 619] on div "Предустановка" at bounding box center [552, 627] width 208 height 23
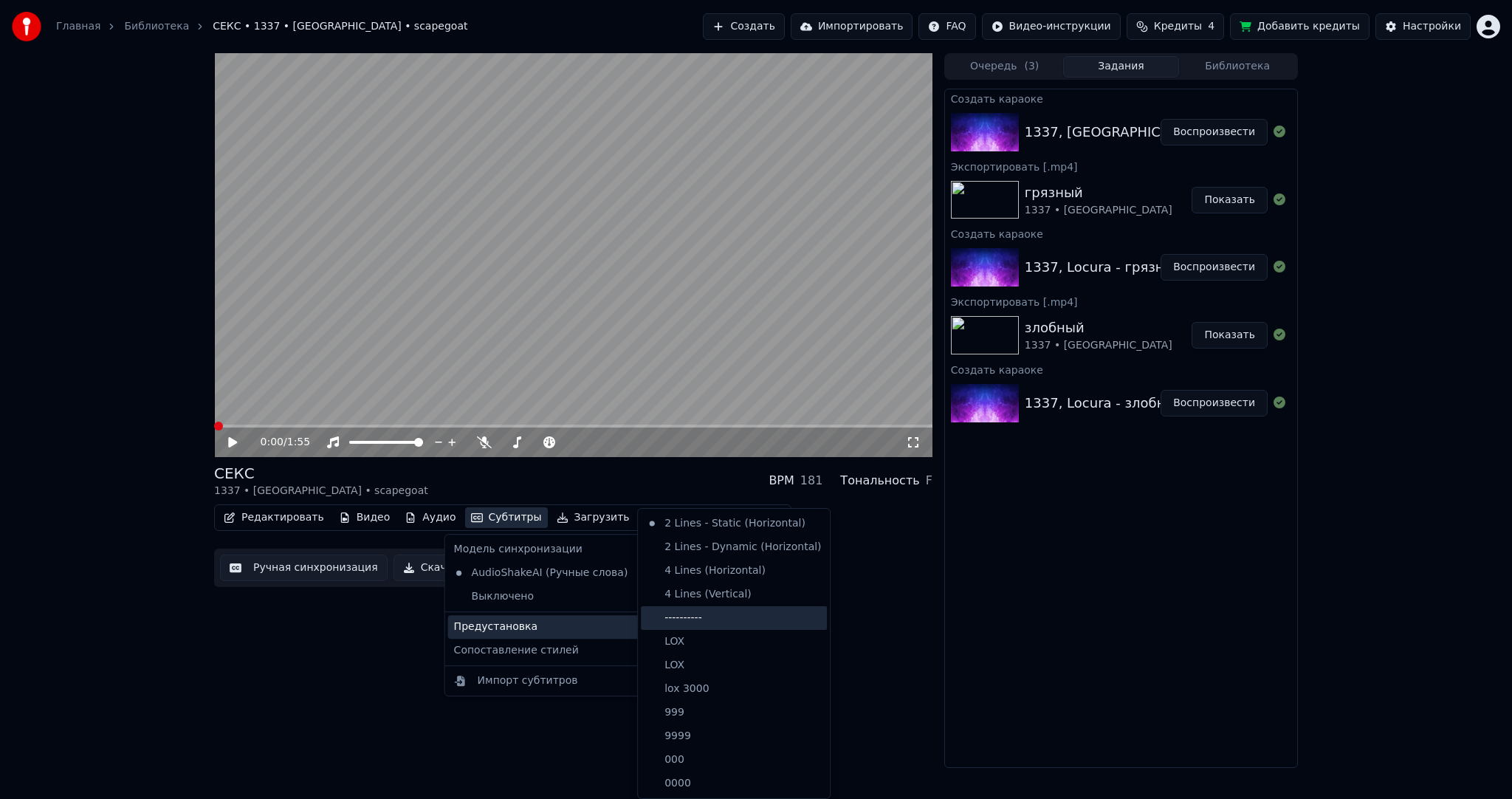
click at [688, 621] on div "----------" at bounding box center [734, 618] width 186 height 23
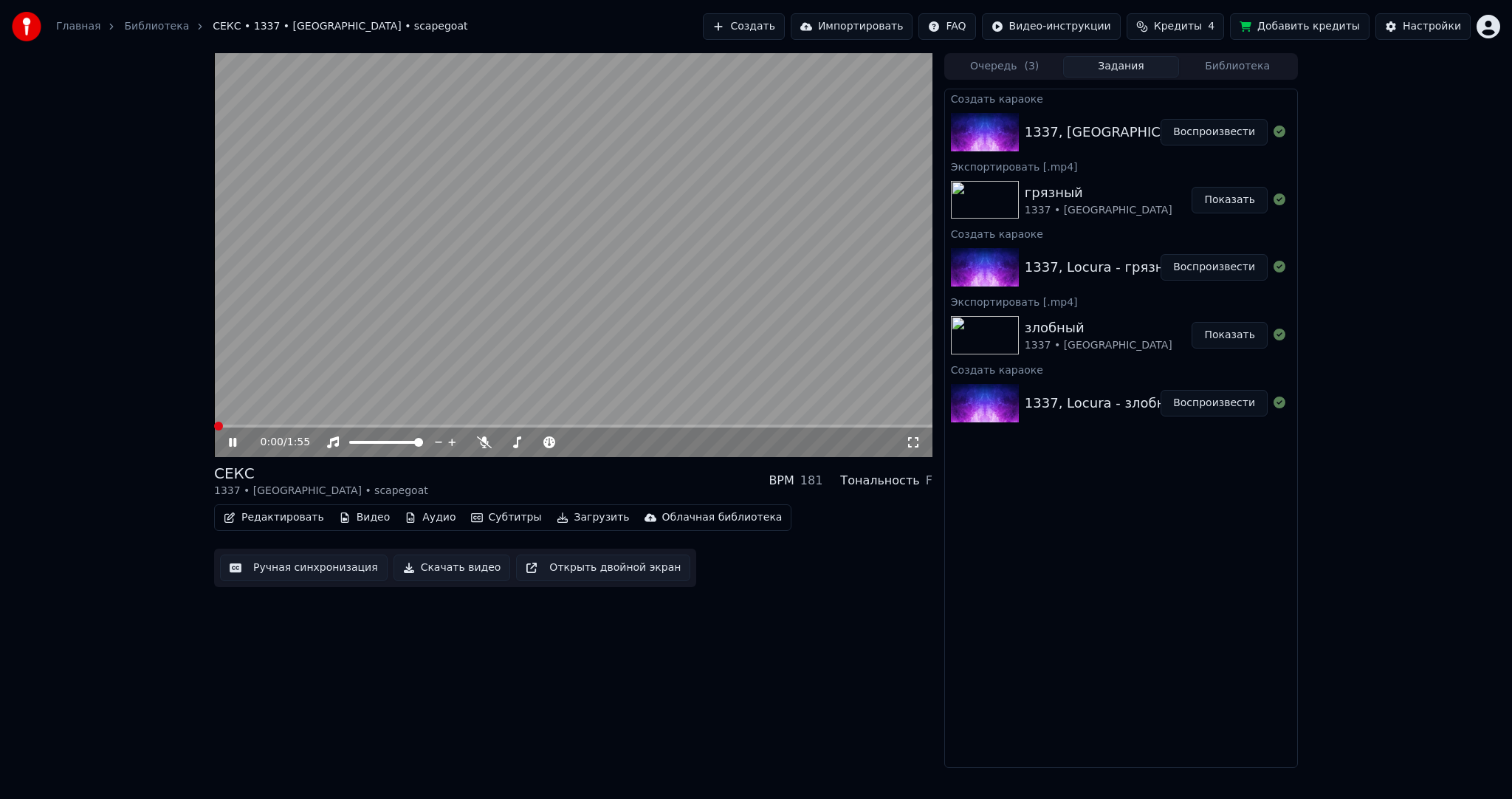
click at [317, 567] on button "Ручная синхронизация" at bounding box center [303, 568] width 167 height 27
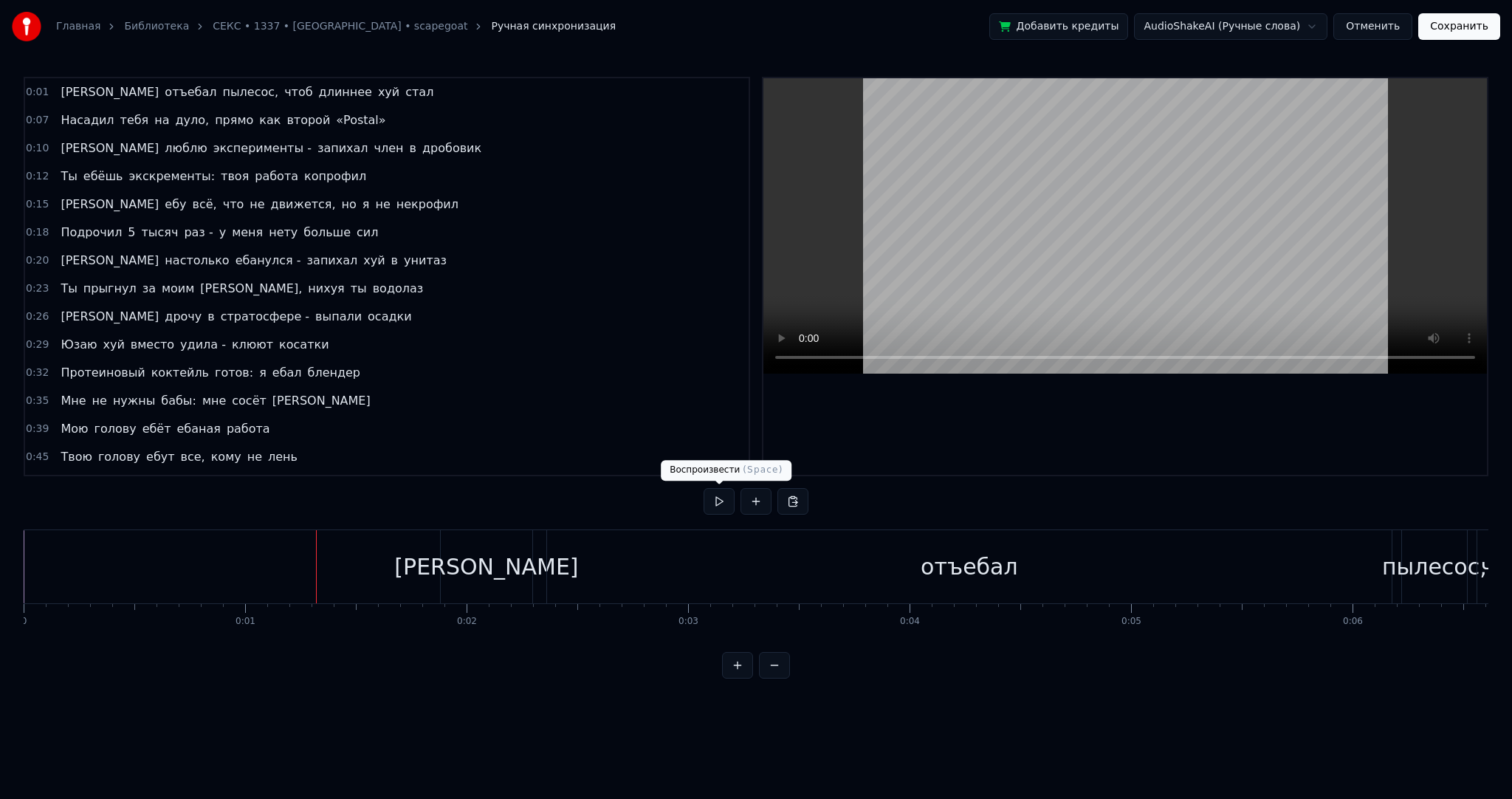
click at [724, 499] on button at bounding box center [720, 502] width 31 height 27
click at [830, 573] on div "отъебал" at bounding box center [969, 567] width 845 height 73
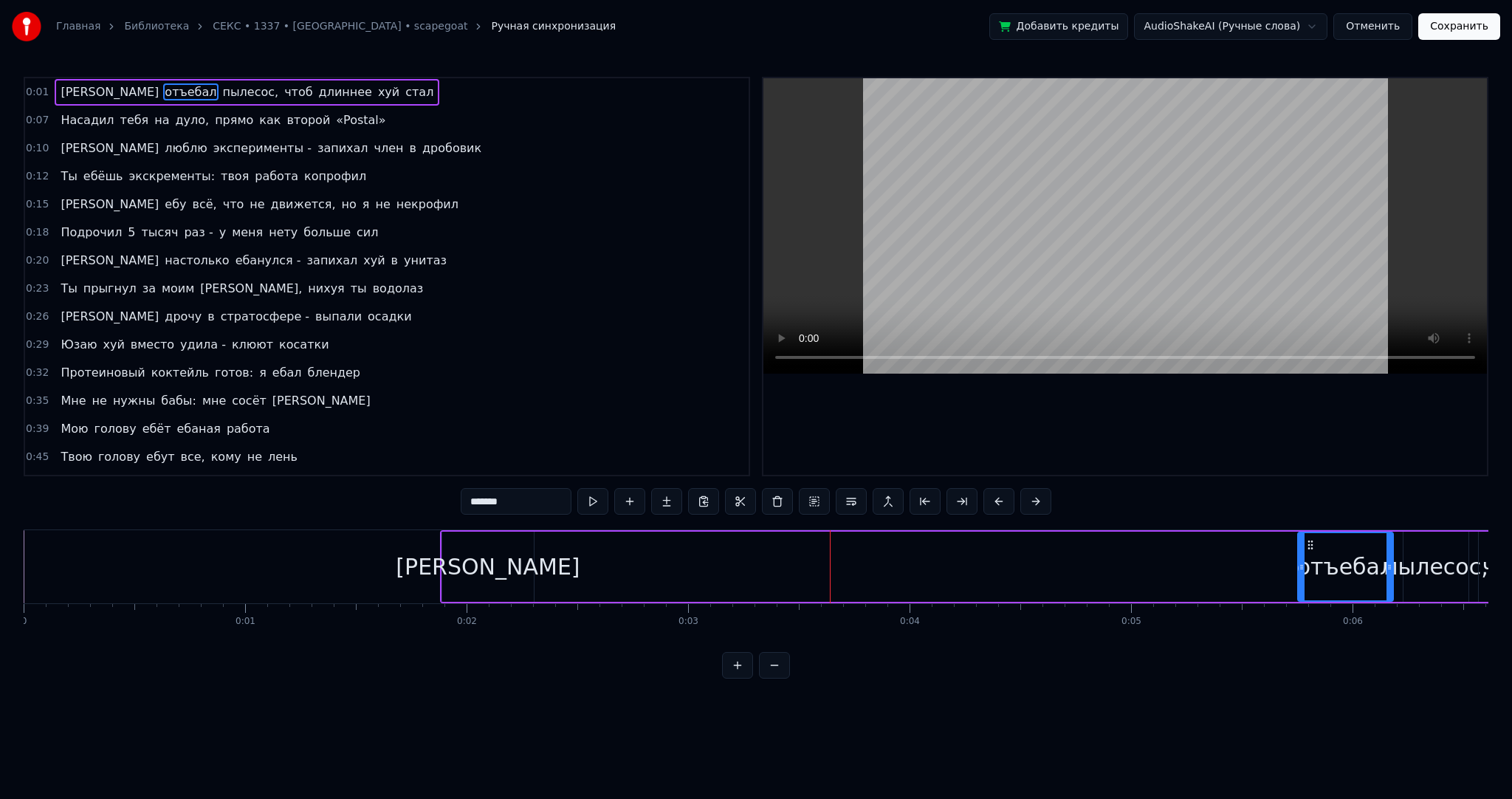
drag, startPoint x: 553, startPoint y: 565, endPoint x: 1302, endPoint y: 556, distance: 749.1
click at [1302, 556] on div at bounding box center [1302, 567] width 6 height 67
click at [478, 580] on div "[PERSON_NAME]" at bounding box center [487, 567] width 92 height 70
type input "*"
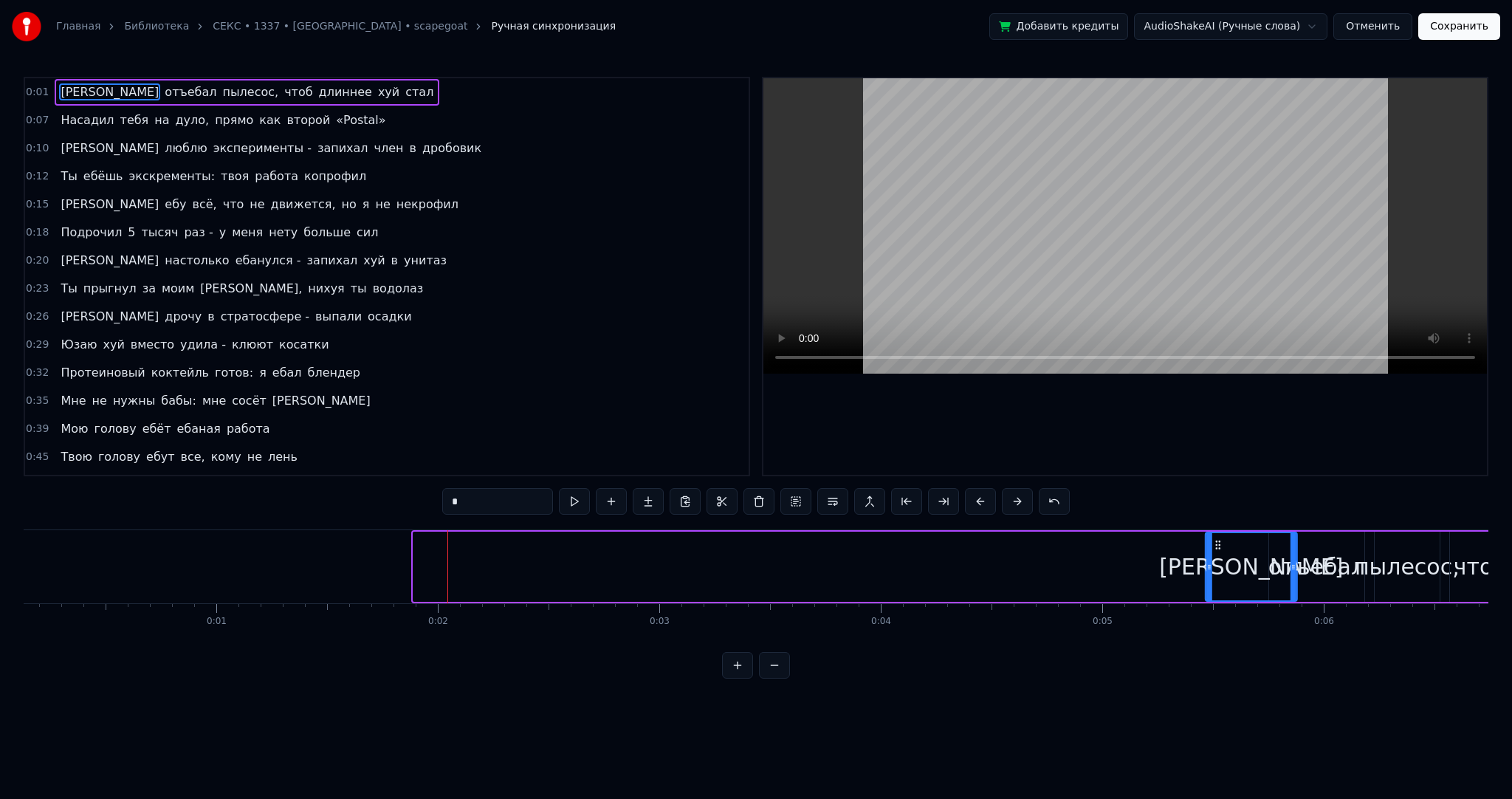
scroll to position [0, 29]
drag, startPoint x: 453, startPoint y: 542, endPoint x: 1192, endPoint y: 557, distance: 739.2
click at [1193, 557] on div "[PERSON_NAME]" at bounding box center [1228, 567] width 90 height 67
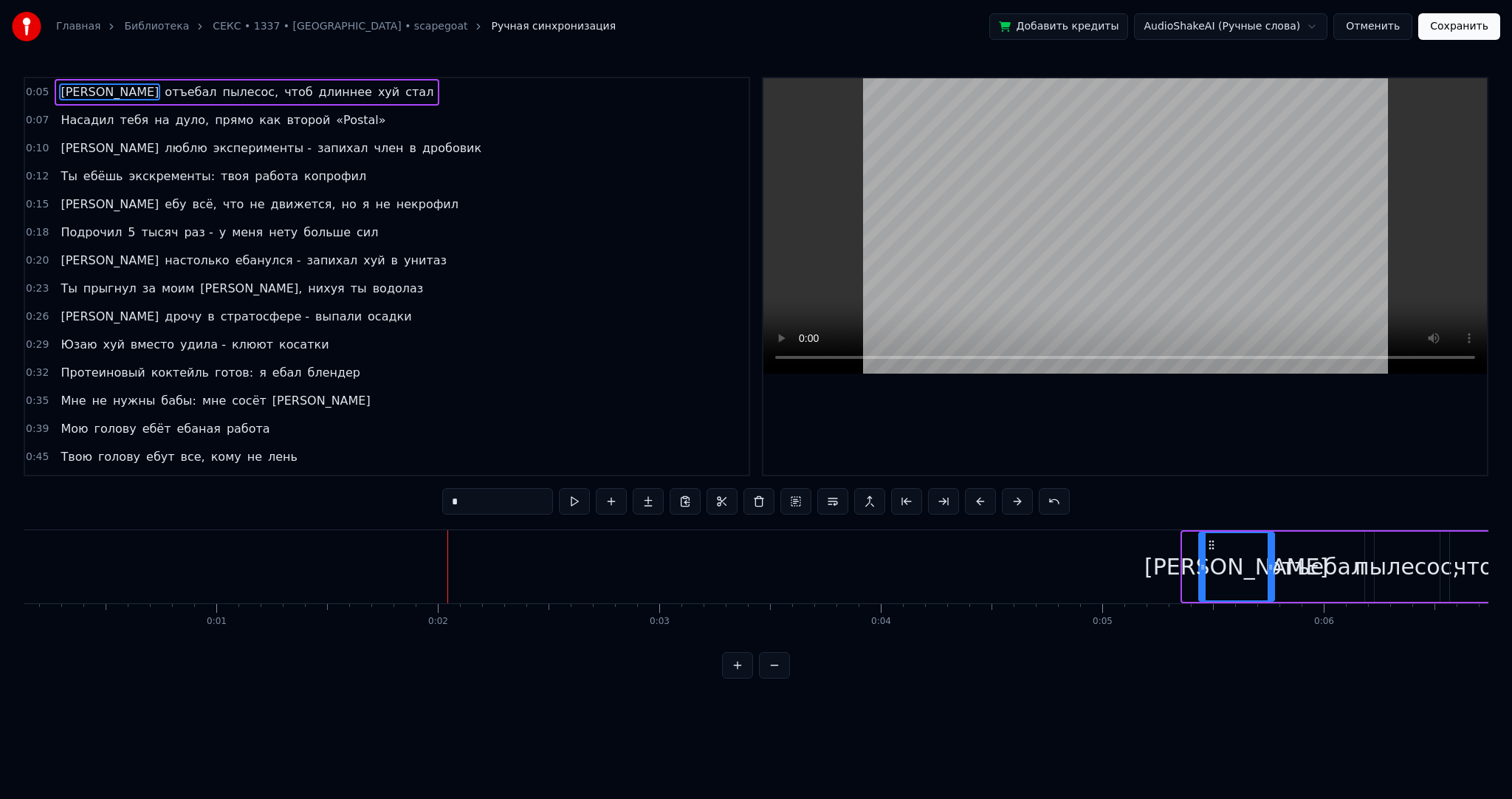
drag, startPoint x: 1184, startPoint y: 560, endPoint x: 1201, endPoint y: 561, distance: 17.0
click at [1201, 561] on icon at bounding box center [1203, 567] width 6 height 12
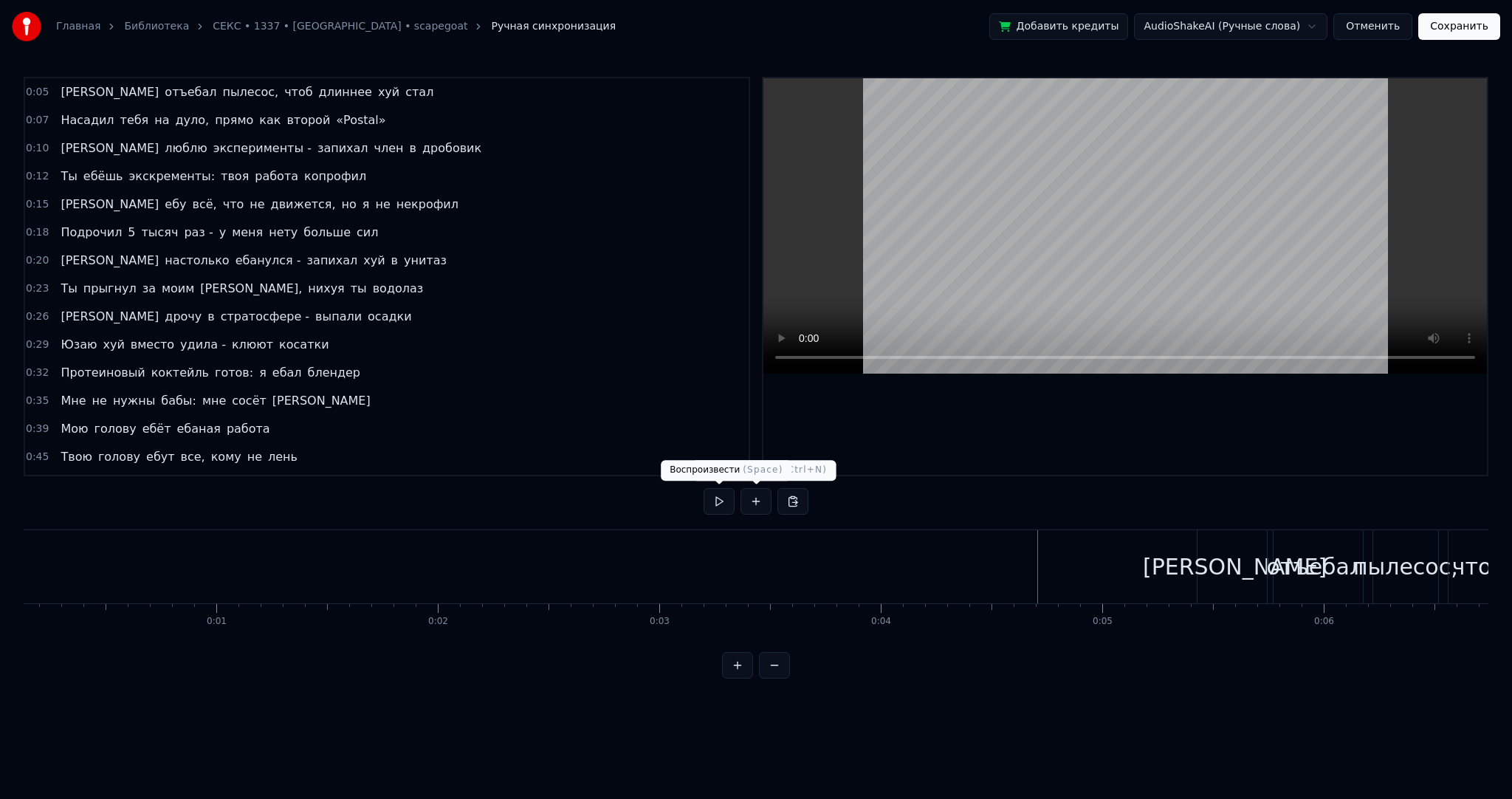
click at [703, 502] on div "0:05 Я отъебал пылесос, чтоб длиннее хуй стал 0:07 Насадил тебя на дуло, прямо …" at bounding box center [756, 377] width 1465 height 602
click at [719, 502] on button at bounding box center [720, 502] width 31 height 27
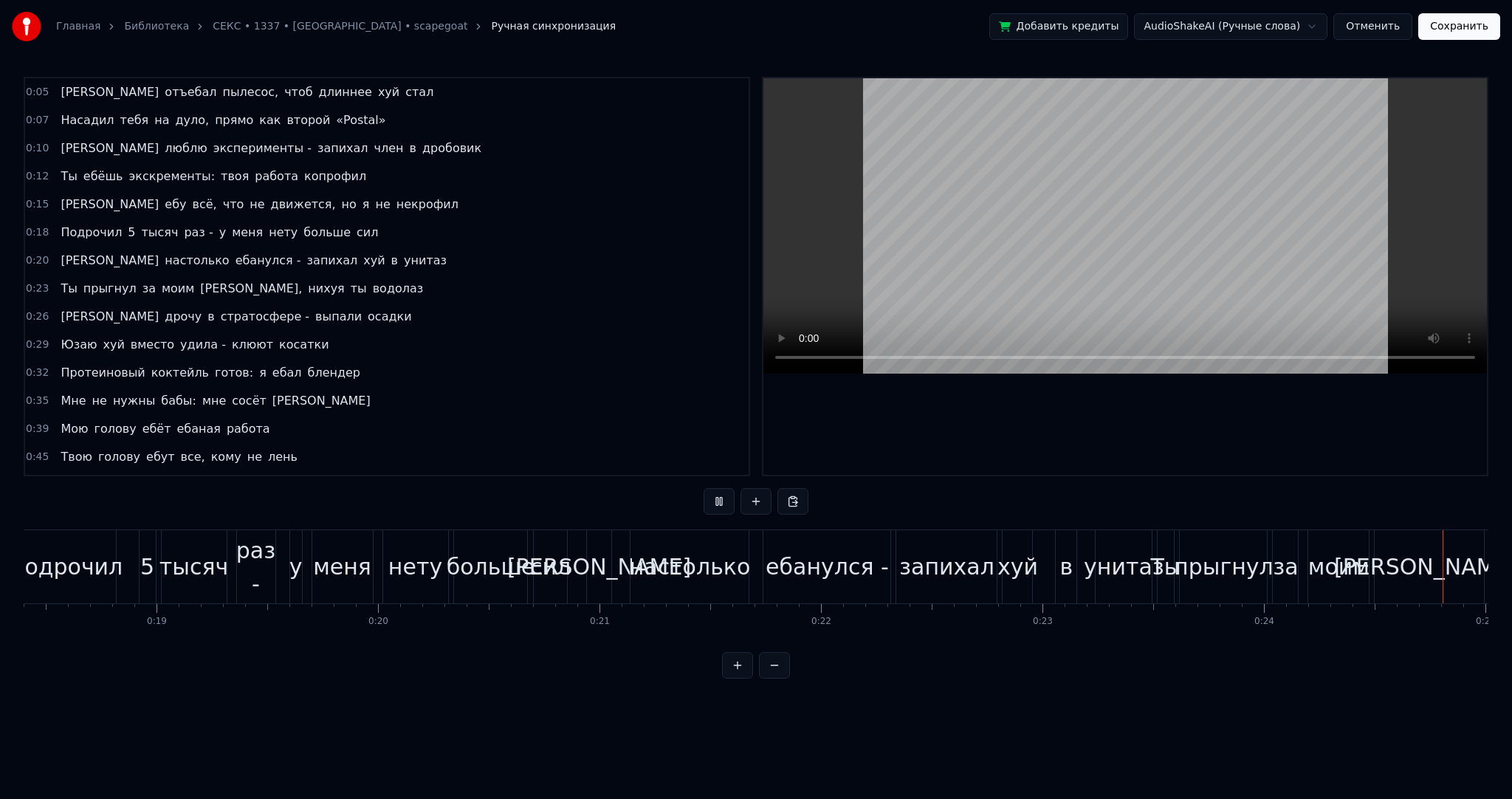
scroll to position [0, 5428]
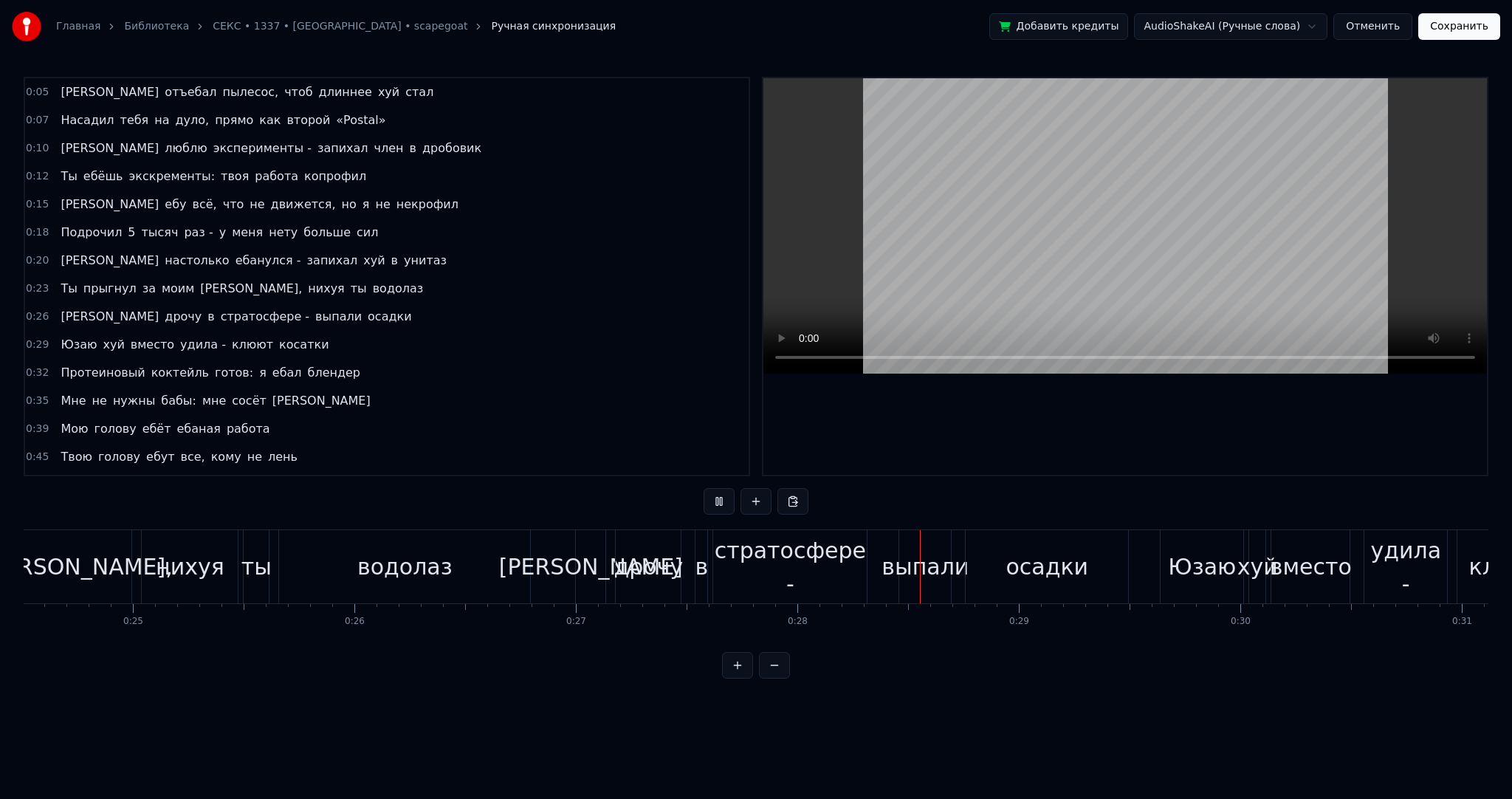
click at [915, 266] on video at bounding box center [1125, 226] width 724 height 296
click at [914, 250] on video at bounding box center [1125, 226] width 724 height 296
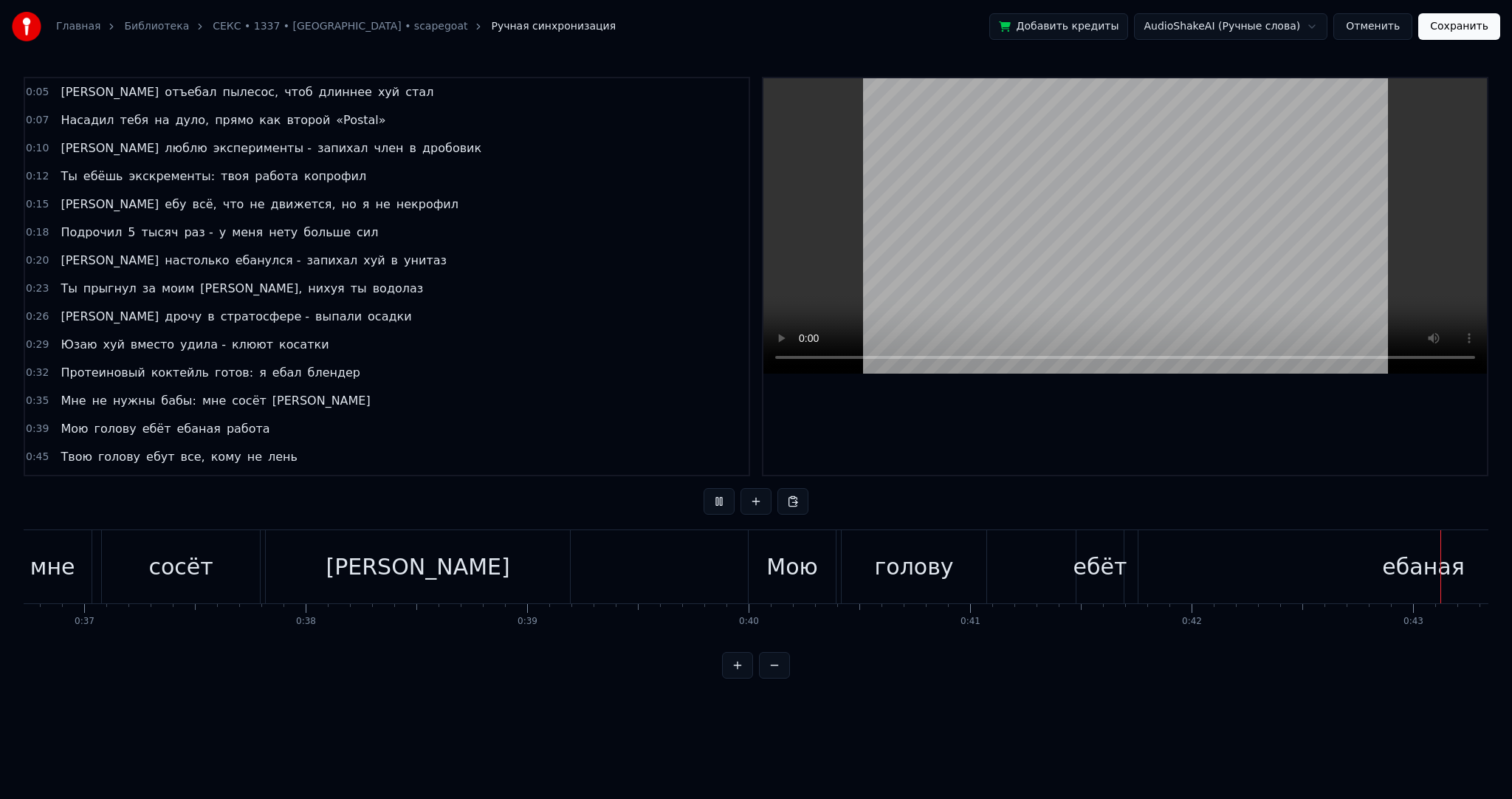
scroll to position [0, 9488]
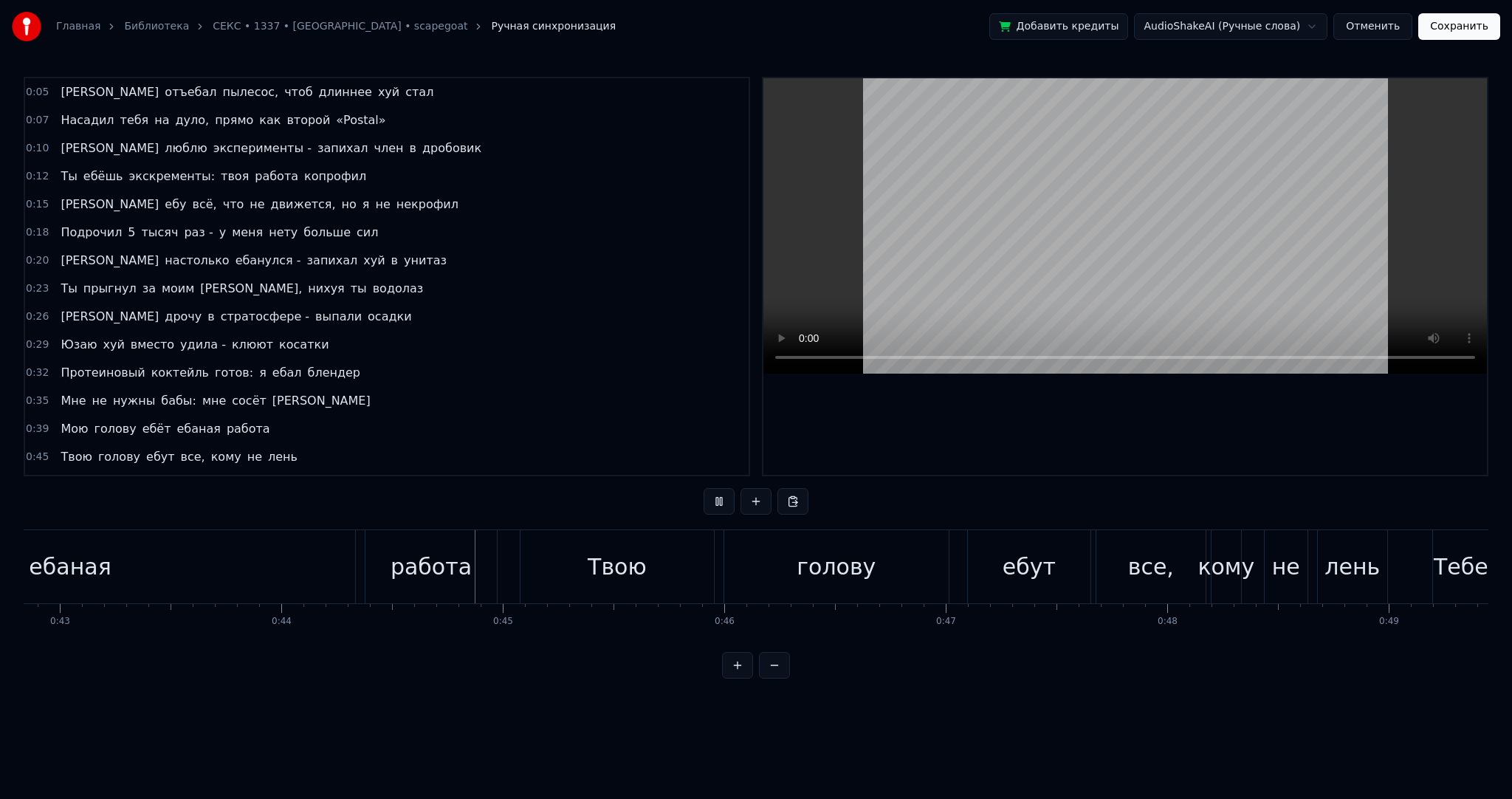
click at [989, 256] on video at bounding box center [1125, 226] width 724 height 296
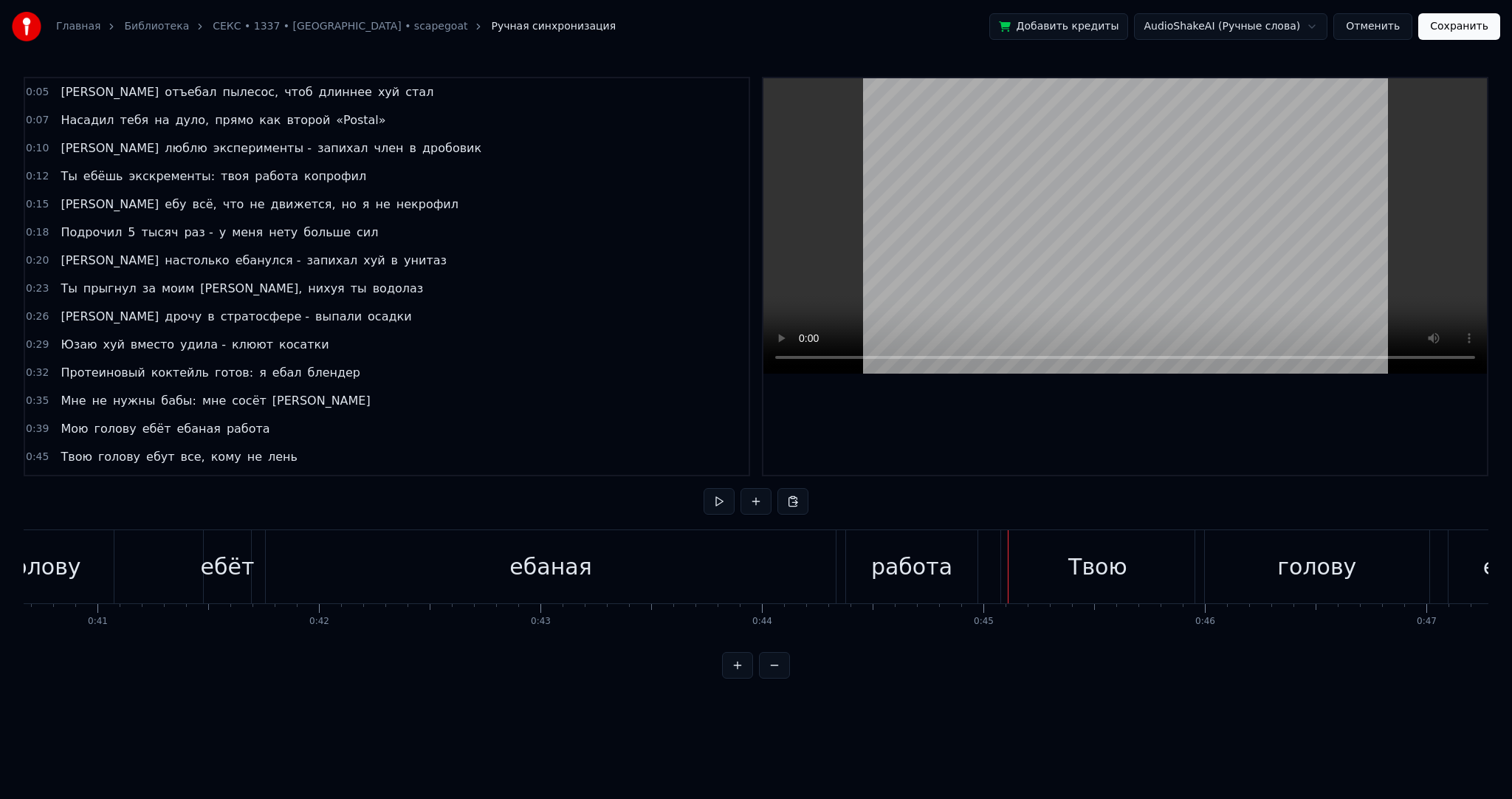
scroll to position [0, 8977]
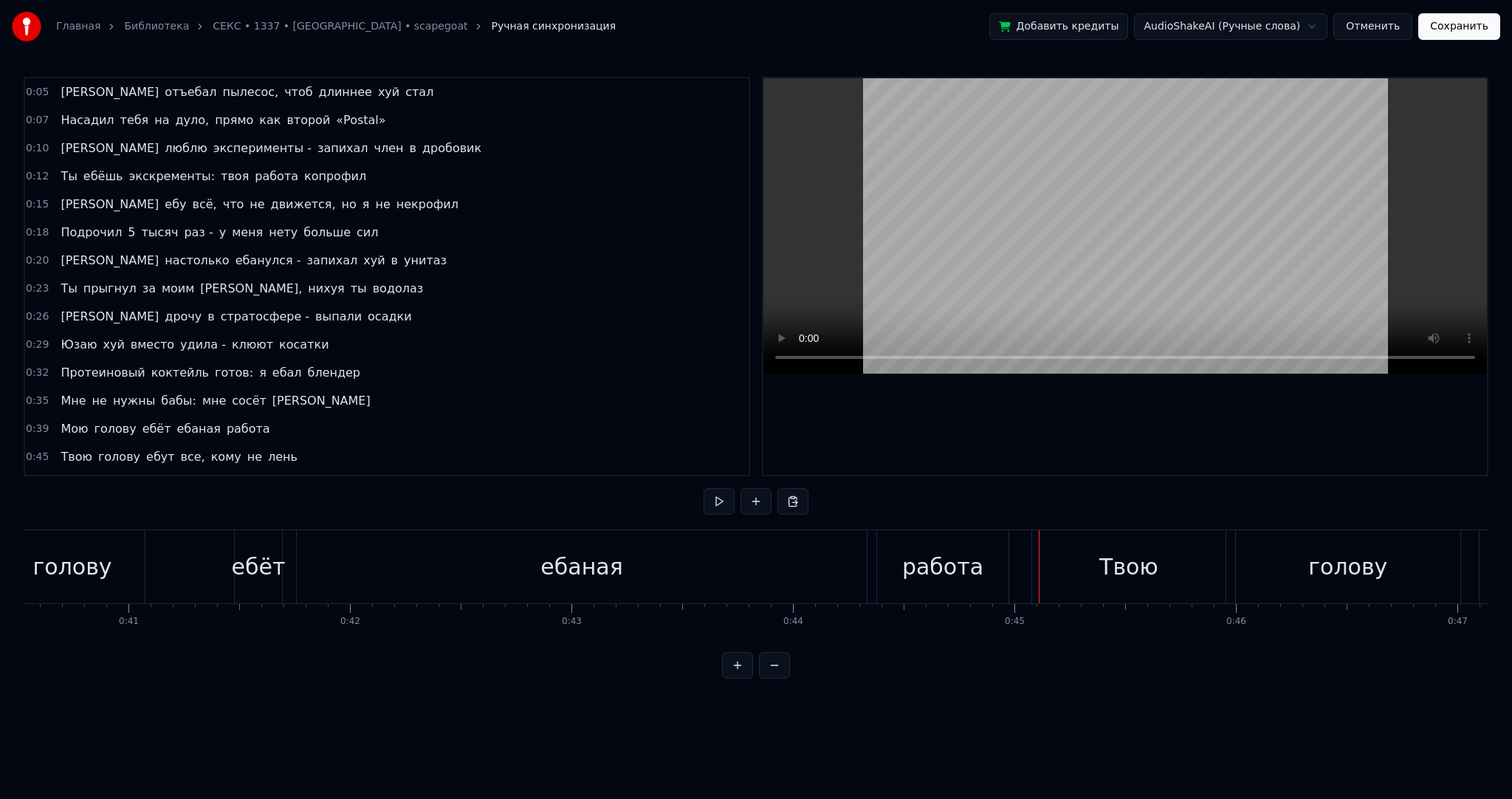
click at [581, 565] on div "ебаная" at bounding box center [581, 567] width 82 height 33
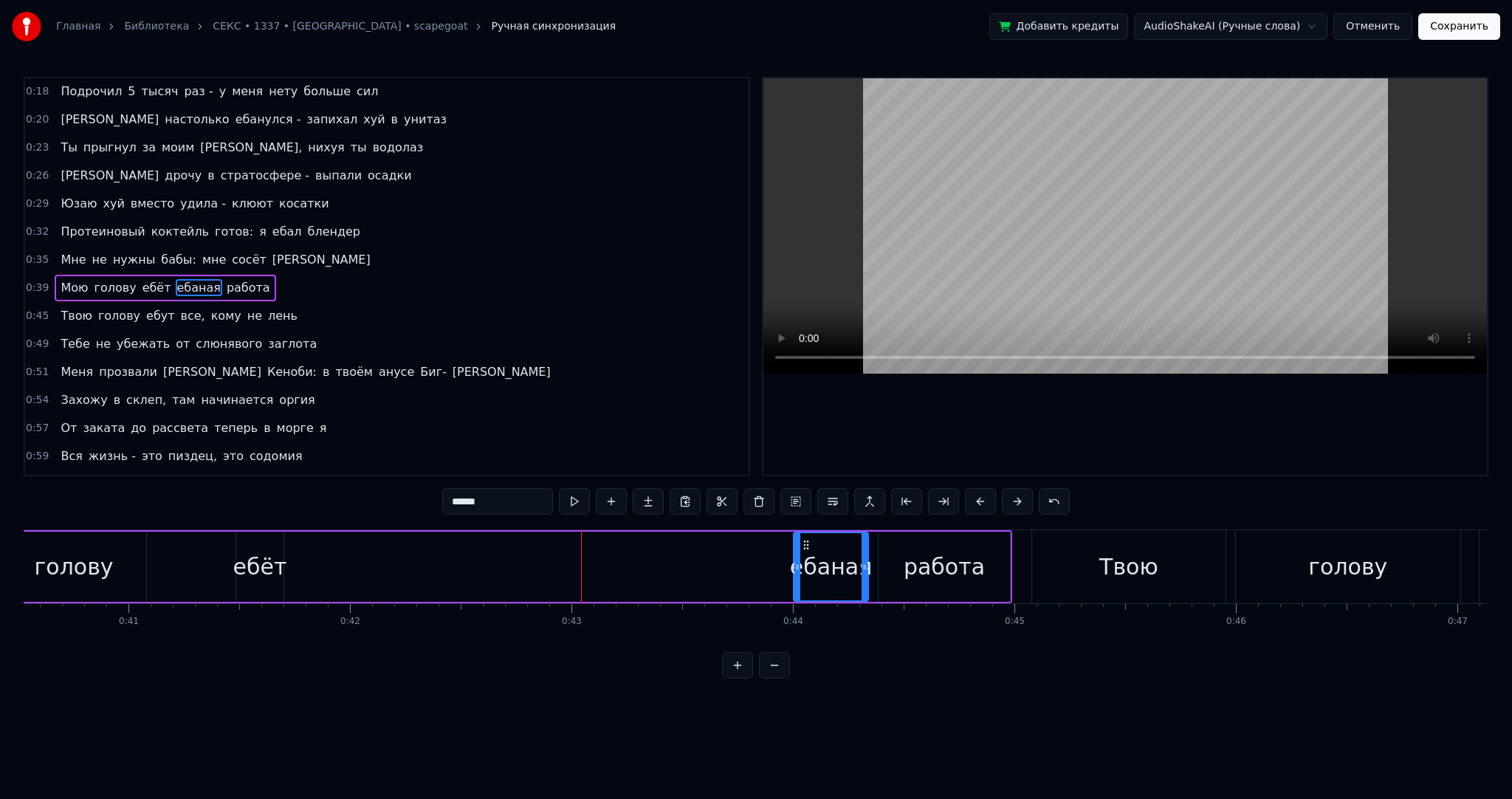
drag, startPoint x: 298, startPoint y: 563, endPoint x: 795, endPoint y: 565, distance: 497.0
click at [795, 565] on icon at bounding box center [798, 567] width 6 height 12
click at [909, 560] on div "работа" at bounding box center [944, 567] width 81 height 33
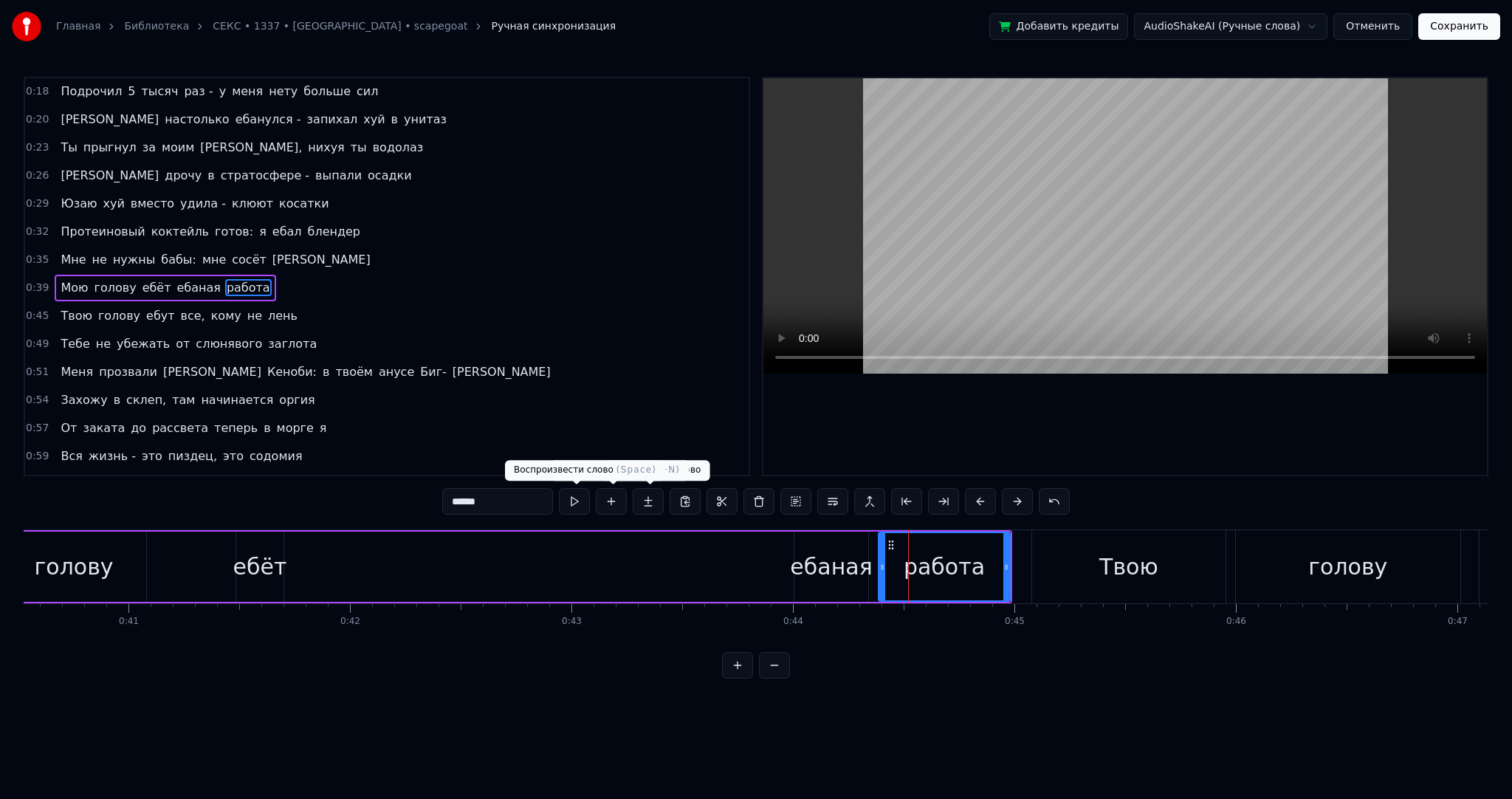
click at [575, 507] on button at bounding box center [575, 502] width 31 height 27
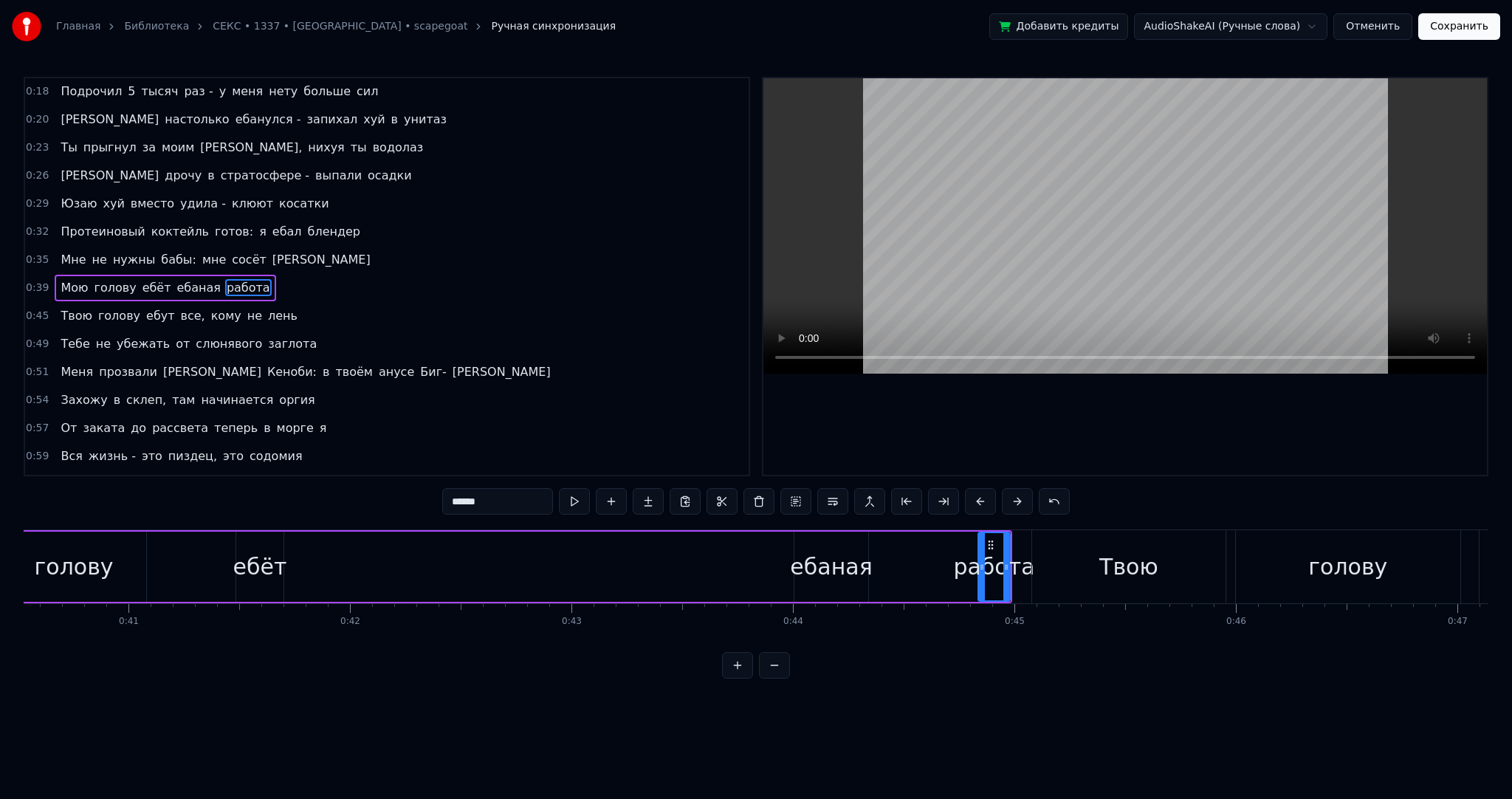
drag, startPoint x: 881, startPoint y: 556, endPoint x: 980, endPoint y: 561, distance: 99.1
click at [980, 561] on div at bounding box center [982, 567] width 6 height 67
click at [582, 502] on button at bounding box center [575, 502] width 31 height 27
click at [842, 561] on div "ебаная" at bounding box center [831, 567] width 82 height 33
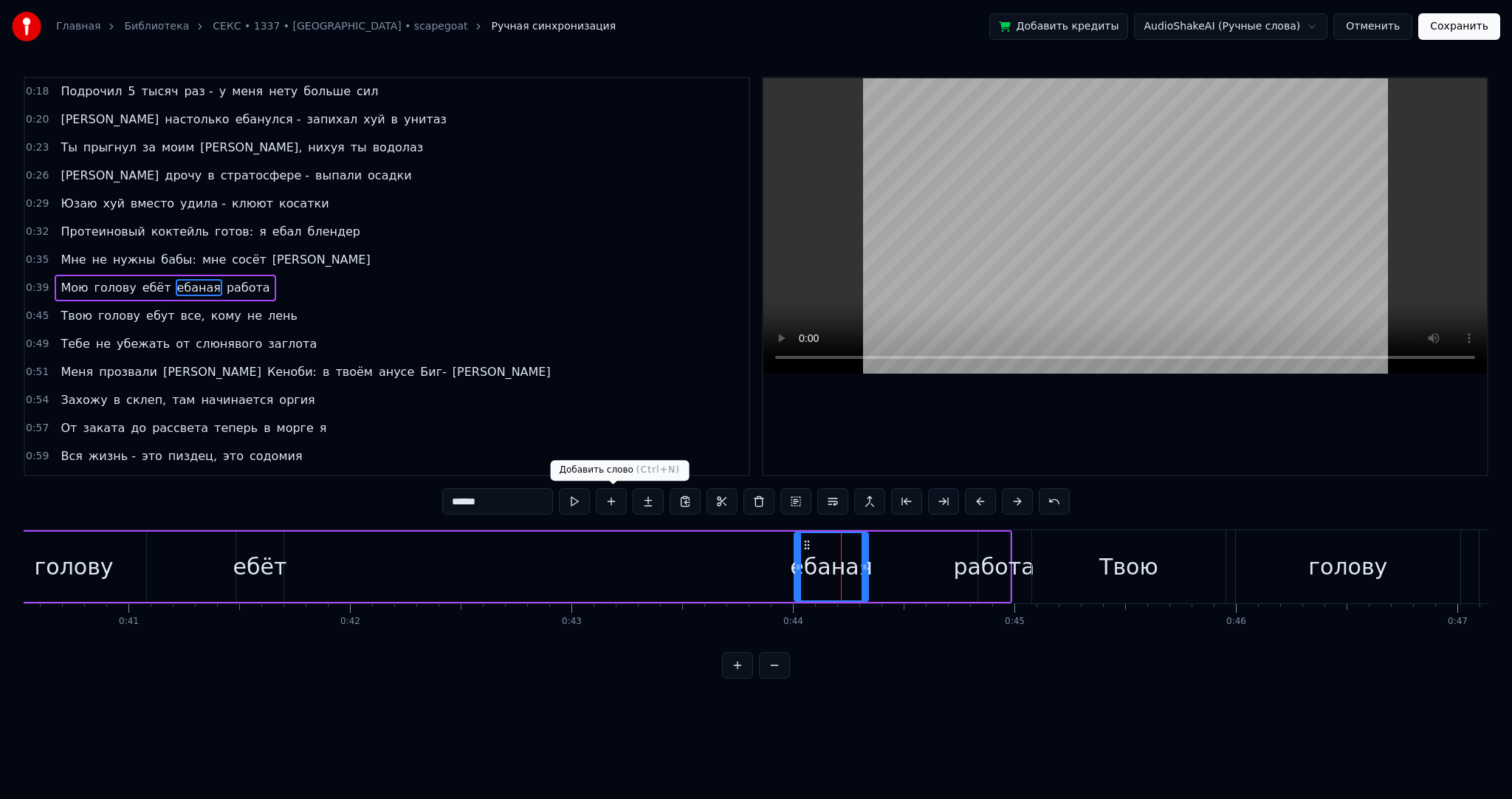
click at [587, 502] on button at bounding box center [575, 502] width 31 height 27
drag, startPoint x: 863, startPoint y: 574, endPoint x: 877, endPoint y: 573, distance: 14.0
click at [873, 573] on div at bounding box center [870, 567] width 6 height 67
drag, startPoint x: 806, startPoint y: 542, endPoint x: 867, endPoint y: 541, distance: 61.0
click at [867, 541] on icon at bounding box center [868, 545] width 12 height 12
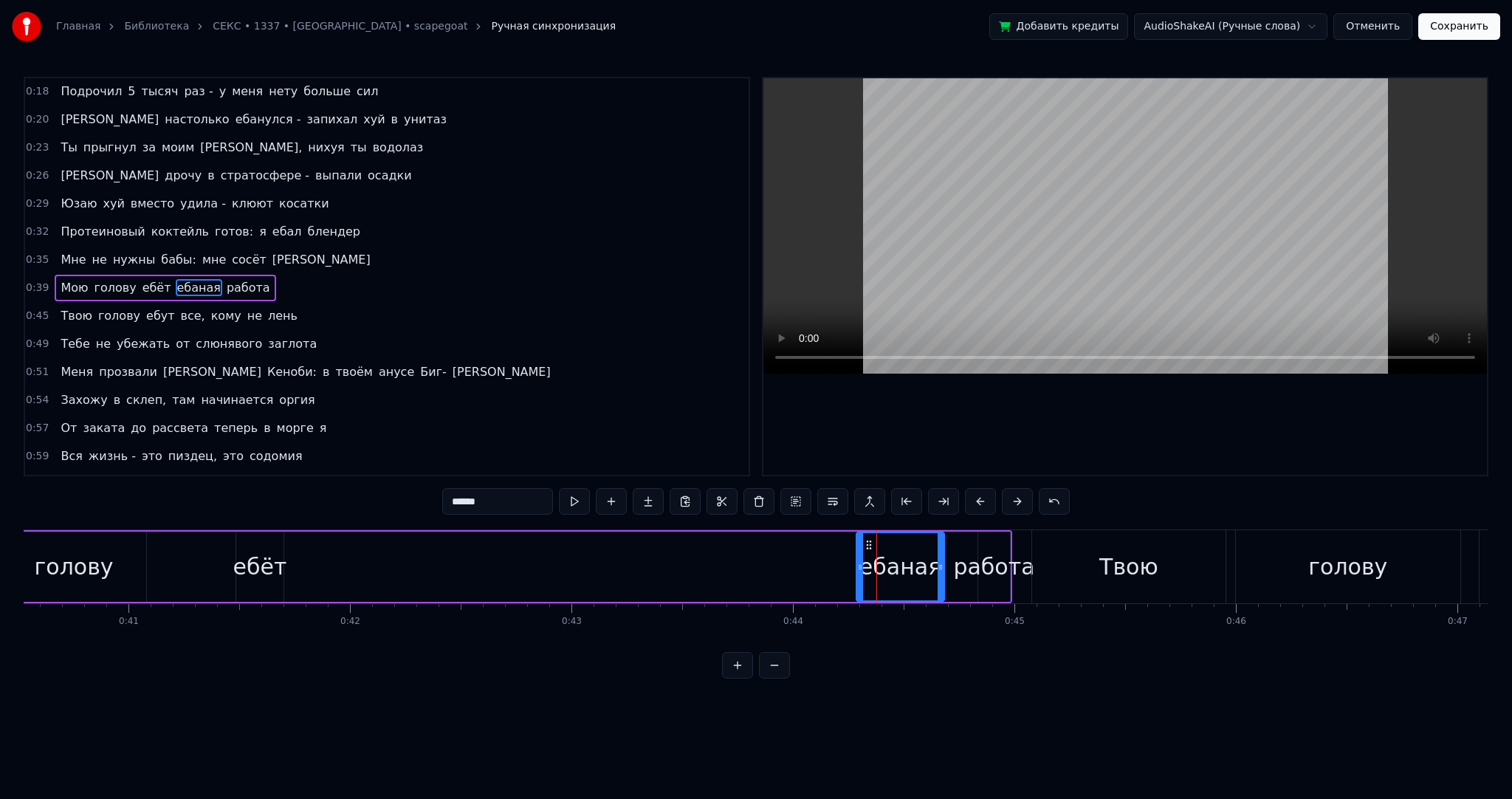
click at [1101, 552] on div "Твою" at bounding box center [1129, 567] width 59 height 33
type input "****"
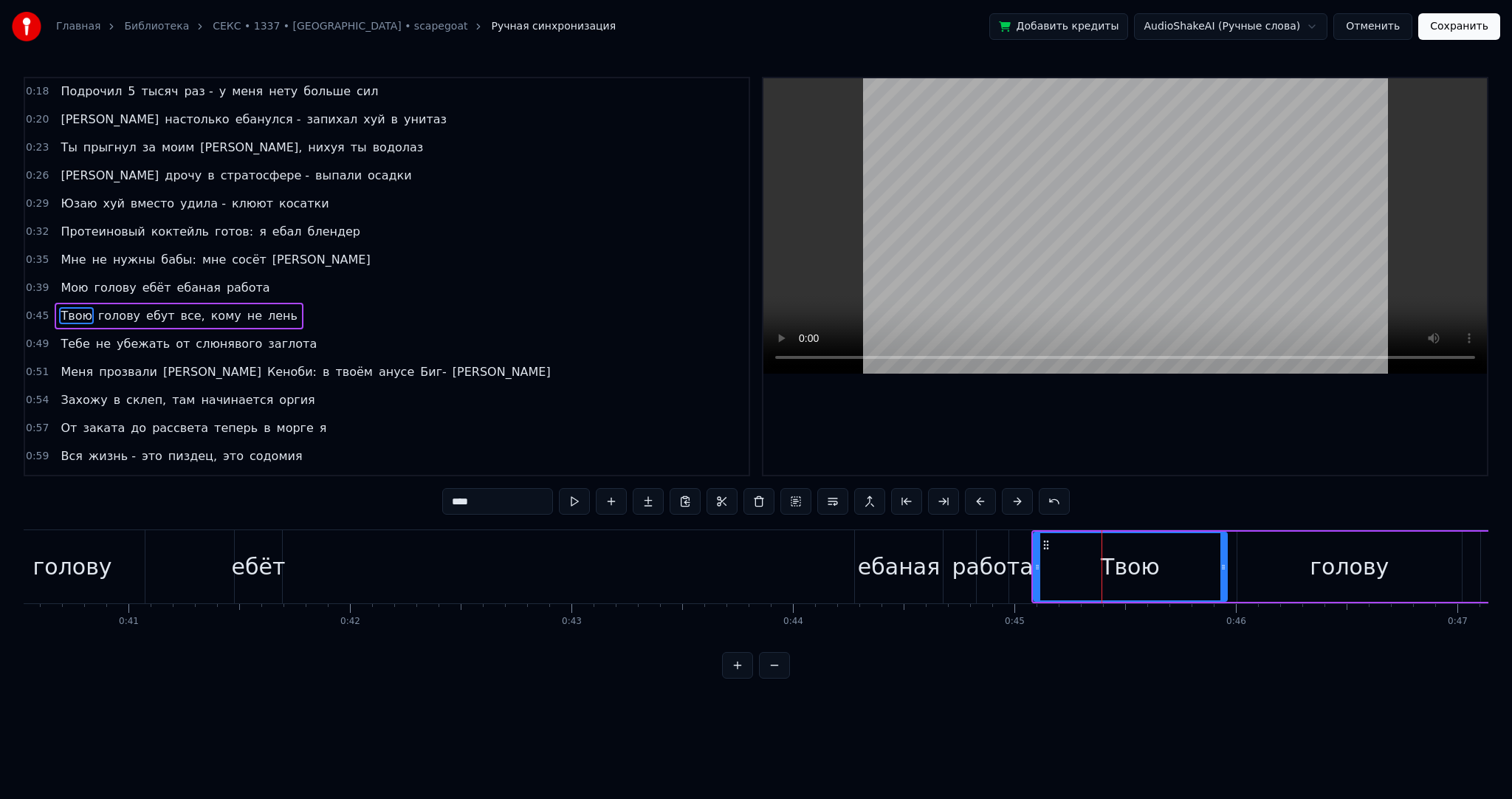
scroll to position [168, 0]
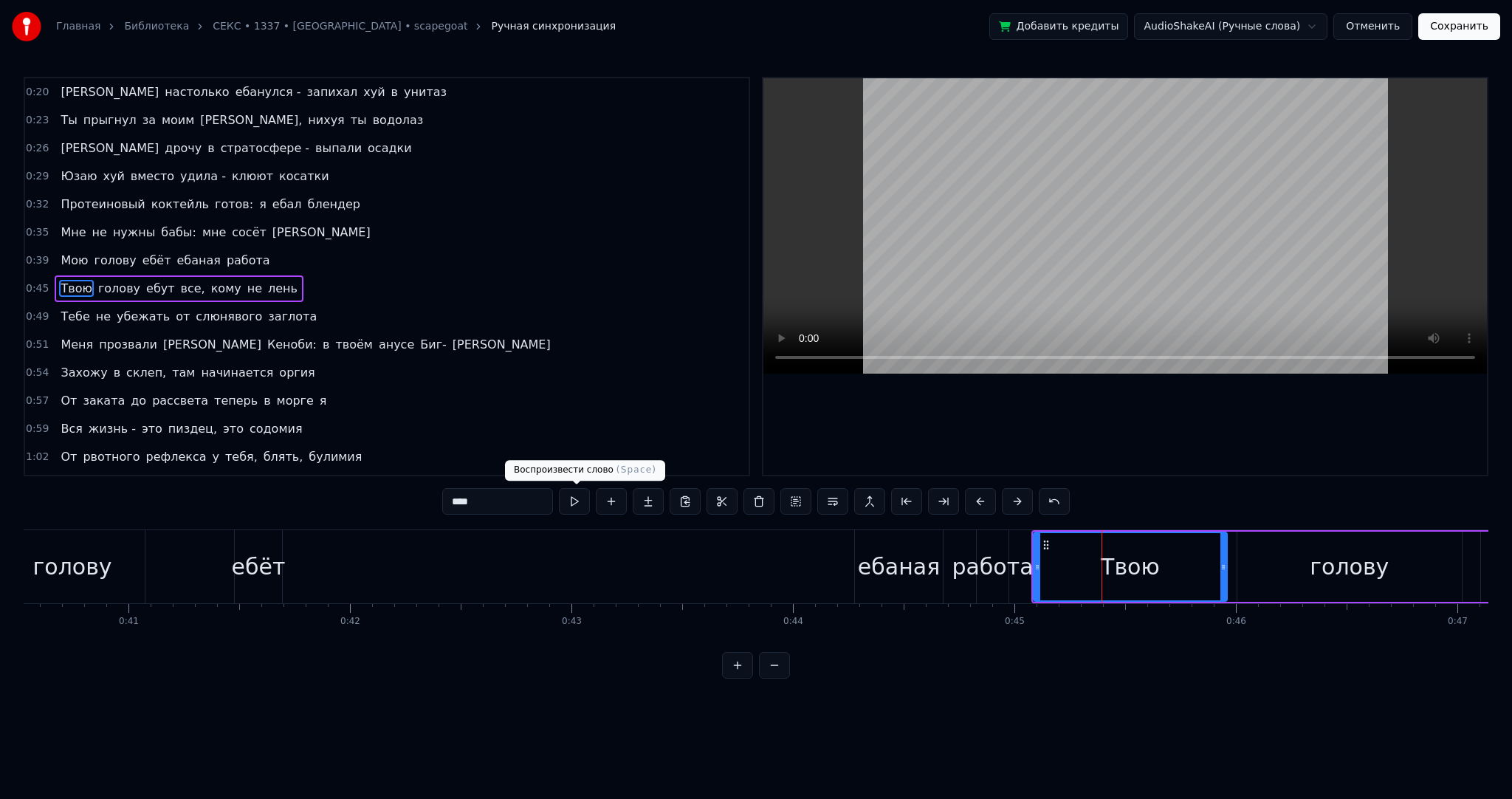
click at [587, 495] on button at bounding box center [575, 502] width 31 height 27
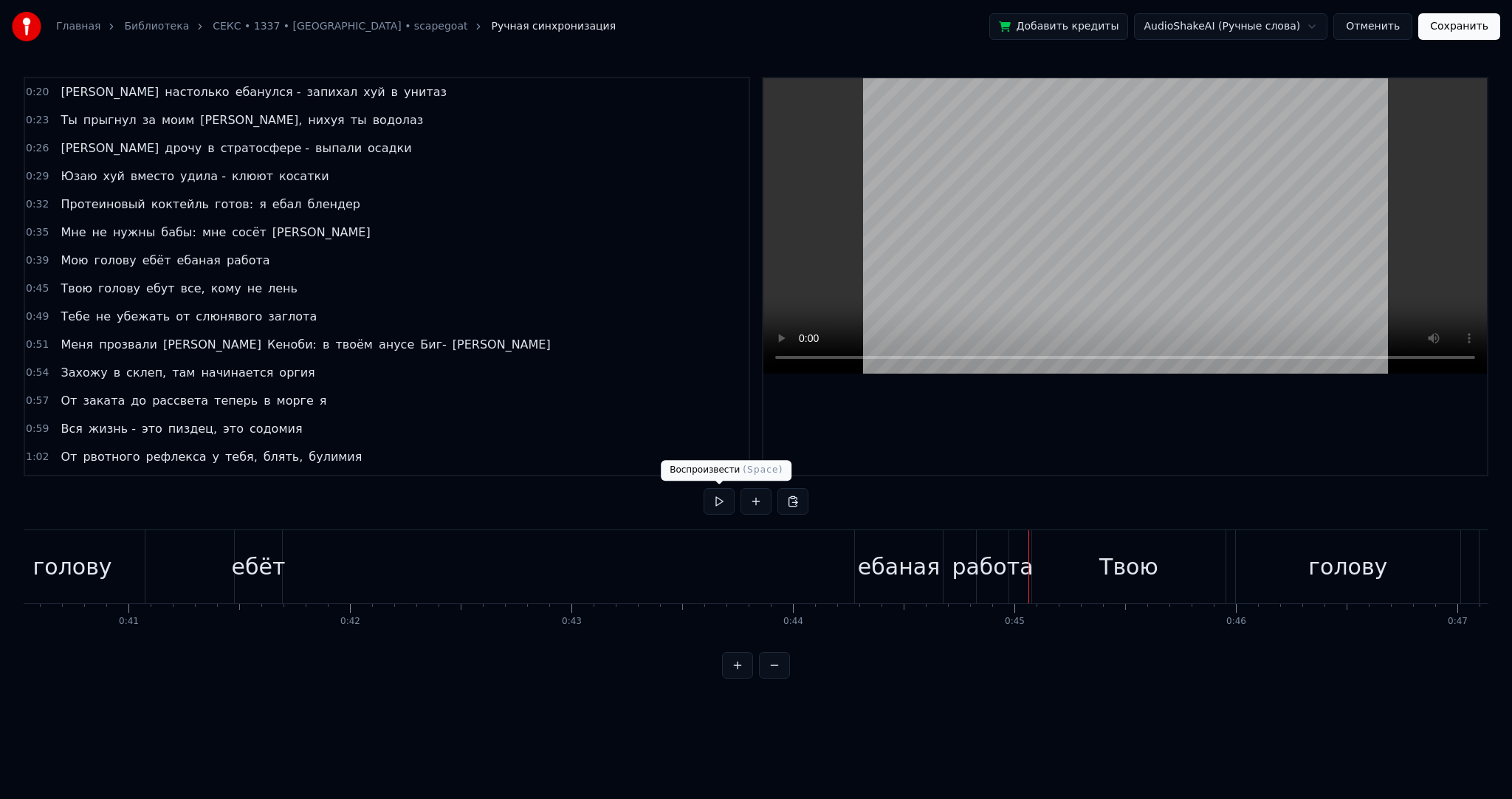
click at [720, 502] on button at bounding box center [720, 502] width 31 height 27
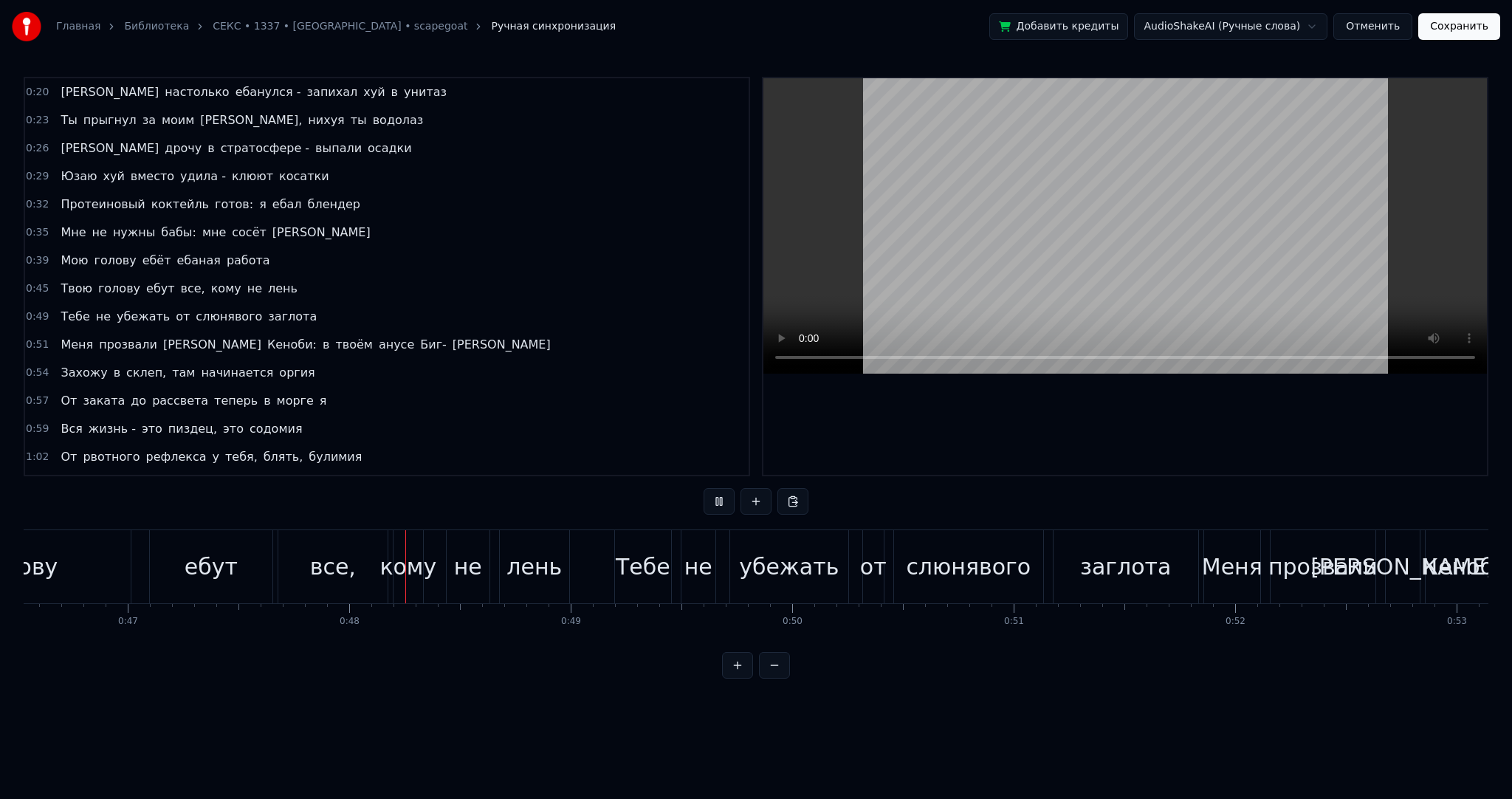
click at [720, 500] on button at bounding box center [720, 502] width 31 height 27
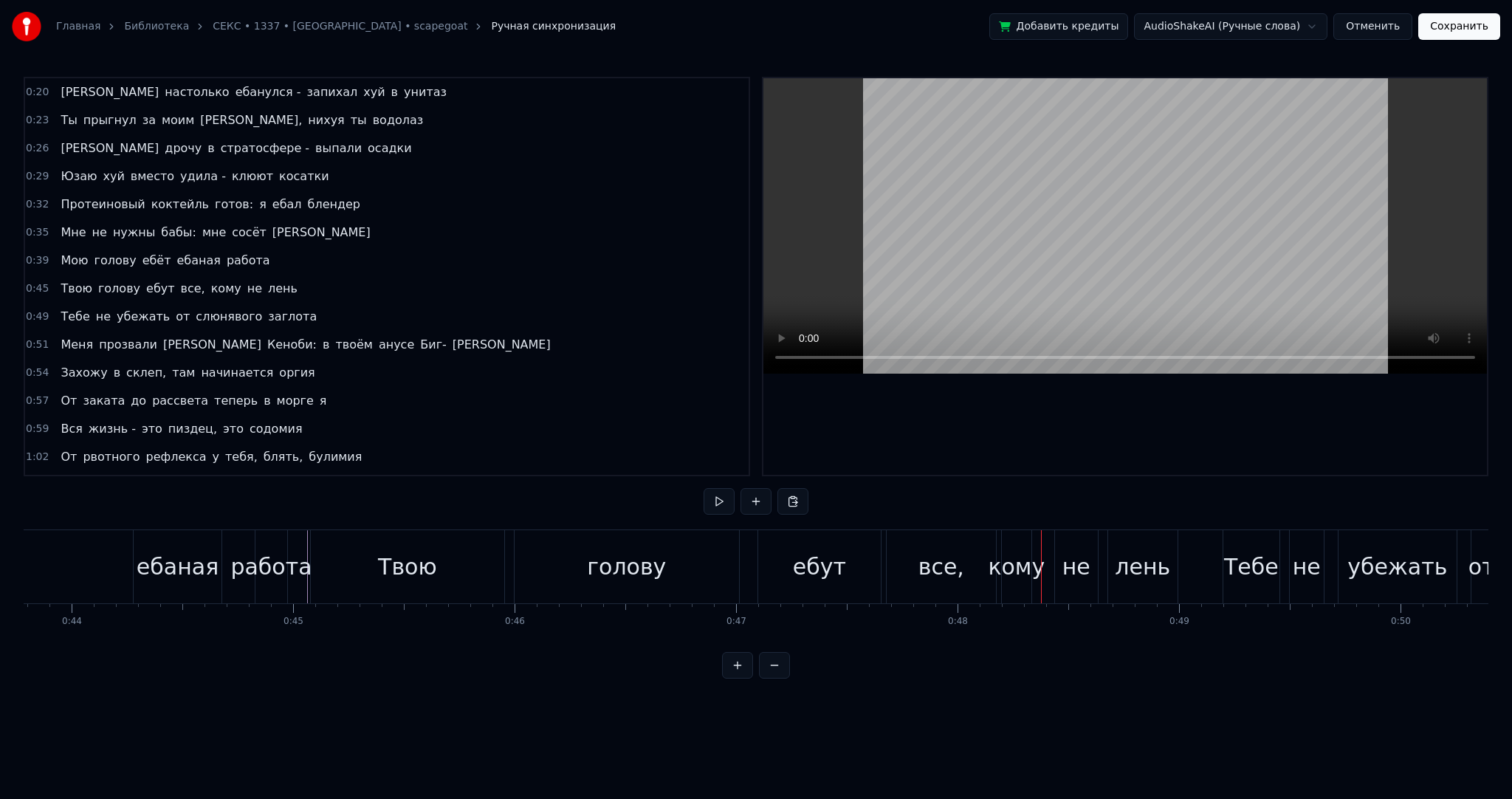
scroll to position [0, 9708]
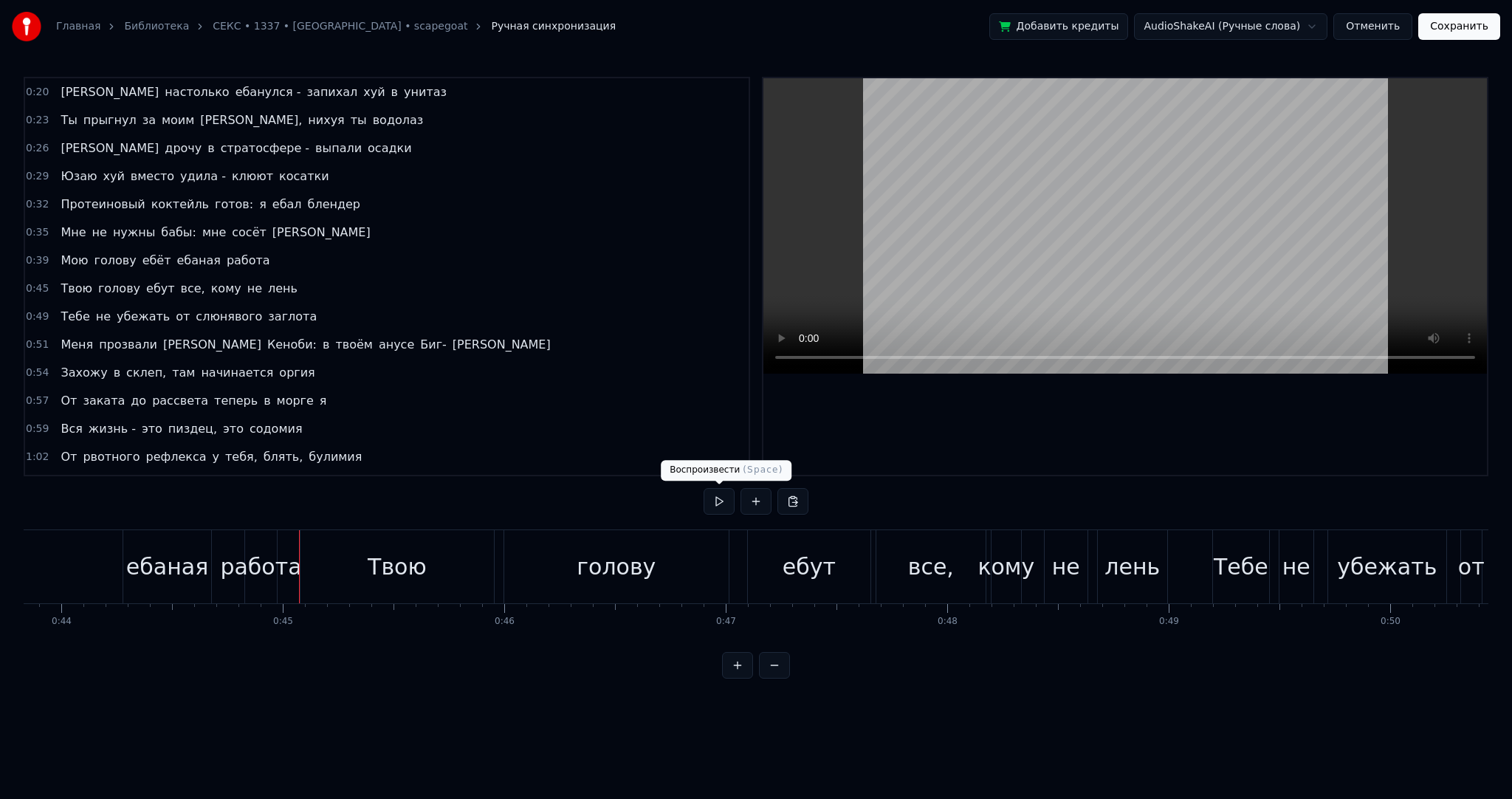
click at [726, 505] on button at bounding box center [720, 502] width 31 height 27
drag, startPoint x: 769, startPoint y: 575, endPoint x: 754, endPoint y: 574, distance: 15.0
click at [769, 575] on div "ебут" at bounding box center [809, 567] width 123 height 73
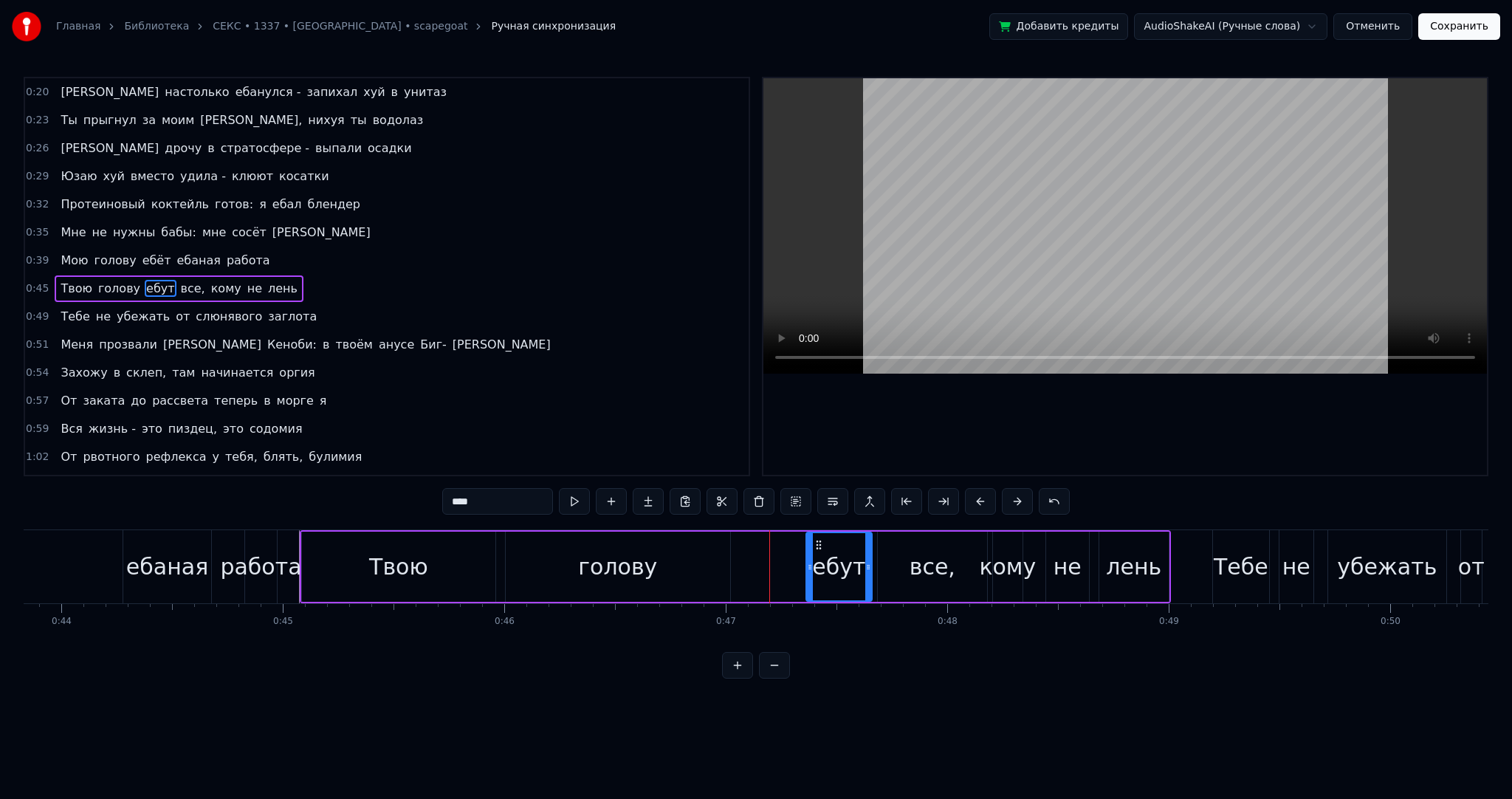
drag, startPoint x: 750, startPoint y: 573, endPoint x: 810, endPoint y: 570, distance: 60.1
click at [810, 570] on div at bounding box center [810, 567] width 6 height 67
click at [655, 570] on div "голову" at bounding box center [618, 567] width 224 height 70
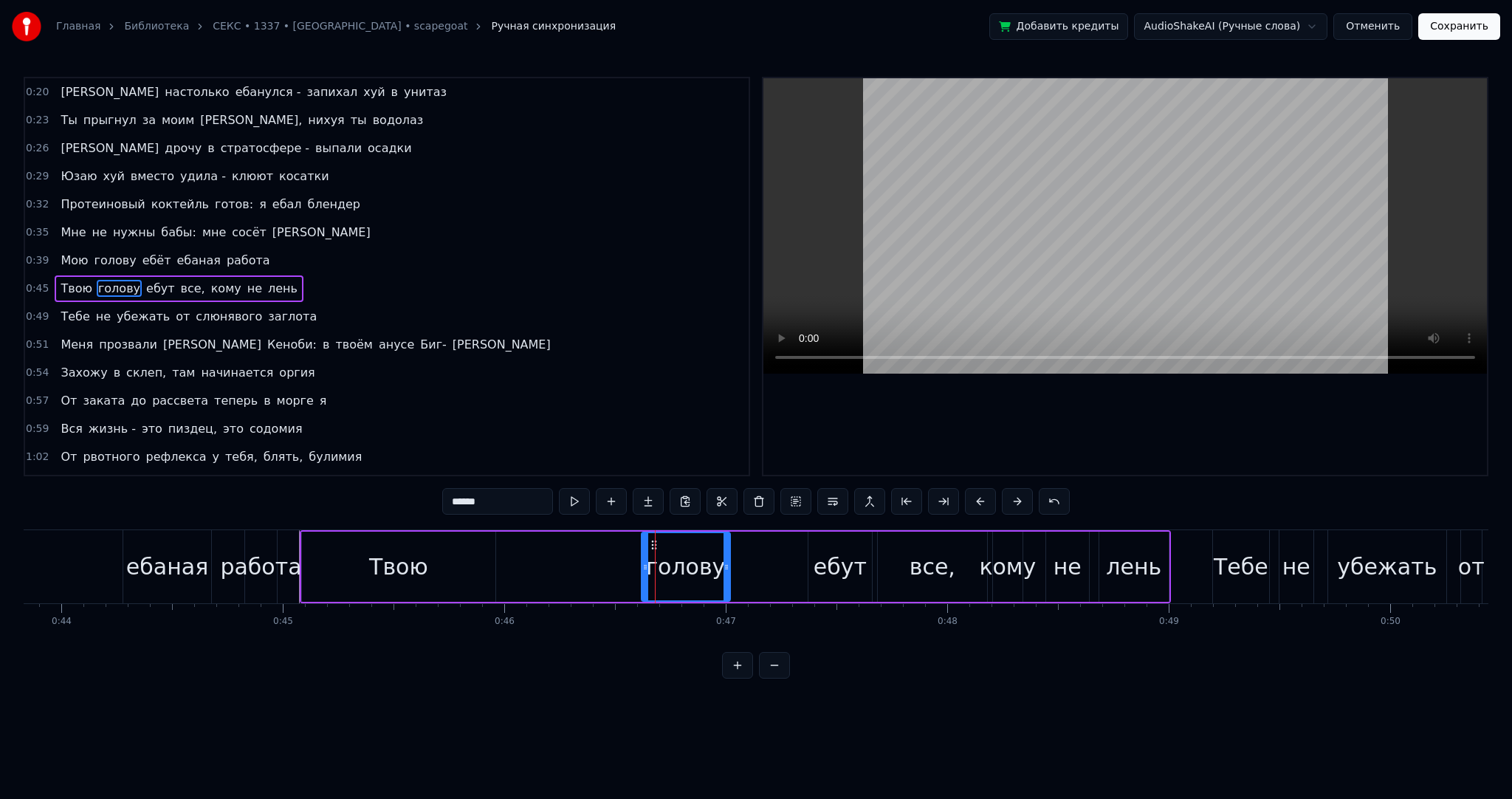
drag, startPoint x: 523, startPoint y: 564, endPoint x: 659, endPoint y: 552, distance: 136.5
click at [648, 561] on icon at bounding box center [645, 567] width 6 height 12
drag, startPoint x: 665, startPoint y: 544, endPoint x: 729, endPoint y: 546, distance: 64.0
click at [729, 546] on icon at bounding box center [726, 545] width 12 height 12
click at [444, 573] on div "Твою" at bounding box center [398, 567] width 193 height 70
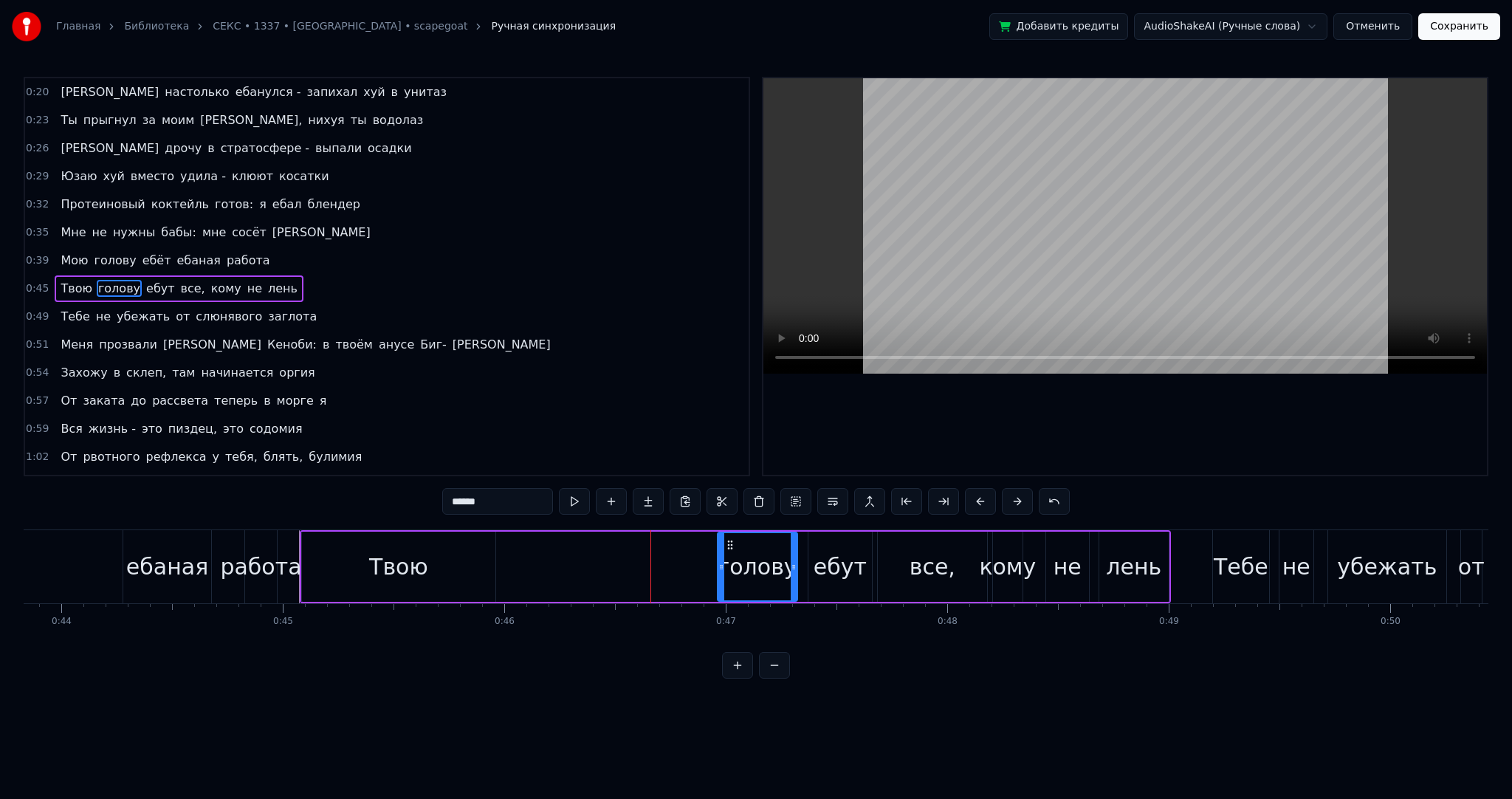
type input "****"
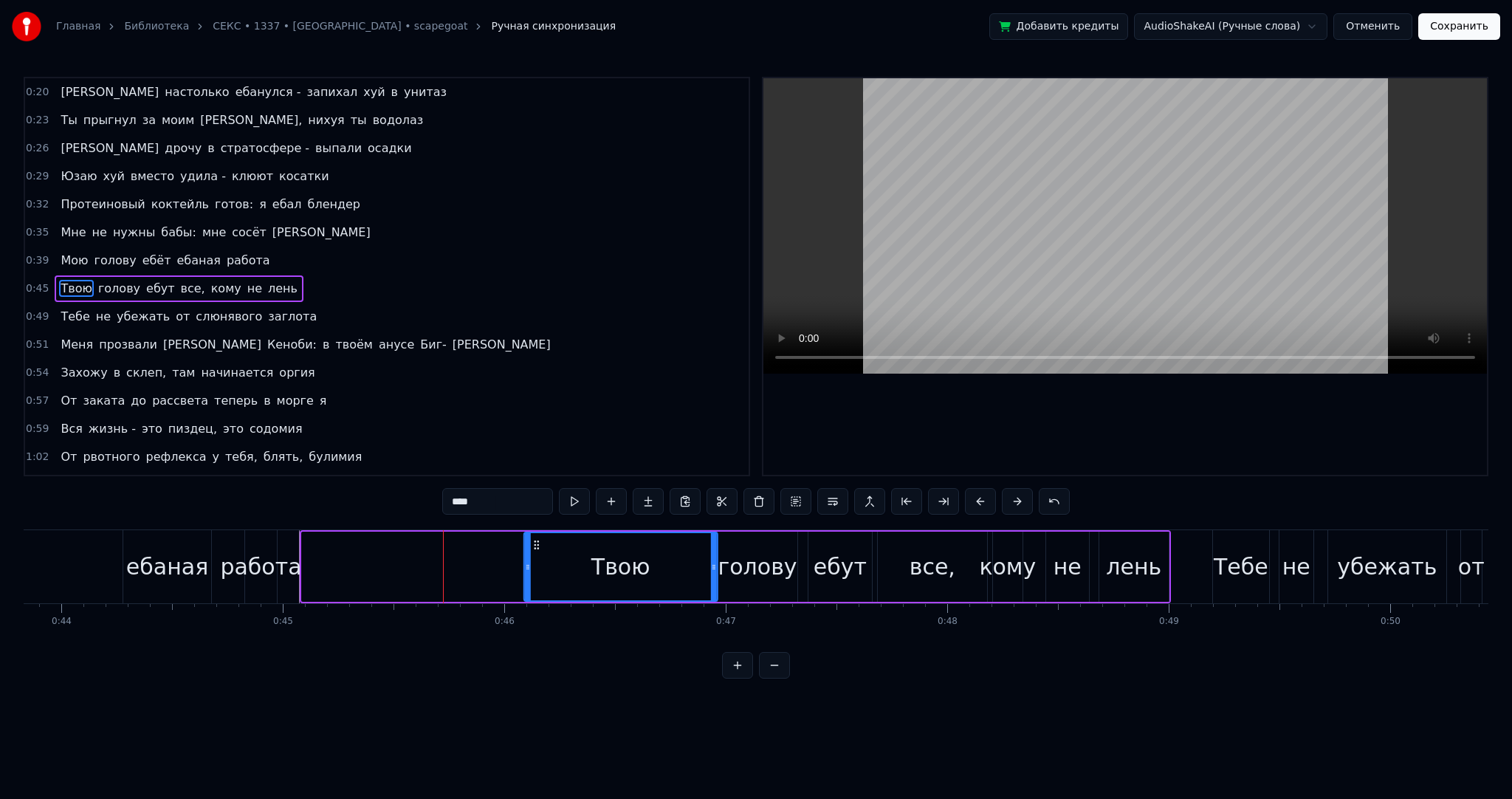
drag, startPoint x: 315, startPoint y: 541, endPoint x: 537, endPoint y: 546, distance: 222.1
click at [537, 546] on icon at bounding box center [537, 545] width 12 height 12
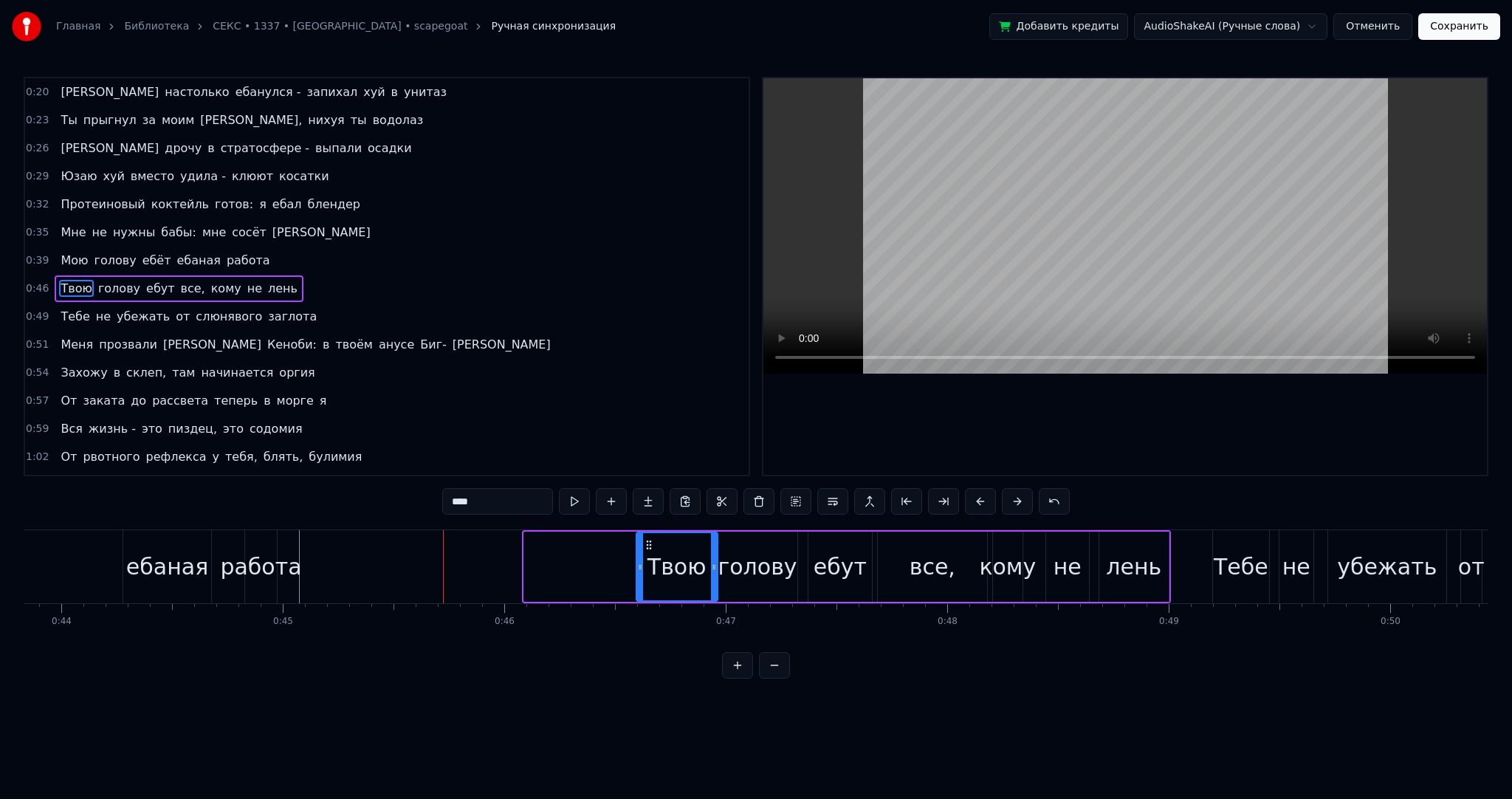
drag, startPoint x: 528, startPoint y: 557, endPoint x: 638, endPoint y: 555, distance: 110.0
click at [641, 556] on div at bounding box center [641, 567] width 6 height 67
click at [571, 499] on button at bounding box center [575, 502] width 31 height 27
click at [576, 498] on button at bounding box center [575, 502] width 31 height 27
click at [638, 566] on icon at bounding box center [641, 567] width 6 height 12
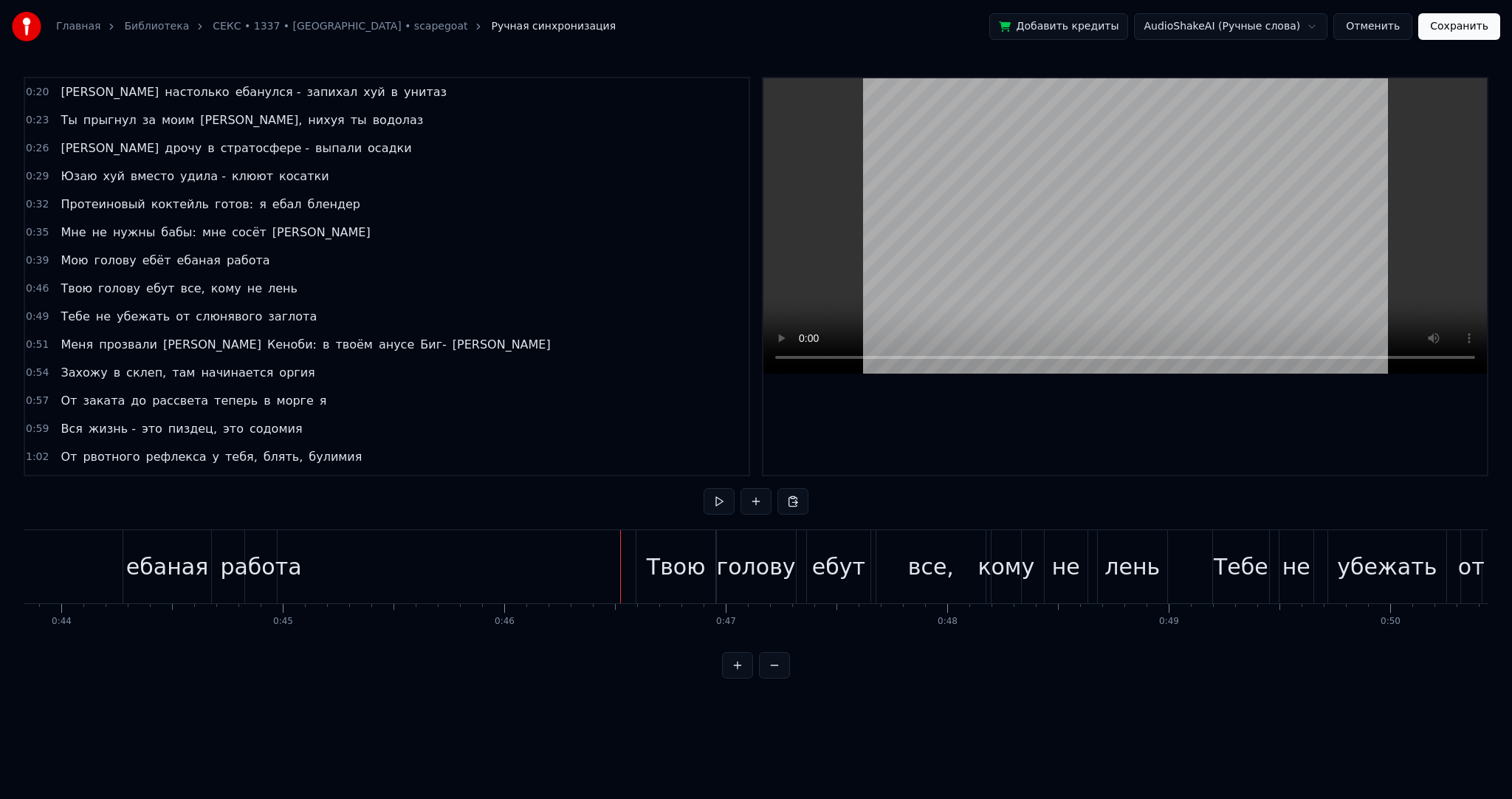
click at [715, 505] on button at bounding box center [720, 502] width 31 height 27
click at [271, 573] on div "работа" at bounding box center [260, 567] width 81 height 33
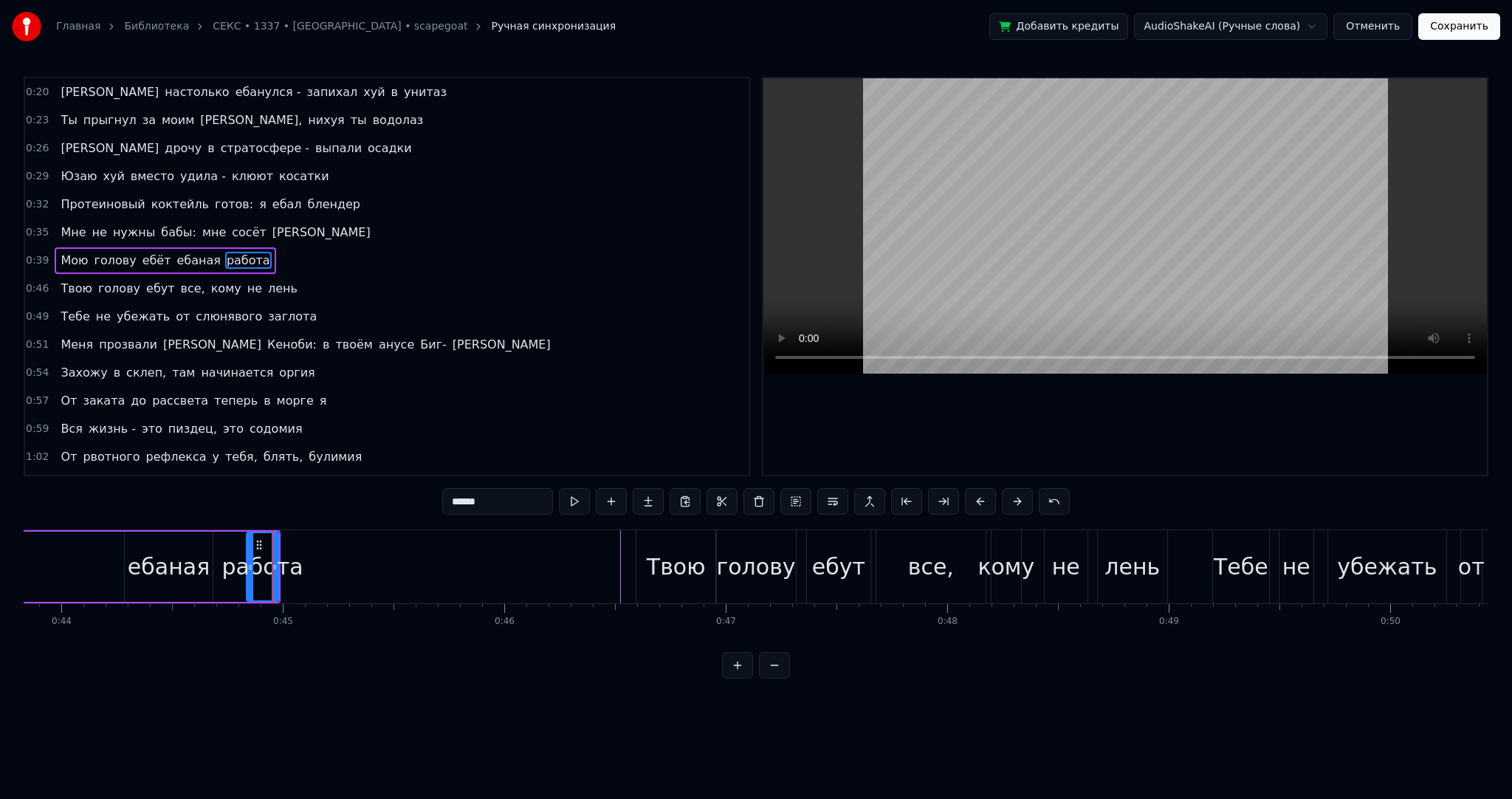
scroll to position [141, 0]
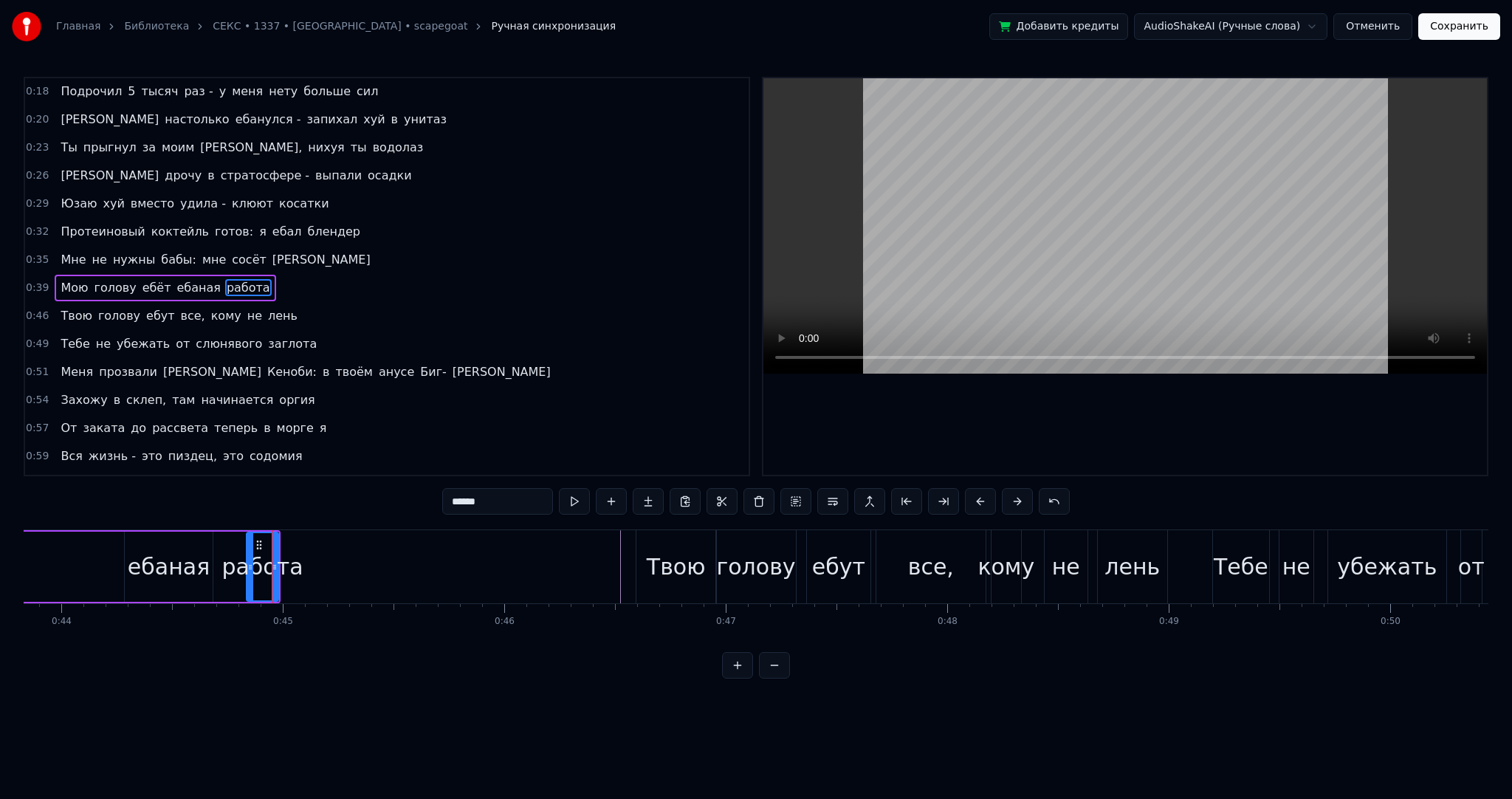
drag, startPoint x: 257, startPoint y: 537, endPoint x: 458, endPoint y: 555, distance: 201.8
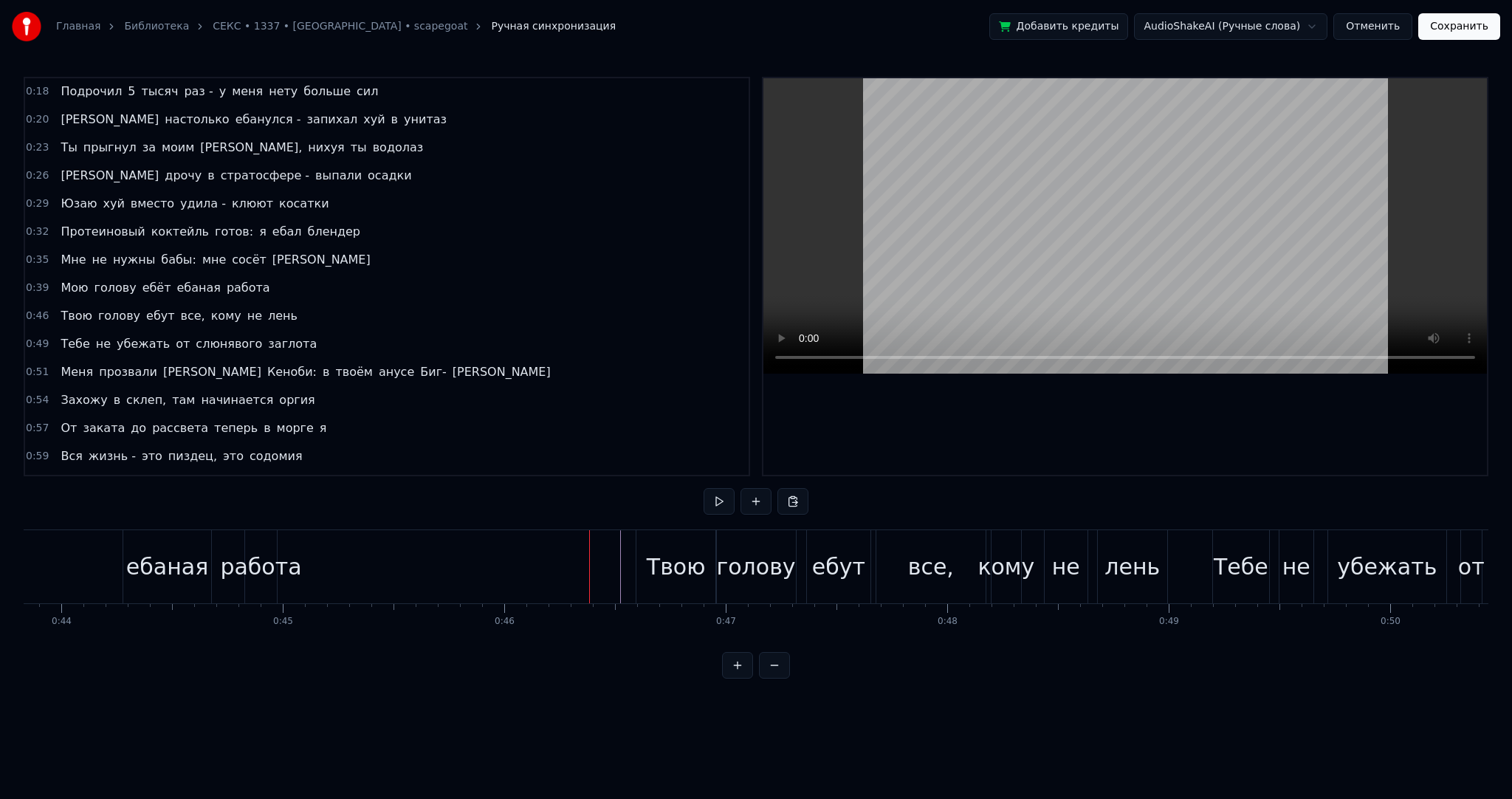
click at [259, 546] on div "работа" at bounding box center [260, 567] width 32 height 73
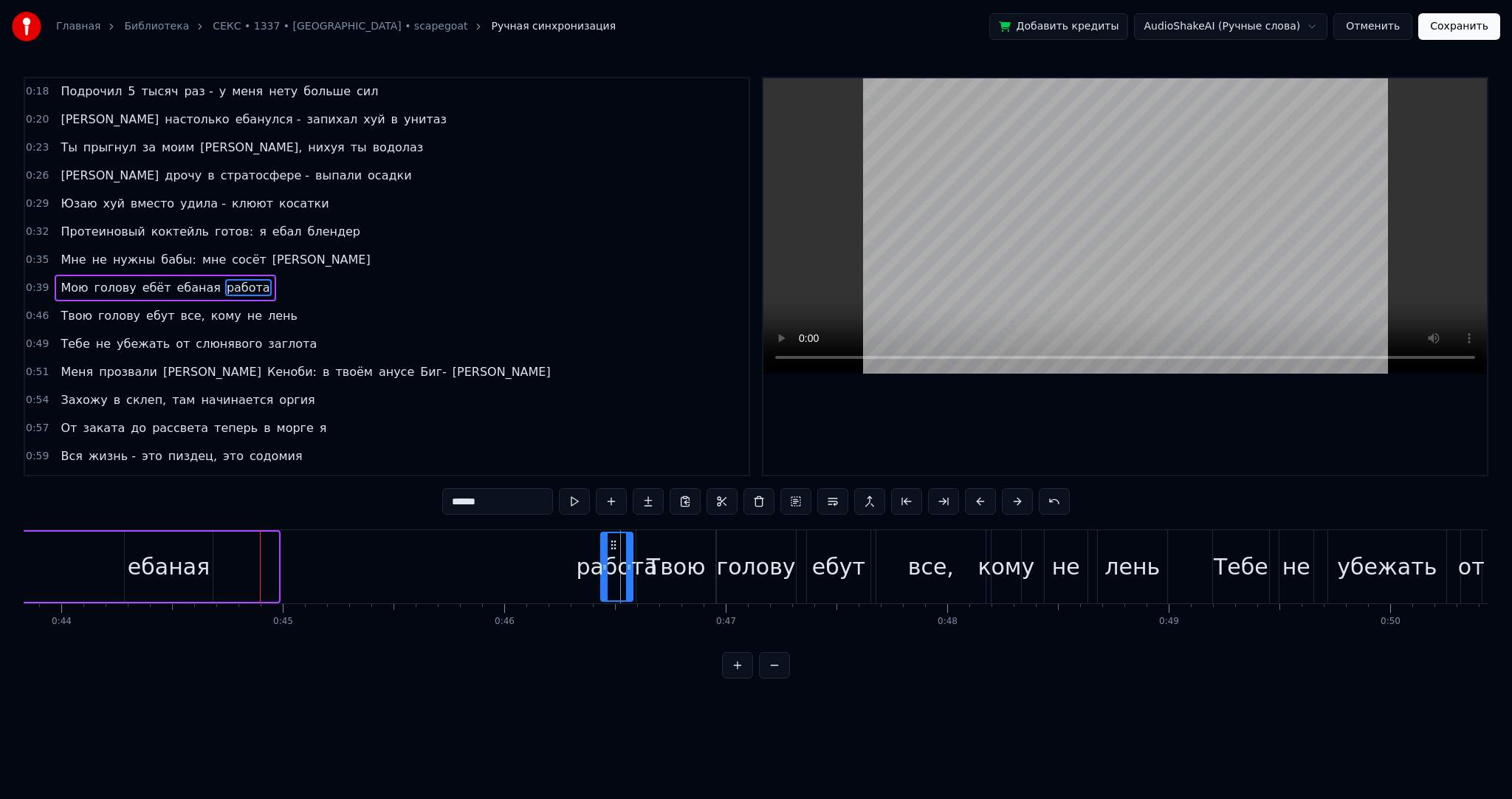
drag, startPoint x: 256, startPoint y: 541, endPoint x: 610, endPoint y: 556, distance: 354.3
click at [610, 556] on div "работа" at bounding box center [616, 567] width 31 height 67
drag, startPoint x: 602, startPoint y: 562, endPoint x: 546, endPoint y: 563, distance: 56.0
click at [546, 563] on icon at bounding box center [548, 567] width 6 height 12
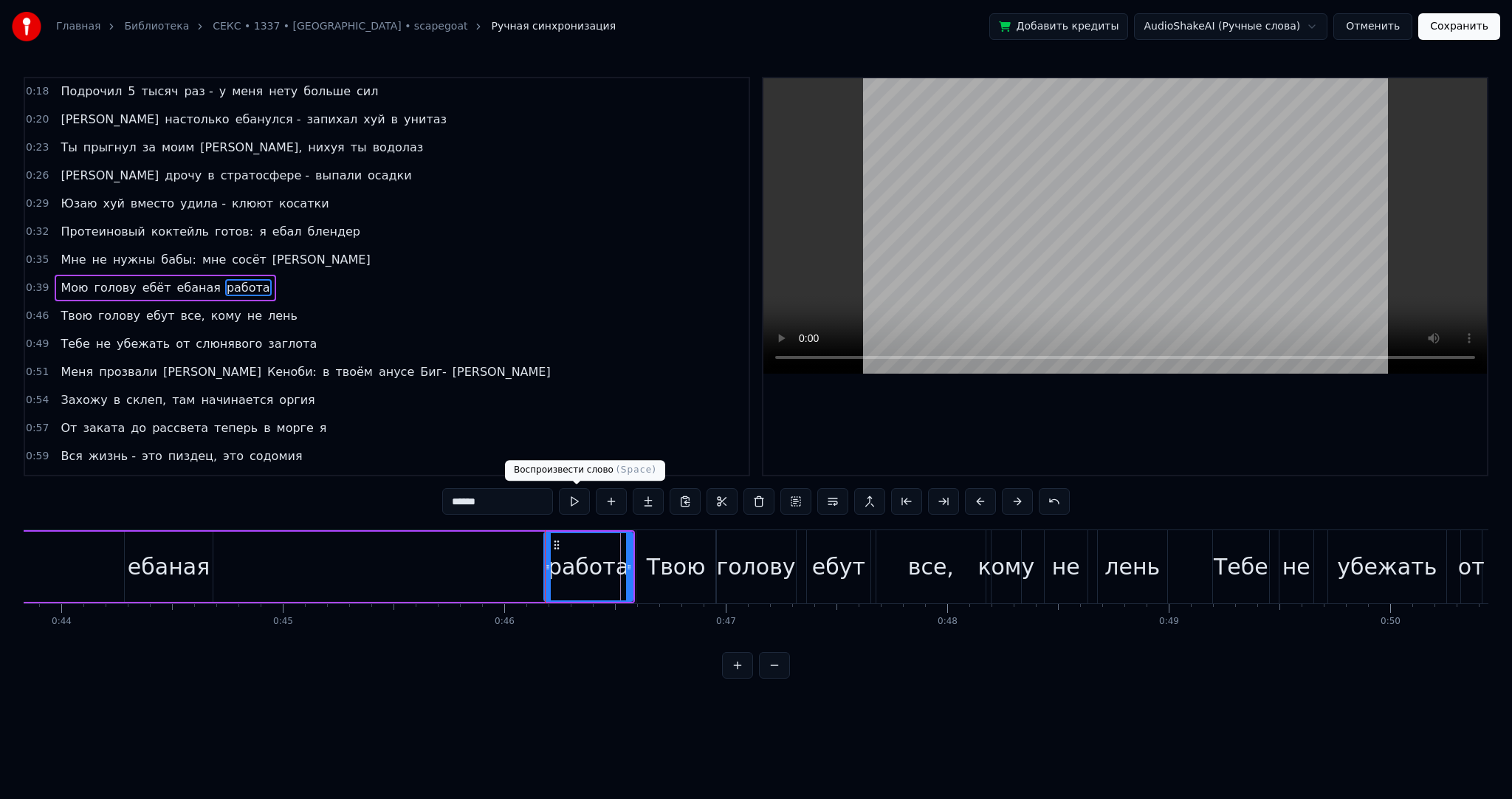
click at [584, 499] on button at bounding box center [575, 502] width 31 height 27
click at [184, 559] on div "ебаная" at bounding box center [168, 567] width 82 height 33
type input "******"
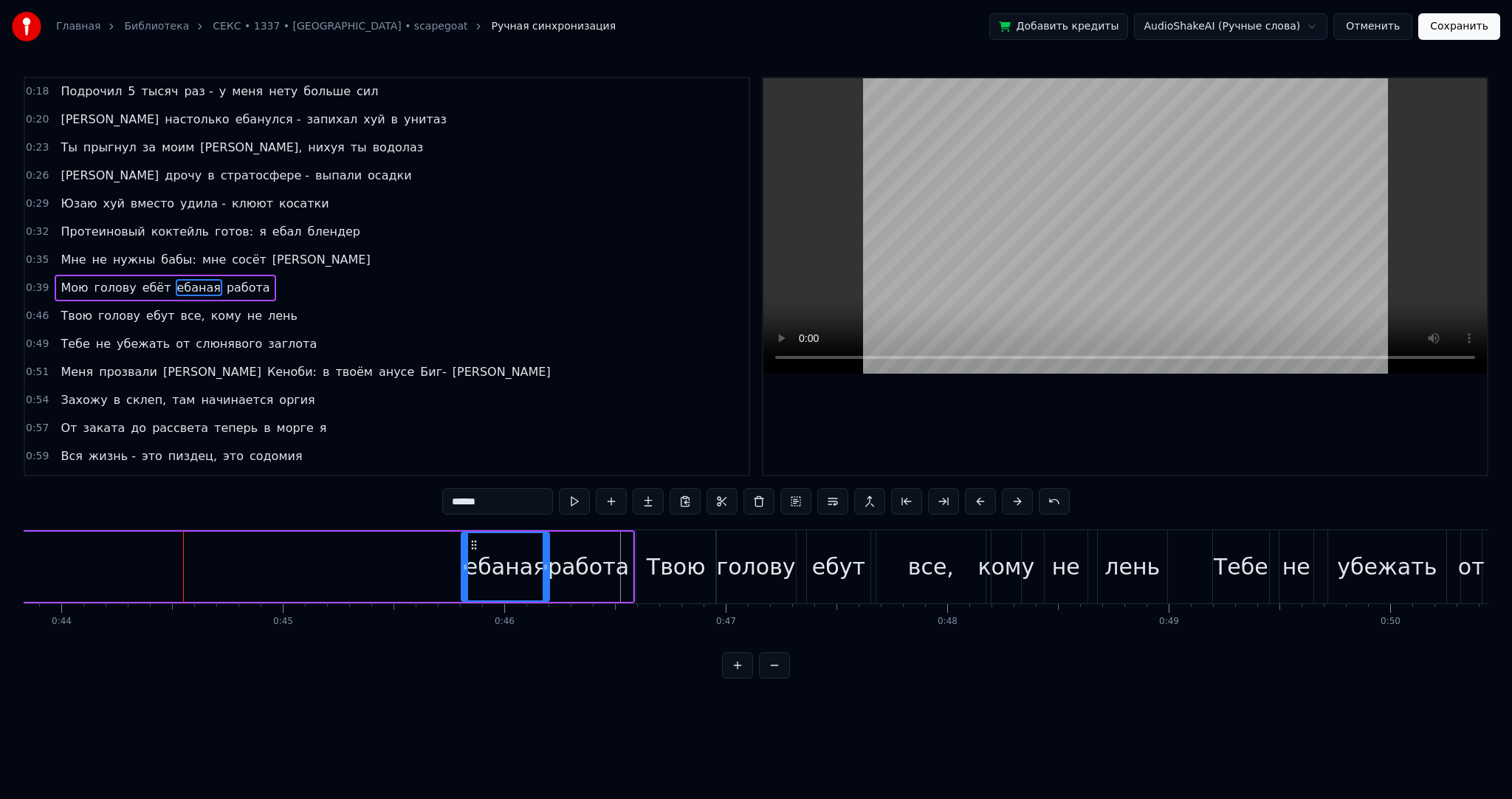
drag, startPoint x: 136, startPoint y: 541, endPoint x: 472, endPoint y: 553, distance: 336.2
click at [472, 553] on div "ебаная" at bounding box center [505, 567] width 86 height 67
click at [568, 506] on button at bounding box center [575, 502] width 31 height 27
drag, startPoint x: 508, startPoint y: 546, endPoint x: 440, endPoint y: 551, distance: 68.2
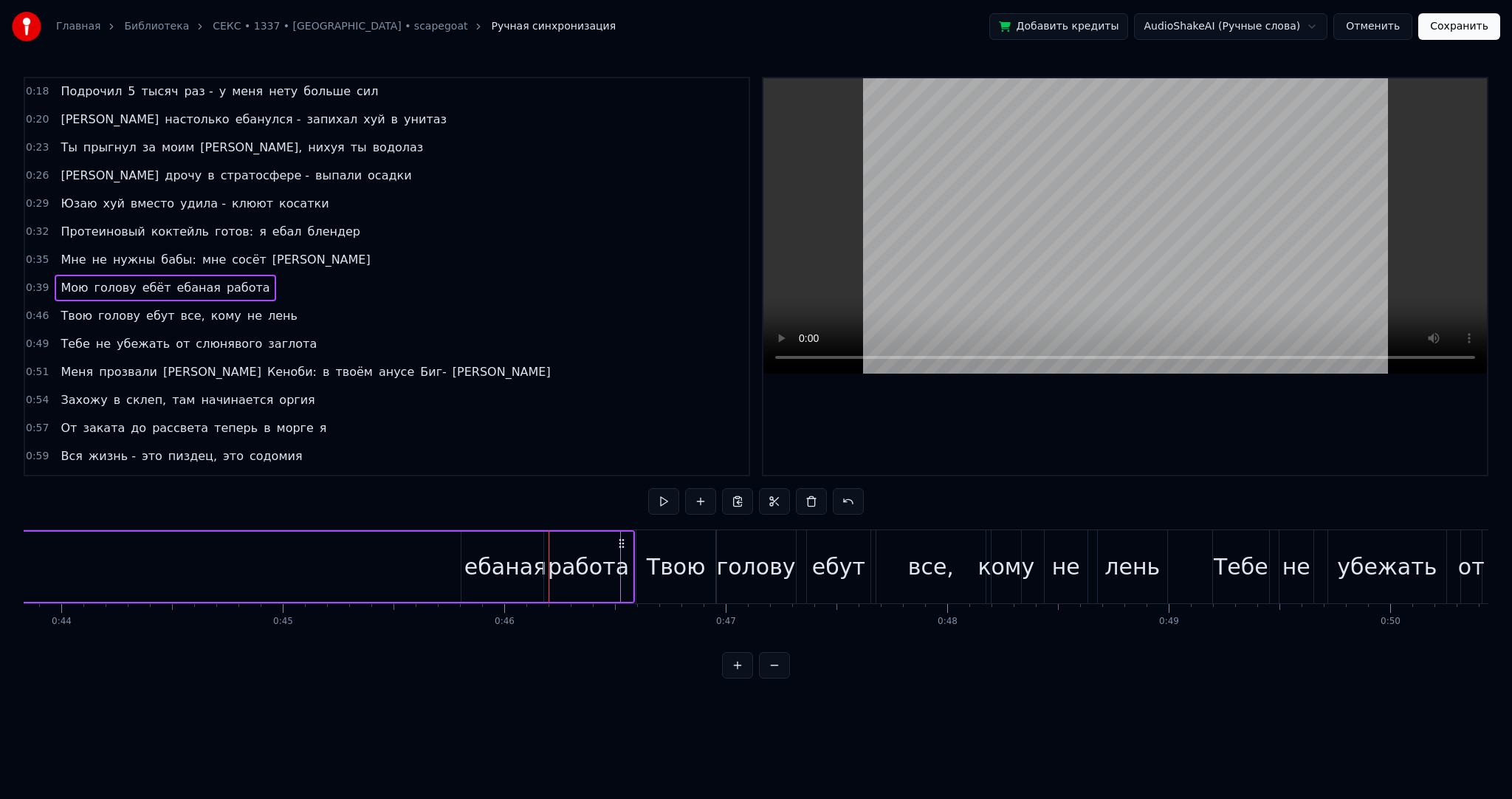
click at [573, 561] on div "работа" at bounding box center [588, 567] width 81 height 33
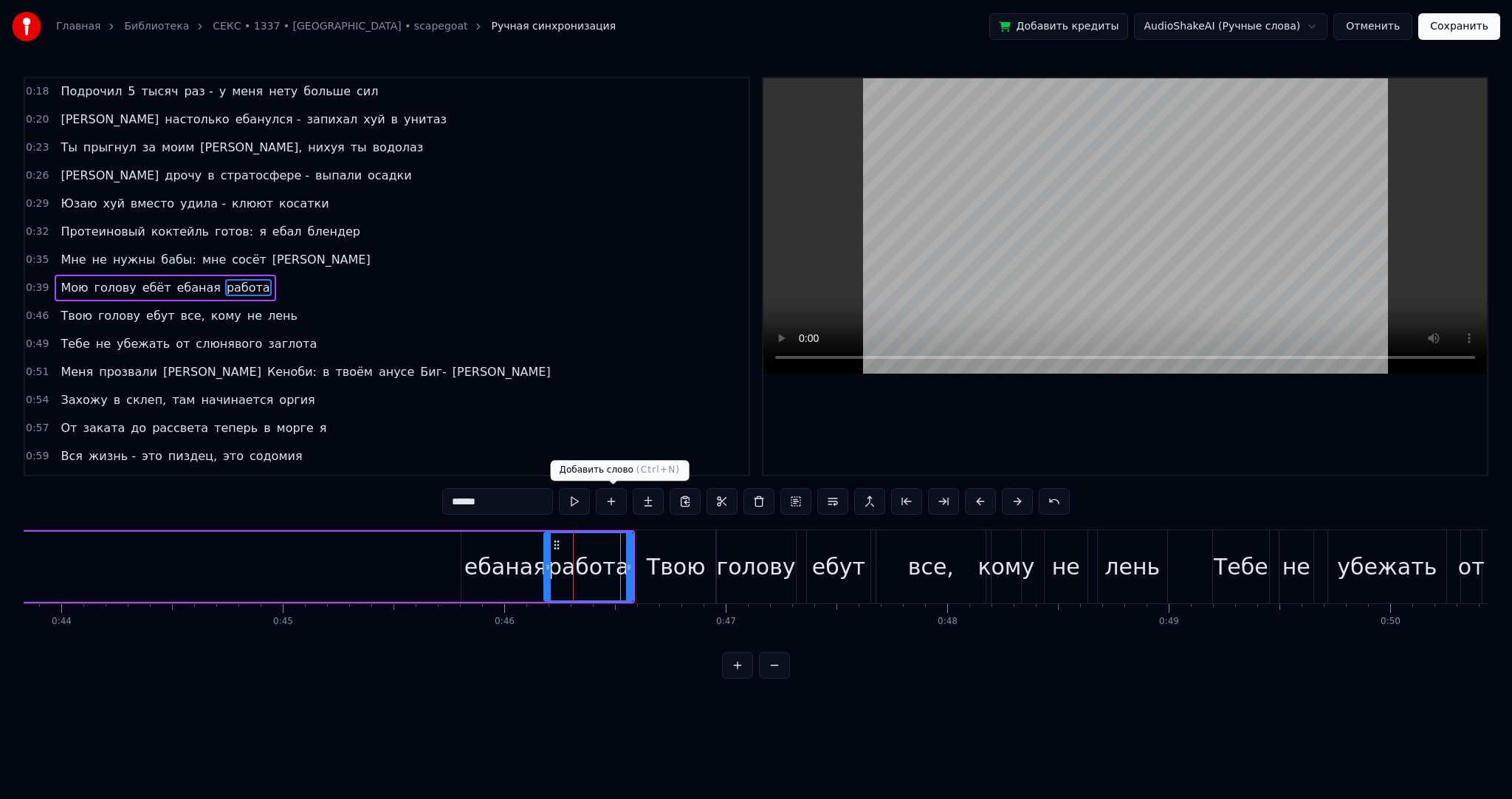
click at [573, 502] on button at bounding box center [575, 502] width 31 height 27
click at [502, 560] on div "ебаная" at bounding box center [505, 567] width 82 height 33
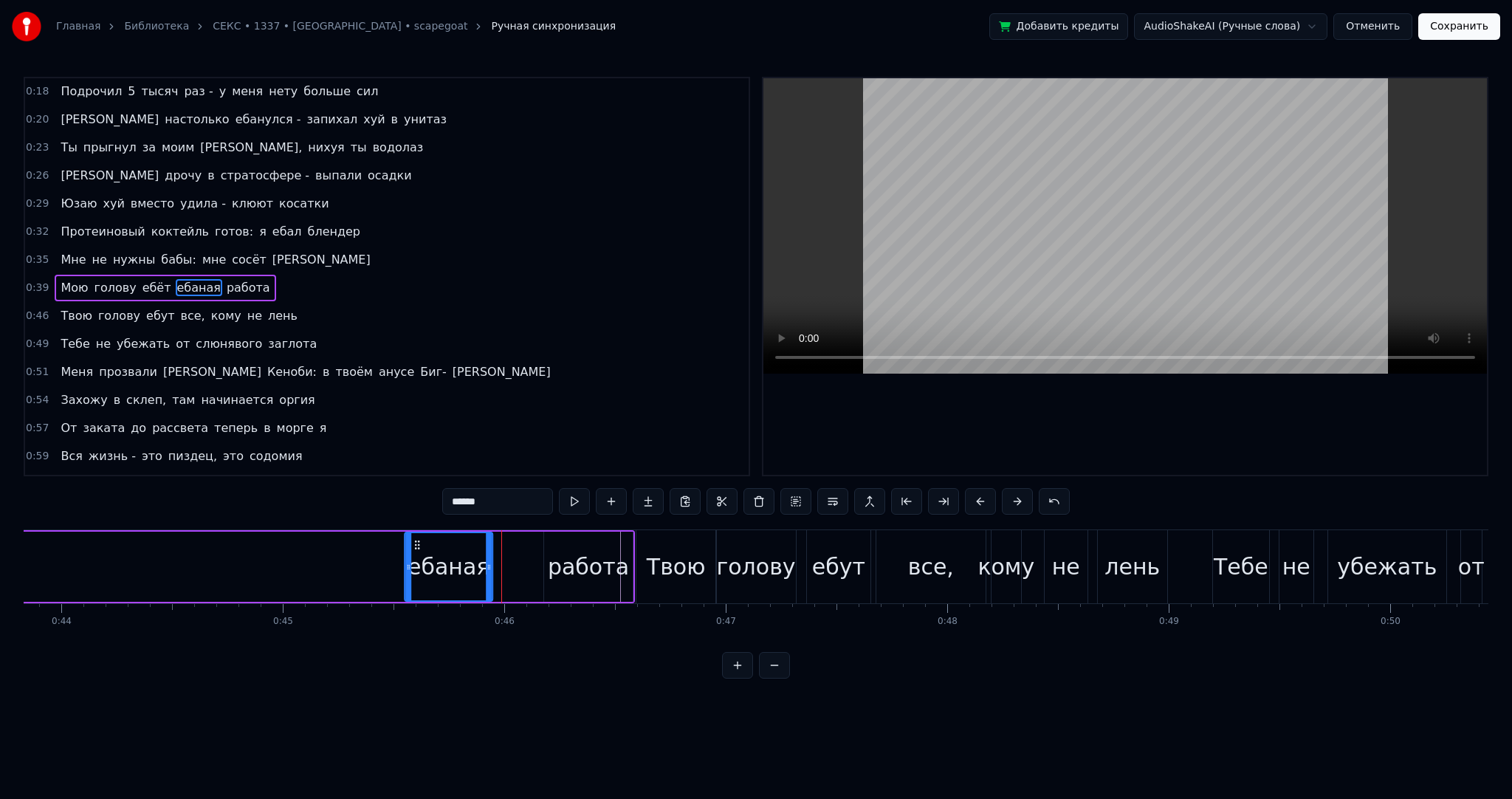
drag, startPoint x: 472, startPoint y: 544, endPoint x: 387, endPoint y: 545, distance: 85.0
click at [411, 545] on icon at bounding box center [417, 545] width 12 height 12
click at [585, 500] on button at bounding box center [575, 502] width 31 height 27
click at [581, 560] on div "работа" at bounding box center [588, 567] width 81 height 33
type input "******"
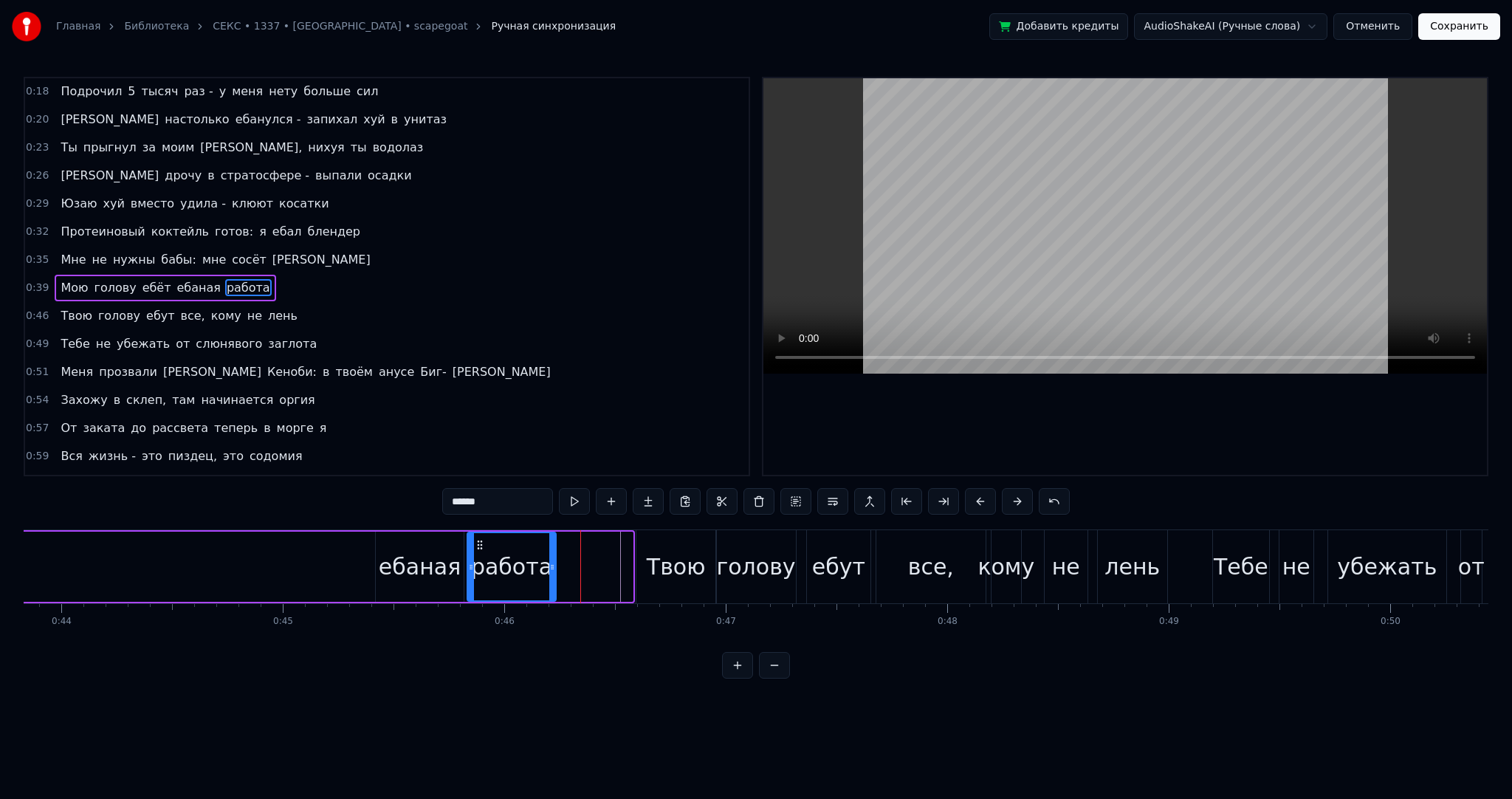
drag, startPoint x: 555, startPoint y: 541, endPoint x: 480, endPoint y: 543, distance: 75.0
click at [479, 545] on icon at bounding box center [479, 545] width 12 height 12
click at [570, 497] on button at bounding box center [575, 502] width 31 height 27
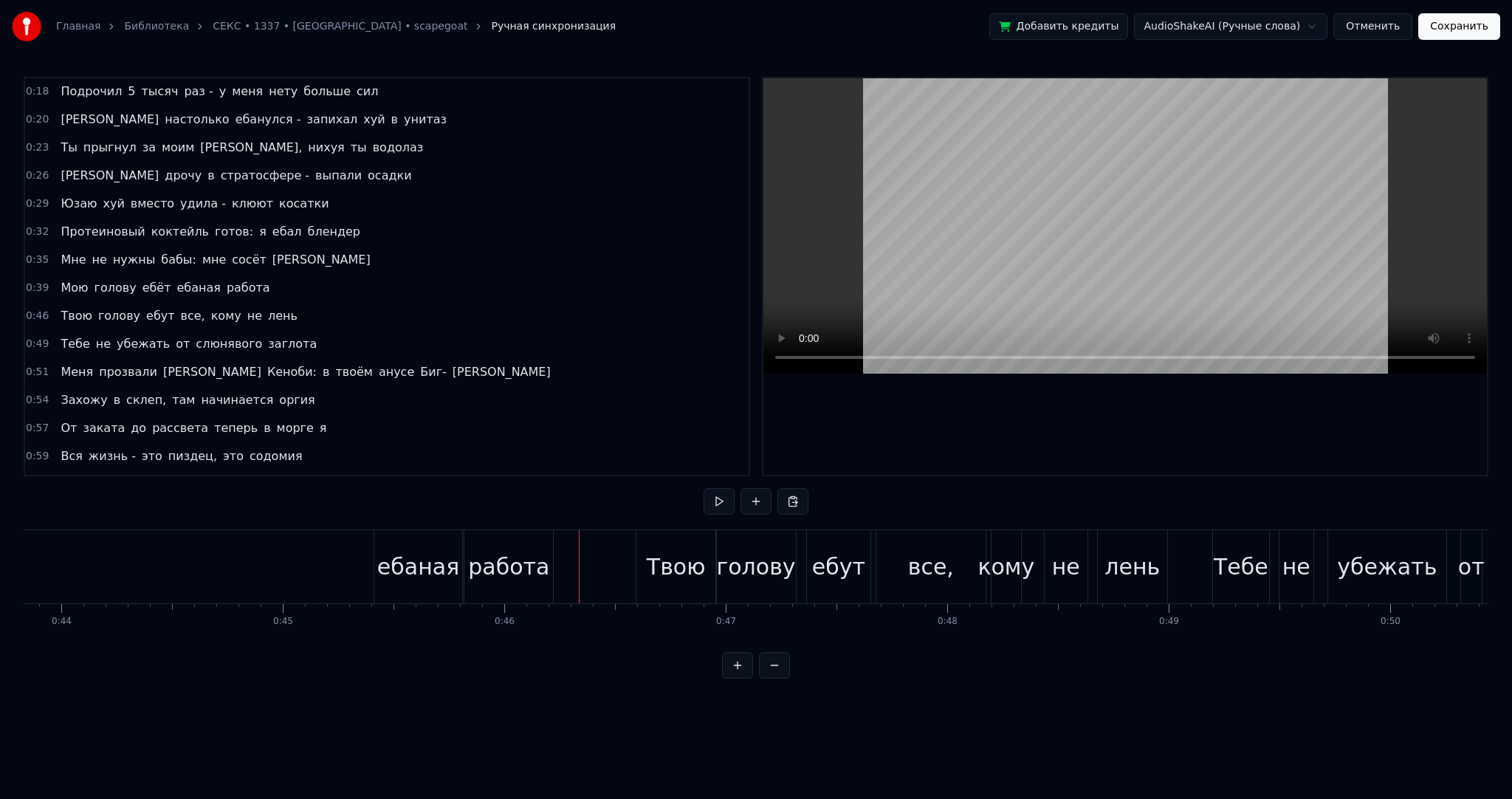
click at [719, 495] on button at bounding box center [720, 502] width 31 height 27
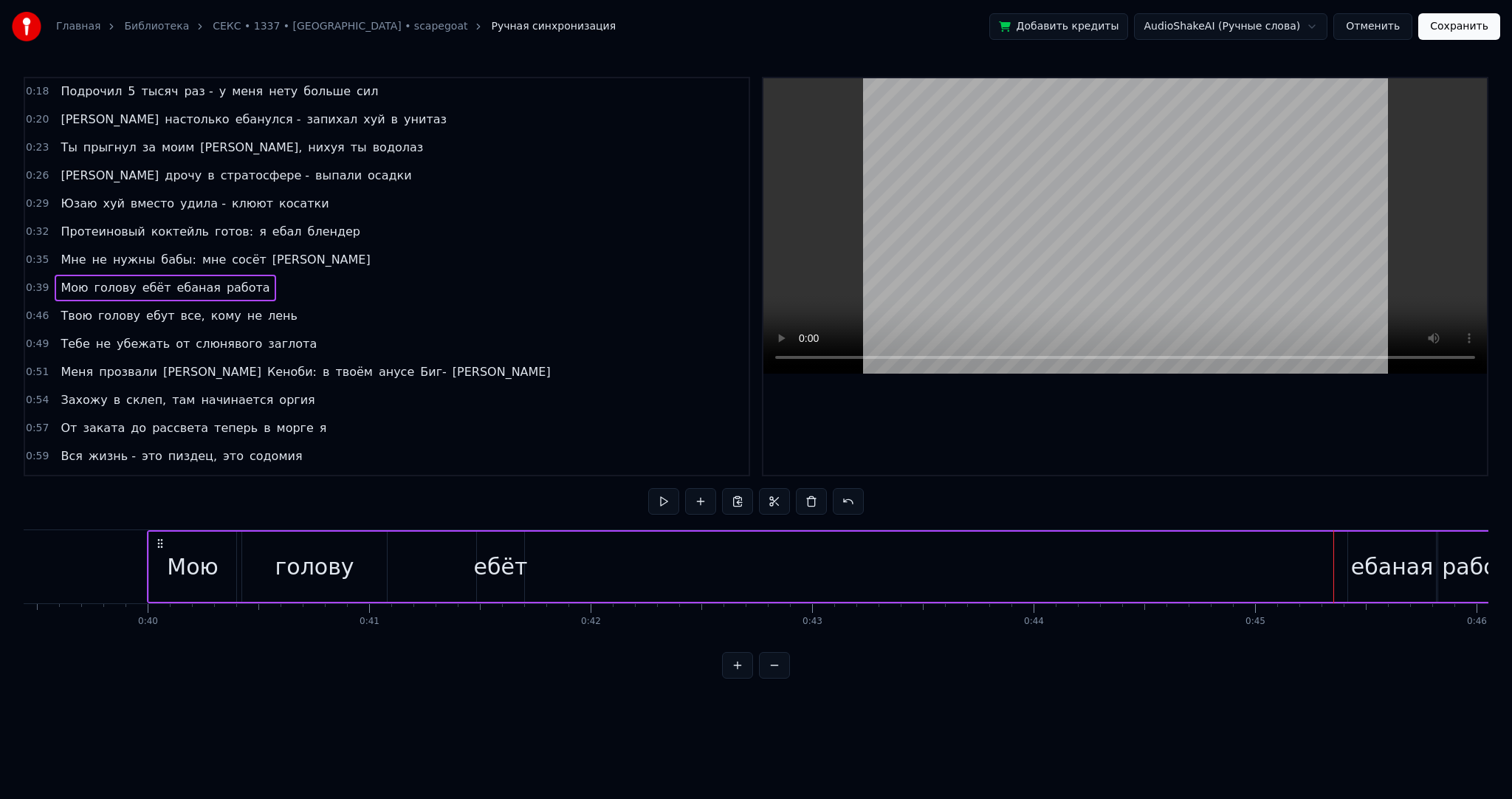
scroll to position [0, 8705]
click at [523, 558] on div "ебёт" at bounding box center [532, 567] width 54 height 33
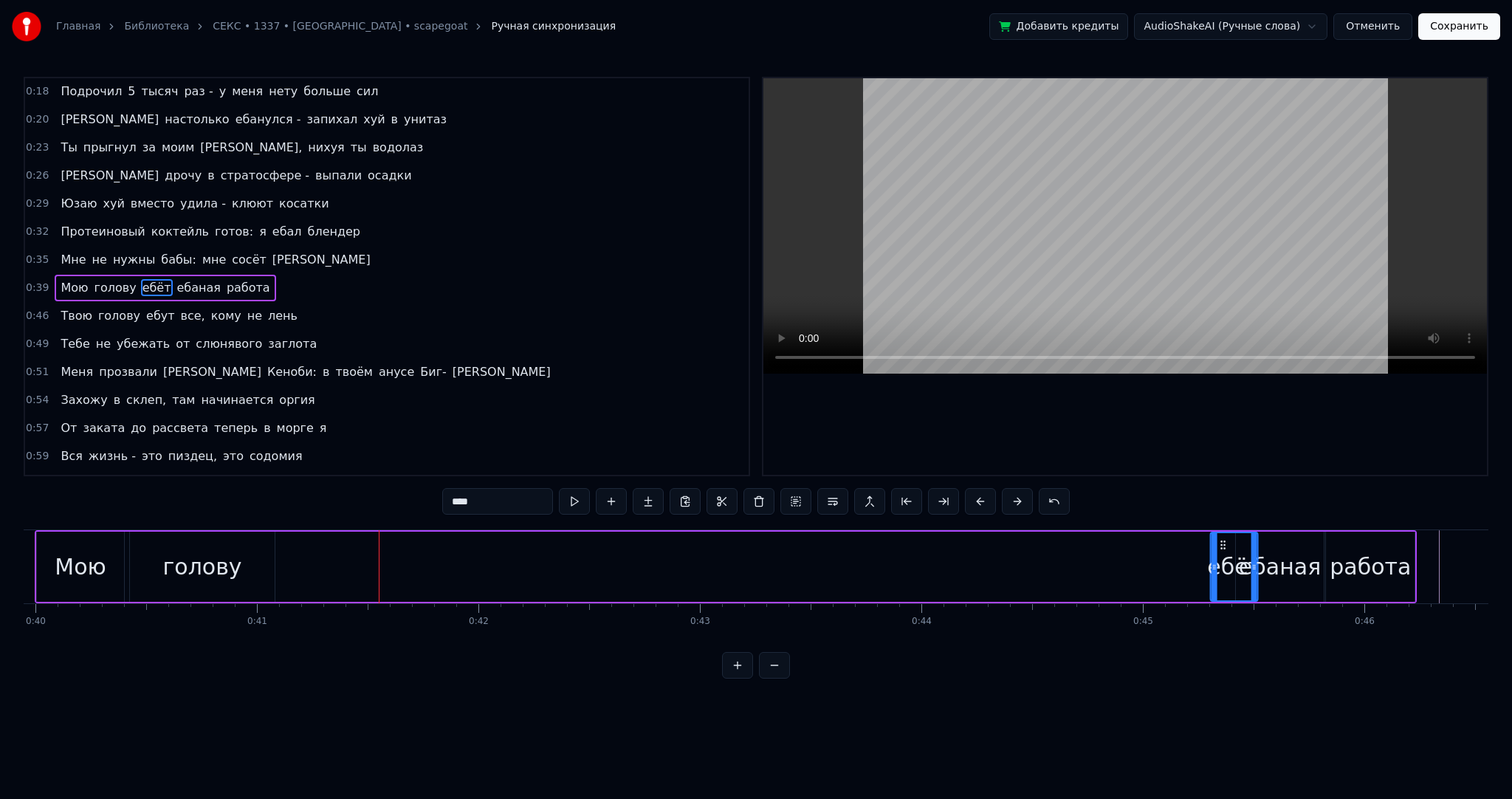
scroll to position [0, 8849]
drag, startPoint x: 517, startPoint y: 544, endPoint x: 1191, endPoint y: 581, distance: 675.0
click at [1191, 581] on div "ебёт" at bounding box center [1207, 567] width 46 height 67
click at [579, 508] on button at bounding box center [575, 502] width 31 height 27
drag, startPoint x: 1186, startPoint y: 565, endPoint x: 1123, endPoint y: 561, distance: 63.1
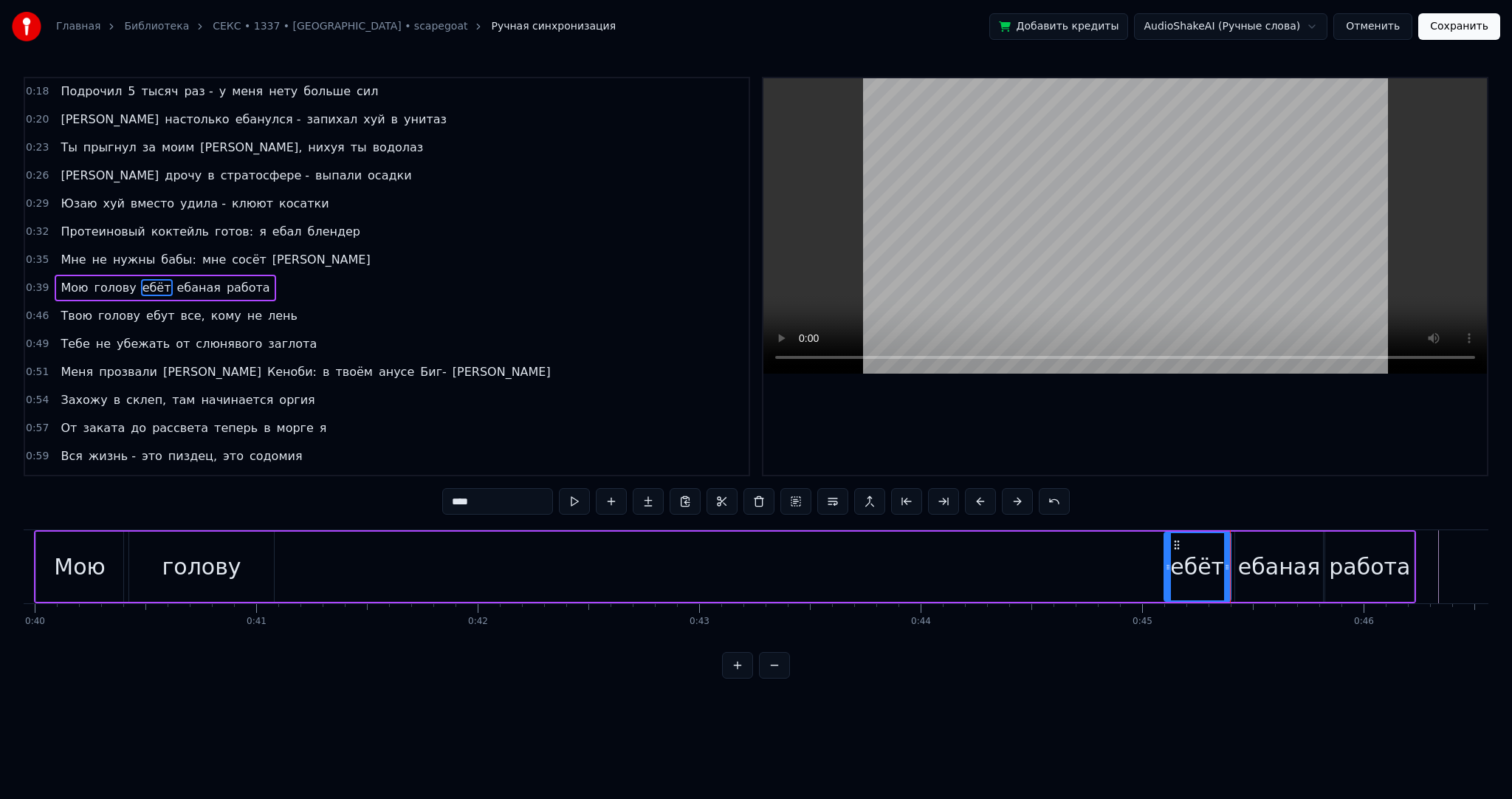
click at [1165, 561] on icon at bounding box center [1168, 567] width 6 height 12
click at [582, 499] on button at bounding box center [575, 502] width 31 height 27
click at [251, 559] on div "голову" at bounding box center [201, 567] width 145 height 70
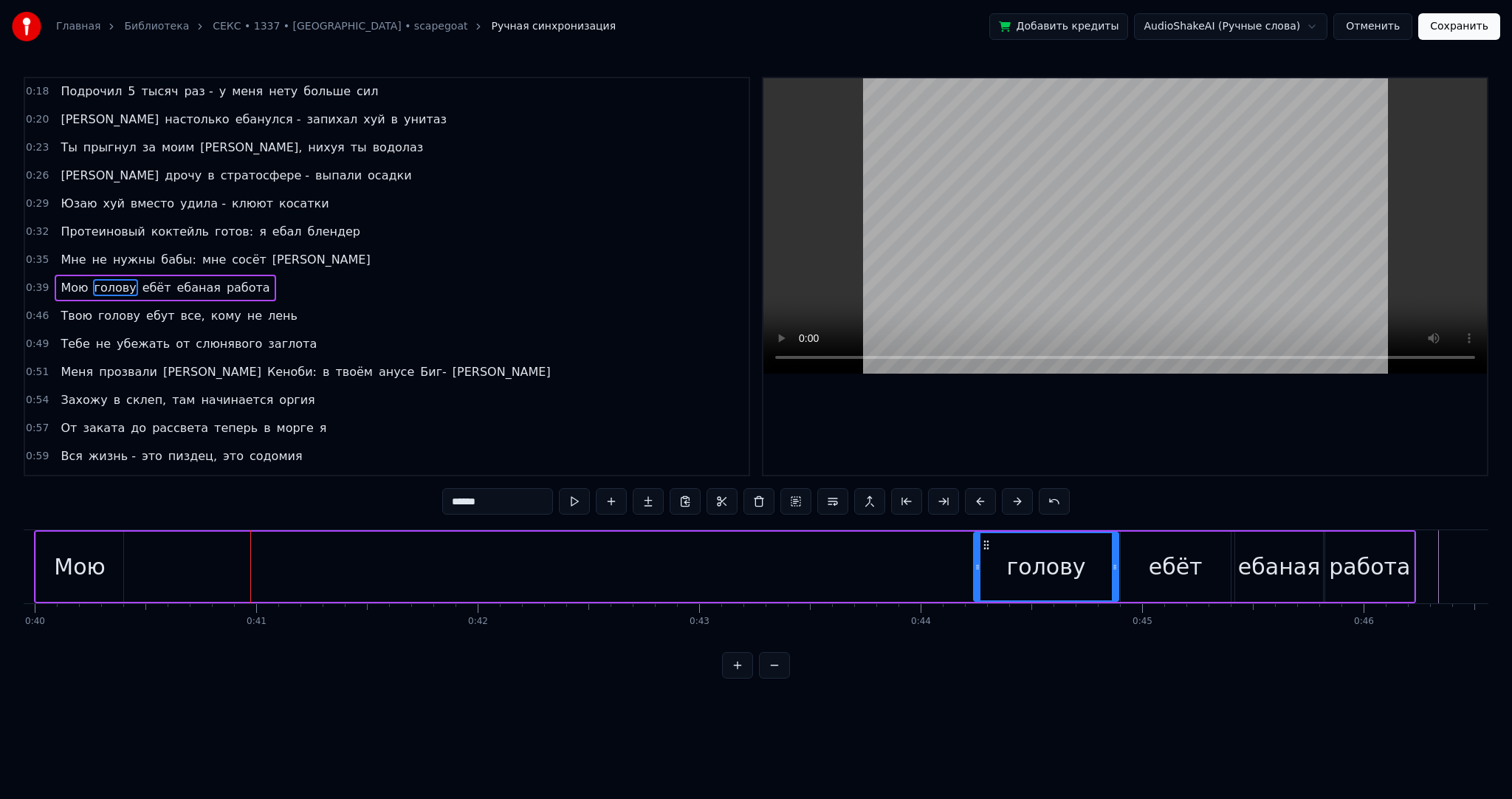
drag, startPoint x: 138, startPoint y: 543, endPoint x: 980, endPoint y: 564, distance: 842.3
click at [983, 564] on div "голову" at bounding box center [1046, 567] width 143 height 67
click at [573, 495] on button at bounding box center [575, 502] width 31 height 27
drag, startPoint x: 1112, startPoint y: 568, endPoint x: 1048, endPoint y: 562, distance: 64.3
click at [1072, 563] on icon at bounding box center [1075, 567] width 6 height 12
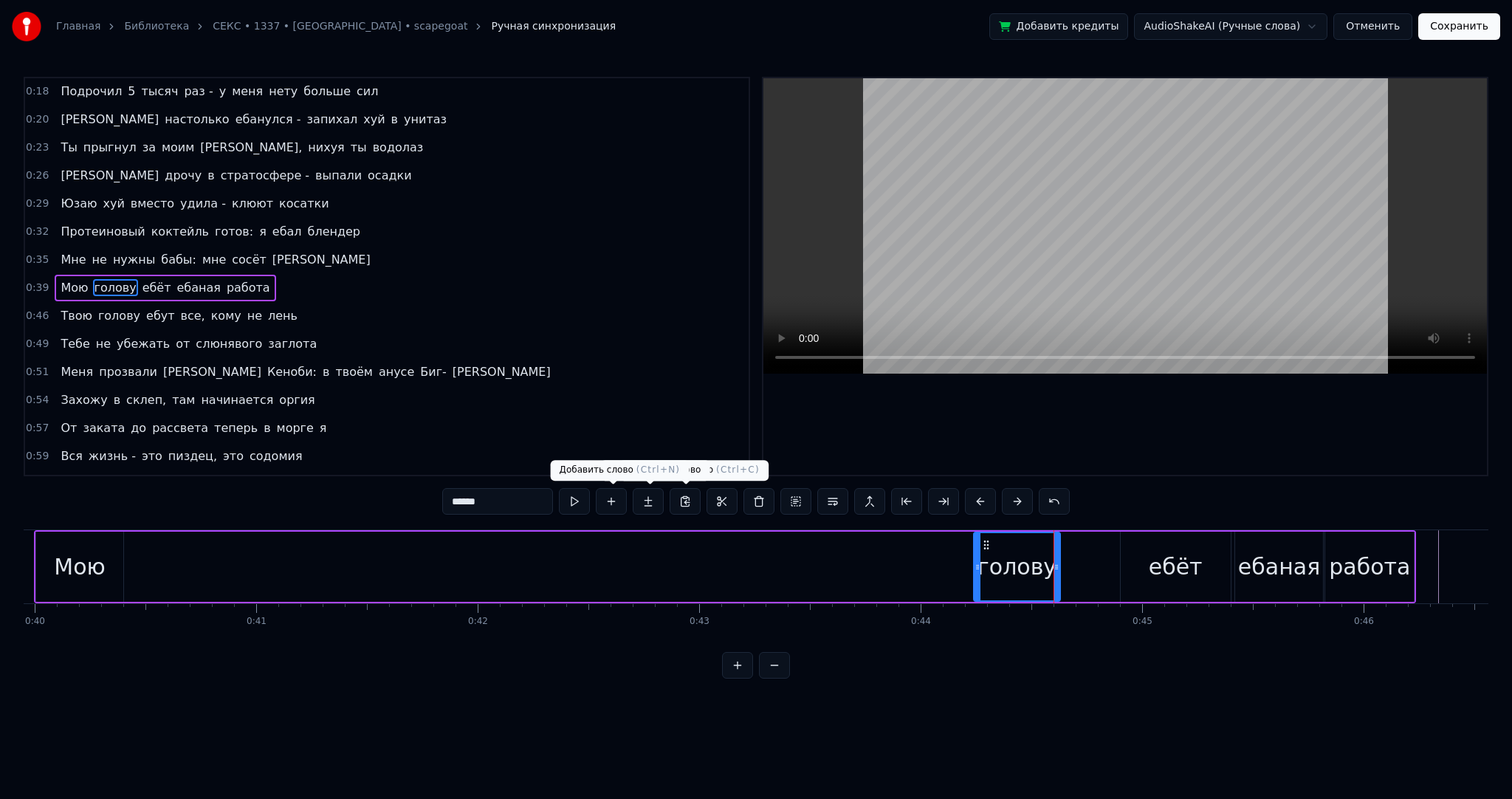
click at [585, 498] on button at bounding box center [575, 502] width 31 height 27
drag, startPoint x: 74, startPoint y: 546, endPoint x: 65, endPoint y: 543, distance: 9.5
click at [74, 546] on div "Мою" at bounding box center [79, 567] width 87 height 70
type input "***"
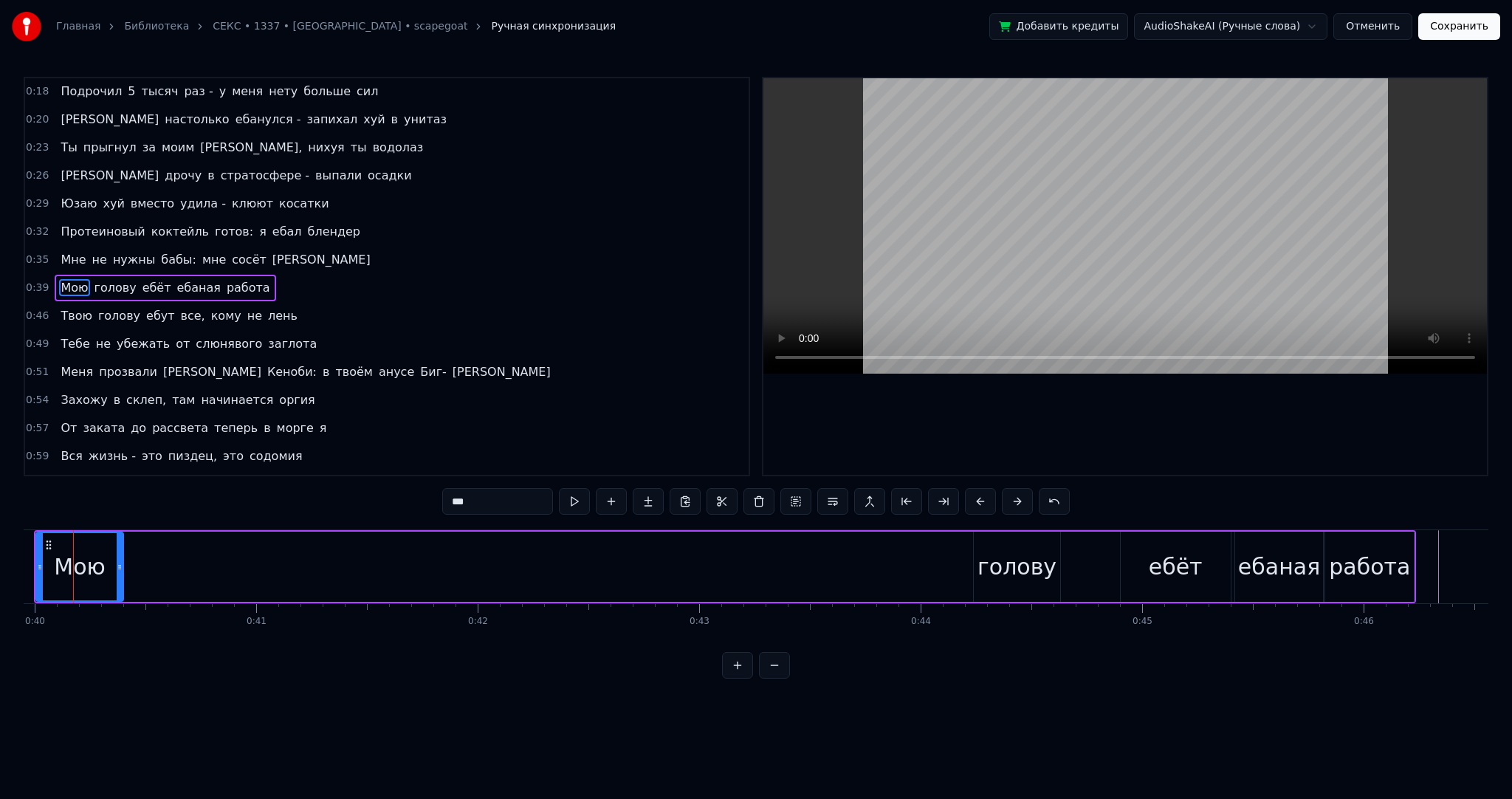
scroll to position [0, 8824]
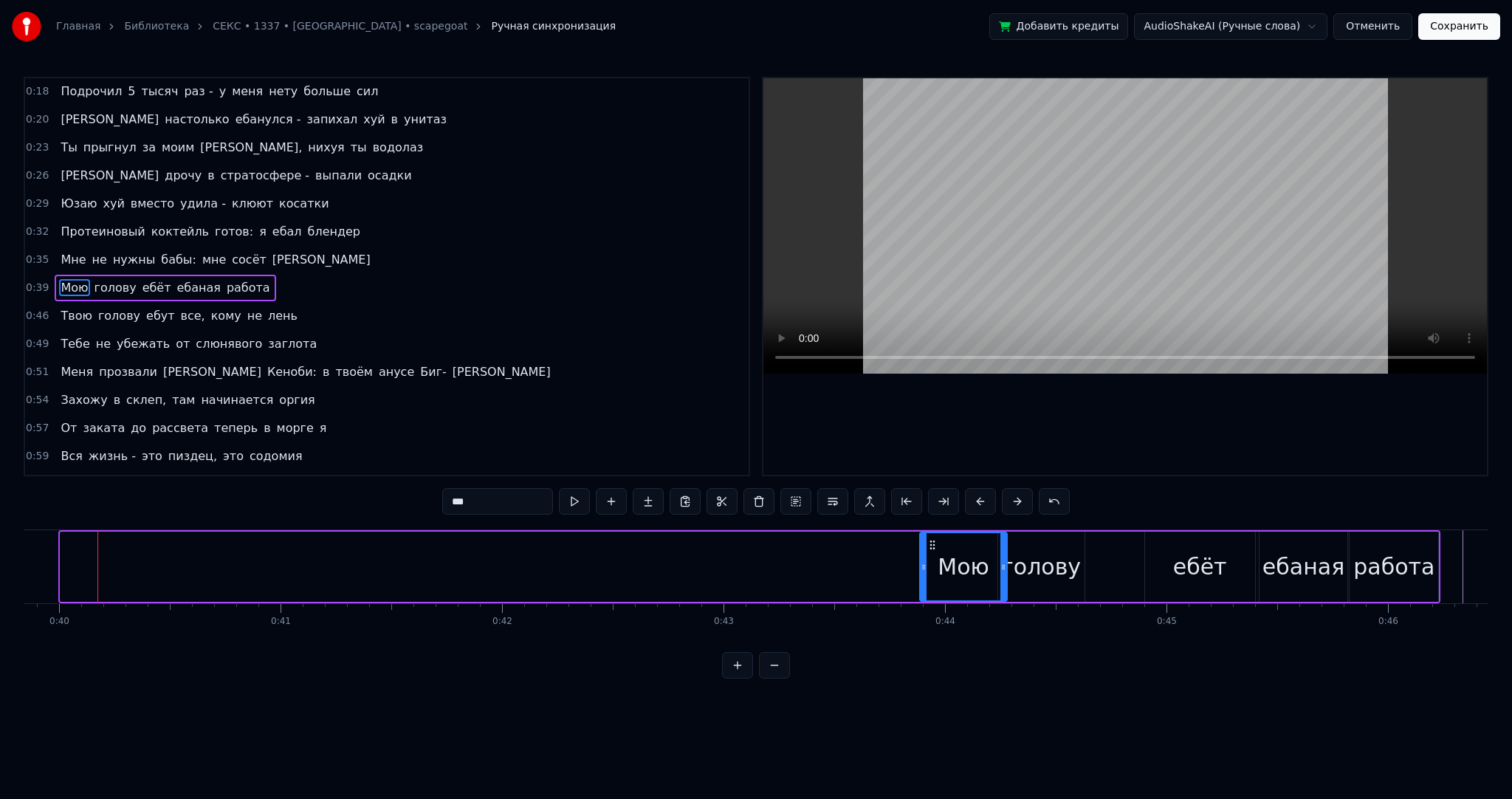
drag, startPoint x: 72, startPoint y: 543, endPoint x: 931, endPoint y: 567, distance: 859.3
click at [931, 567] on div "Мою" at bounding box center [963, 567] width 85 height 67
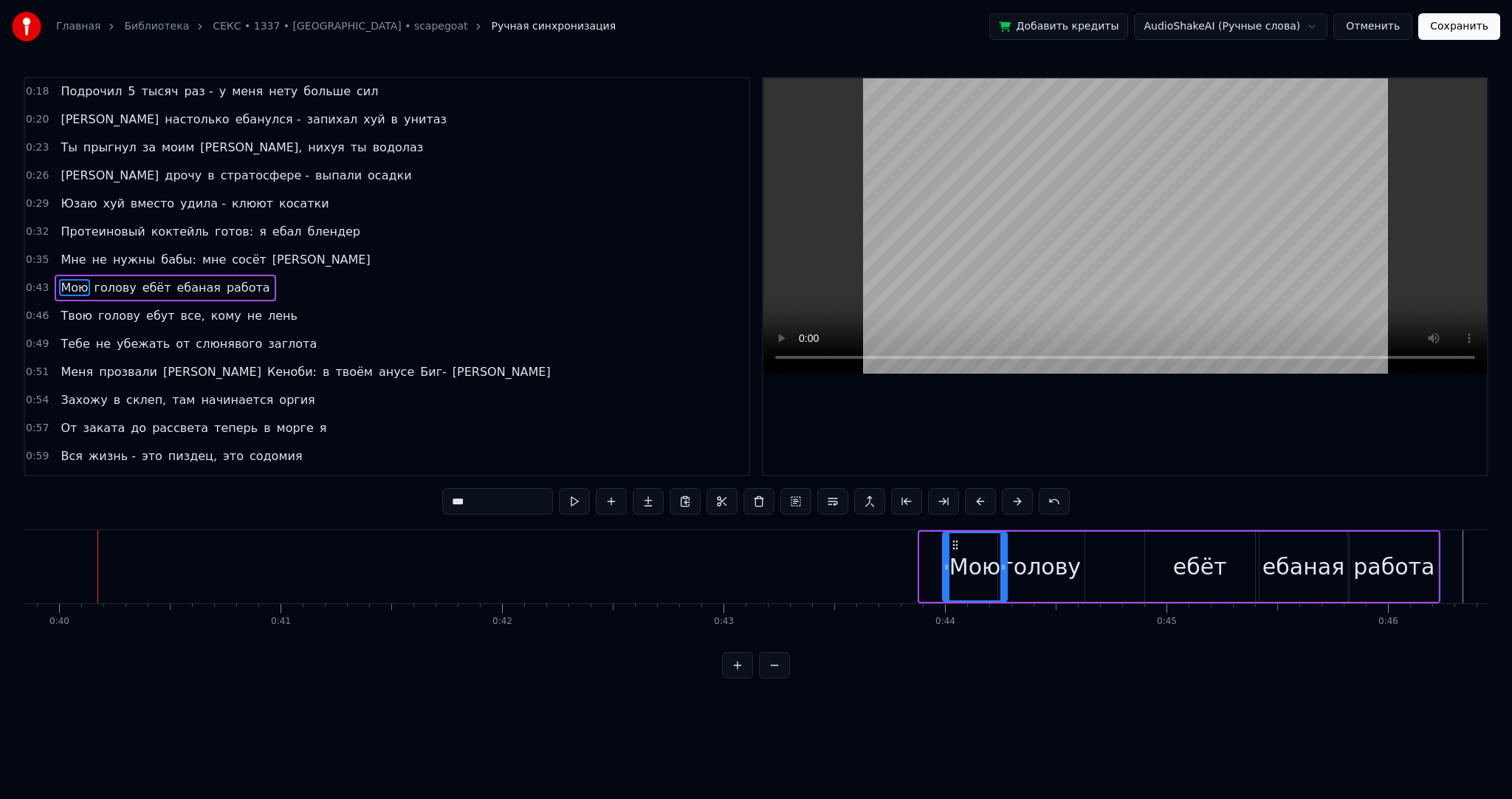
drag, startPoint x: 921, startPoint y: 567, endPoint x: 944, endPoint y: 565, distance: 23.1
click at [944, 565] on icon at bounding box center [946, 567] width 6 height 12
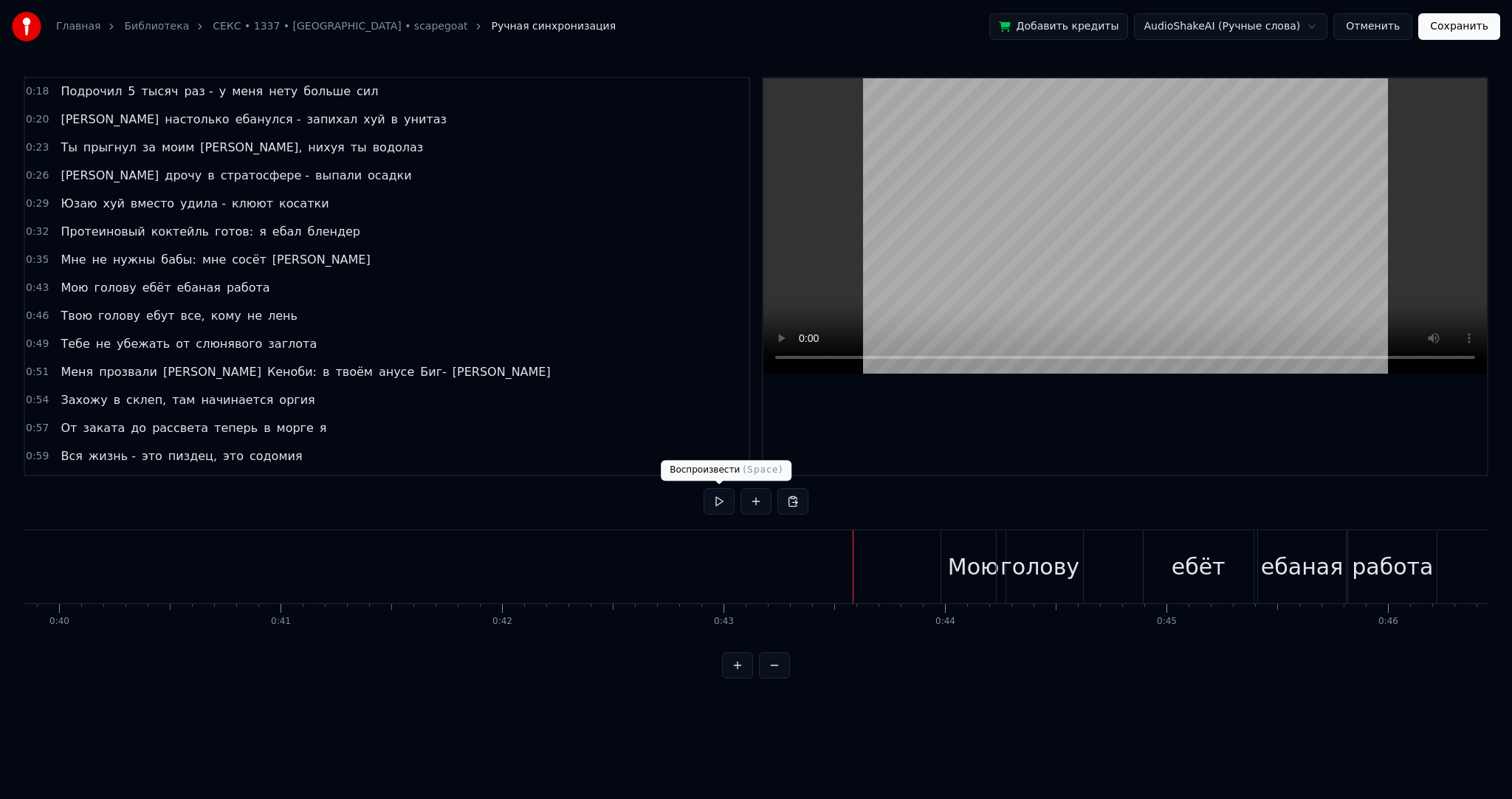
click at [716, 499] on button at bounding box center [720, 502] width 31 height 27
click at [727, 494] on button at bounding box center [720, 502] width 31 height 27
click at [1159, 570] on div "ебёт" at bounding box center [1198, 567] width 110 height 73
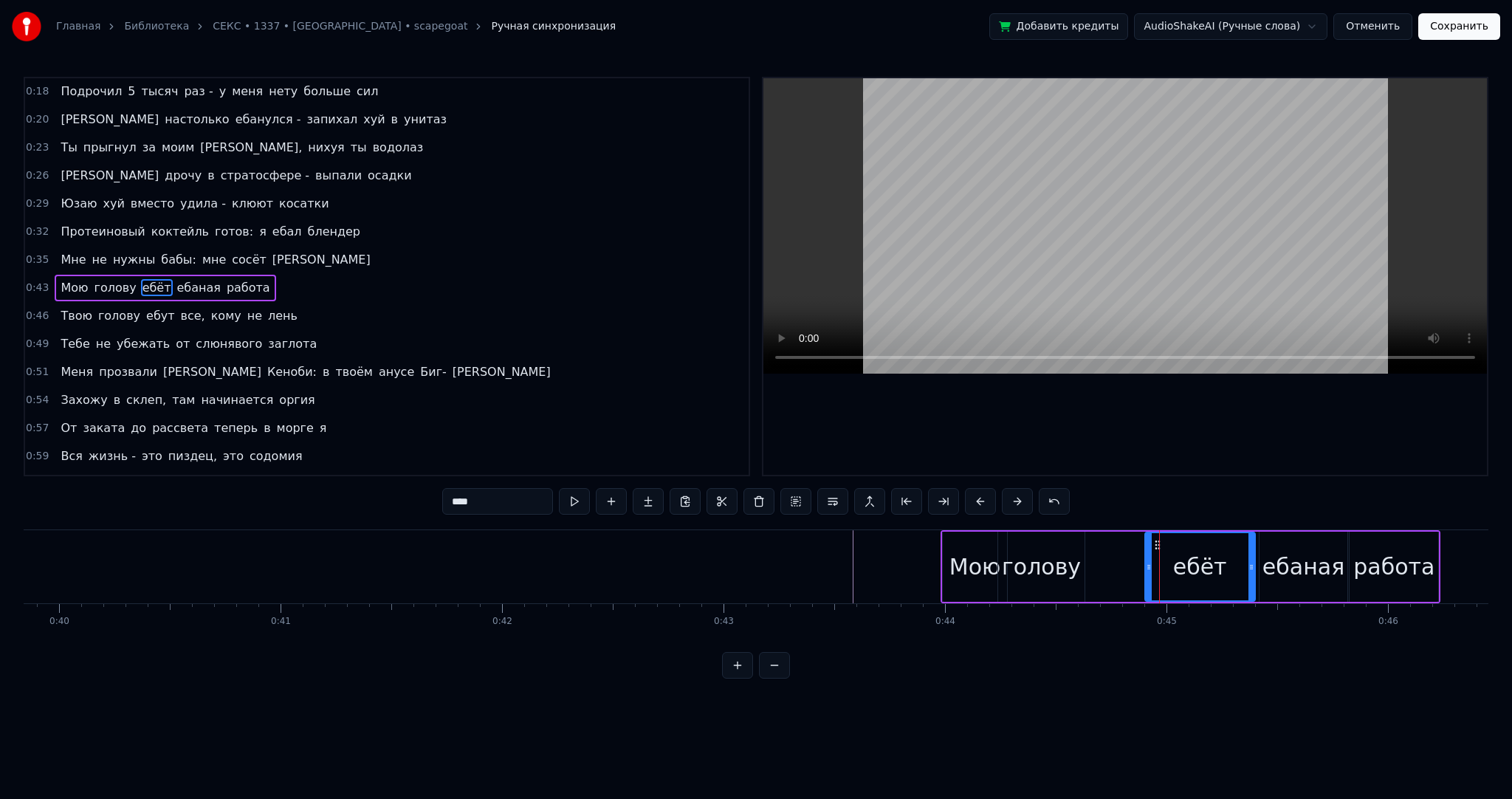
click at [1048, 565] on div "голову" at bounding box center [1041, 567] width 79 height 33
drag, startPoint x: 1080, startPoint y: 564, endPoint x: 1111, endPoint y: 562, distance: 31.1
click at [1085, 563] on icon at bounding box center [1082, 567] width 6 height 12
click at [1161, 564] on div "ебёт" at bounding box center [1200, 567] width 110 height 70
type input "****"
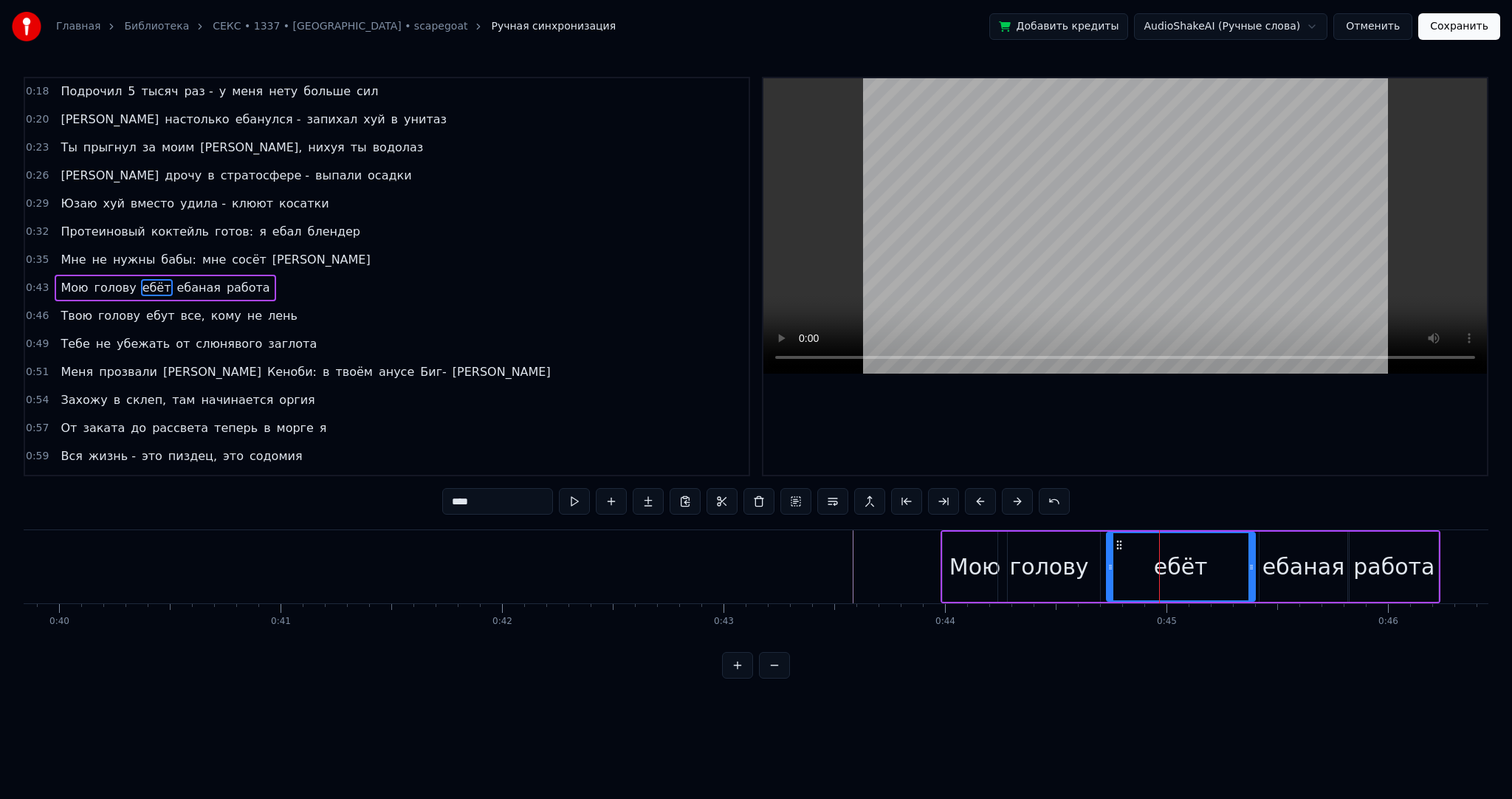
drag, startPoint x: 1140, startPoint y: 565, endPoint x: 1110, endPoint y: 565, distance: 30.0
click at [1110, 565] on icon at bounding box center [1111, 567] width 6 height 12
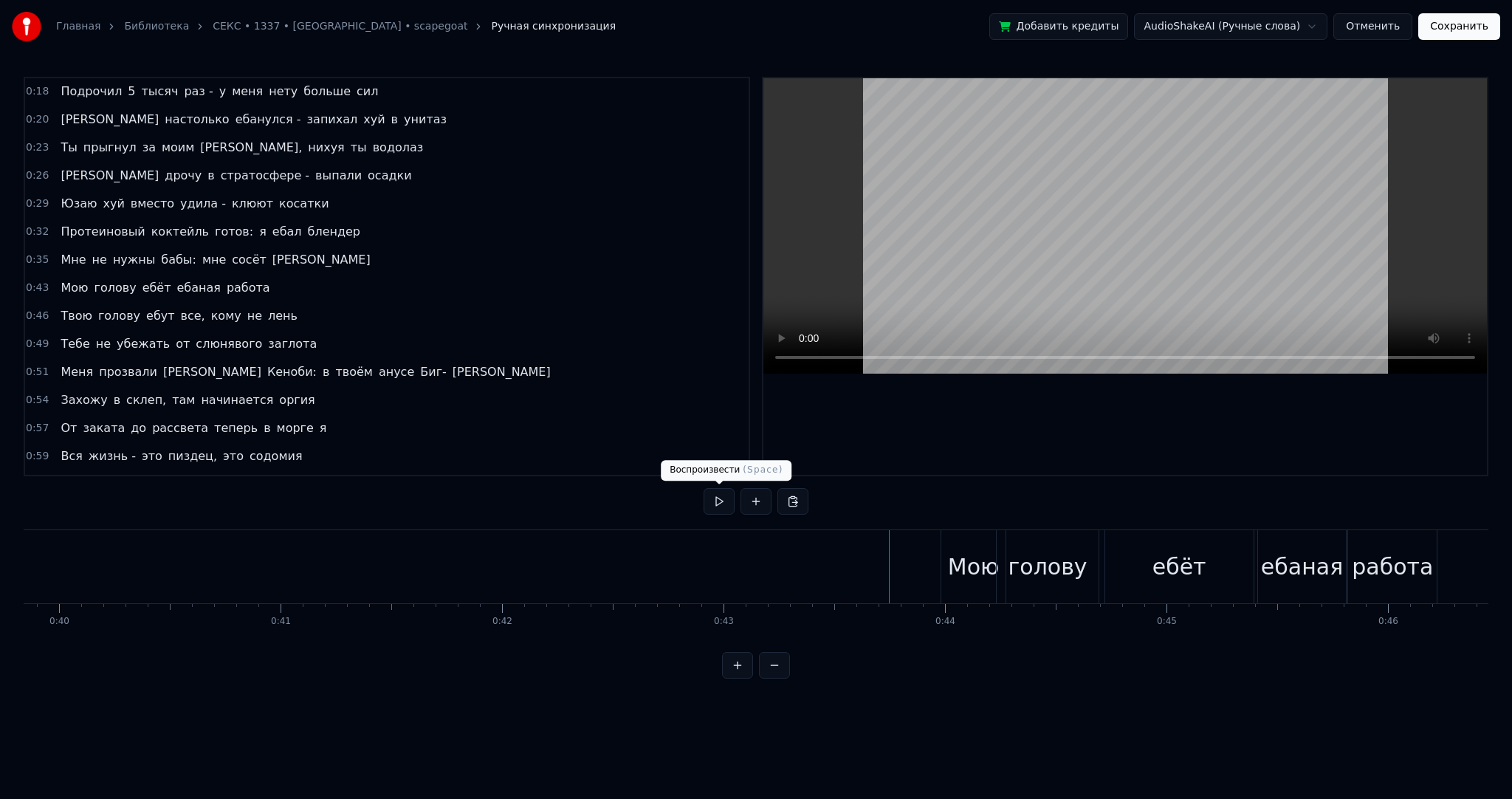
click at [721, 502] on button at bounding box center [720, 502] width 31 height 27
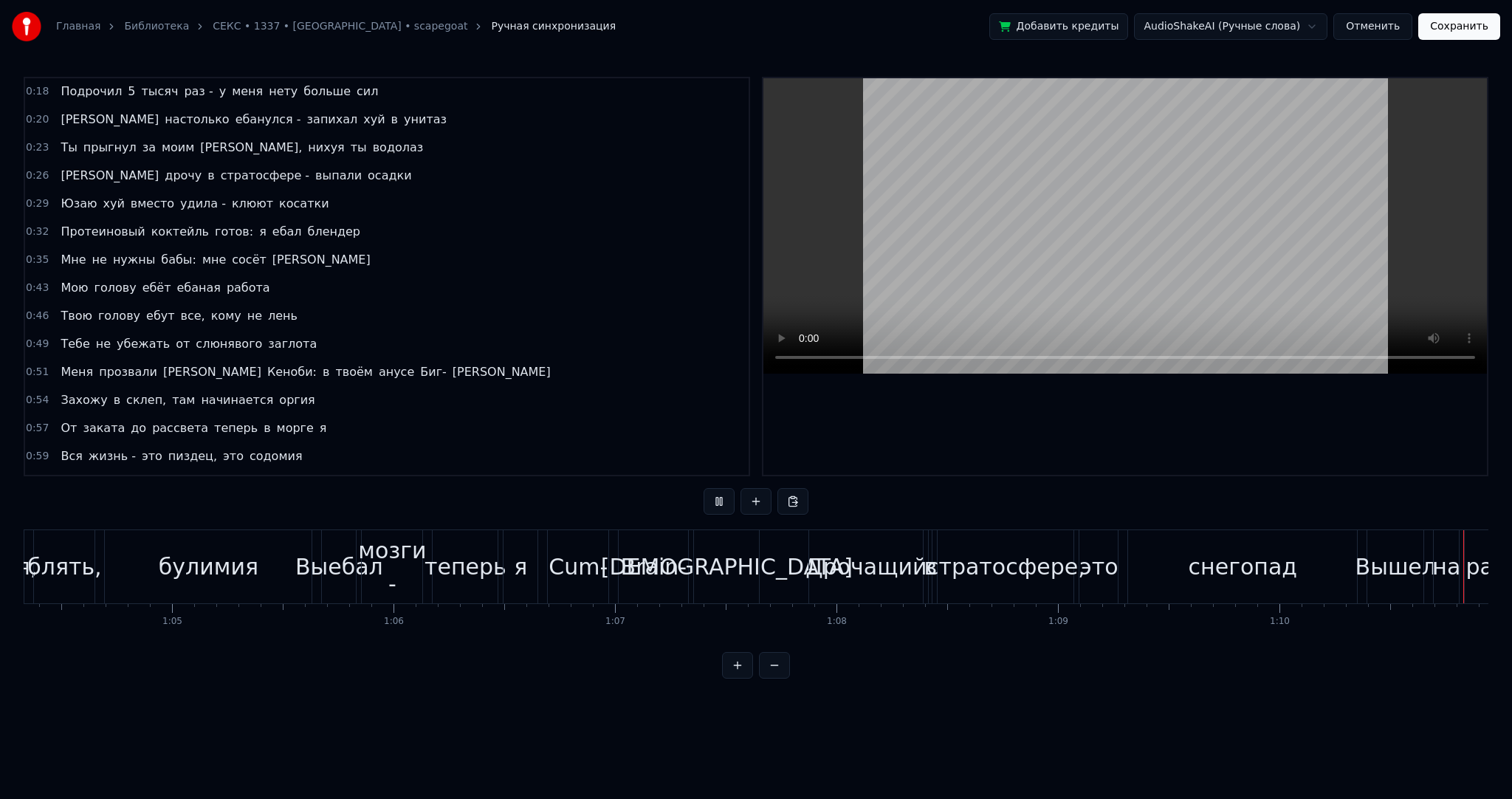
scroll to position [0, 15601]
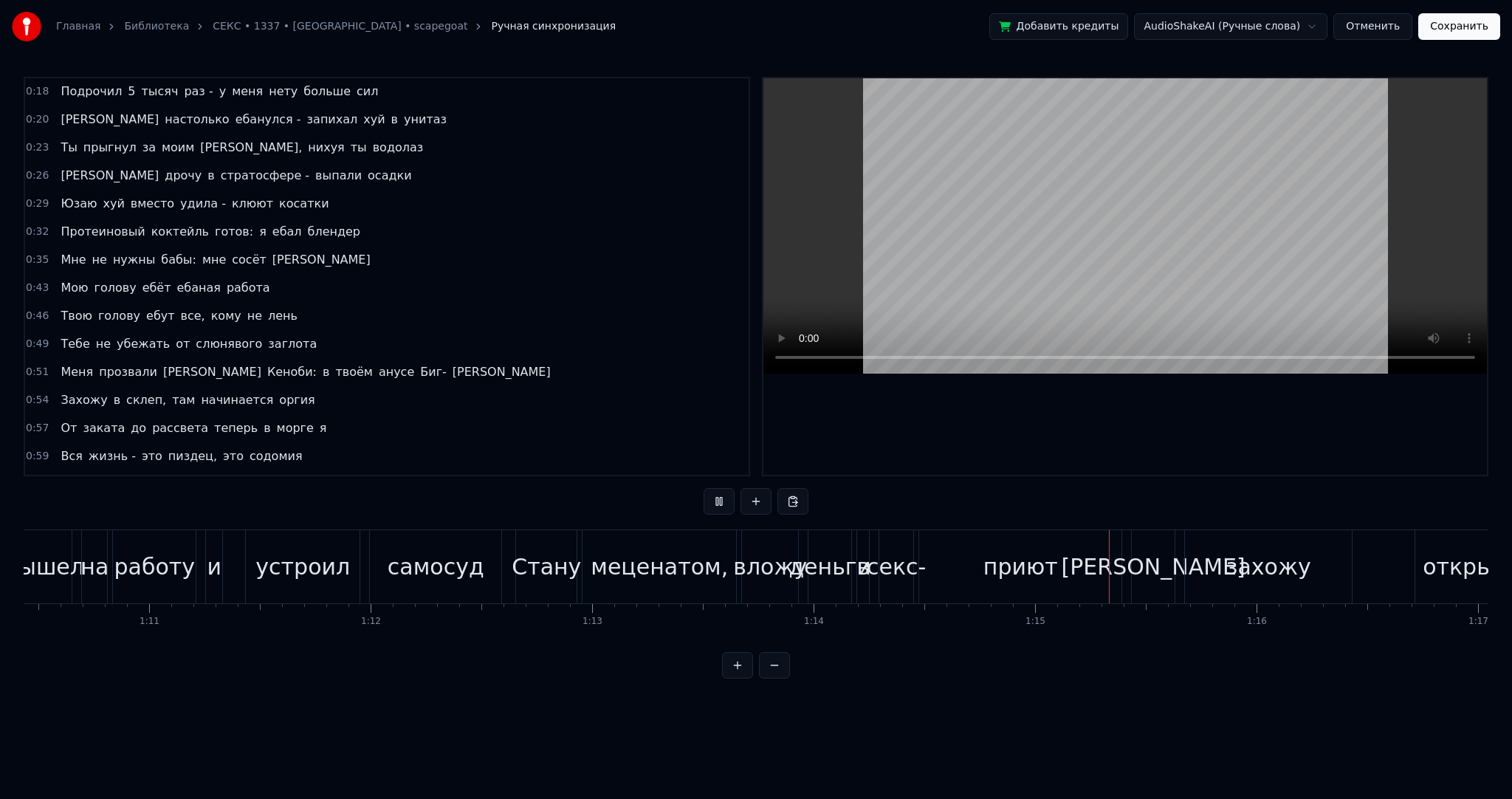
click at [723, 502] on button at bounding box center [720, 502] width 31 height 27
click at [1077, 558] on div "приют" at bounding box center [1020, 567] width 203 height 73
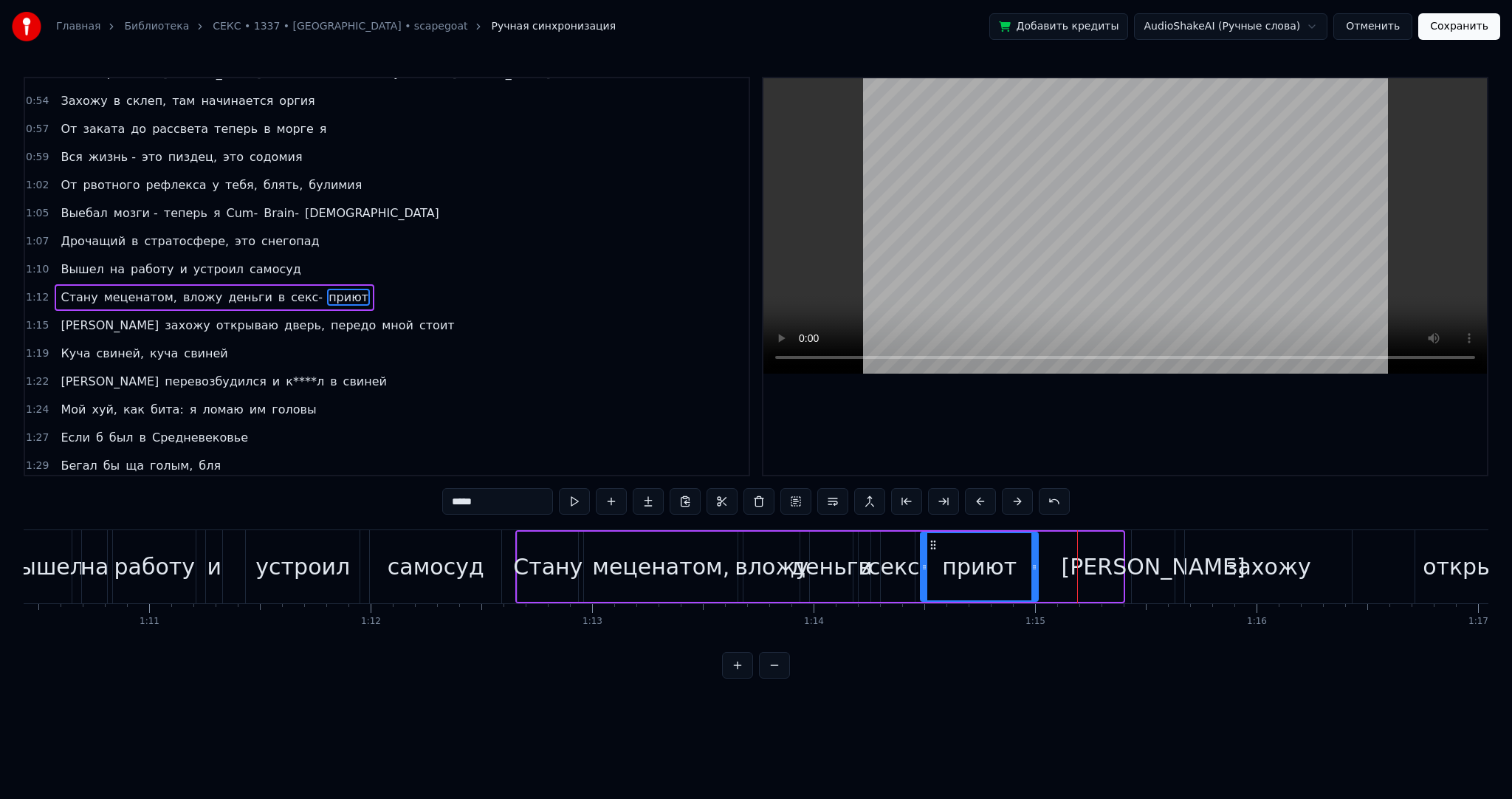
drag, startPoint x: 1119, startPoint y: 556, endPoint x: 1034, endPoint y: 549, distance: 85.3
click at [1034, 549] on div at bounding box center [1035, 567] width 6 height 67
click at [582, 502] on button at bounding box center [575, 502] width 31 height 27
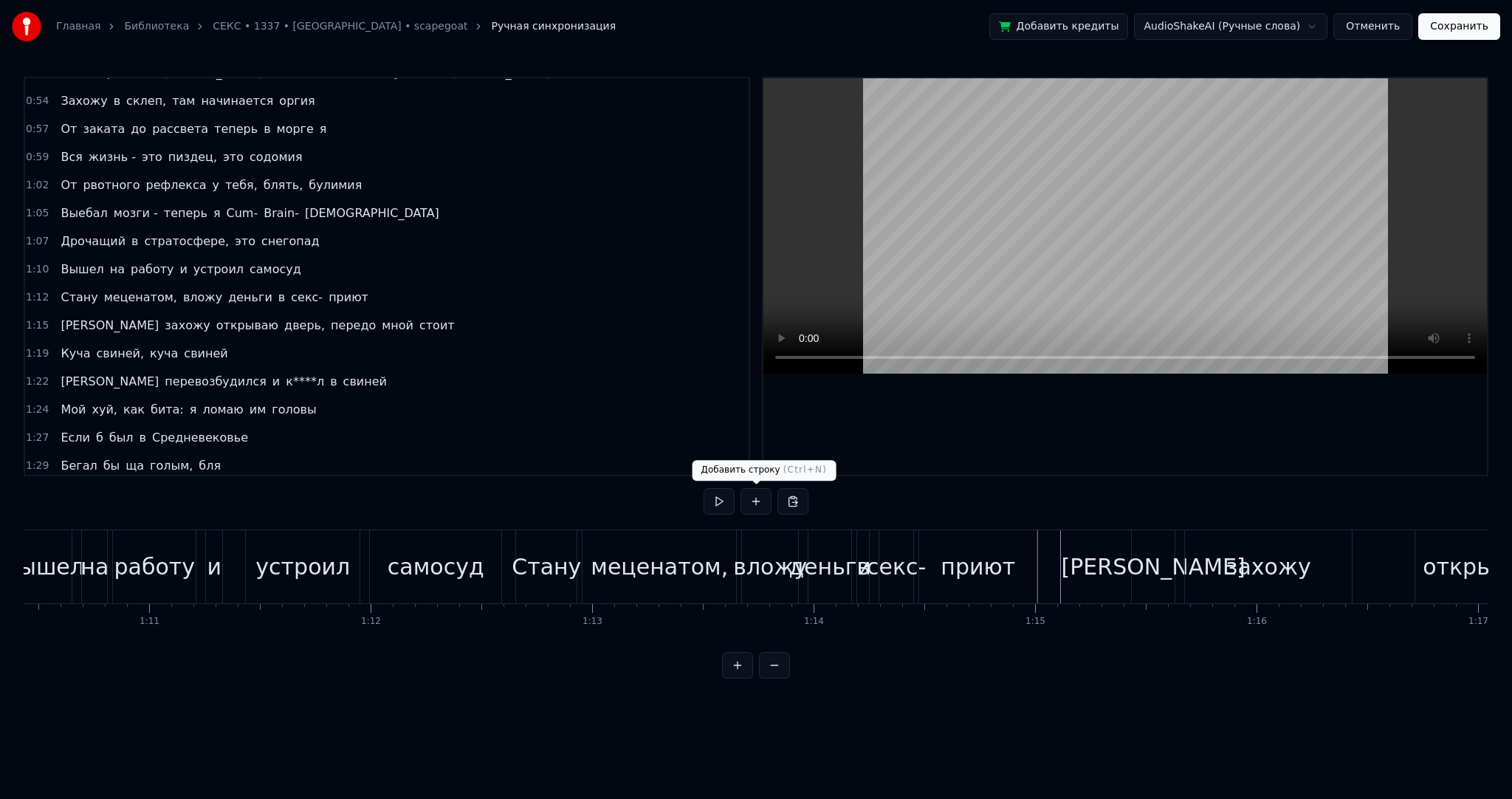
click at [716, 502] on button at bounding box center [720, 502] width 31 height 27
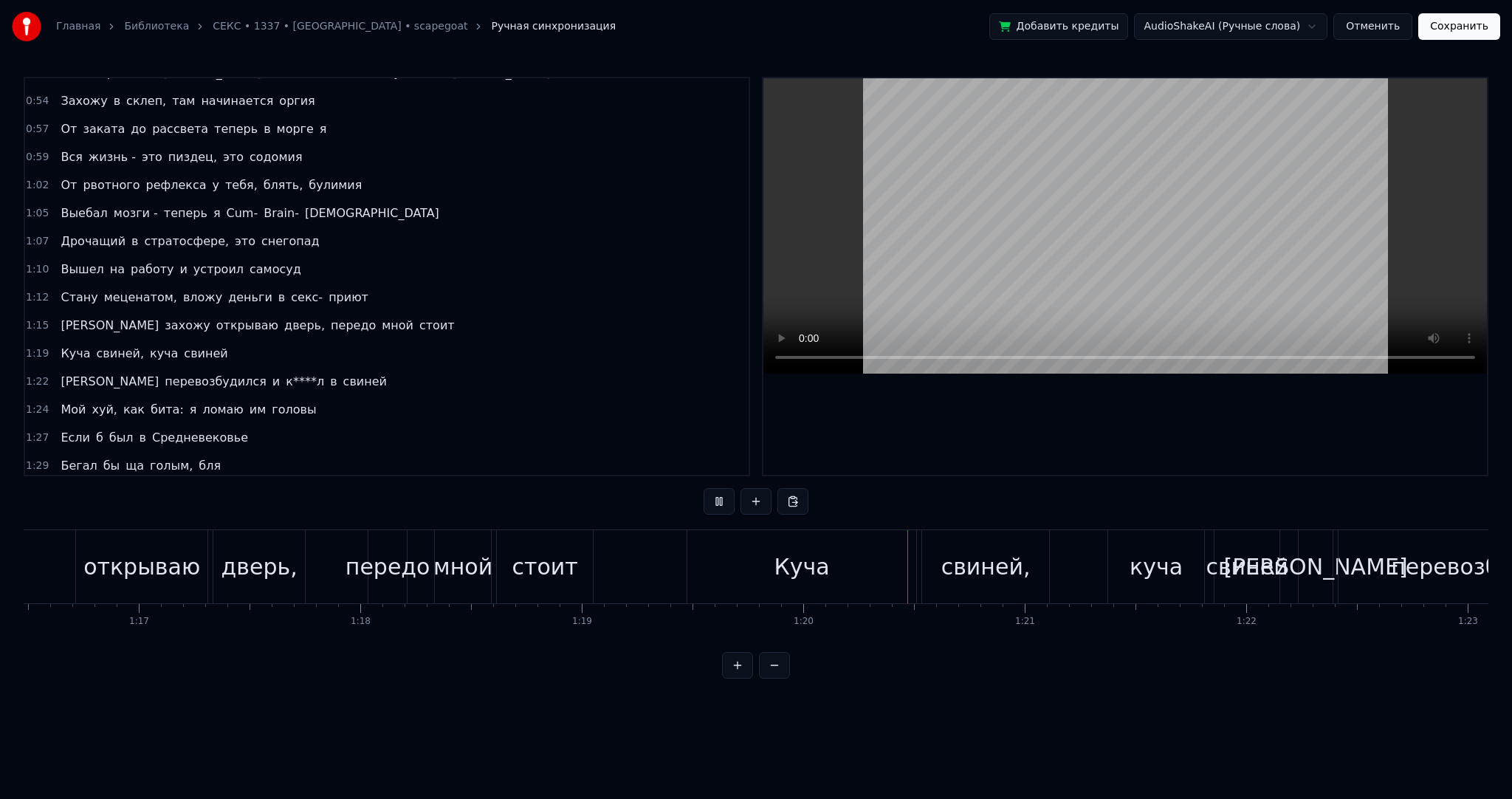
click at [716, 502] on button at bounding box center [720, 502] width 31 height 27
click at [778, 551] on div "Куча" at bounding box center [801, 567] width 56 height 33
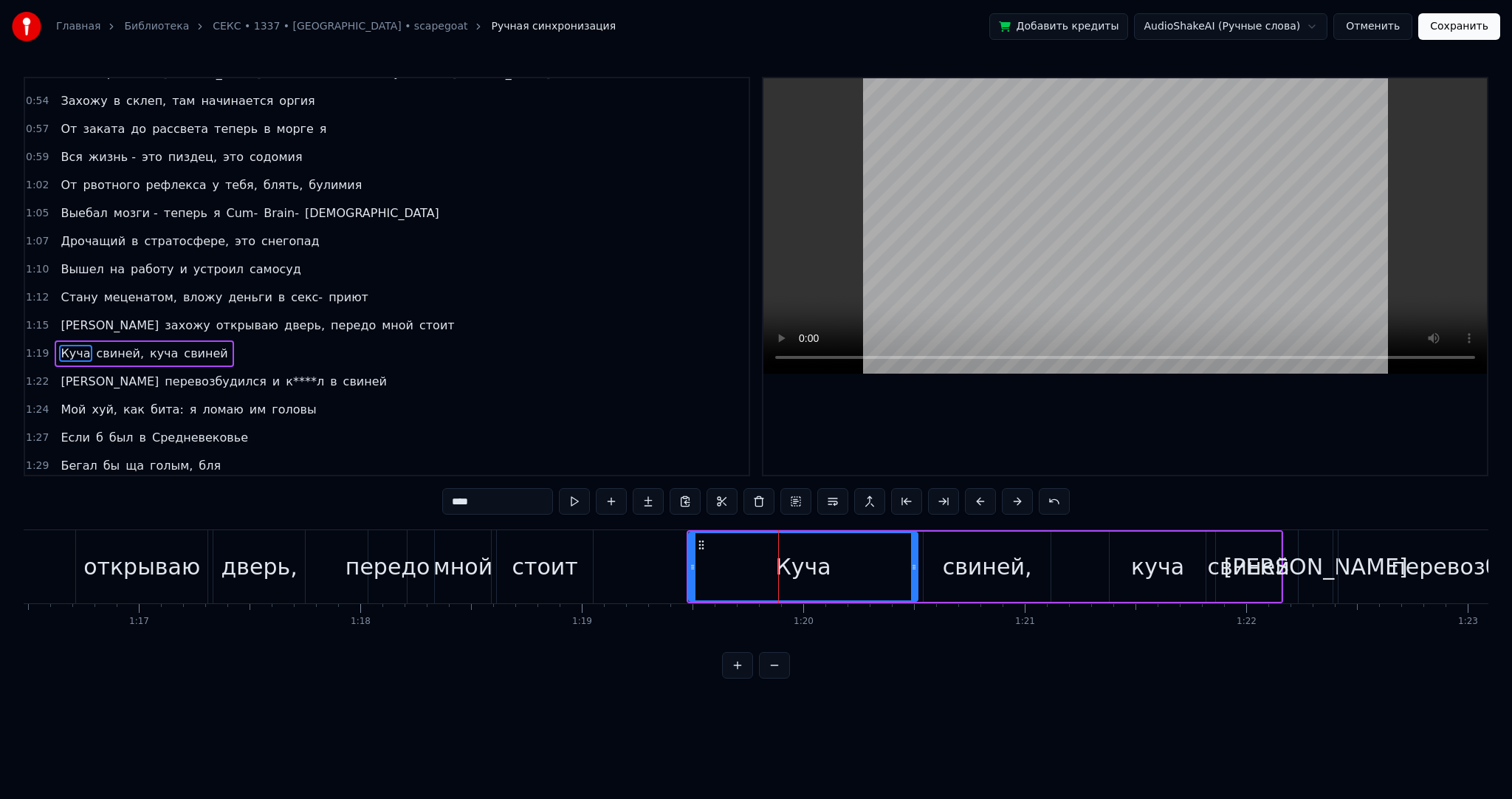
scroll to position [494, 0]
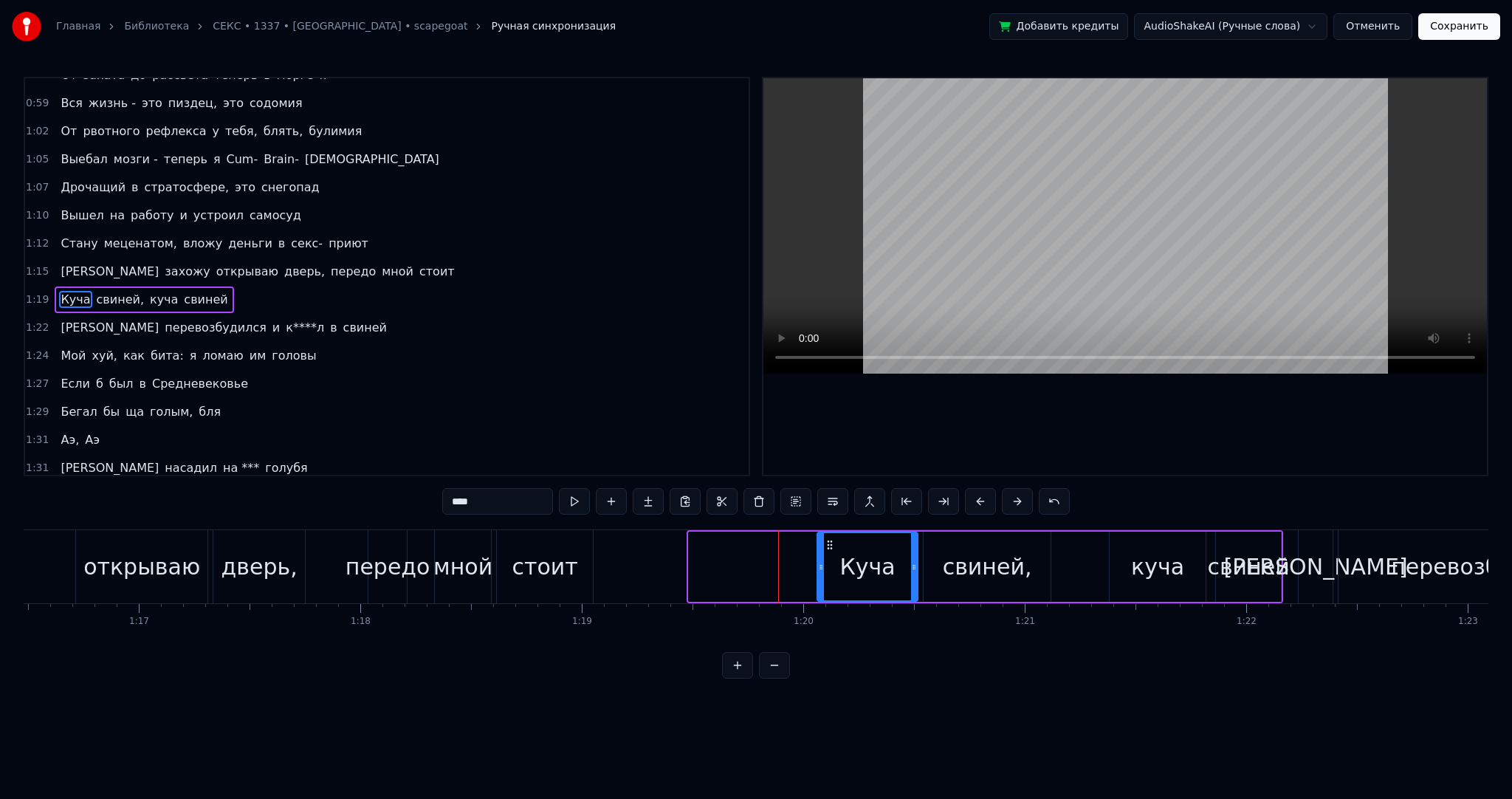
drag, startPoint x: 691, startPoint y: 556, endPoint x: 853, endPoint y: 557, distance: 162.0
click at [824, 557] on div at bounding box center [821, 567] width 6 height 67
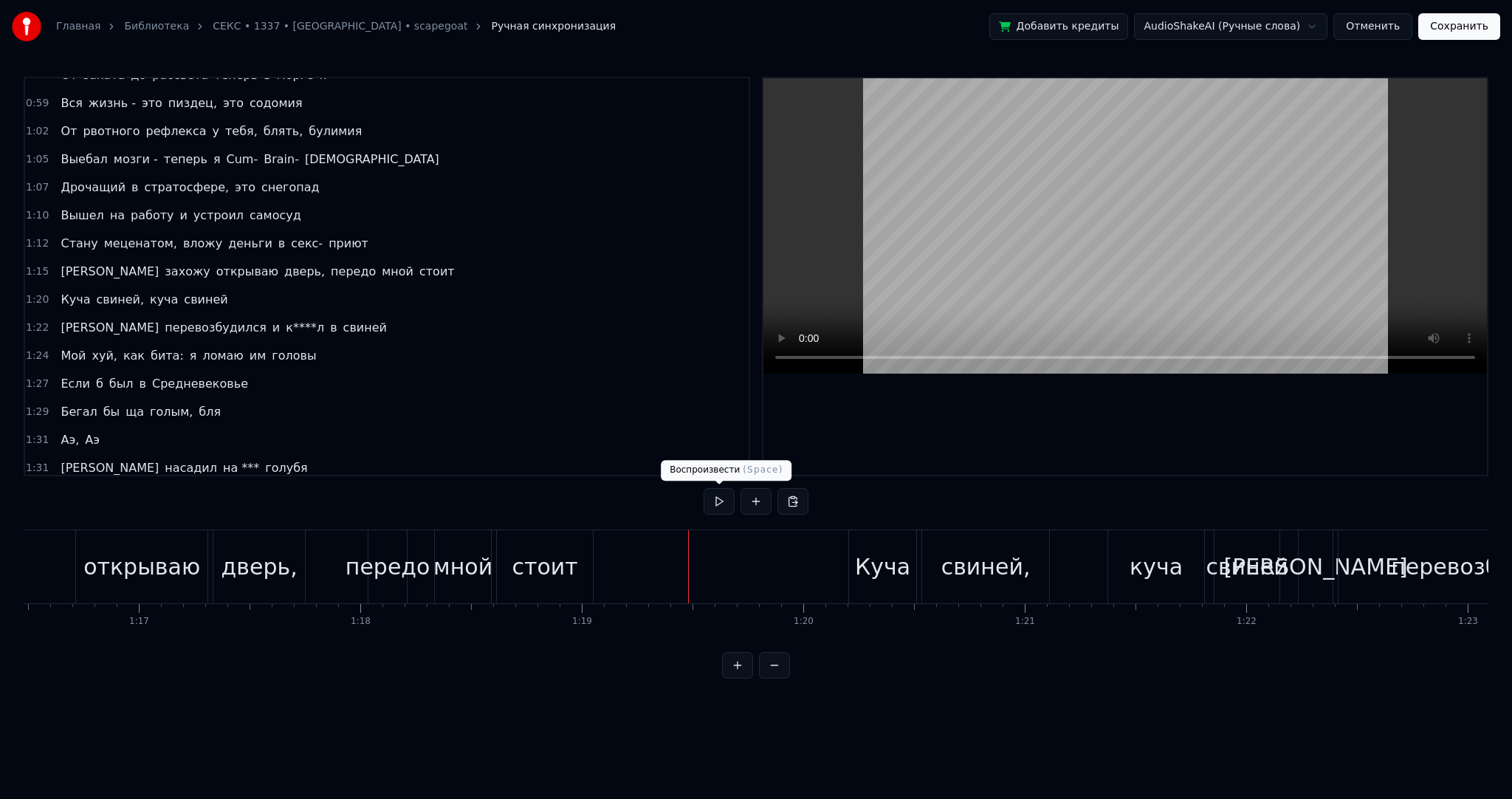
click at [720, 496] on button at bounding box center [720, 502] width 31 height 27
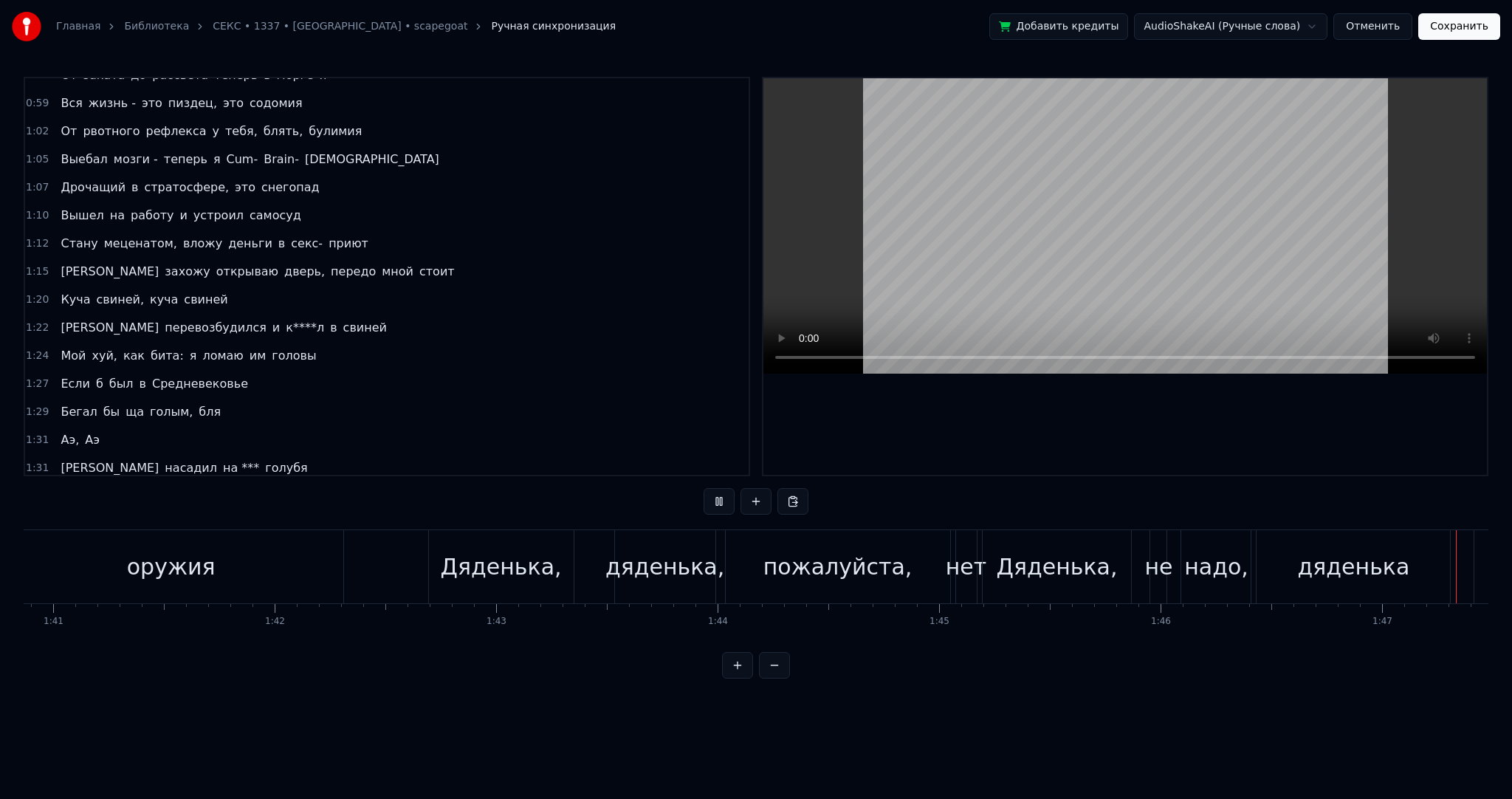
scroll to position [0, 23695]
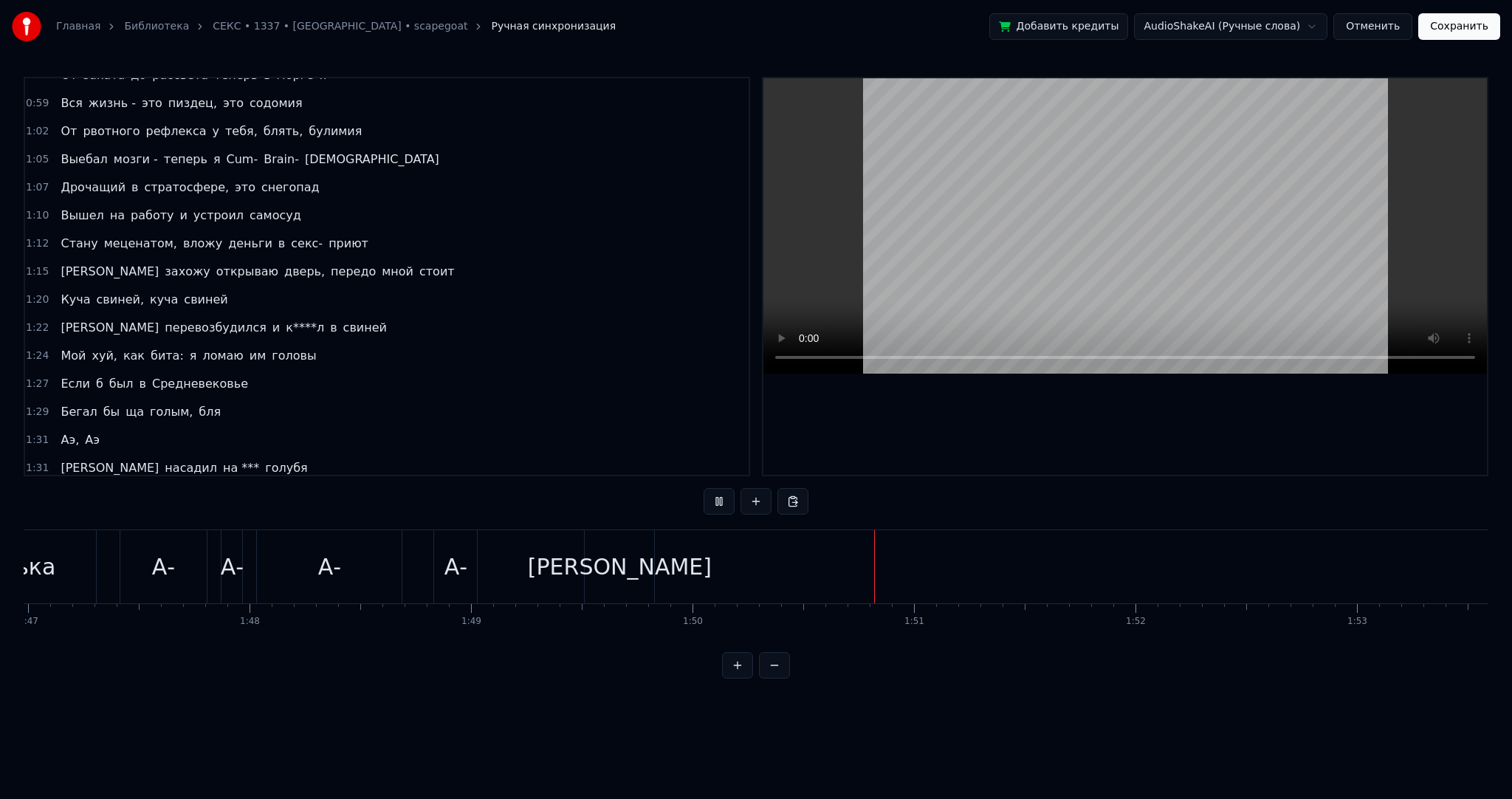
click at [1438, 27] on button "Сохранить" at bounding box center [1459, 27] width 82 height 27
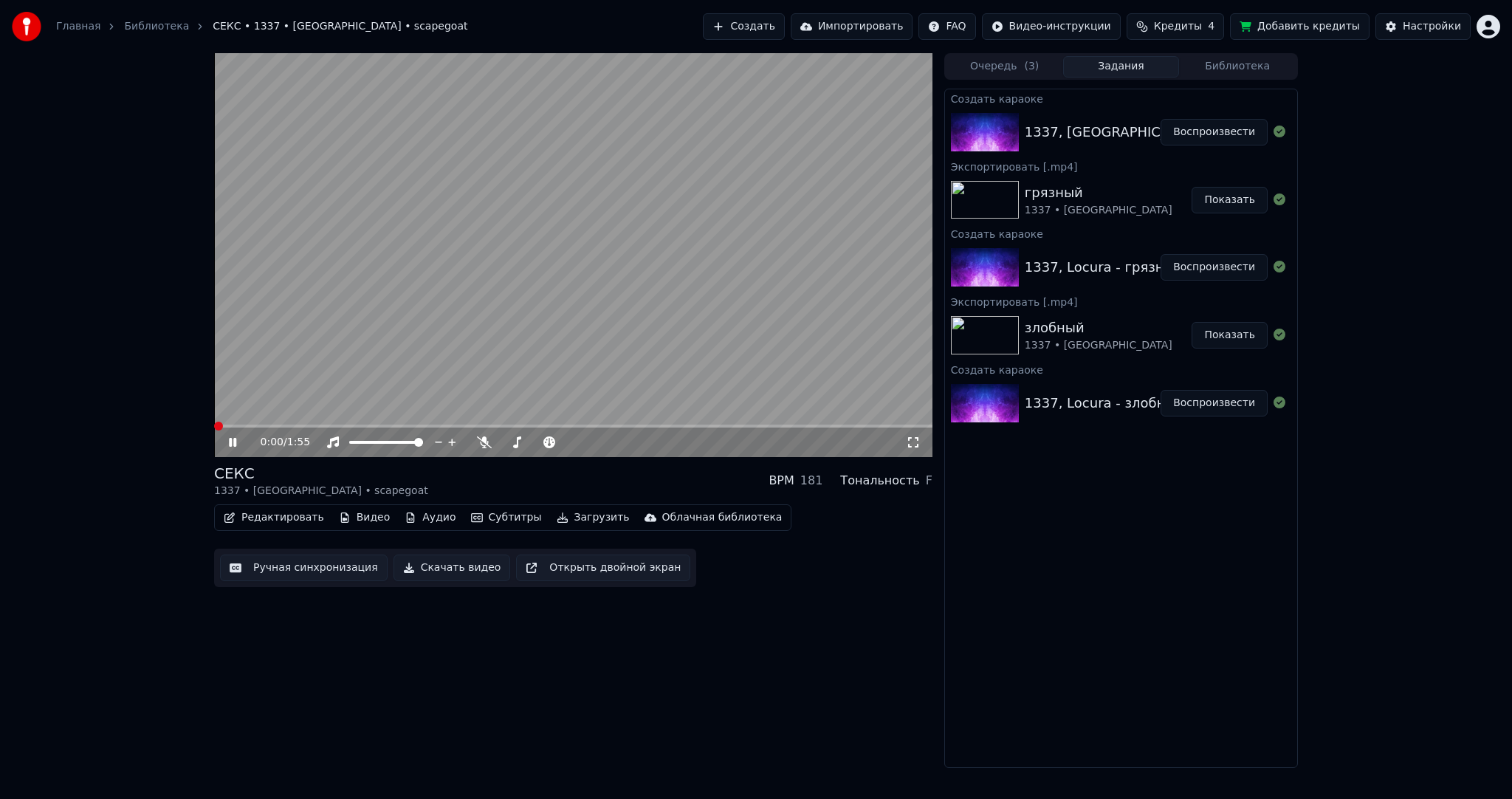
click at [534, 308] on video at bounding box center [573, 255] width 718 height 404
click at [411, 516] on button "Аудио" at bounding box center [430, 517] width 63 height 20
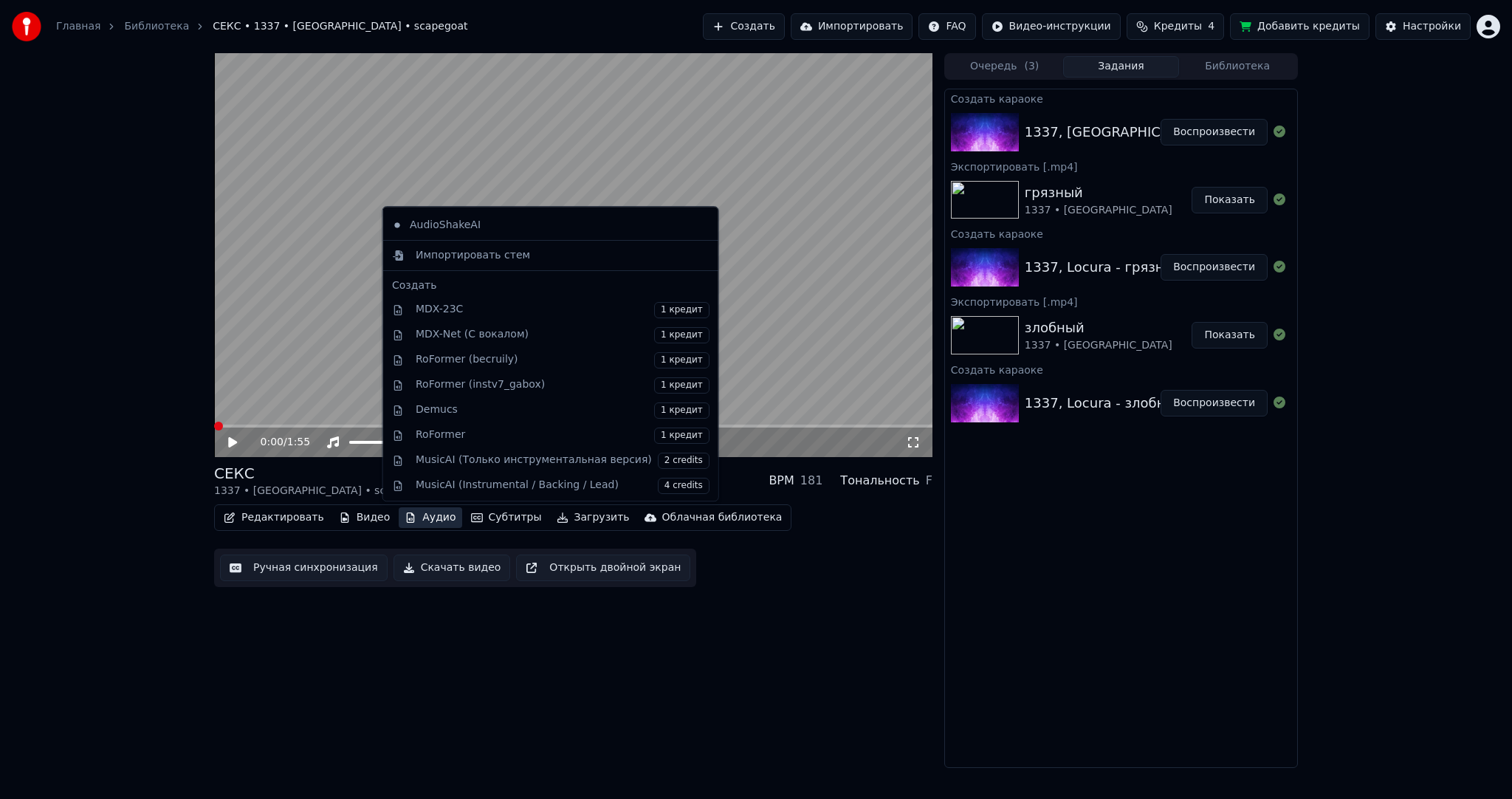
scroll to position [146, 0]
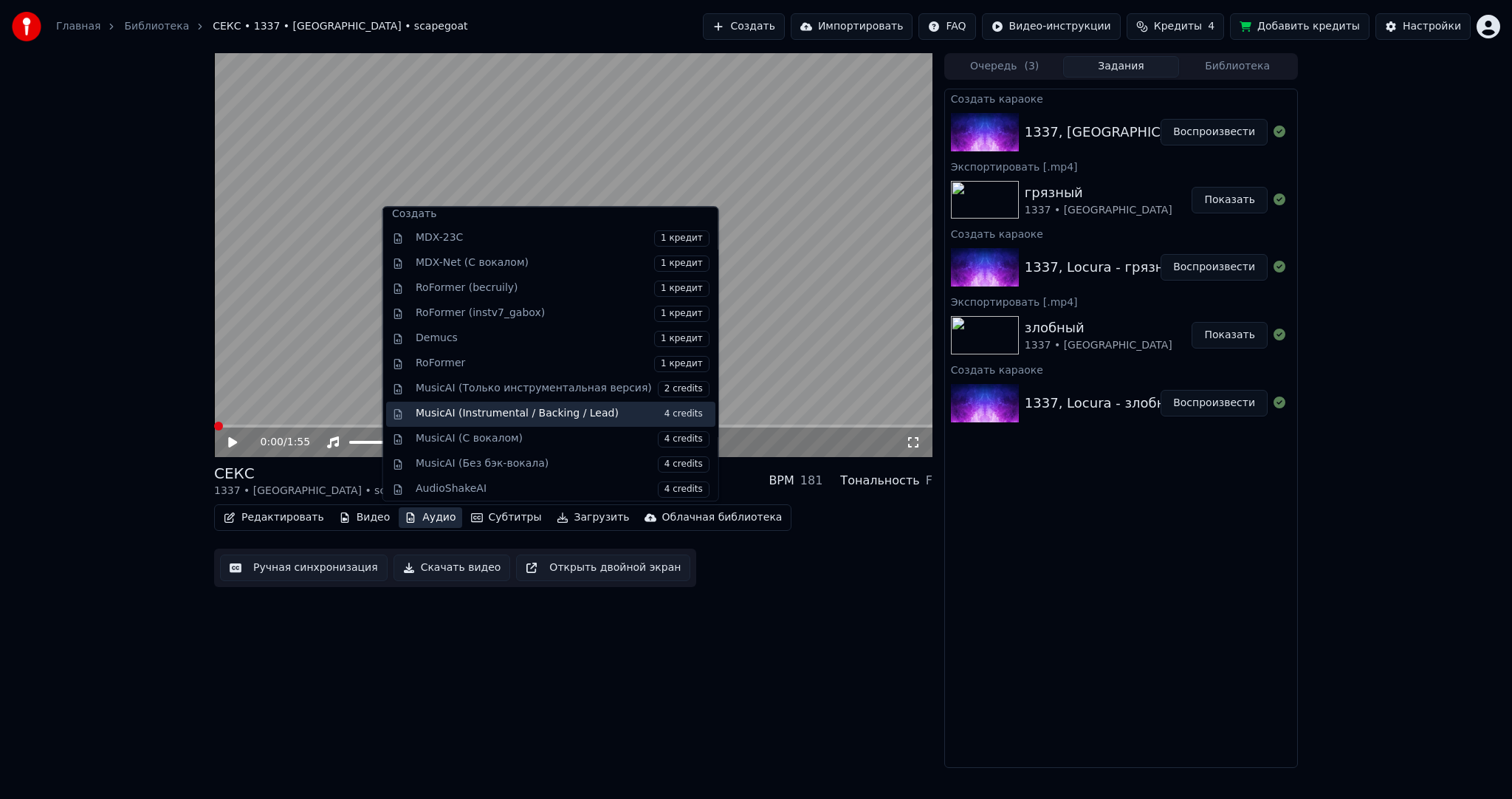
click at [511, 414] on div "MusicAI (Instrumental / Backing / Lead) 4 credits" at bounding box center [562, 414] width 294 height 16
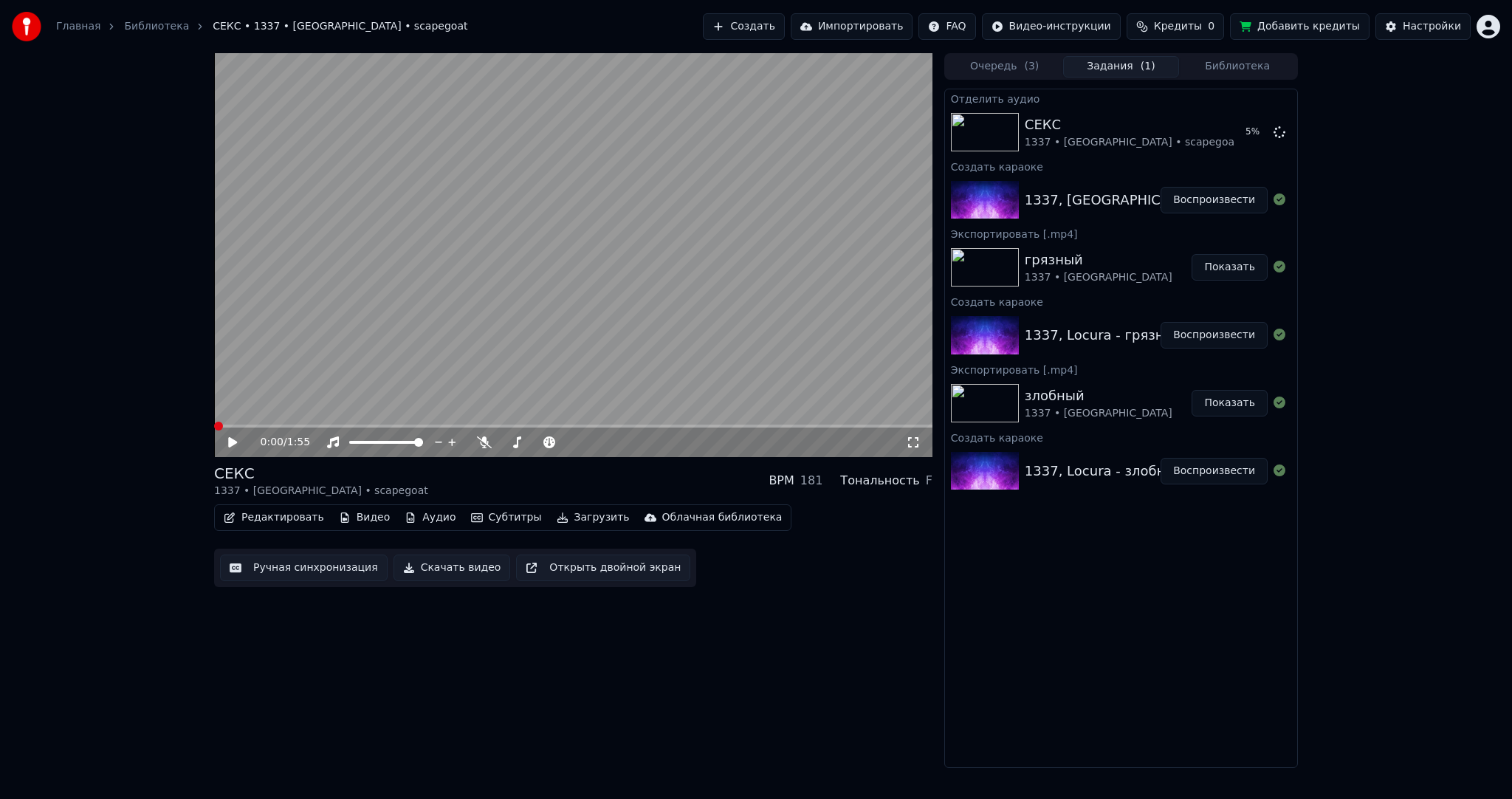
click at [551, 516] on button "Загрузить" at bounding box center [593, 517] width 85 height 20
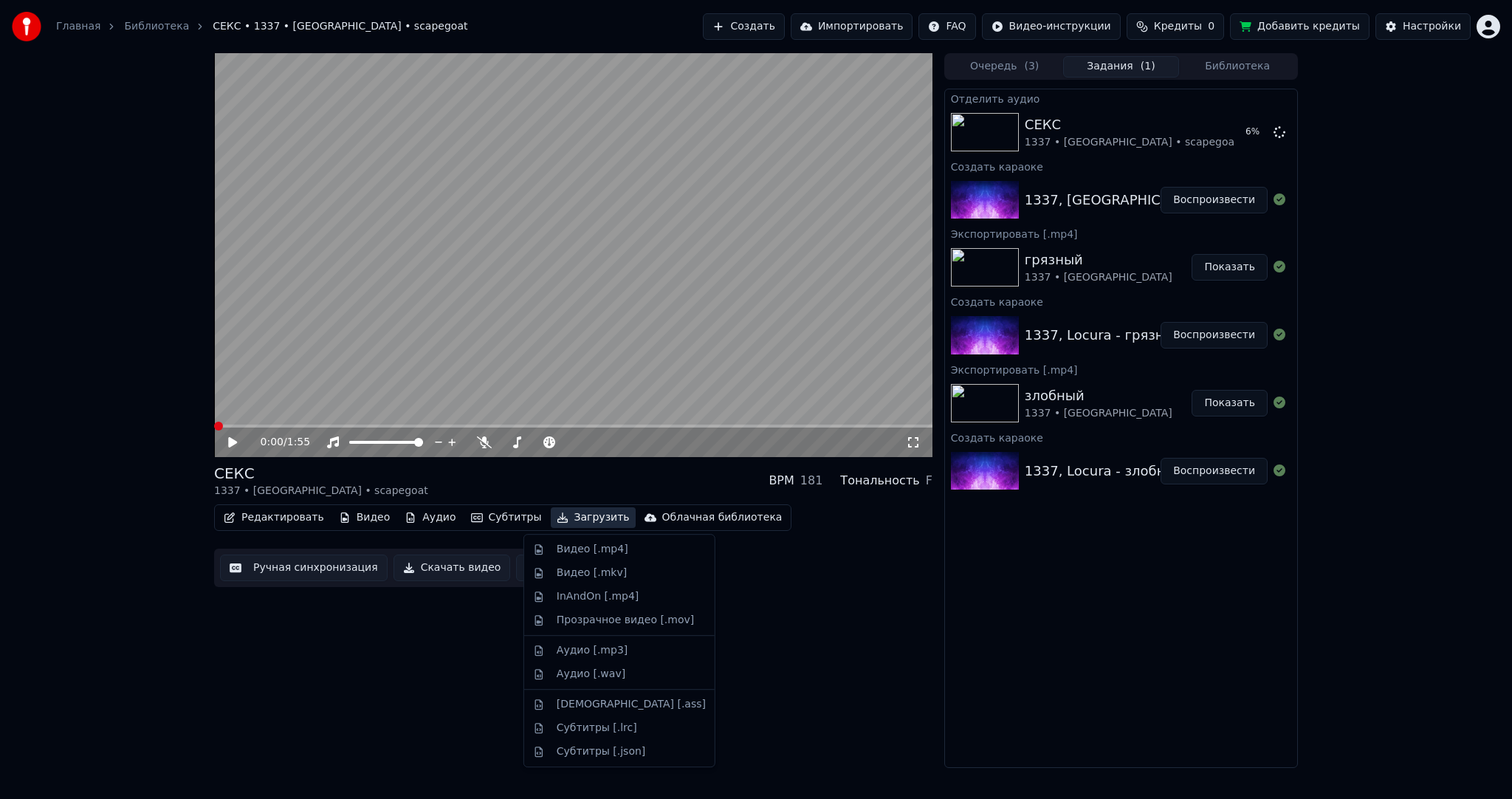
click at [458, 701] on div "0:00 / 1:55 СЕКС 1337 • [GEOGRAPHIC_DATA] • scapegoat BPM 181 Тональность F Ред…" at bounding box center [573, 411] width 718 height 715
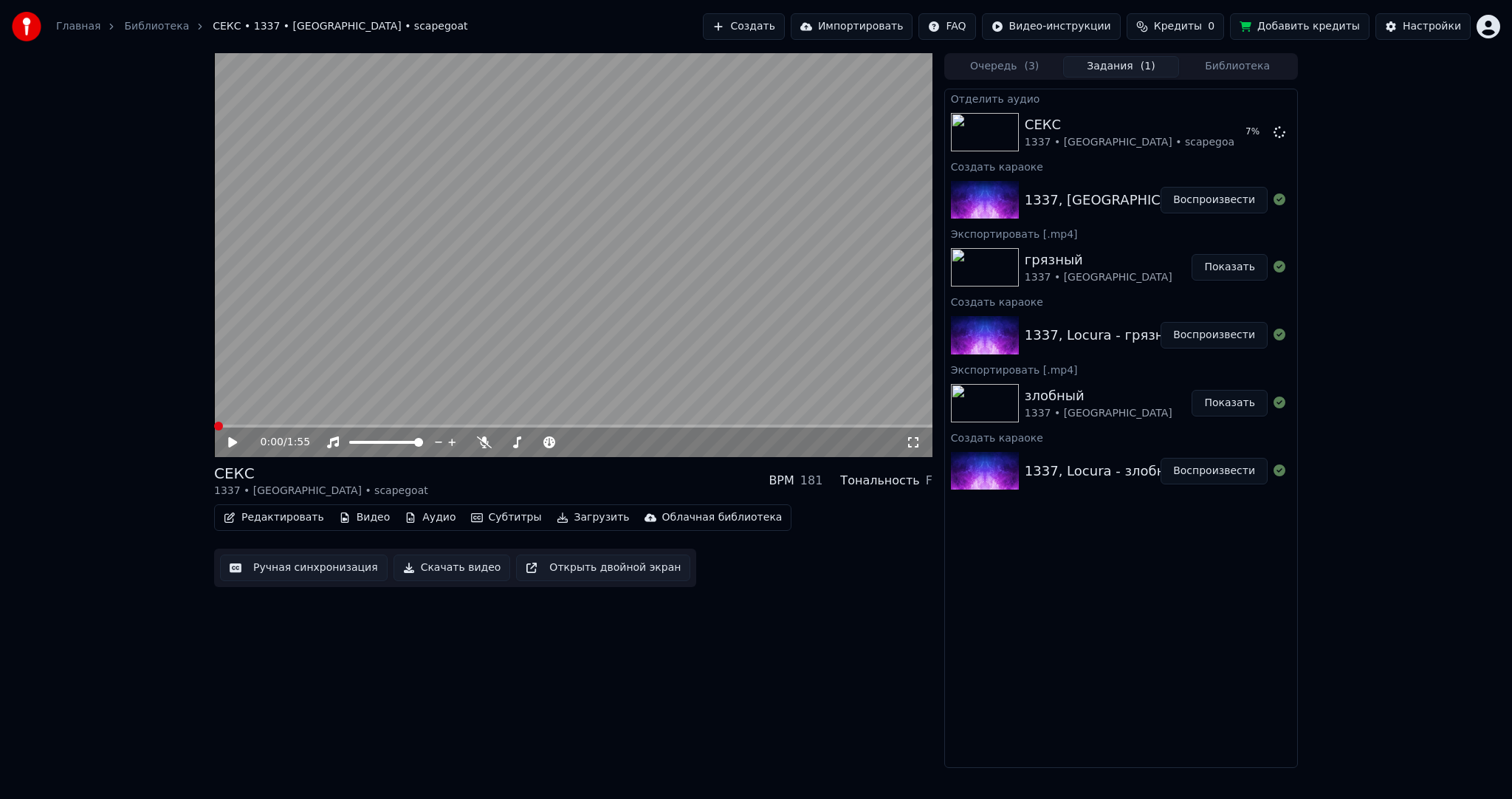
click at [426, 523] on button "Аудио" at bounding box center [430, 517] width 63 height 20
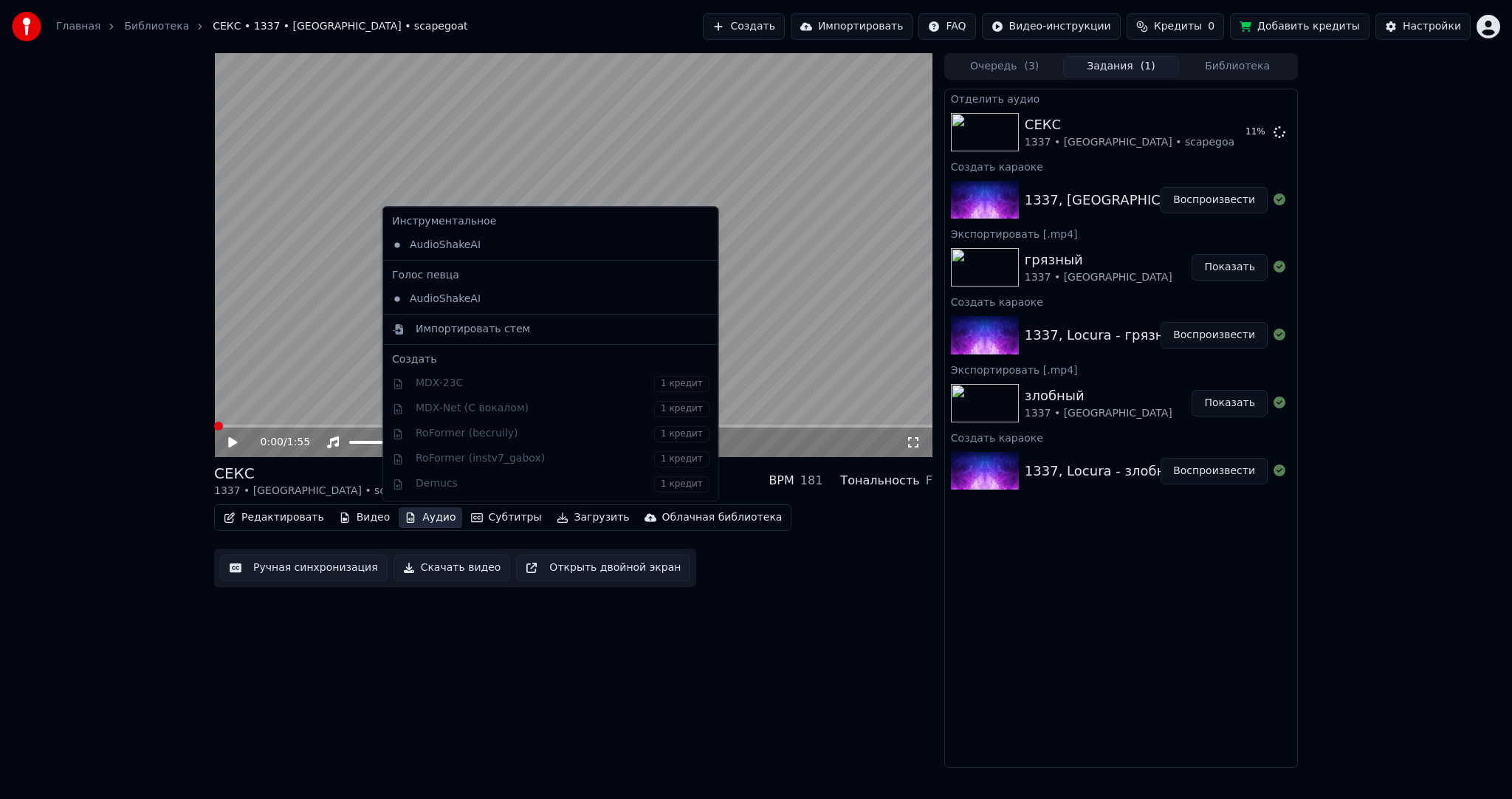
click at [411, 638] on div "0:00 / 1:55 СЕКС 1337 • [GEOGRAPHIC_DATA] • scapegoat BPM 181 Тональность F Ред…" at bounding box center [573, 411] width 718 height 715
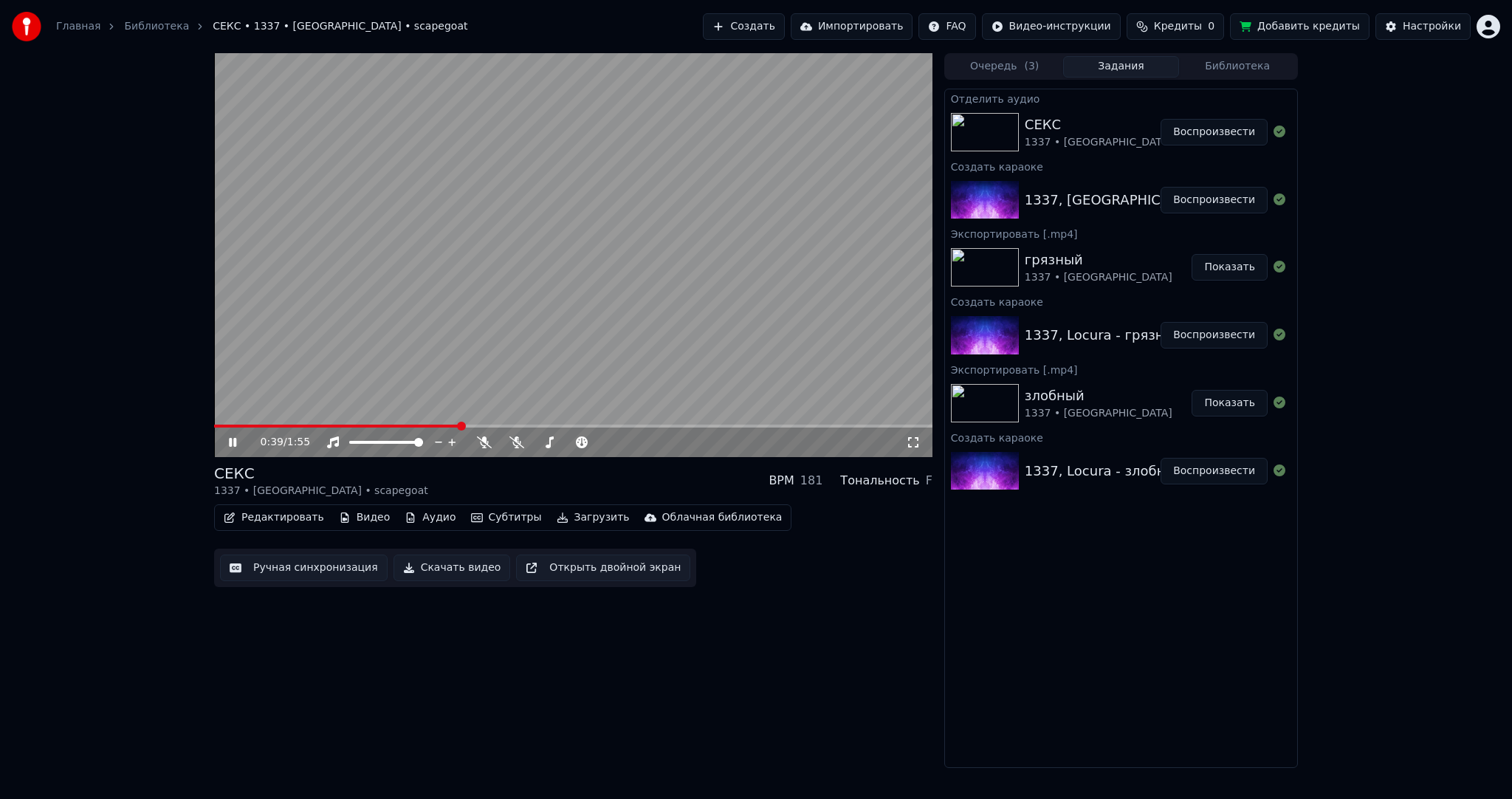
click at [1221, 129] on button "Воспроизвести" at bounding box center [1214, 132] width 107 height 27
click at [556, 325] on video at bounding box center [573, 255] width 718 height 404
click at [432, 513] on button "Аудио" at bounding box center [430, 517] width 63 height 20
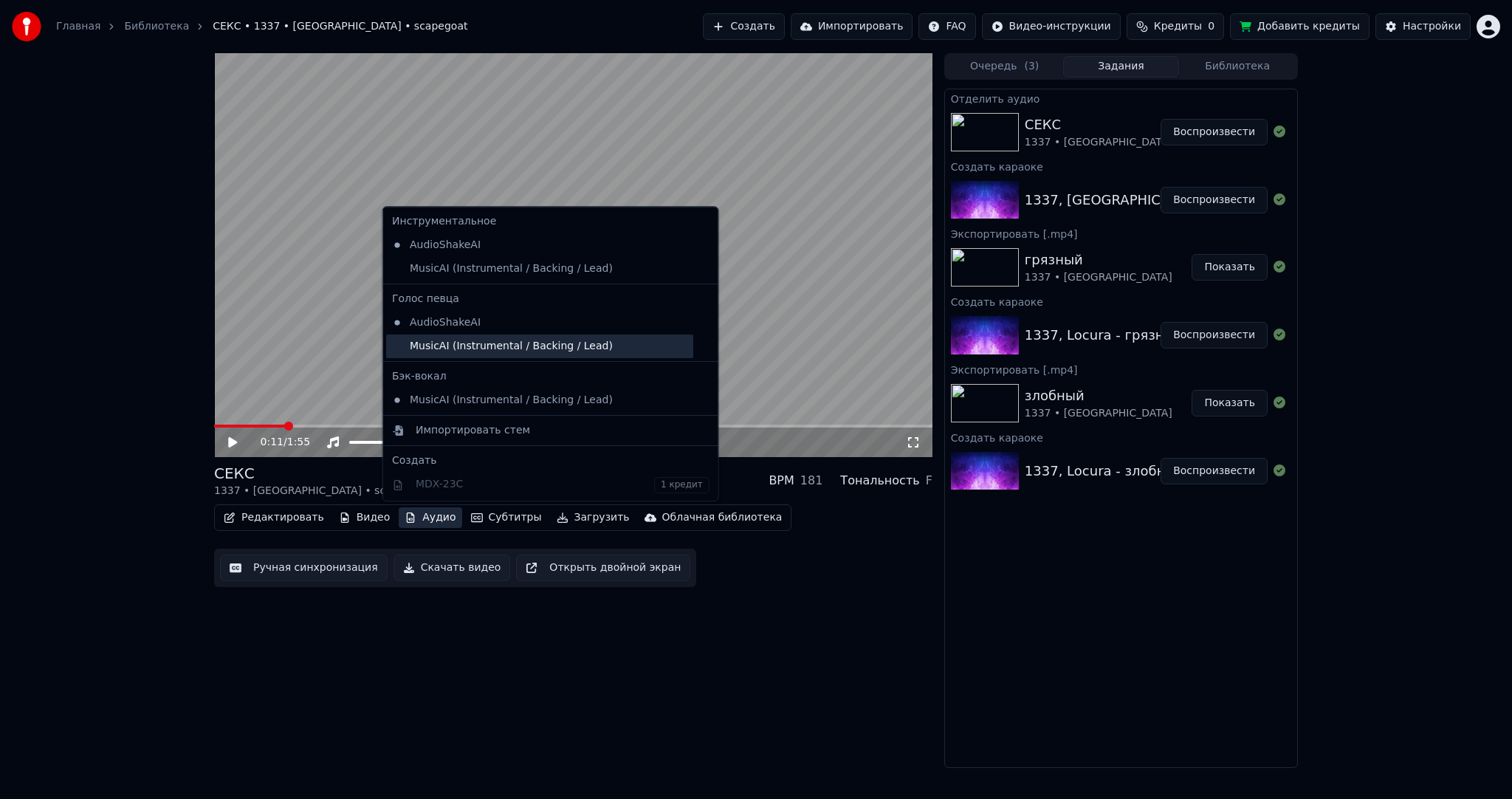
click at [493, 347] on div "MusicAI (Instrumental / Backing / Lead)" at bounding box center [540, 347] width 307 height 23
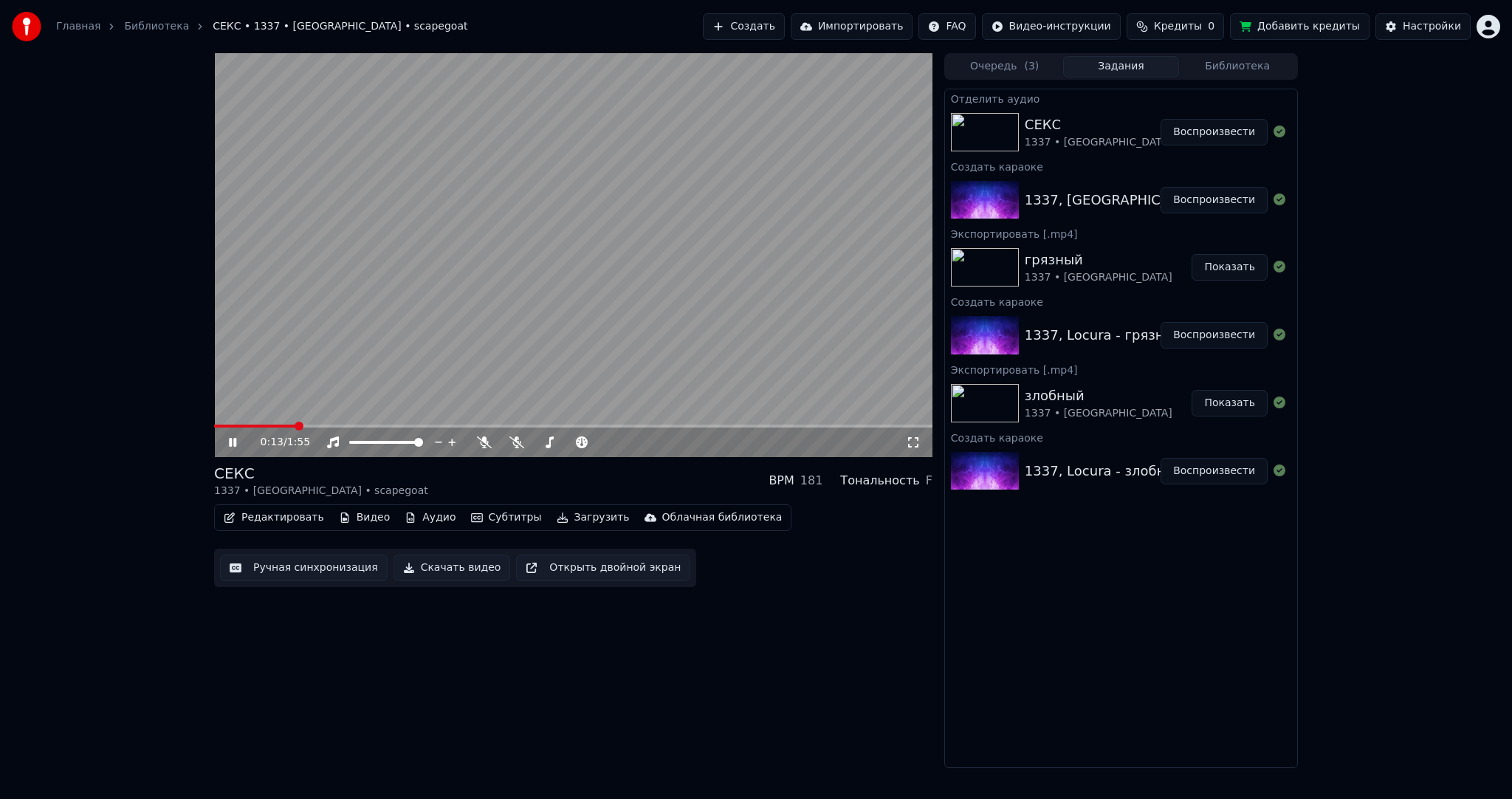
click at [404, 517] on button "Аудио" at bounding box center [430, 517] width 63 height 20
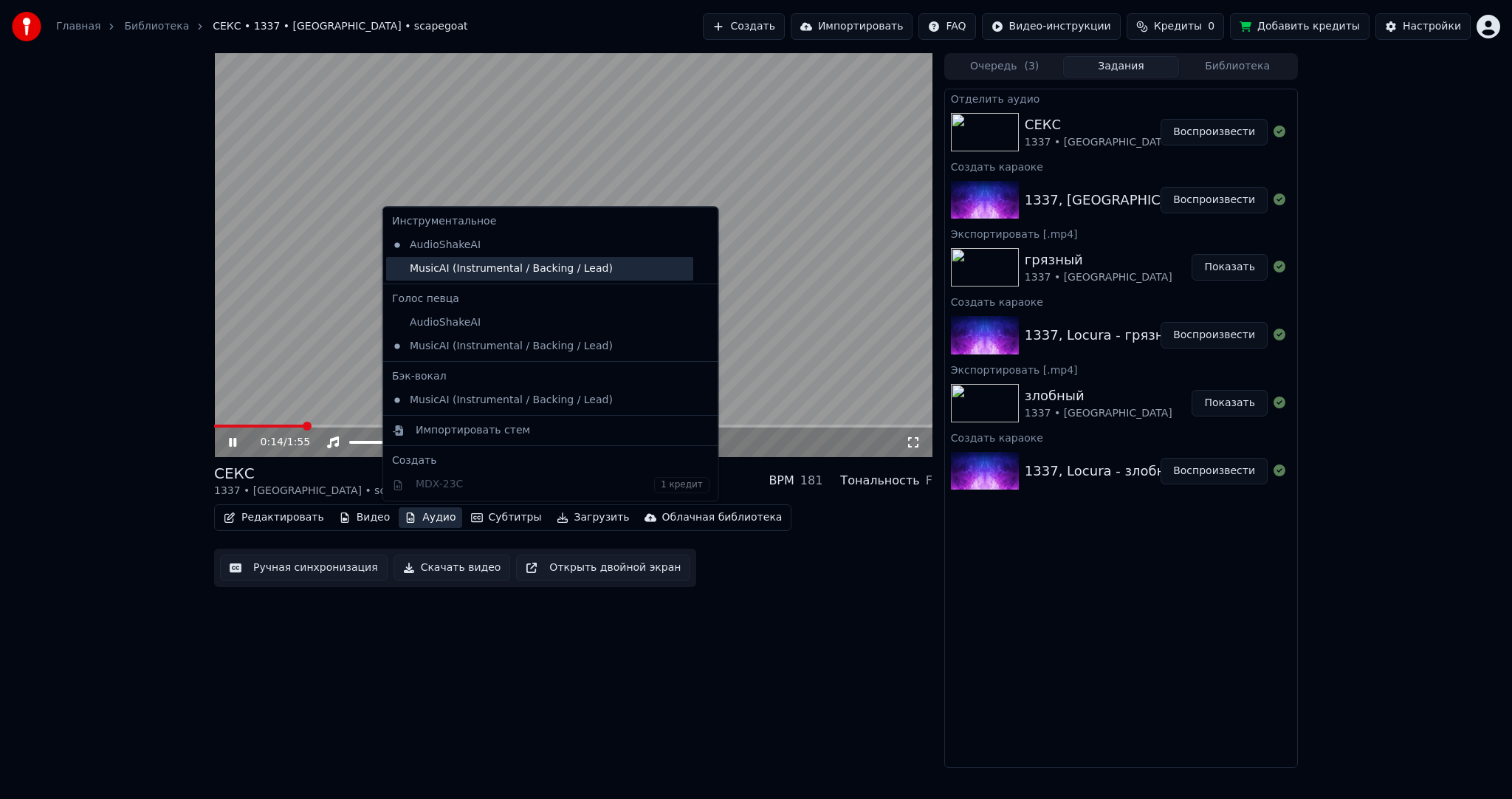
click at [458, 272] on div "MusicAI (Instrumental / Backing / Lead)" at bounding box center [540, 268] width 307 height 23
click at [418, 513] on button "Аудио" at bounding box center [430, 517] width 63 height 20
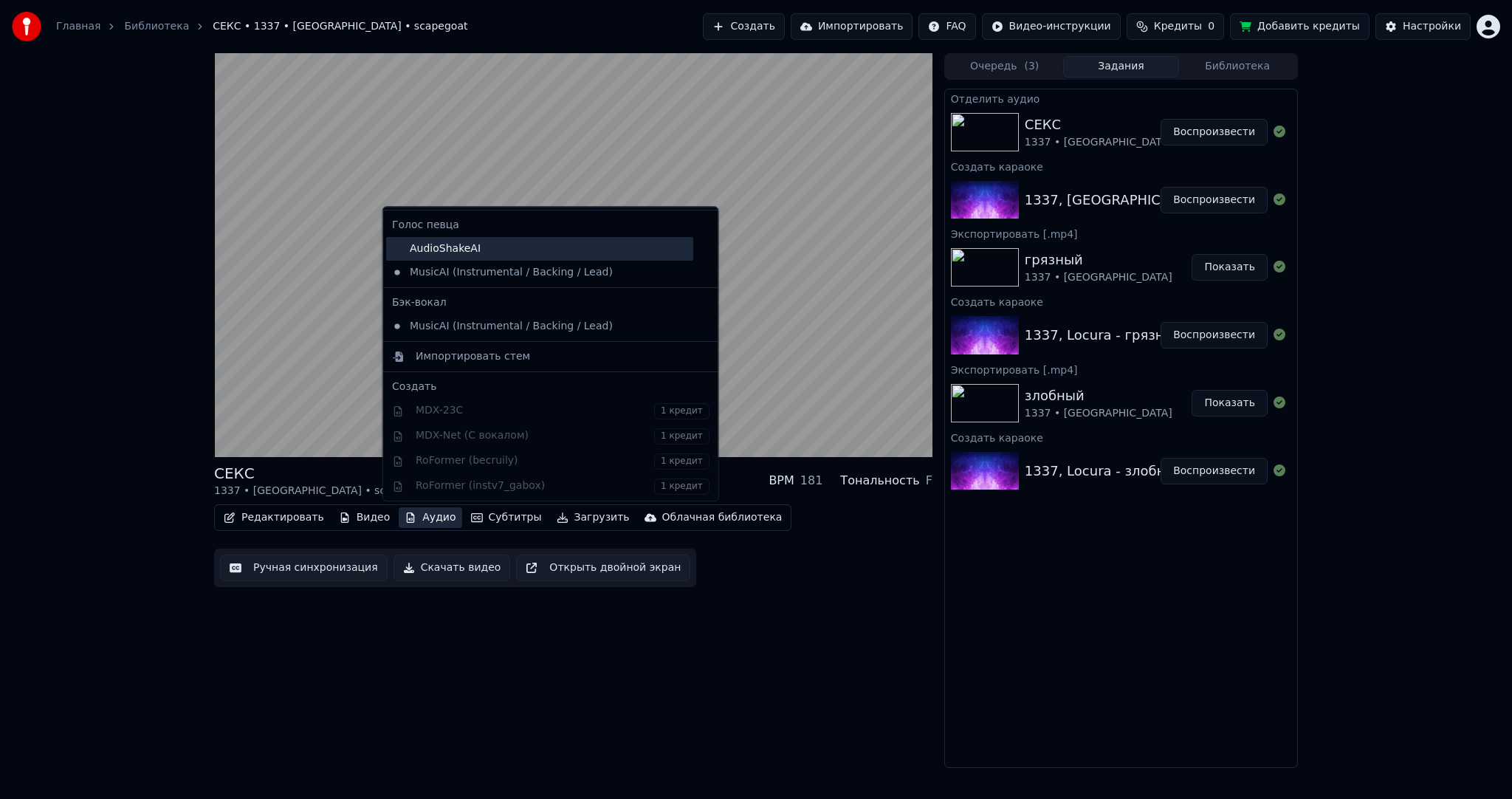
click at [467, 254] on div "AudioShakeAI" at bounding box center [540, 249] width 307 height 23
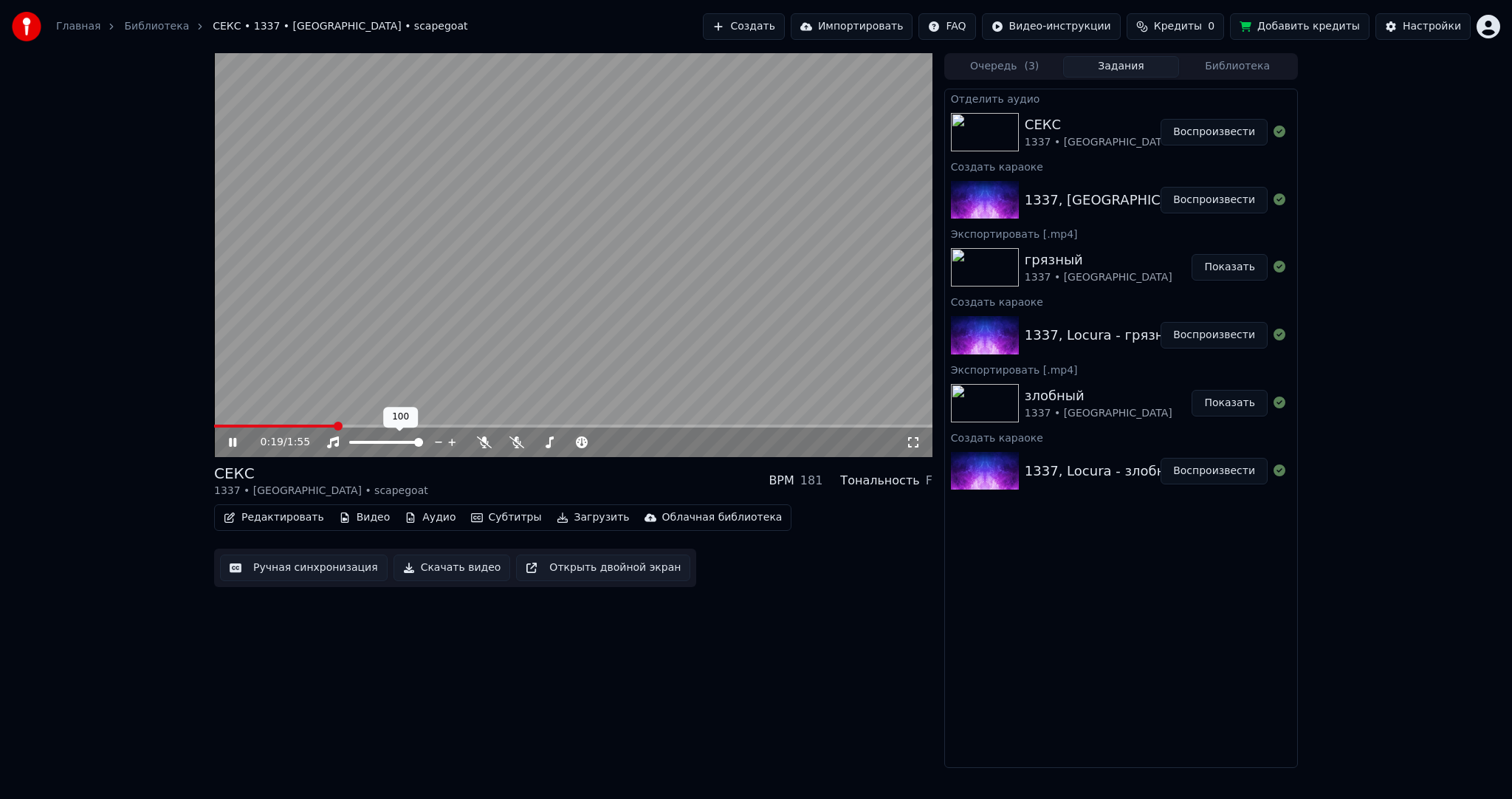
click at [422, 517] on button "Аудио" at bounding box center [430, 517] width 63 height 20
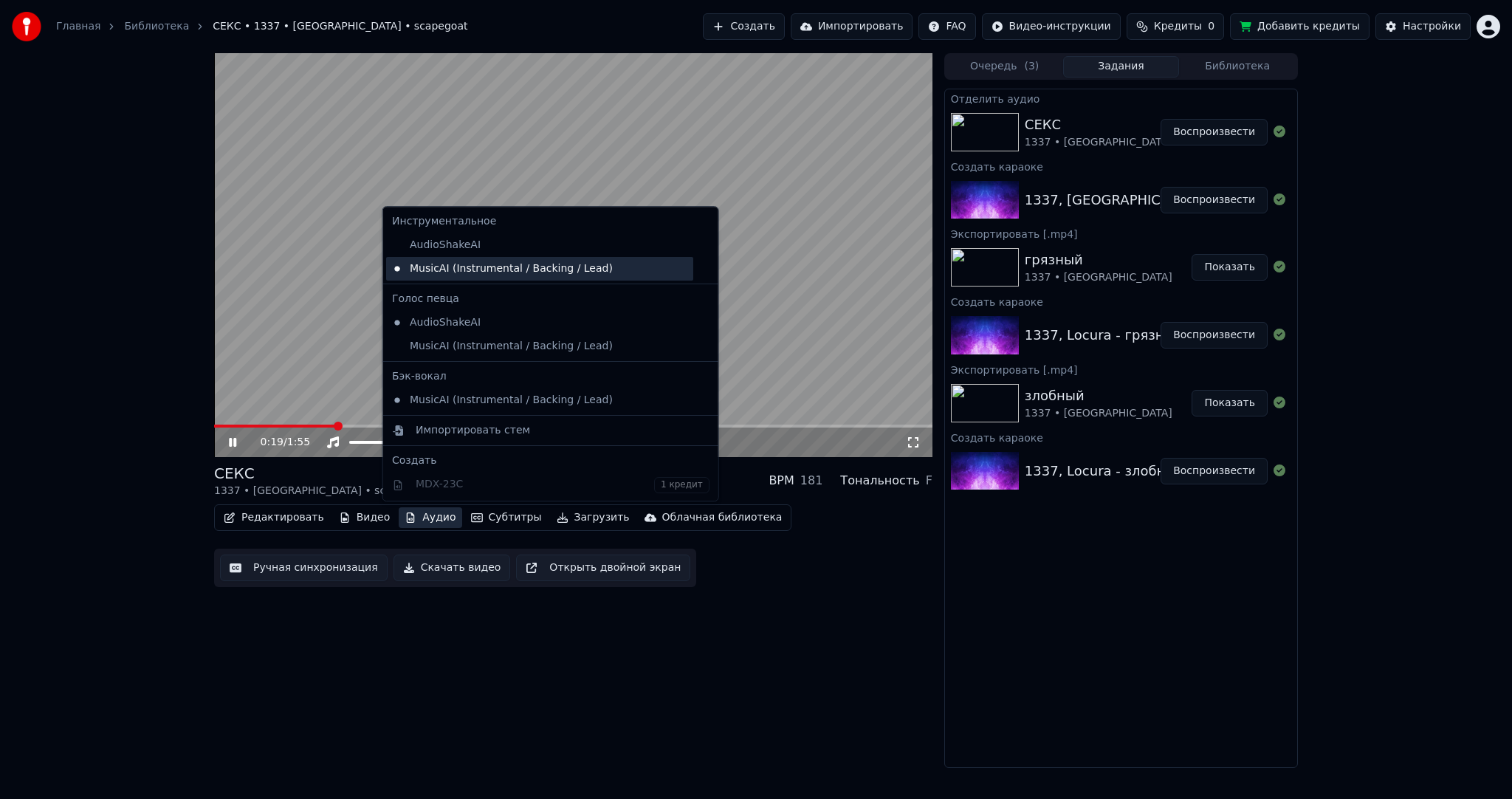
click at [469, 260] on div "MusicAI (Instrumental / Backing / Lead)" at bounding box center [540, 268] width 307 height 23
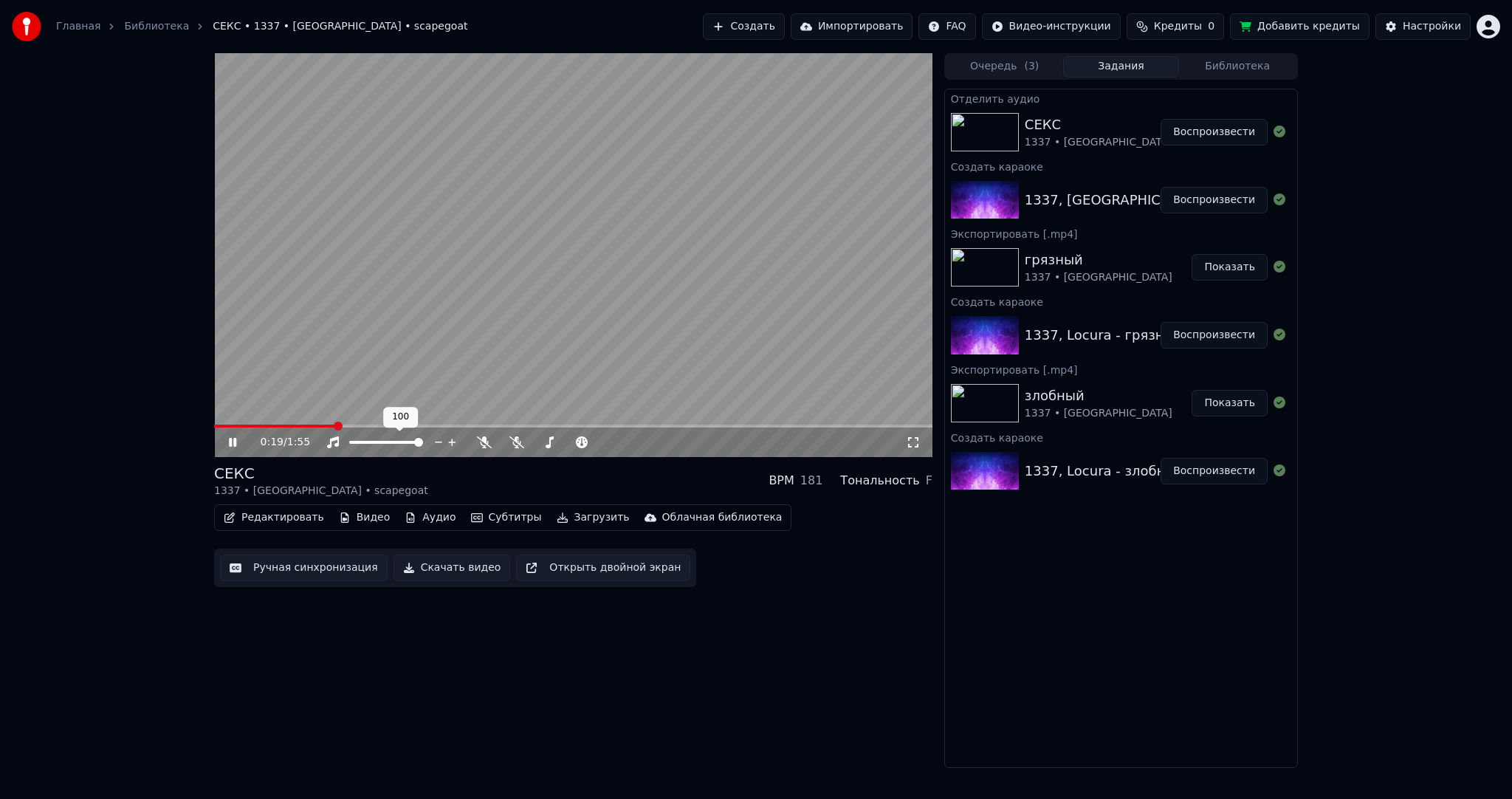
click at [415, 507] on button "Аудио" at bounding box center [430, 517] width 63 height 20
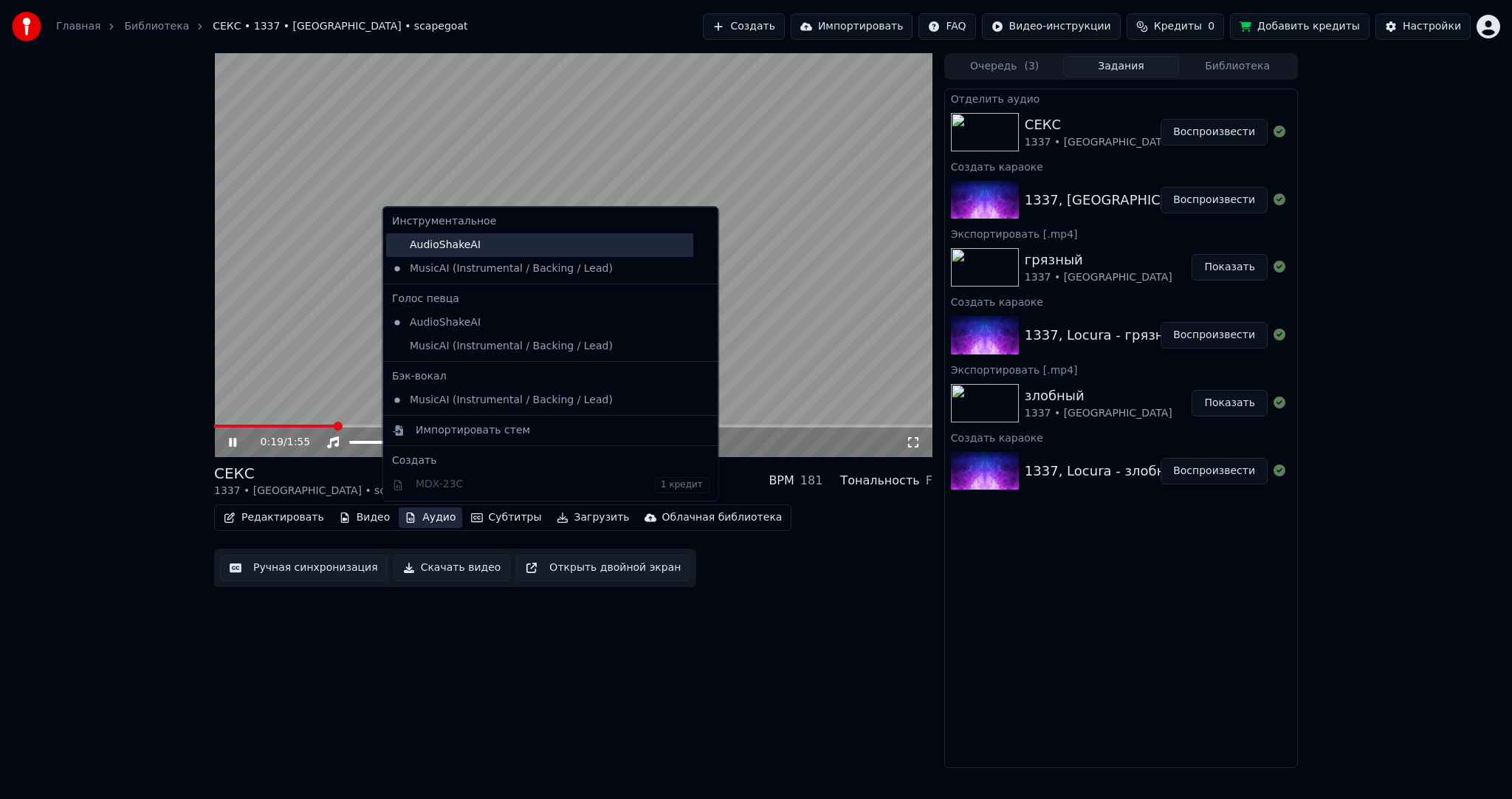
click at [433, 243] on div "AudioShakeAI" at bounding box center [540, 245] width 307 height 23
click at [428, 516] on button "Аудио" at bounding box center [430, 517] width 63 height 20
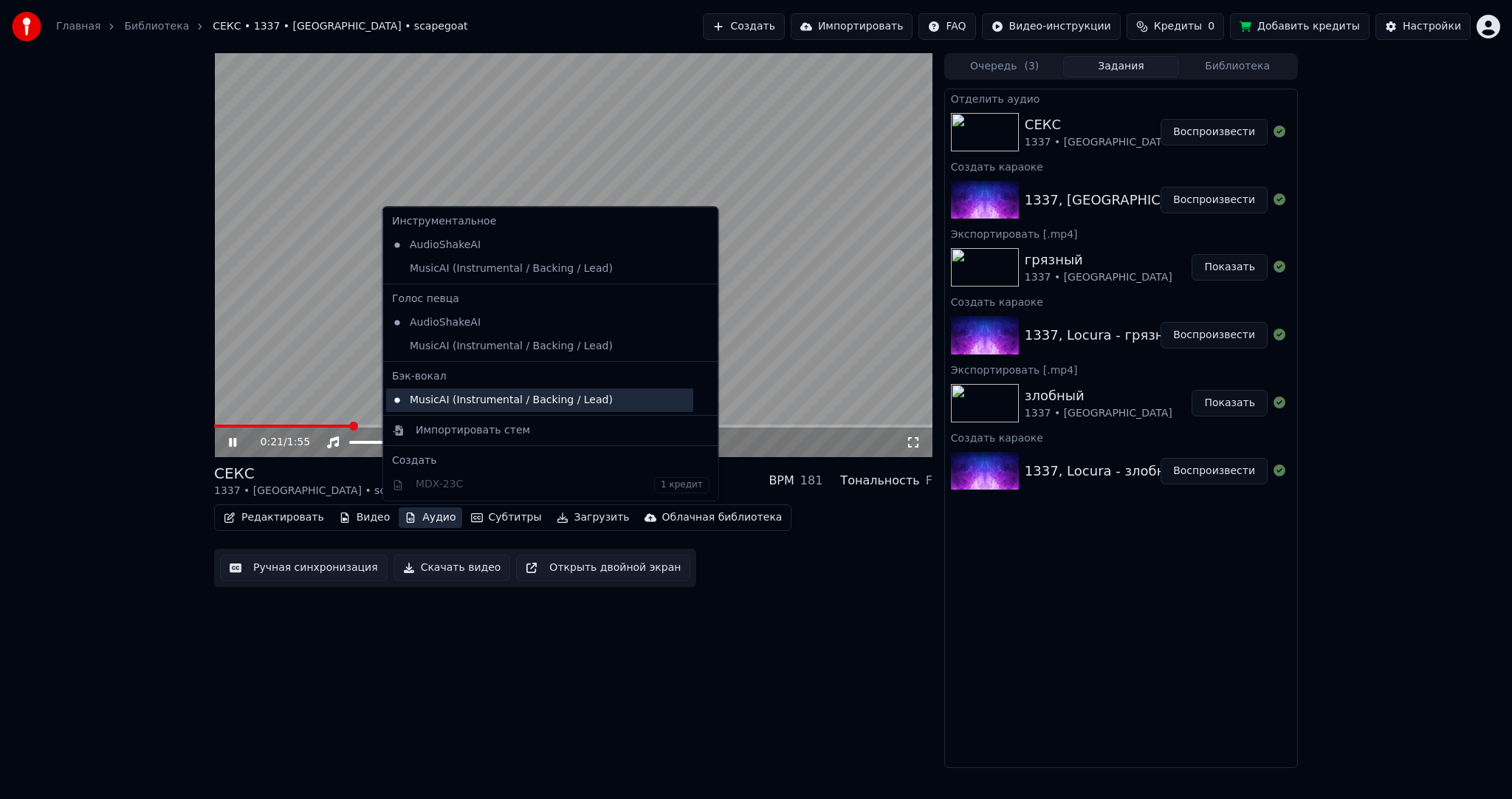
click at [495, 408] on div "MusicAI (Instrumental / Backing / Lead)" at bounding box center [540, 400] width 307 height 23
click at [422, 514] on button "Аудио" at bounding box center [430, 517] width 63 height 20
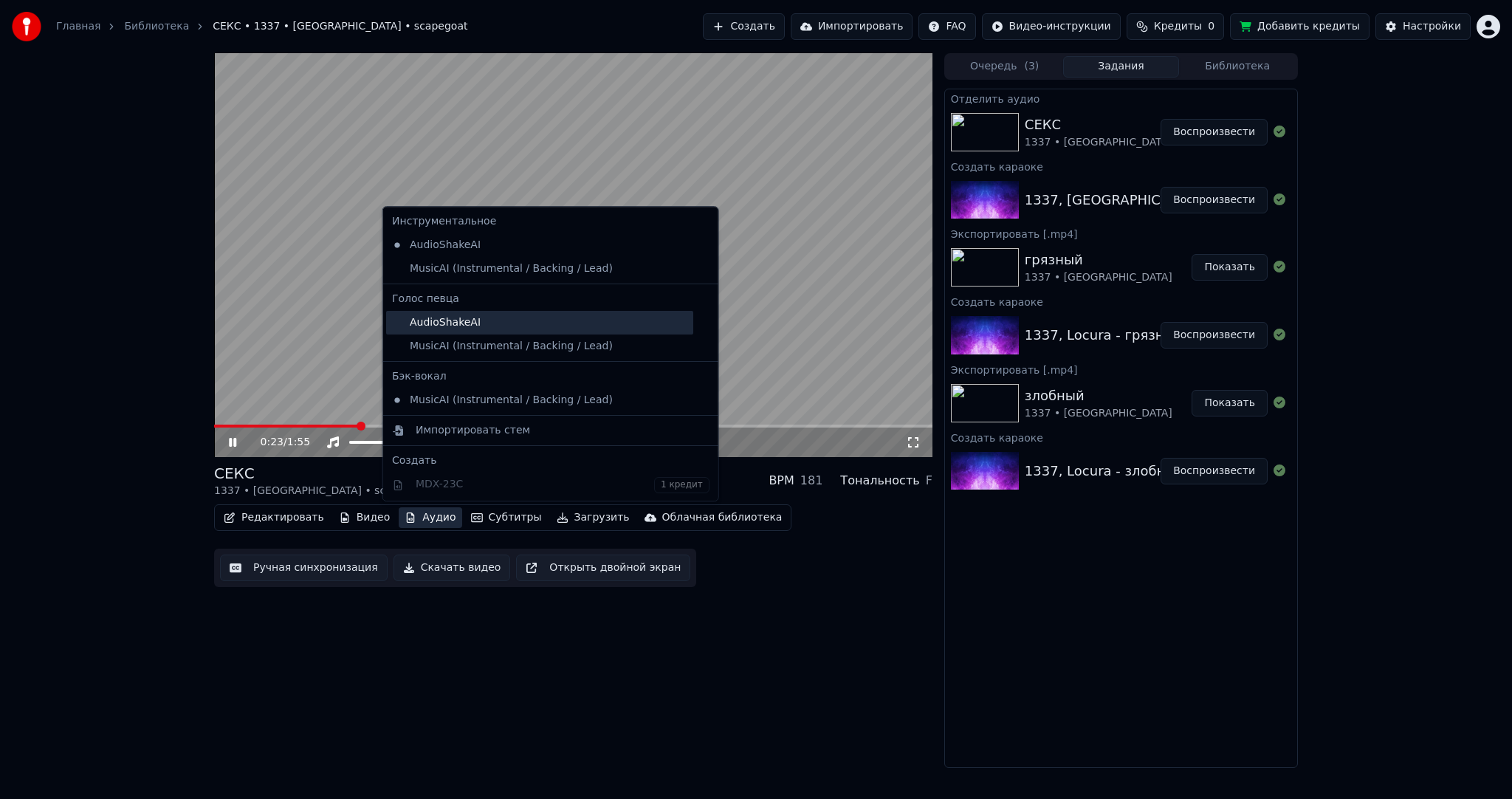
click at [458, 326] on div "AudioShakeAI" at bounding box center [540, 322] width 307 height 23
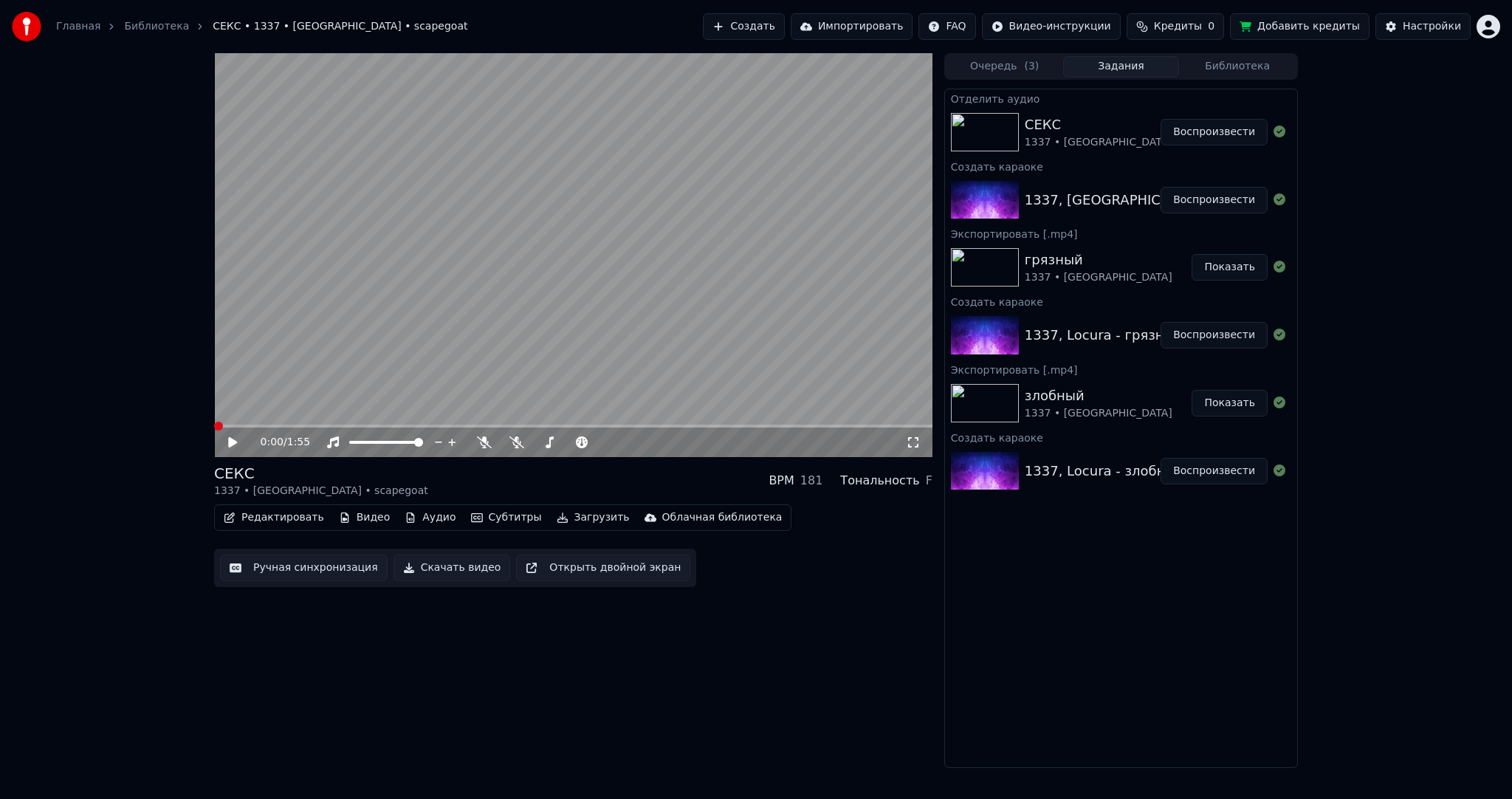
click at [417, 520] on button "Аудио" at bounding box center [430, 517] width 63 height 20
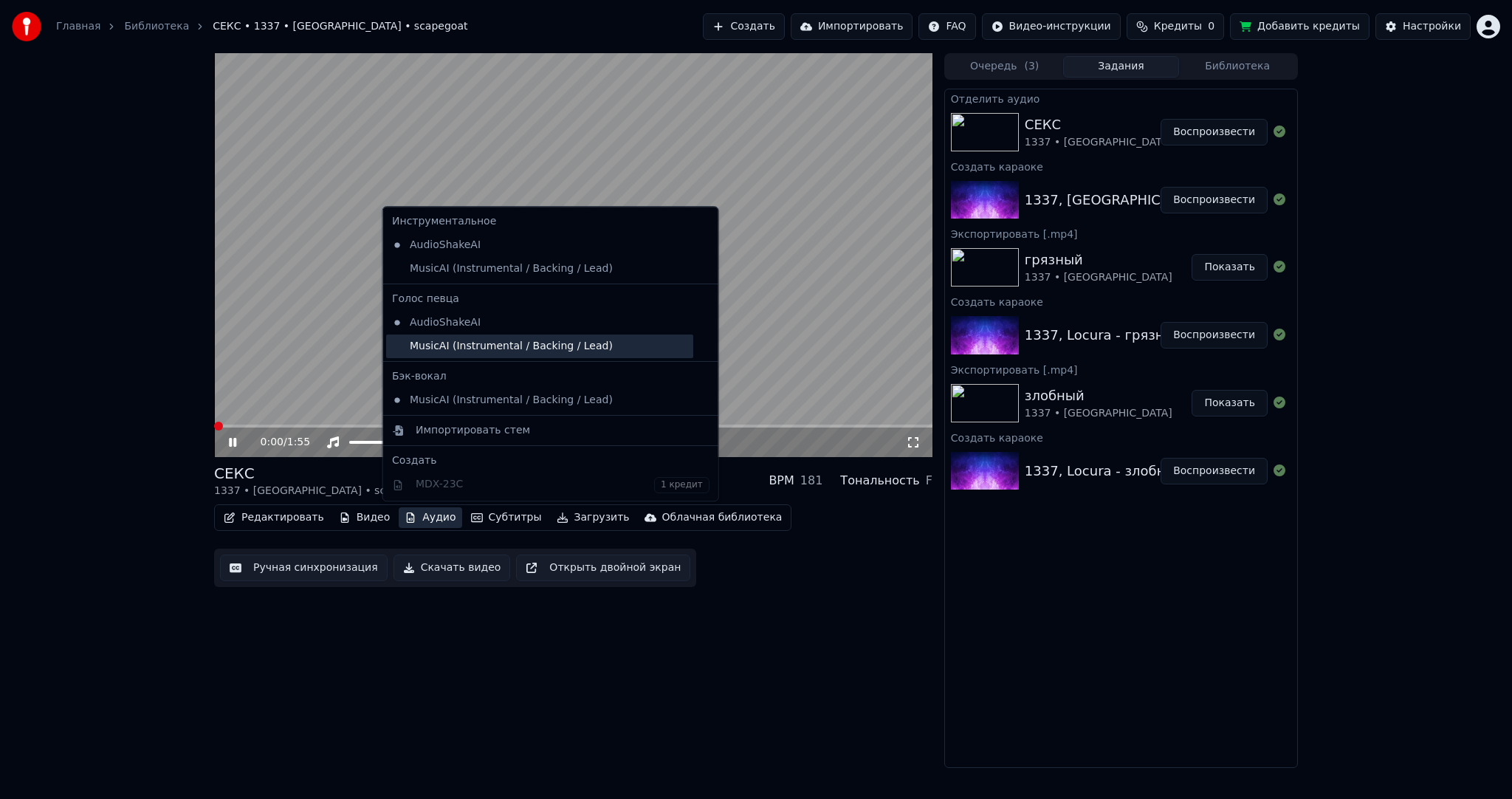
click at [451, 354] on div "MusicAI (Instrumental / Backing / Lead)" at bounding box center [540, 347] width 307 height 23
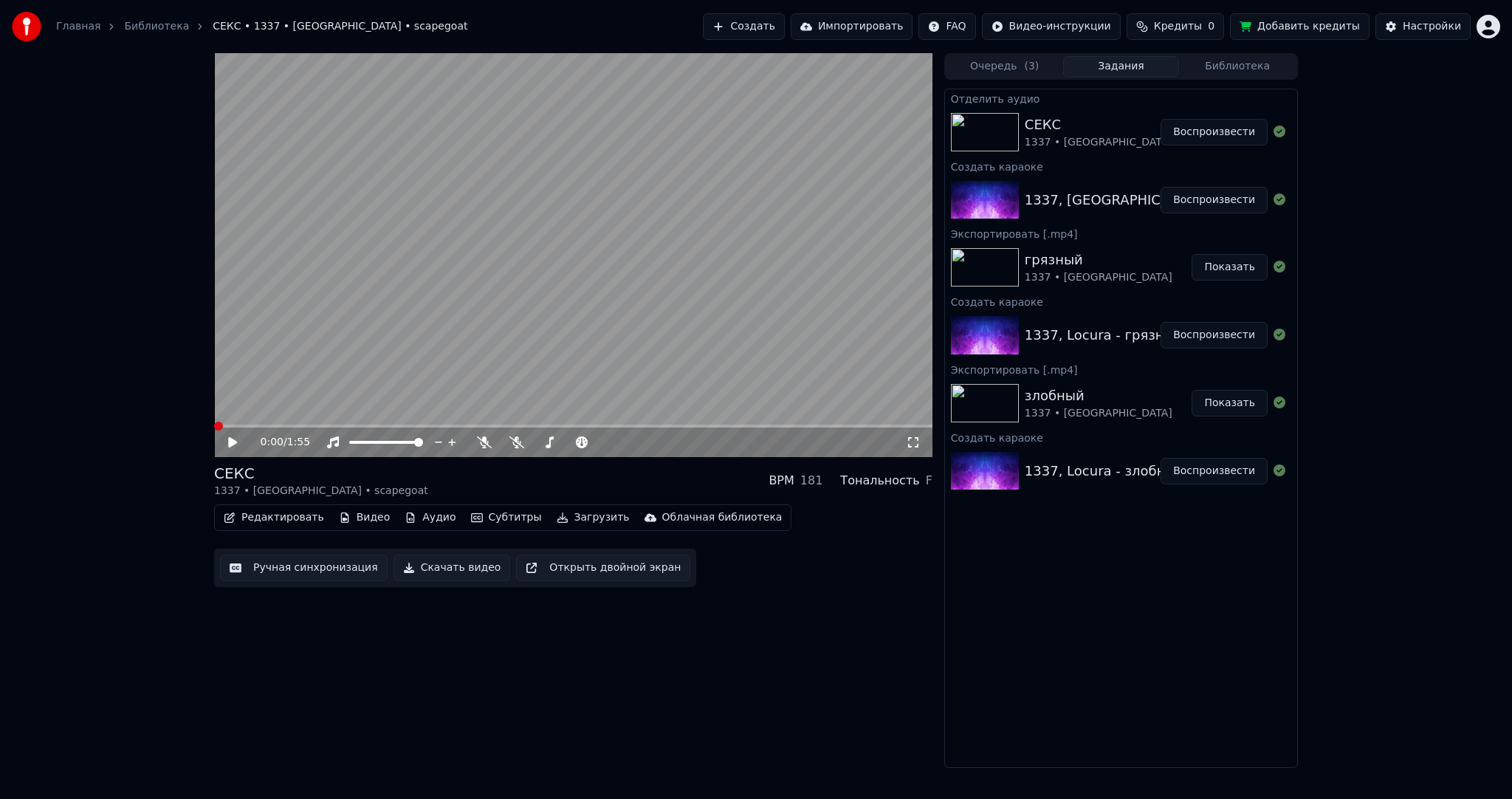
click at [420, 509] on button "Аудио" at bounding box center [430, 517] width 63 height 20
click at [366, 486] on div "СЕКС 1337 • [GEOGRAPHIC_DATA] • scapegoat BPM 181 Тональность F" at bounding box center [573, 480] width 718 height 35
click at [365, 422] on video at bounding box center [573, 255] width 718 height 404
click at [371, 428] on div "0:02 / 1:55" at bounding box center [573, 443] width 718 height 30
click at [371, 426] on span at bounding box center [573, 426] width 718 height 3
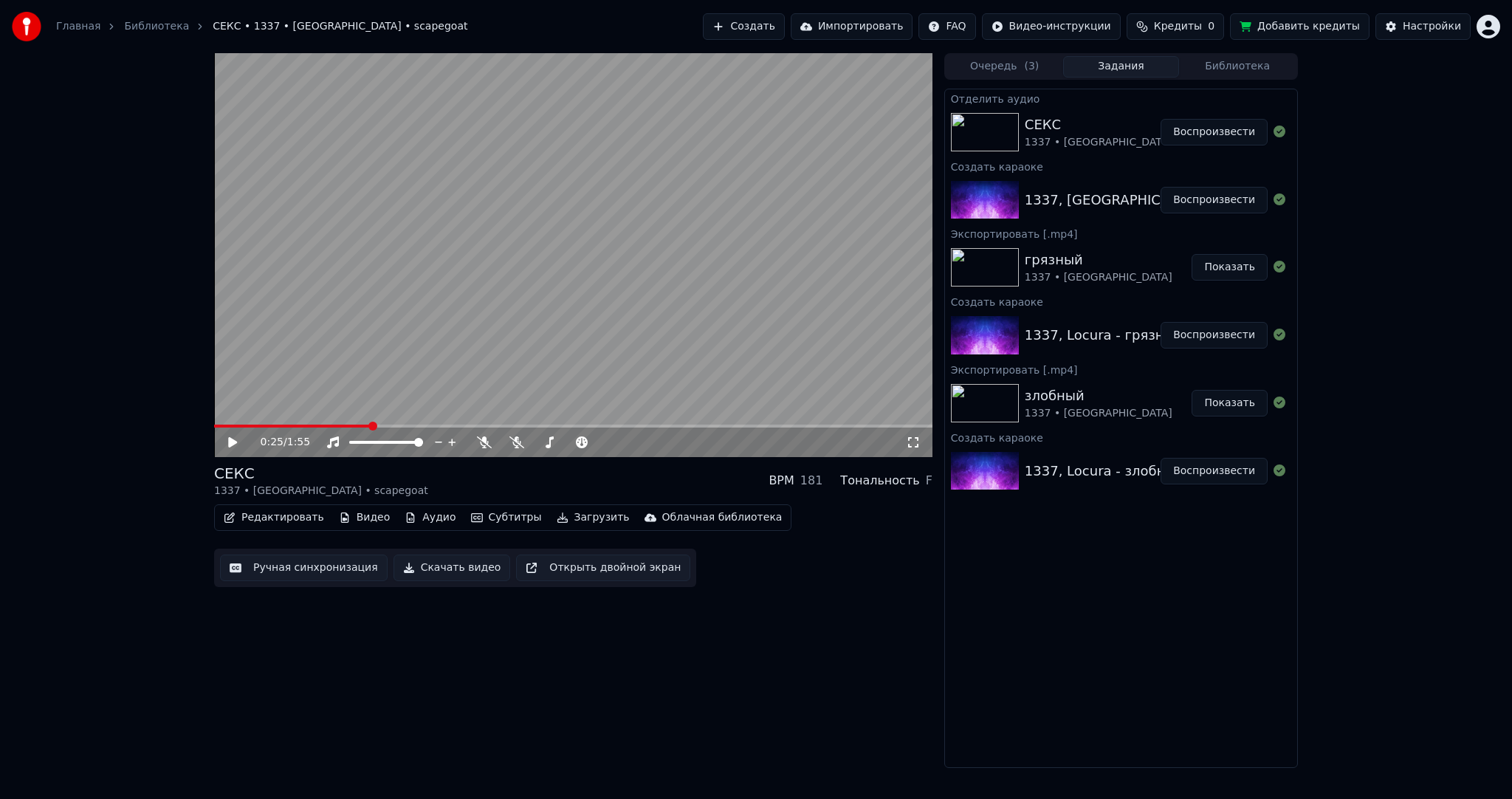
click at [386, 358] on video at bounding box center [573, 255] width 718 height 404
click at [413, 520] on button "Аудио" at bounding box center [430, 517] width 63 height 20
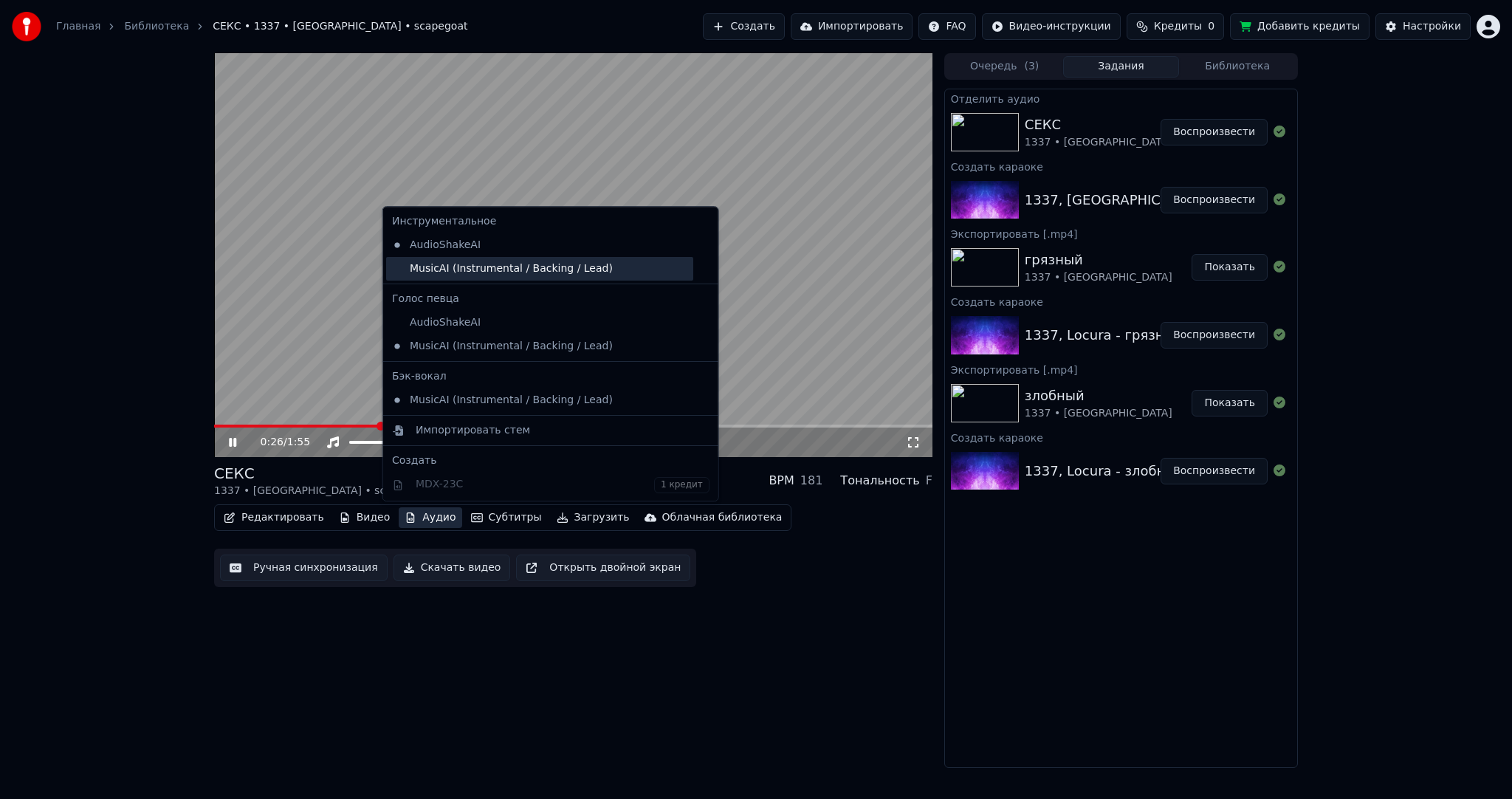
click at [416, 264] on div "MusicAI (Instrumental / Backing / Lead)" at bounding box center [540, 268] width 307 height 23
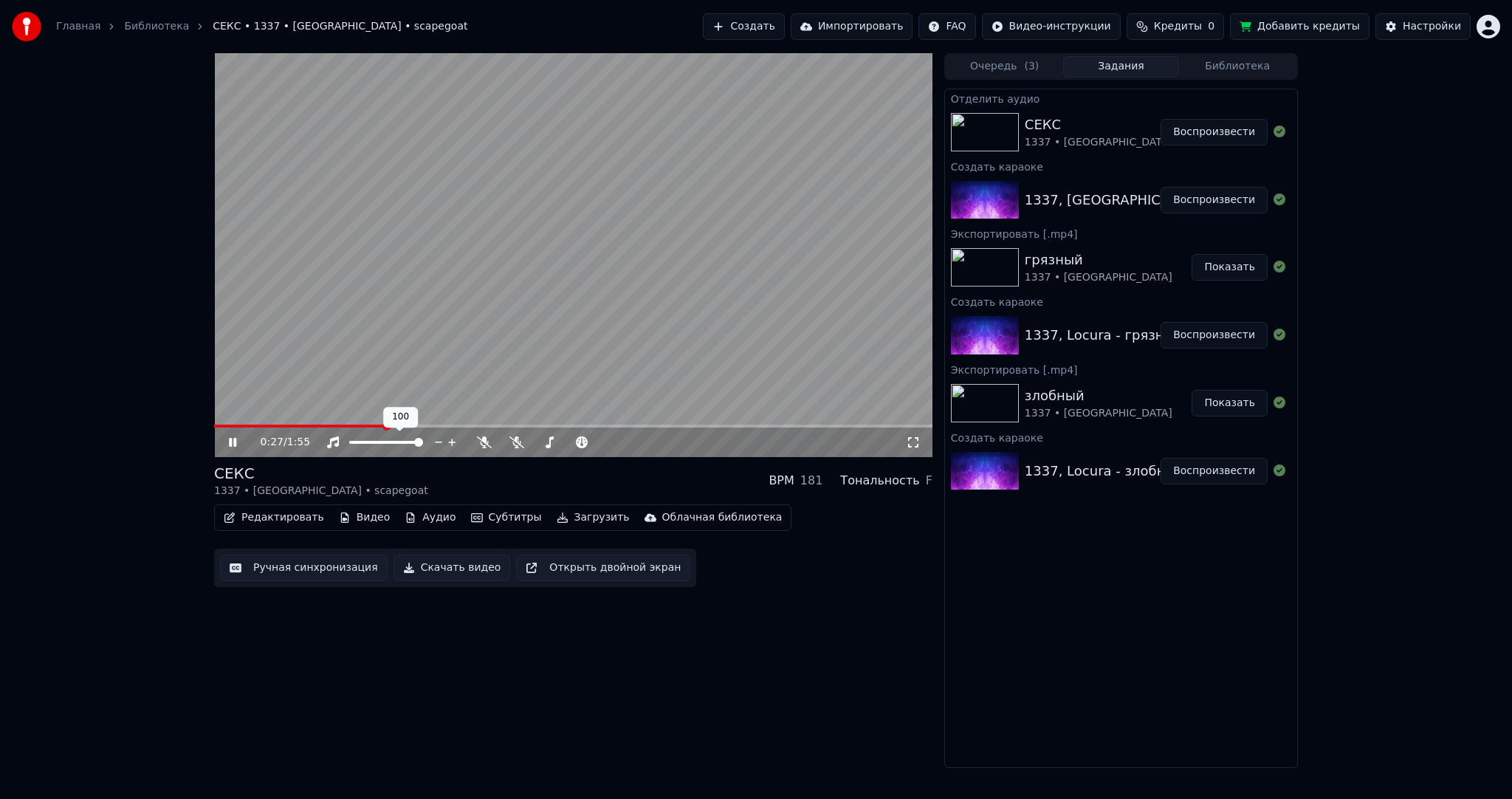
click at [404, 518] on button "Аудио" at bounding box center [430, 517] width 63 height 20
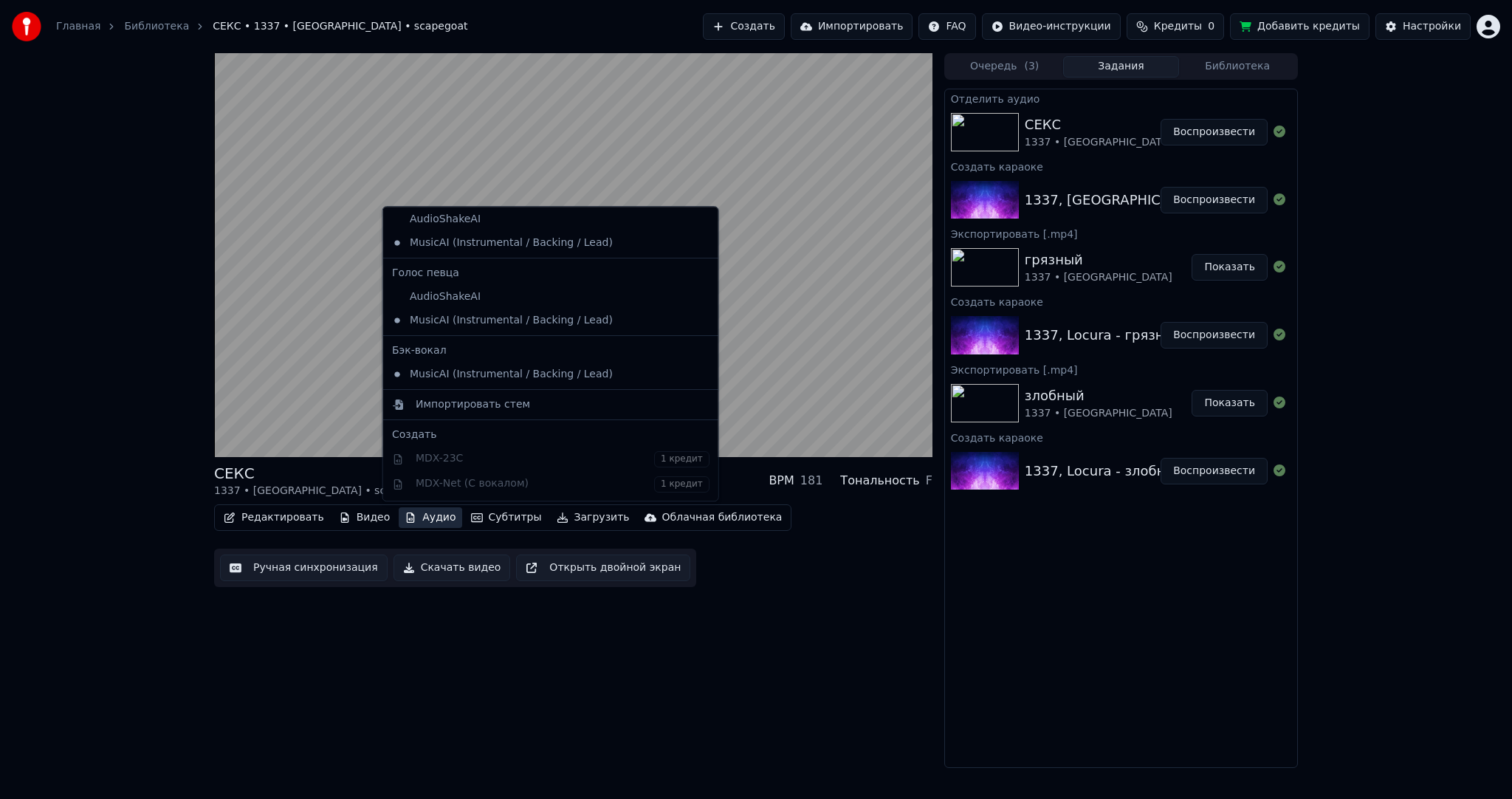
scroll to position [0, 0]
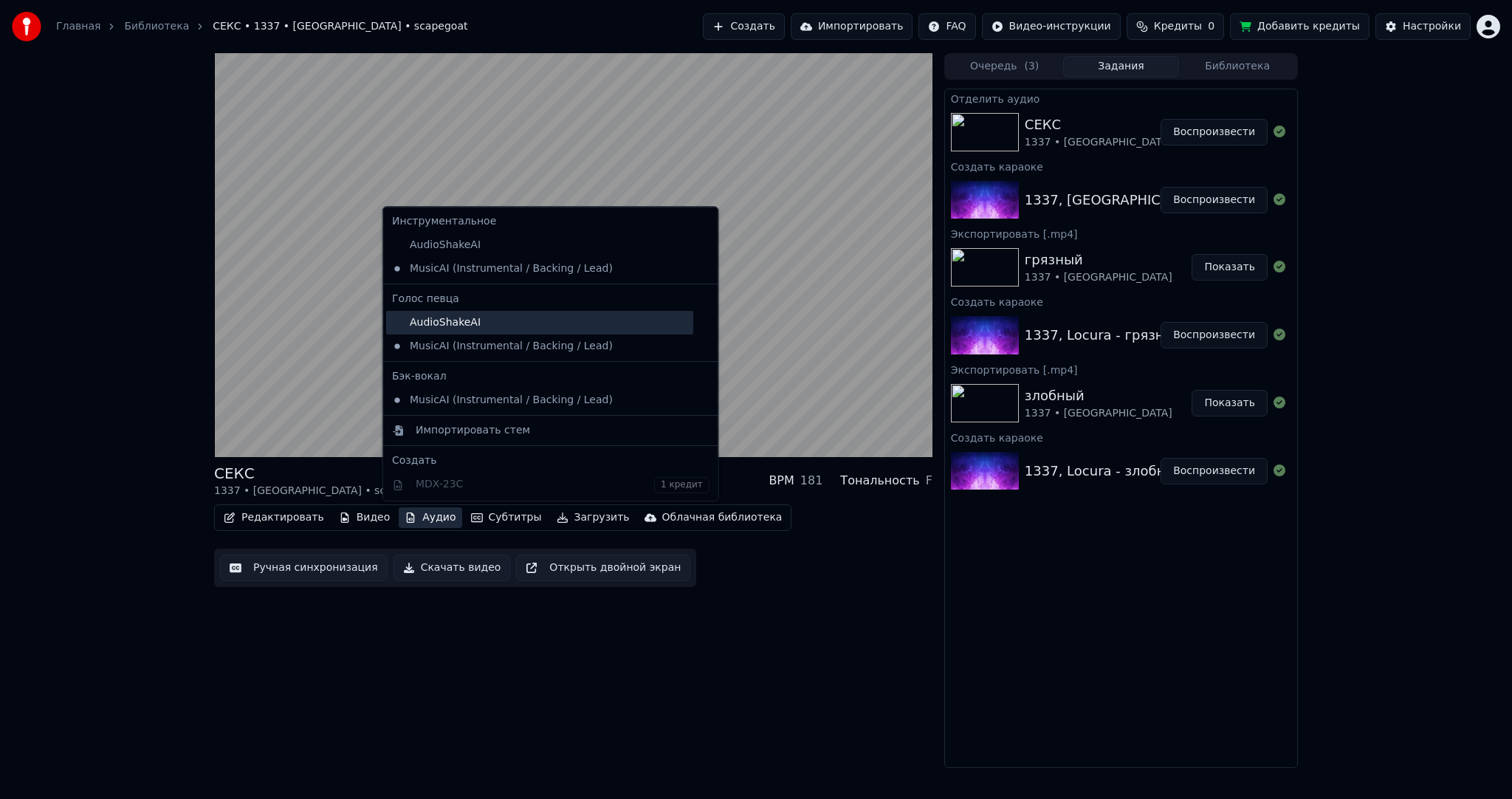
click at [499, 327] on div "AudioShakeAI" at bounding box center [540, 322] width 307 height 23
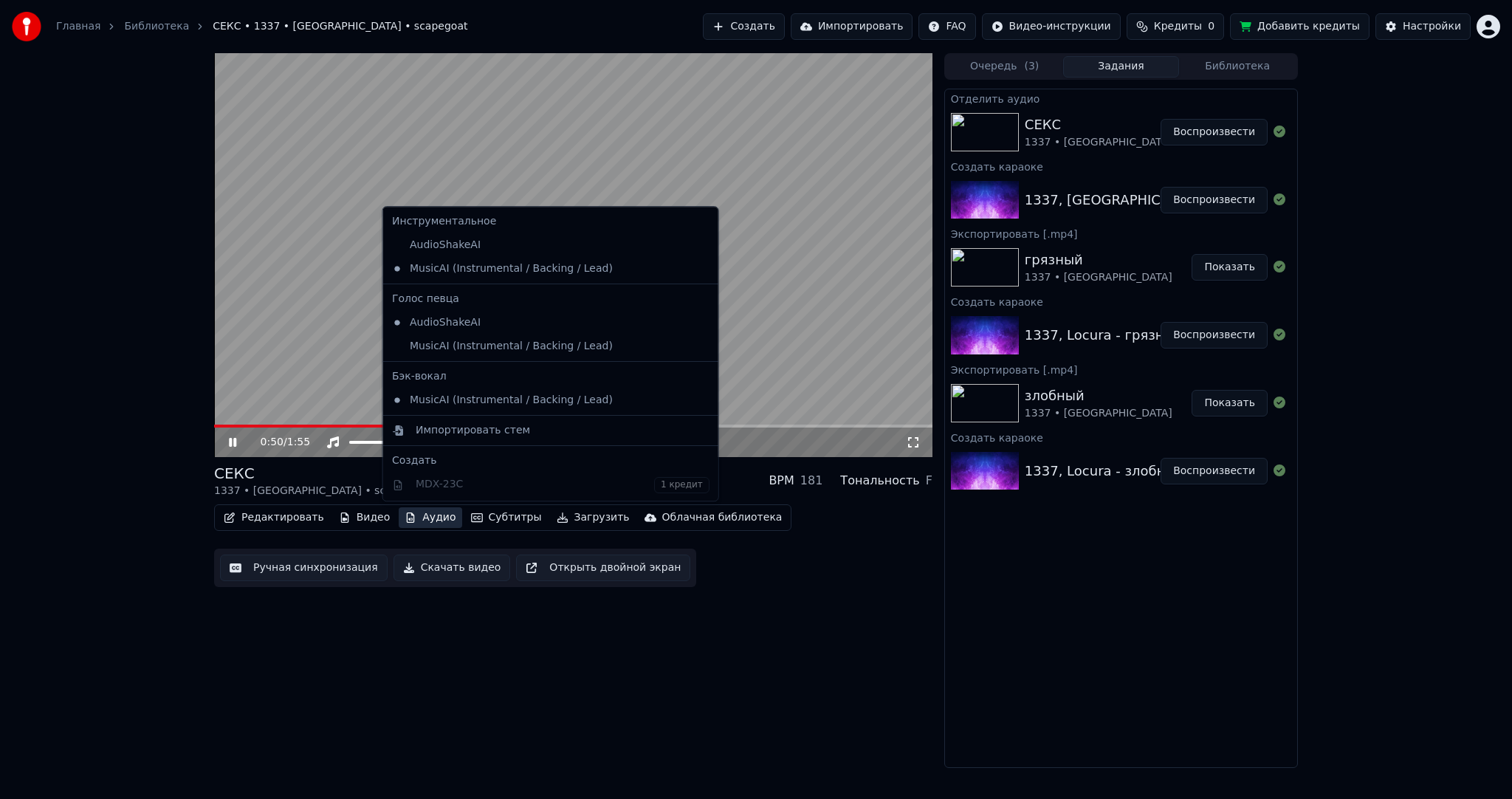
click at [406, 509] on button "Аудио" at bounding box center [430, 517] width 63 height 20
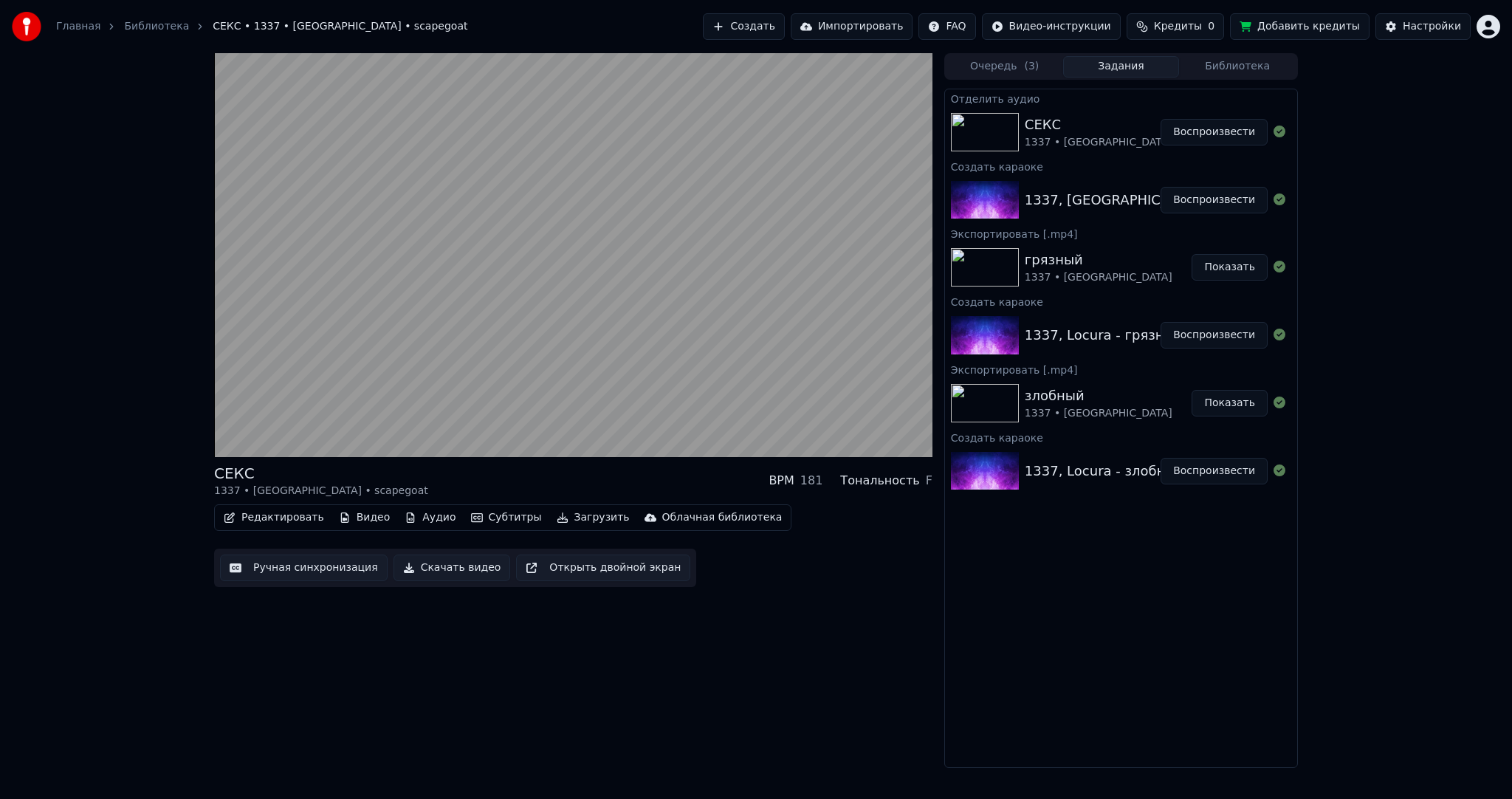
drag, startPoint x: 763, startPoint y: 671, endPoint x: 682, endPoint y: 635, distance: 88.6
click at [763, 670] on div "СЕКС 1337 • [GEOGRAPHIC_DATA] • scapegoat BPM 181 Тональность F Редактировать В…" at bounding box center [573, 411] width 718 height 715
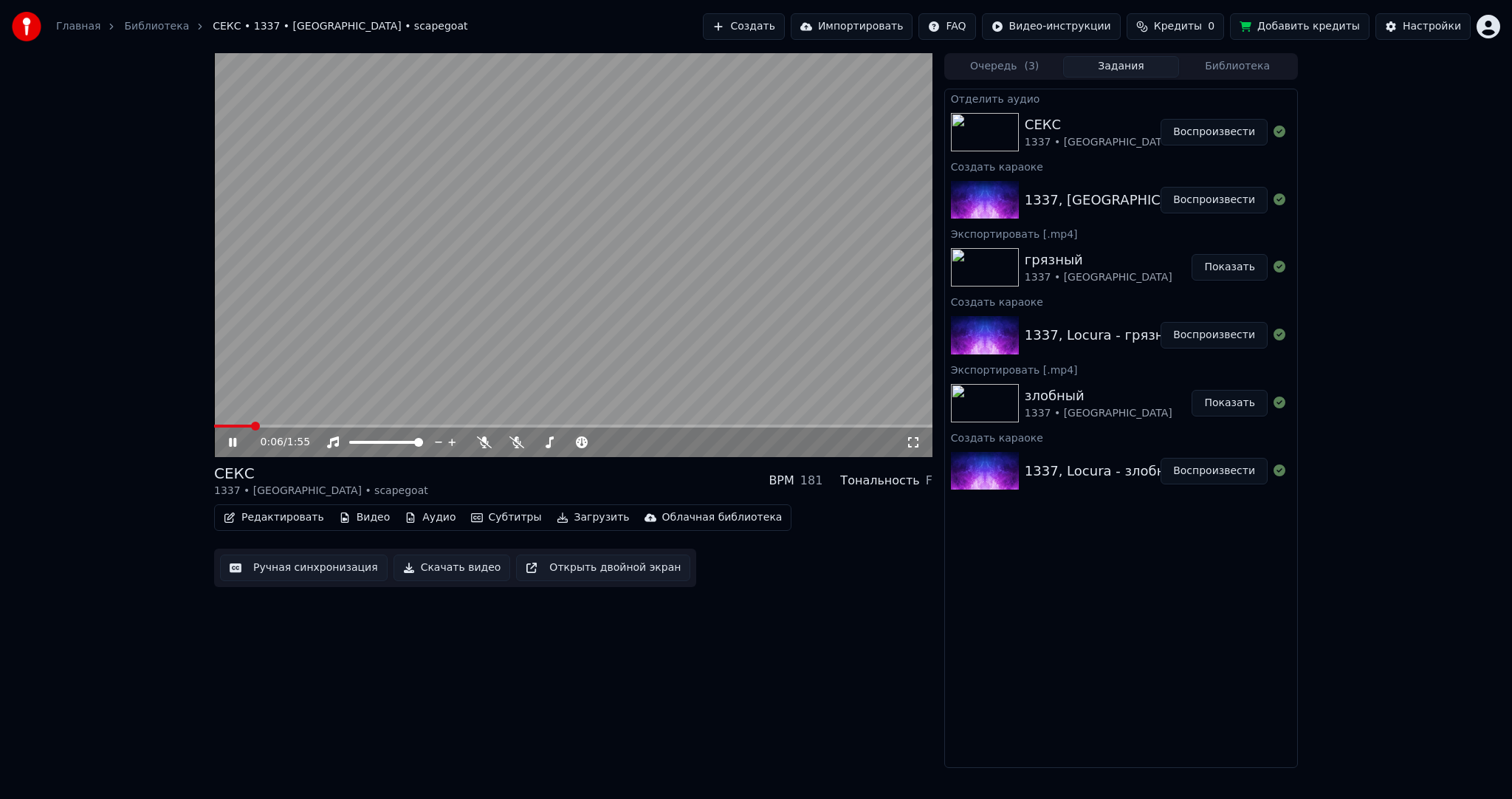
click at [252, 425] on span at bounding box center [233, 426] width 38 height 3
click at [214, 426] on span at bounding box center [218, 426] width 9 height 9
drag, startPoint x: 400, startPoint y: 501, endPoint x: 410, endPoint y: 510, distance: 13.5
click at [400, 502] on div "СЕКС 1337 • [GEOGRAPHIC_DATA] • scapegoat BPM 181 Тональность F Редактировать В…" at bounding box center [573, 525] width 718 height 124
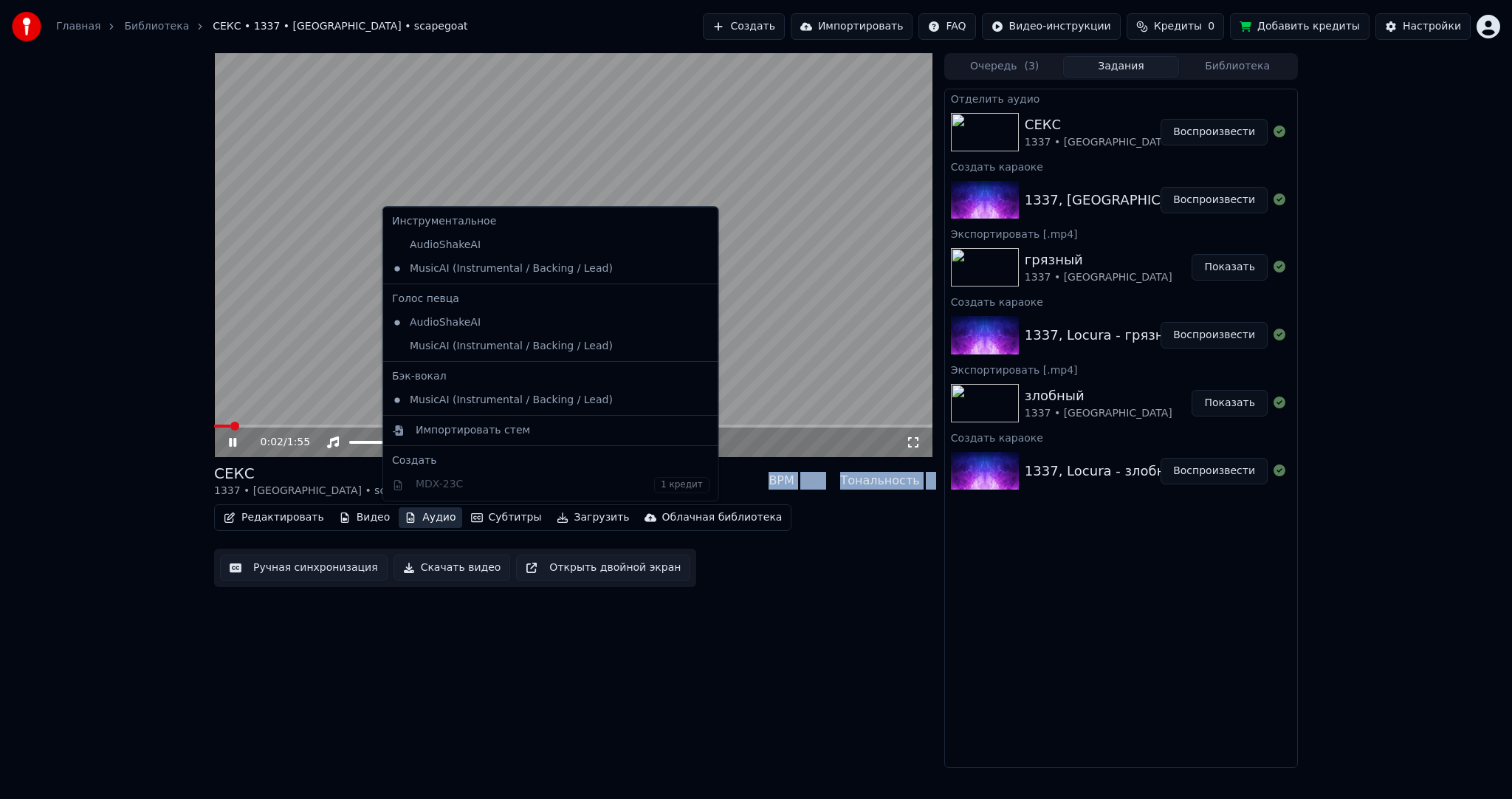
click at [410, 510] on button "Аудио" at bounding box center [430, 517] width 63 height 20
click at [415, 247] on div "AudioShakeAI" at bounding box center [540, 245] width 307 height 23
click at [415, 247] on video at bounding box center [573, 255] width 718 height 404
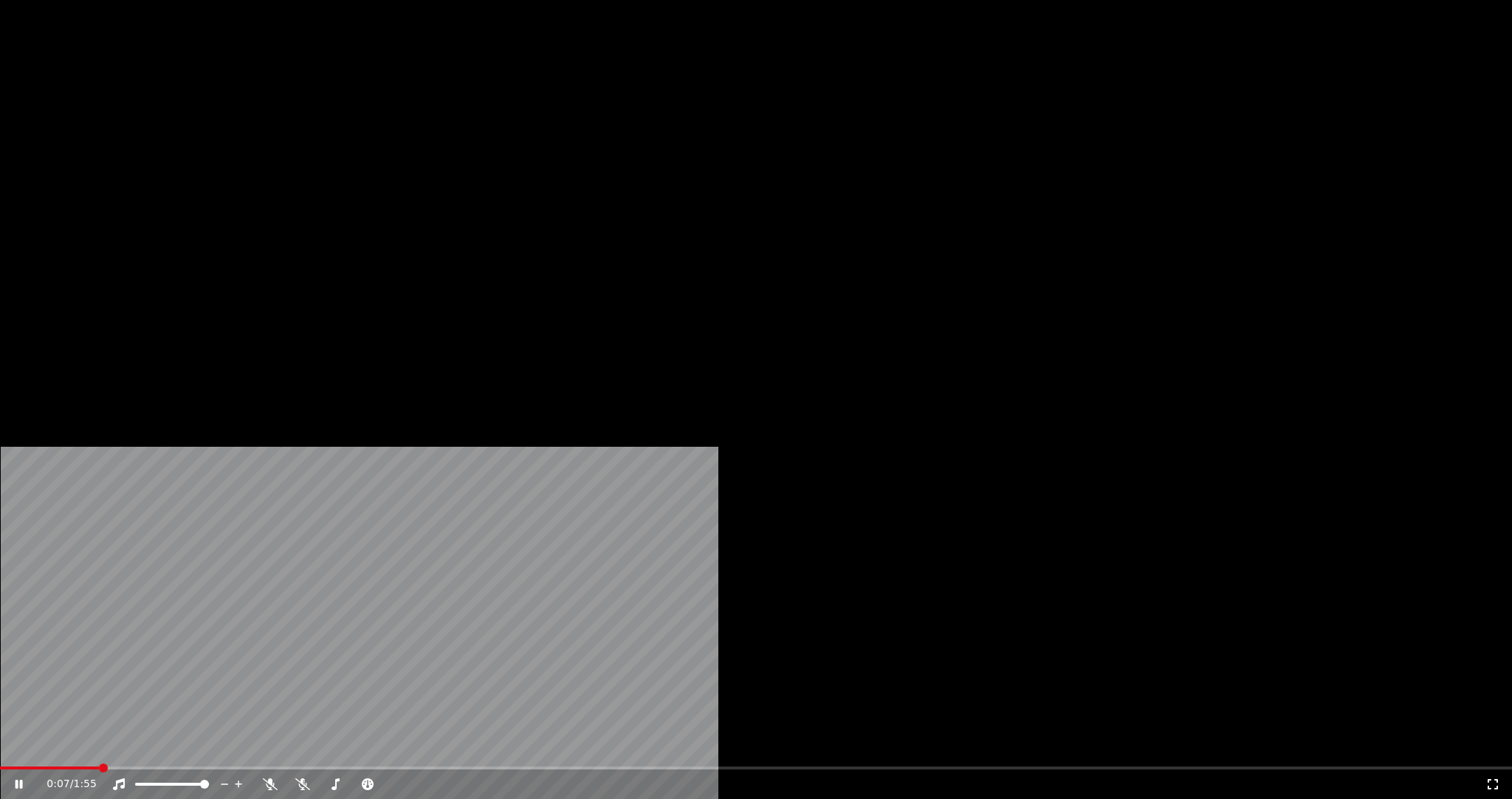
click at [416, 124] on button "Аудио" at bounding box center [430, 113] width 63 height 20
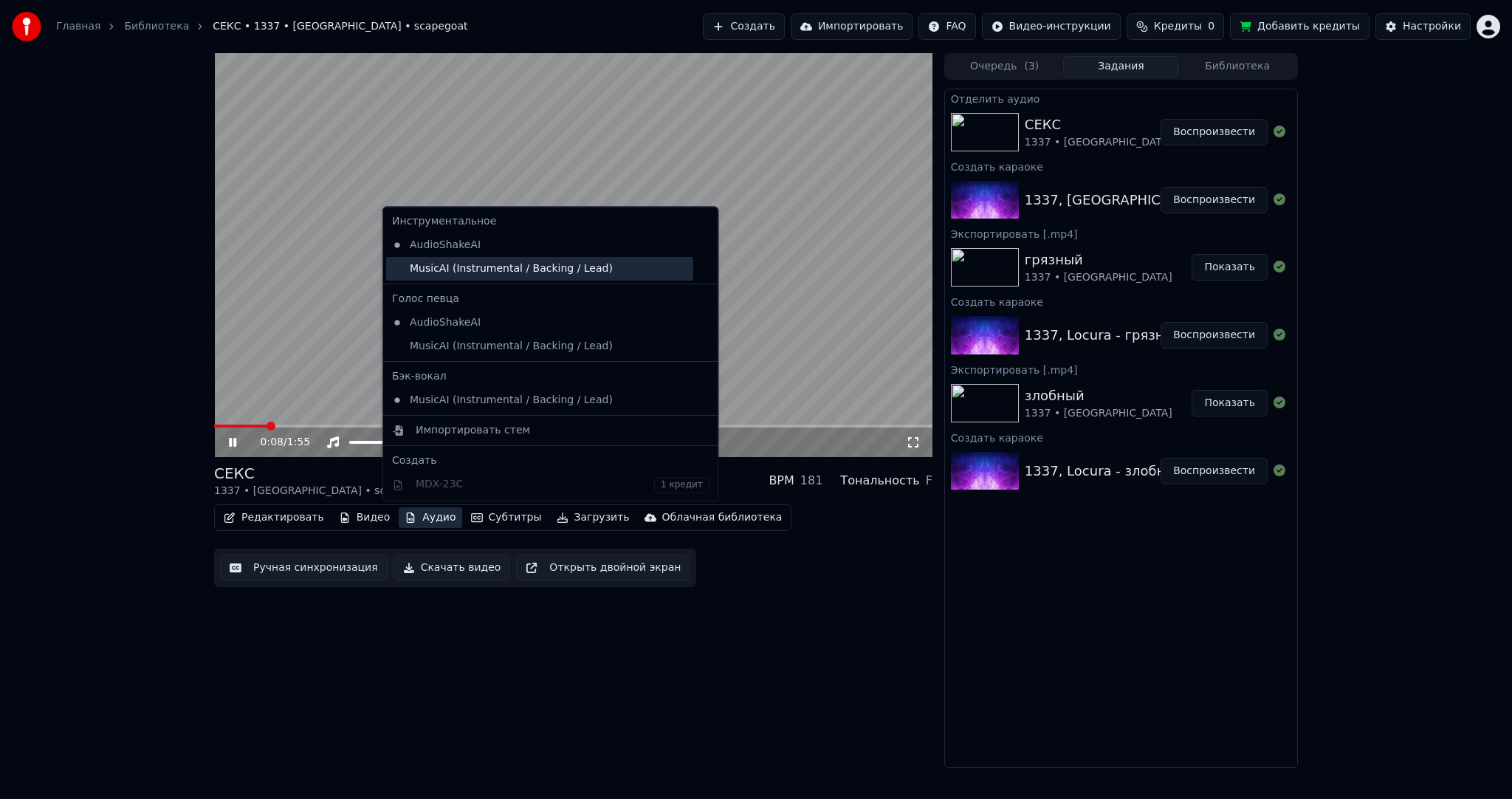
click at [455, 275] on div "MusicAI (Instrumental / Backing / Lead)" at bounding box center [540, 268] width 307 height 23
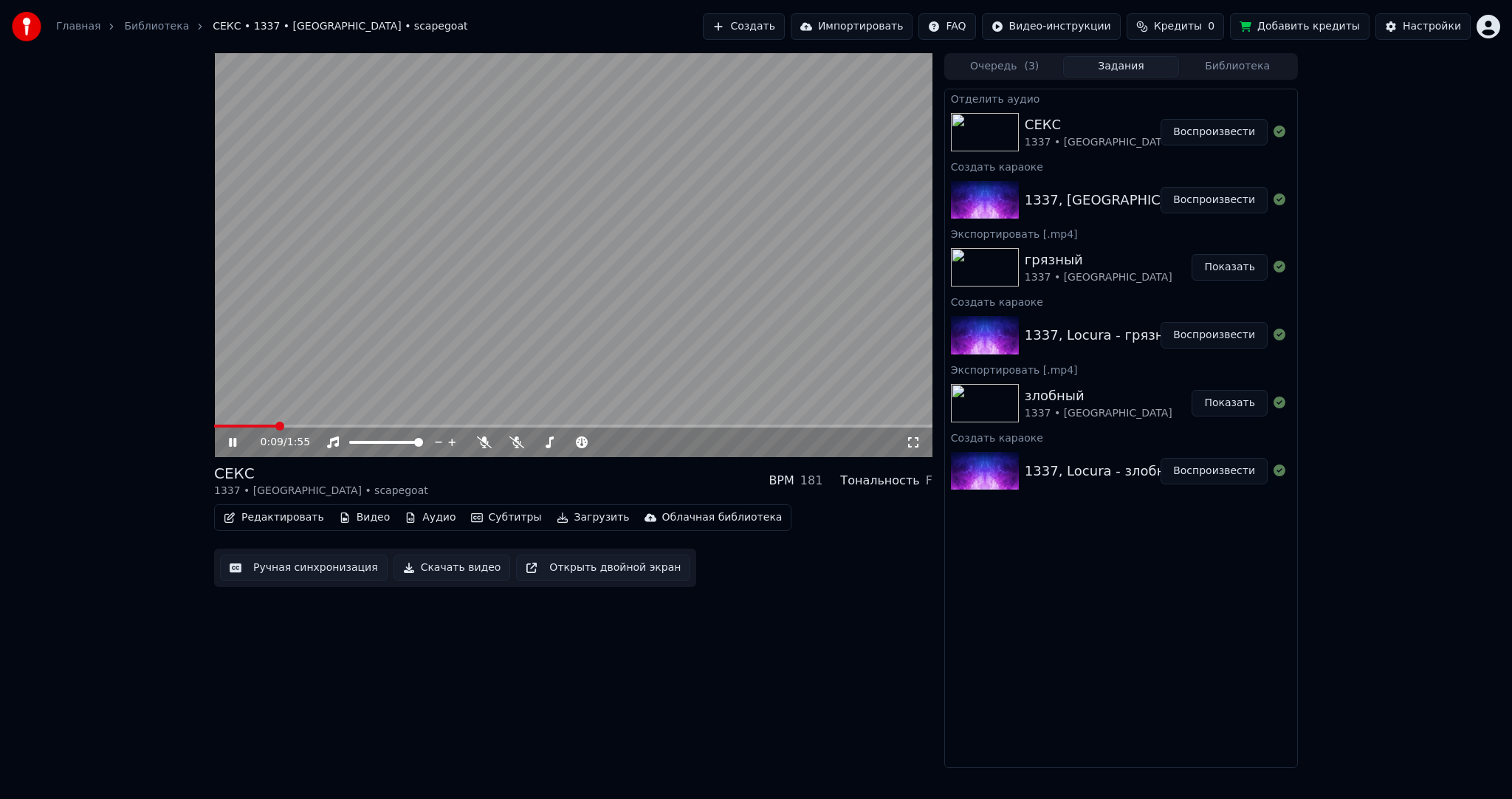
click at [409, 512] on button "Аудио" at bounding box center [430, 517] width 63 height 20
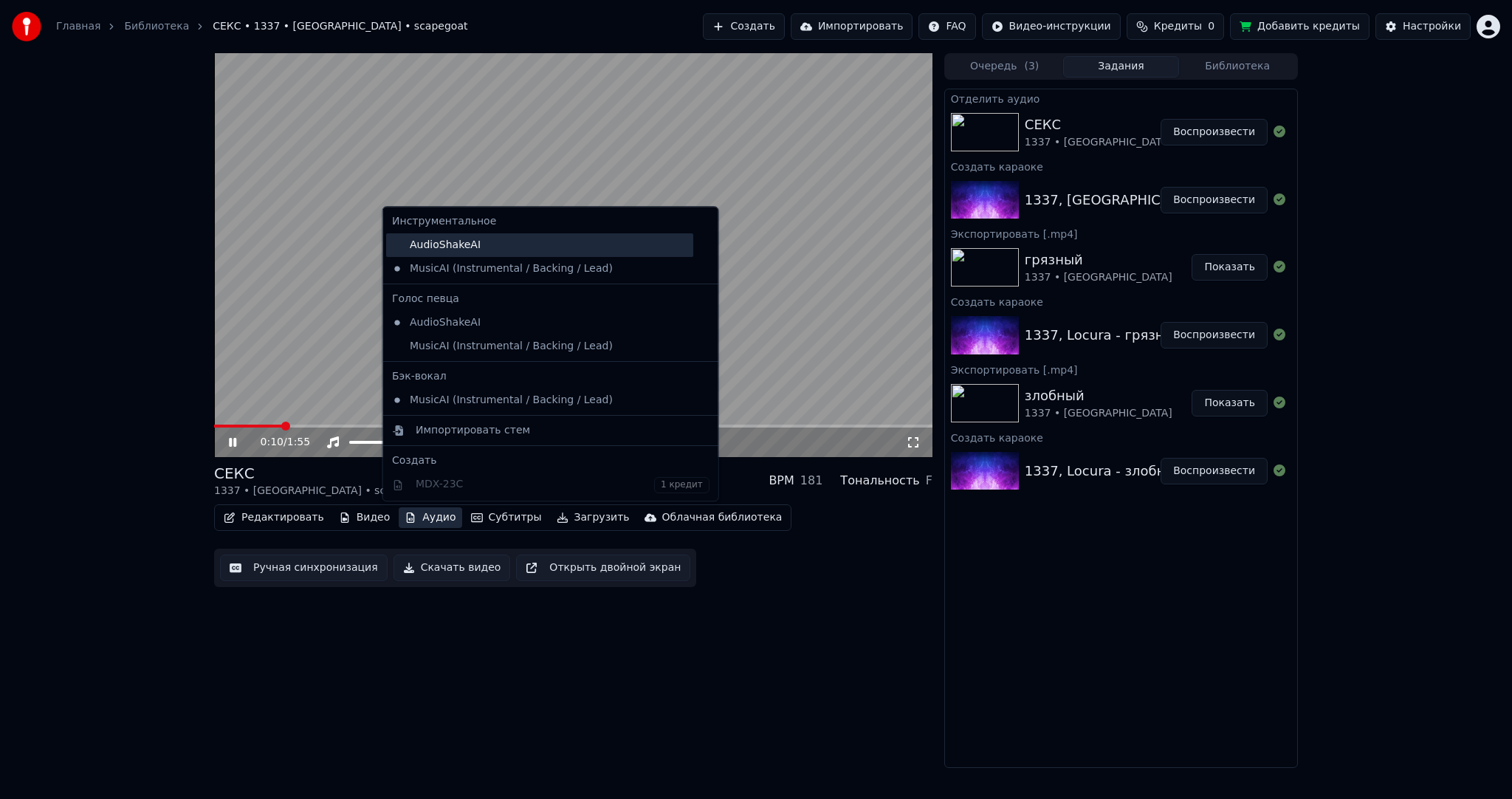
click at [414, 245] on div "AudioShakeAI" at bounding box center [540, 245] width 307 height 23
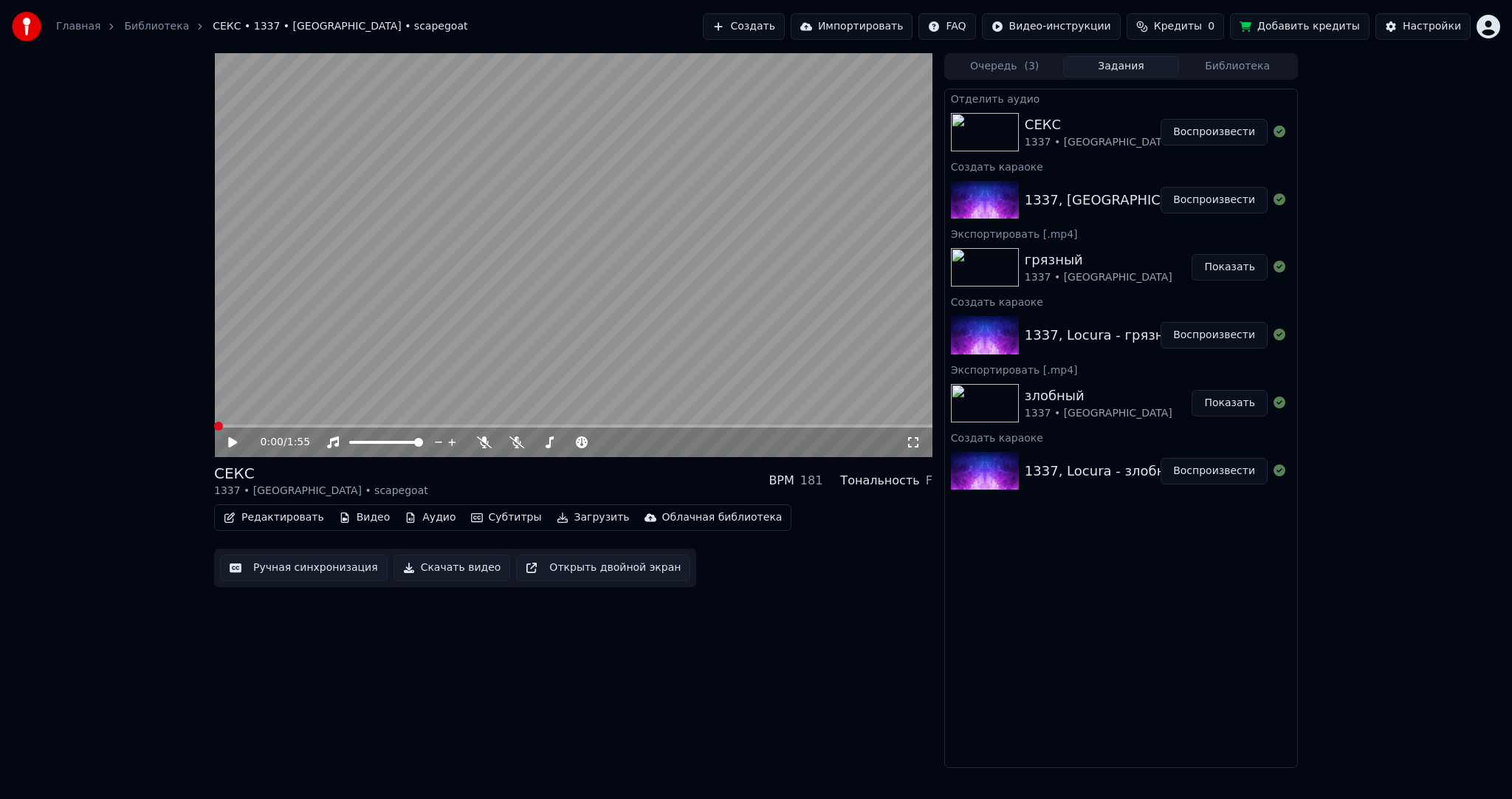
click at [407, 510] on button "Аудио" at bounding box center [430, 517] width 63 height 20
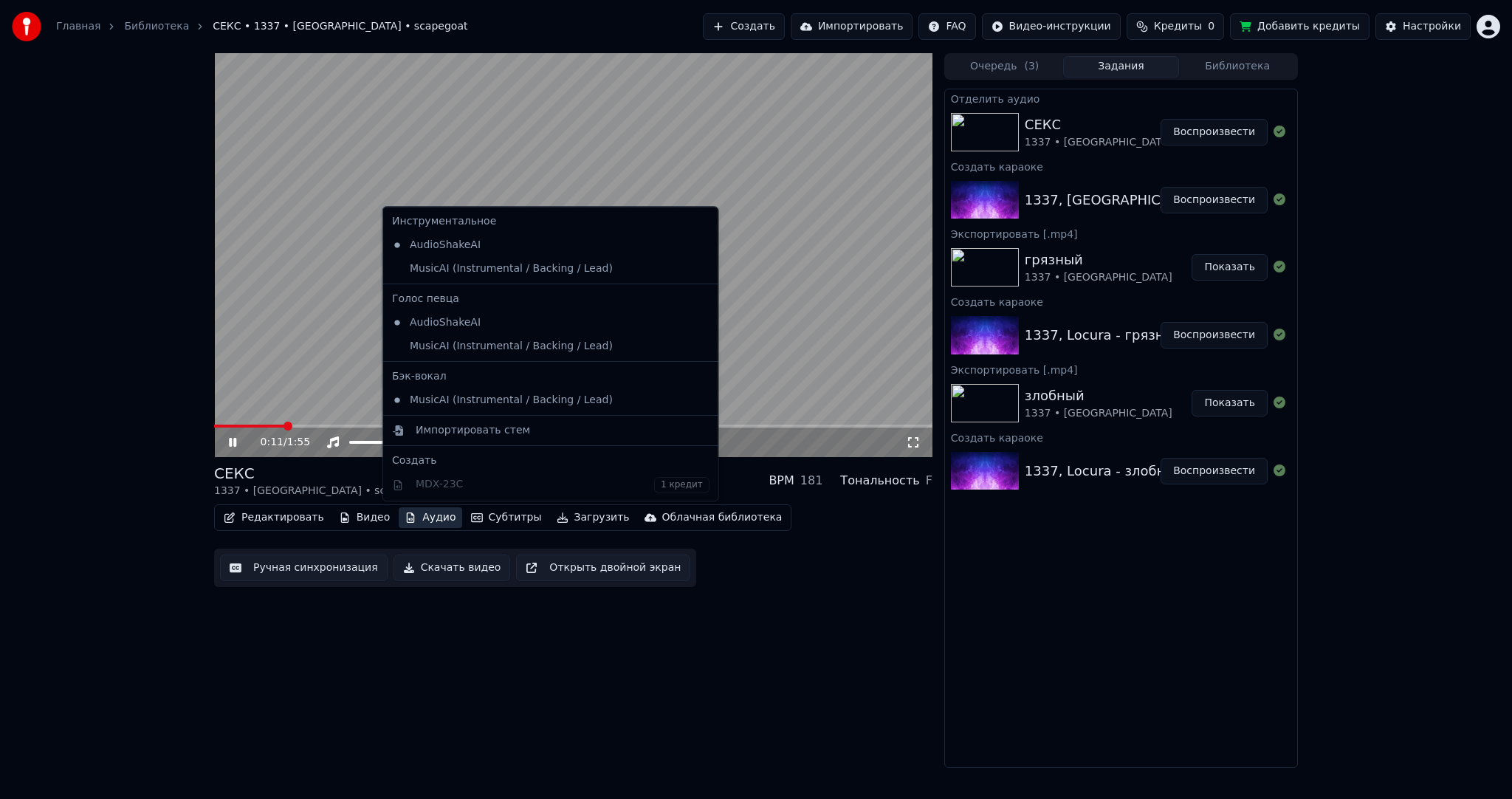
click at [360, 460] on div "0:11 / 1:55 СЕКС 1337 • [GEOGRAPHIC_DATA] • scapegoat BPM 181 Тональность F Ред…" at bounding box center [573, 411] width 718 height 715
click at [410, 525] on button "Аудио" at bounding box center [430, 517] width 63 height 20
click at [699, 399] on icon at bounding box center [706, 400] width 16 height 12
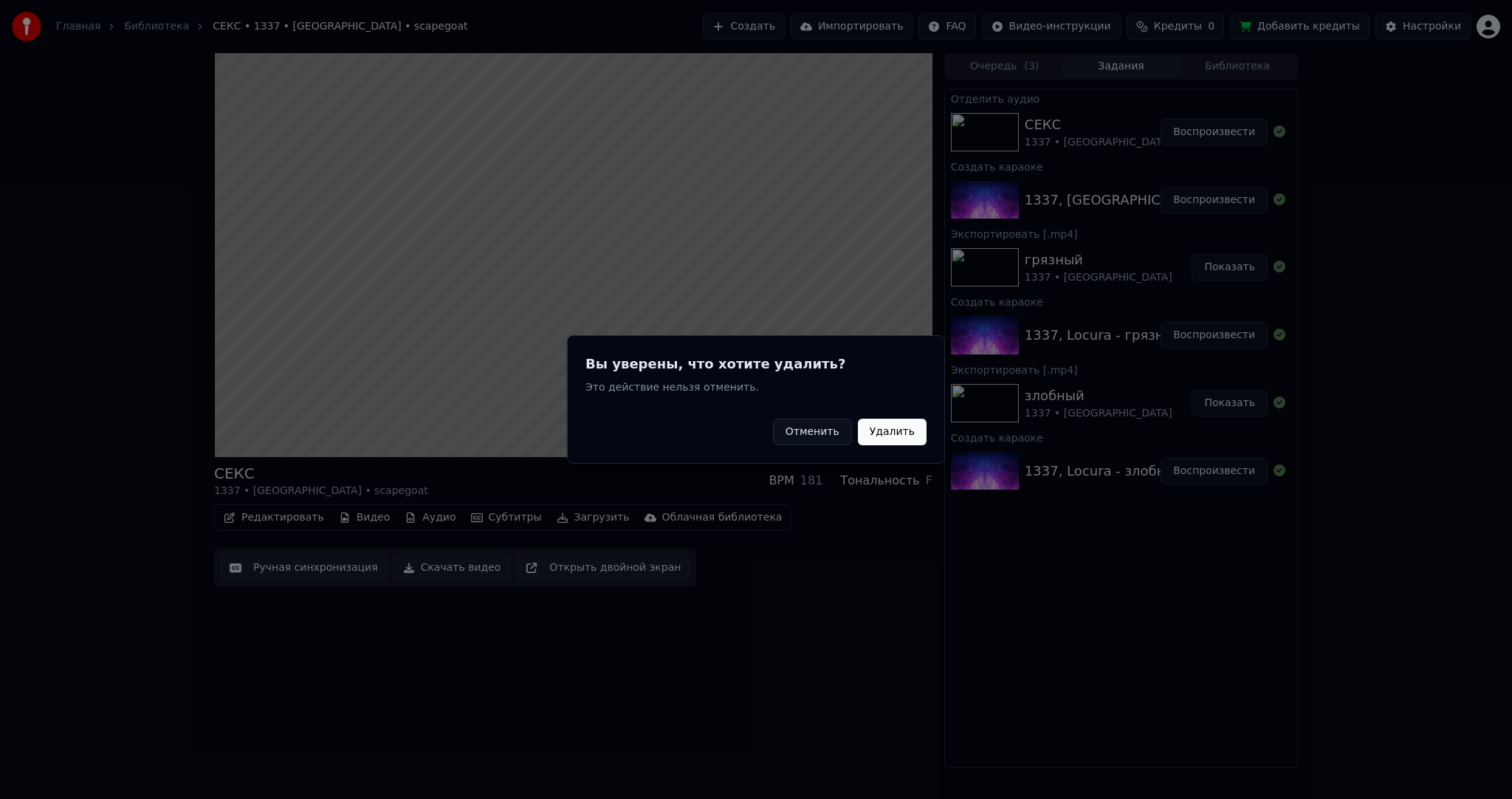
click at [889, 437] on button "Удалить" at bounding box center [892, 432] width 69 height 27
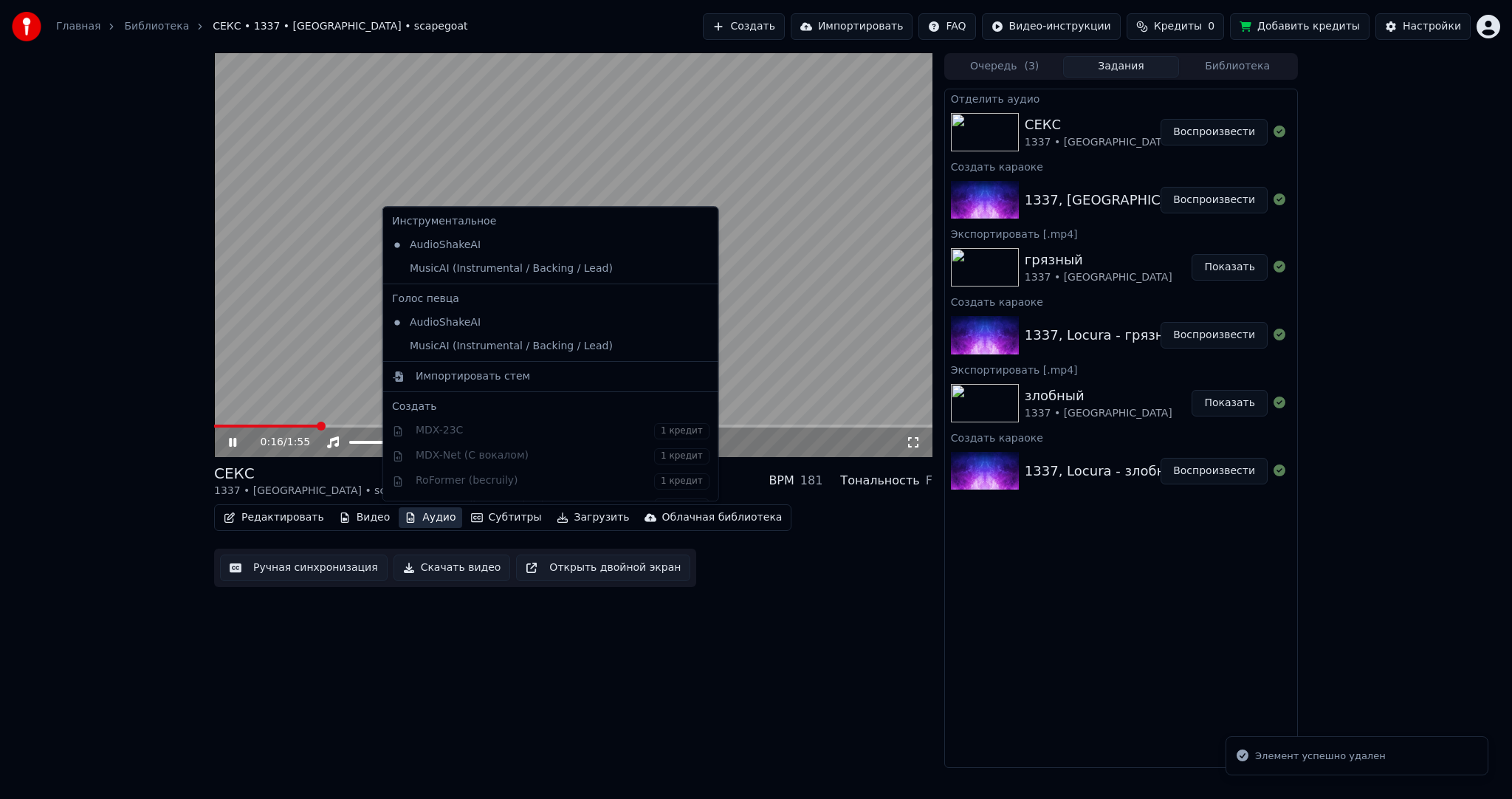
click at [422, 519] on button "Аудио" at bounding box center [430, 517] width 63 height 20
click at [480, 327] on div "AudioShakeAI" at bounding box center [540, 322] width 307 height 23
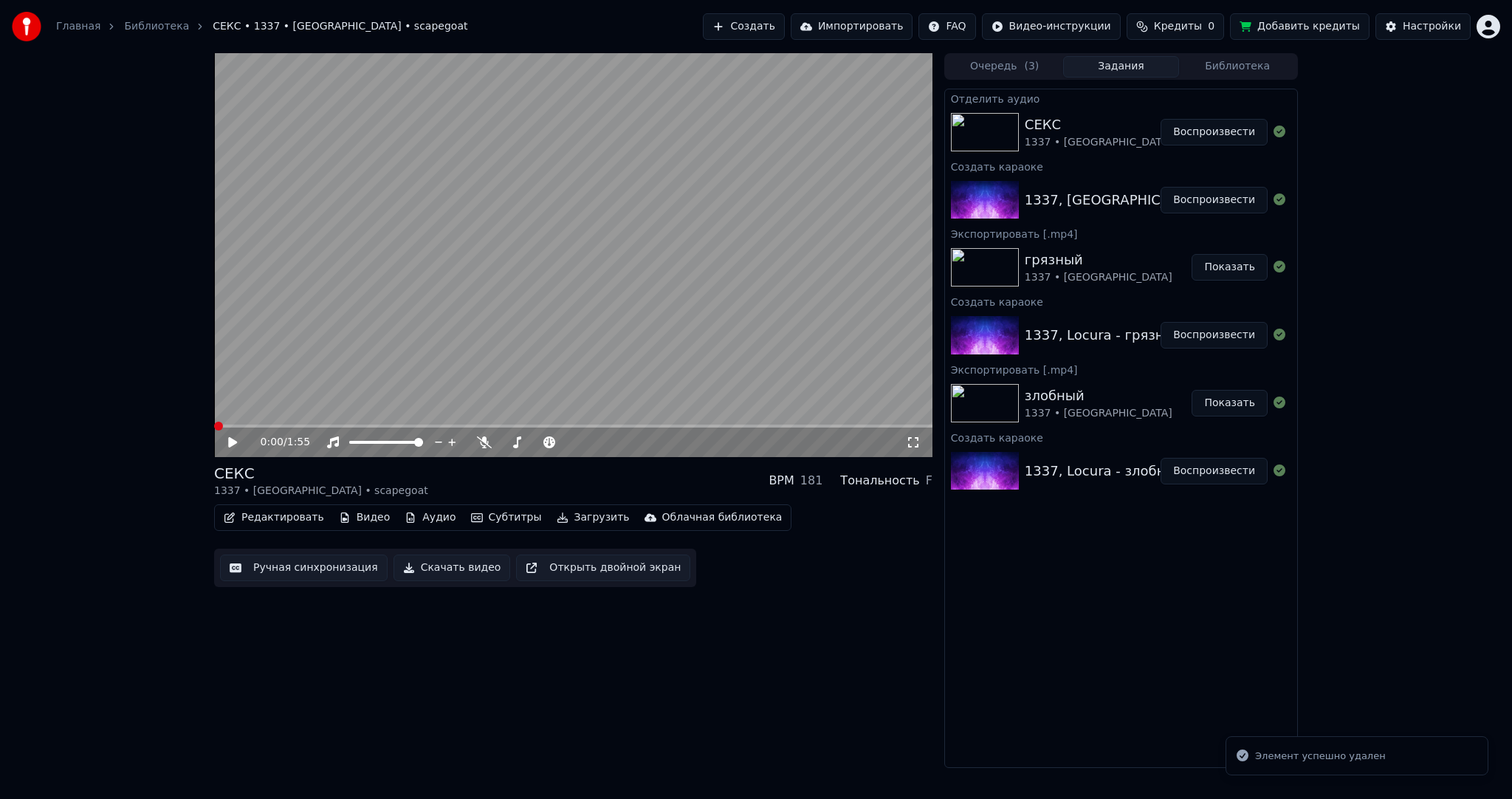
click at [1203, 135] on button "Воспроизвести" at bounding box center [1214, 132] width 107 height 27
click at [1201, 187] on button "Воспроизвести" at bounding box center [1214, 200] width 107 height 27
click at [1202, 195] on button "Воспроизвести" at bounding box center [1214, 200] width 107 height 27
drag, startPoint x: 573, startPoint y: 300, endPoint x: 511, endPoint y: 437, distance: 150.4
click at [573, 300] on video at bounding box center [573, 255] width 718 height 404
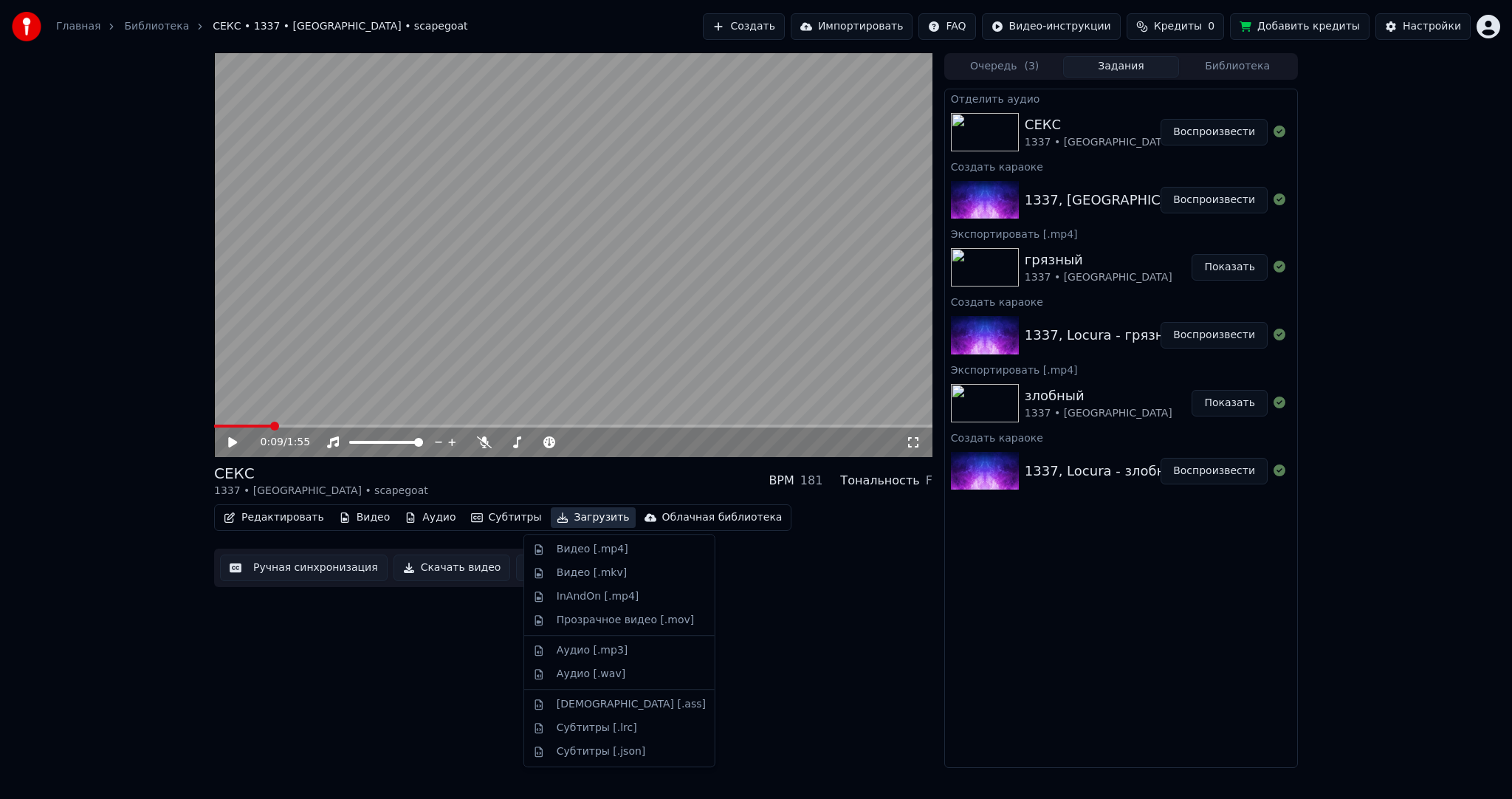
click at [557, 513] on icon "button" at bounding box center [562, 517] width 12 height 10
drag, startPoint x: 562, startPoint y: 550, endPoint x: 390, endPoint y: 797, distance: 301.0
click at [562, 551] on div "Видео [.mp4]" at bounding box center [593, 549] width 72 height 15
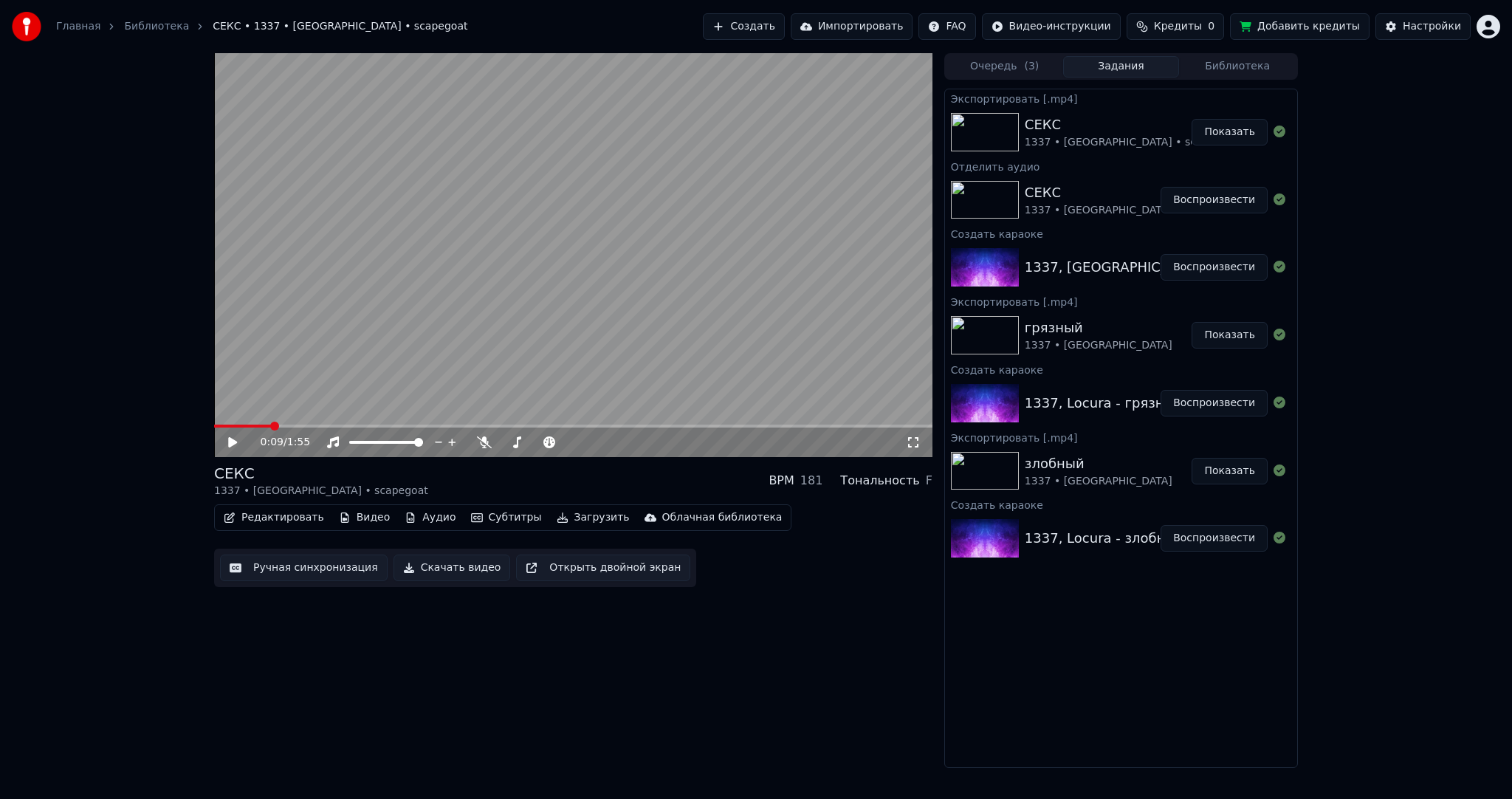
click at [1220, 125] on button "Показать" at bounding box center [1229, 132] width 76 height 27
